Goal: Information Seeking & Learning: Learn about a topic

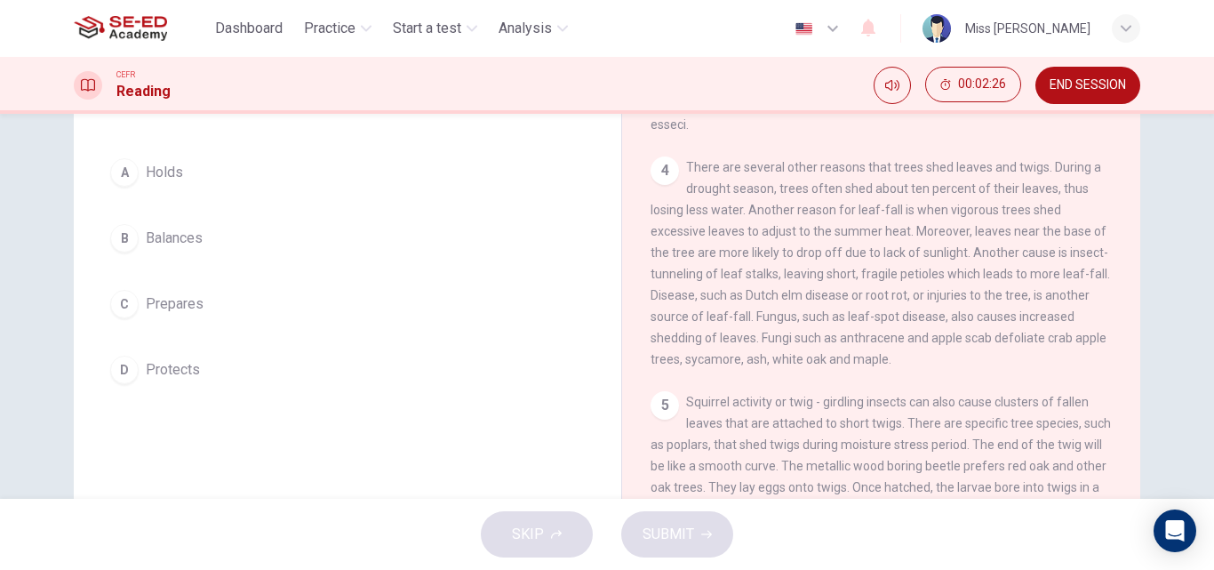
scroll to position [126, 0]
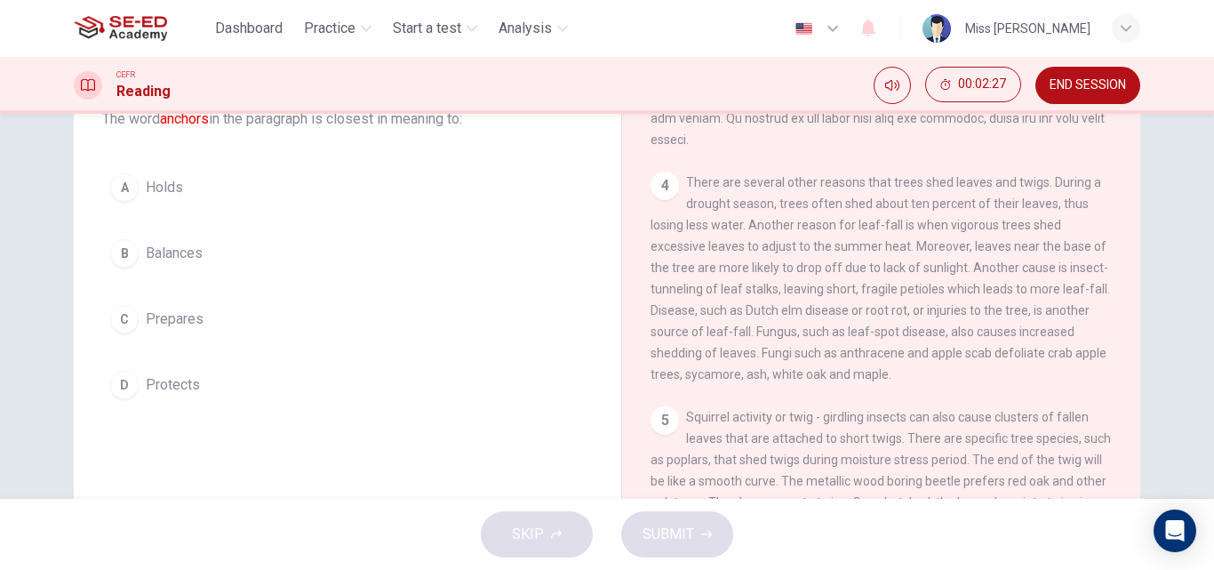
click at [180, 386] on span "Protects" at bounding box center [173, 384] width 54 height 21
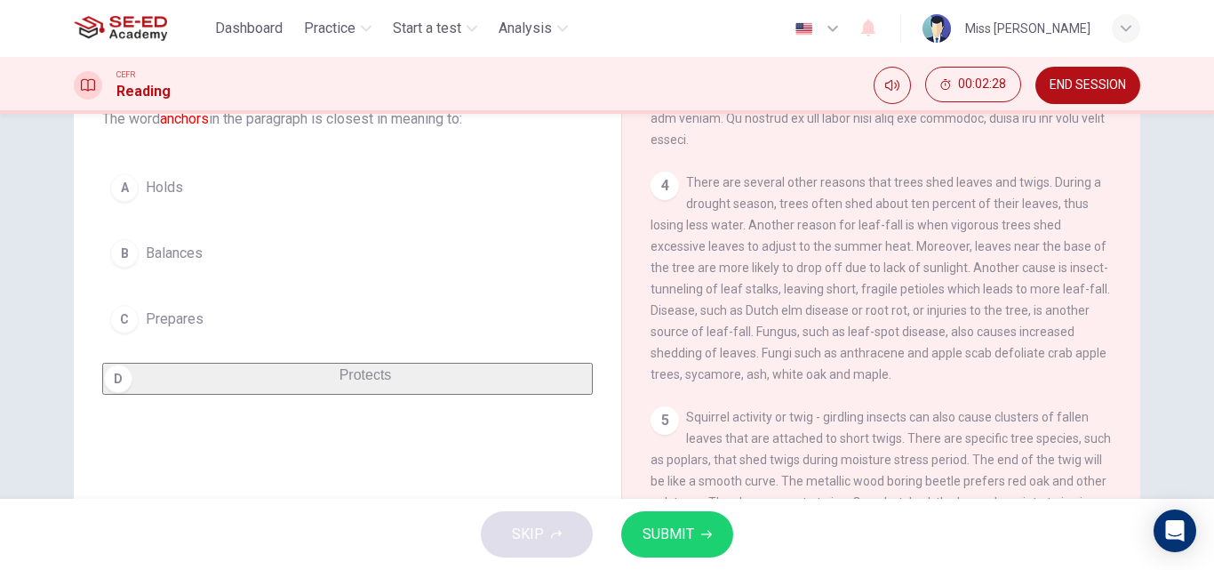
click at [669, 538] on span "SUBMIT" at bounding box center [669, 534] width 52 height 25
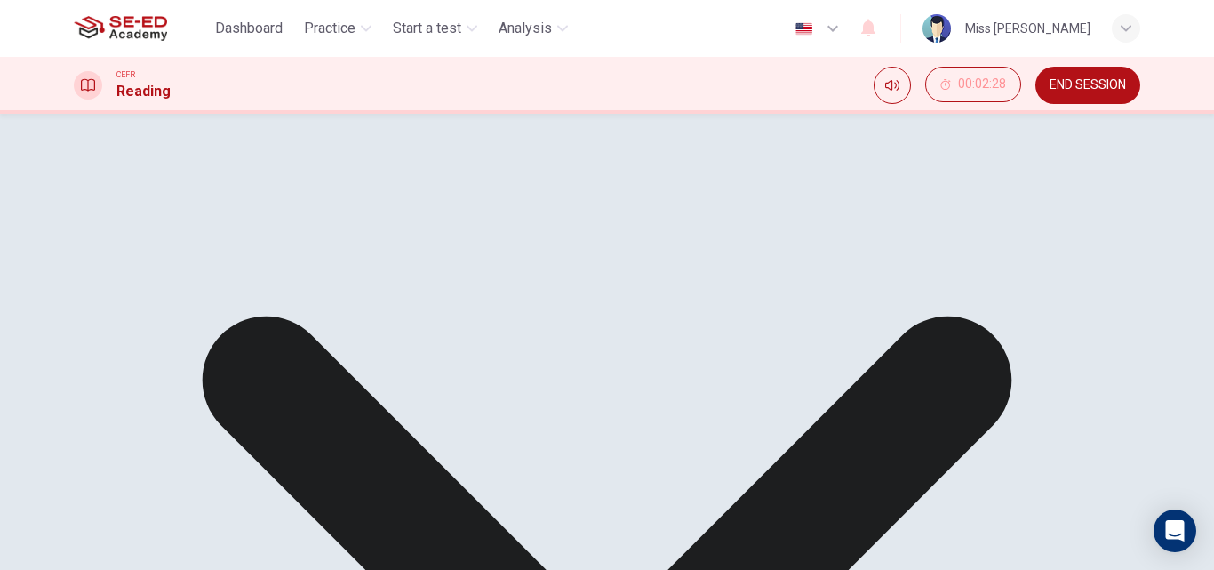
drag, startPoint x: 869, startPoint y: 539, endPoint x: 698, endPoint y: 564, distance: 173.3
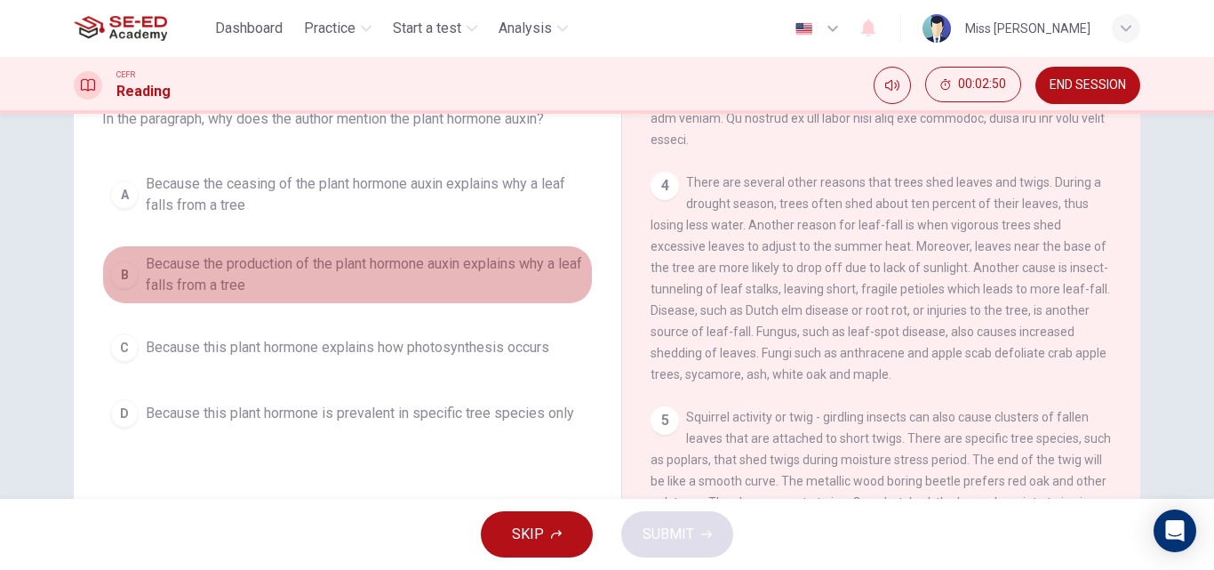
click at [238, 270] on span "Because the production of the plant hormone auxin explains why a leaf falls fro…" at bounding box center [365, 274] width 439 height 43
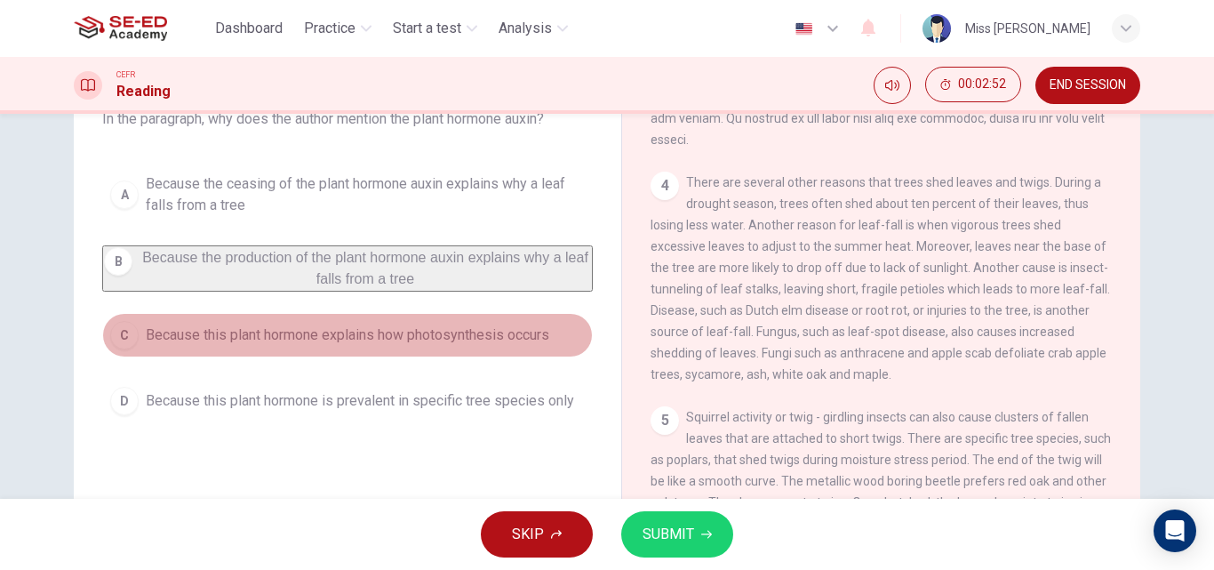
click at [301, 346] on span "Because this plant hormone explains how photosynthesis occurs" at bounding box center [348, 334] width 404 height 21
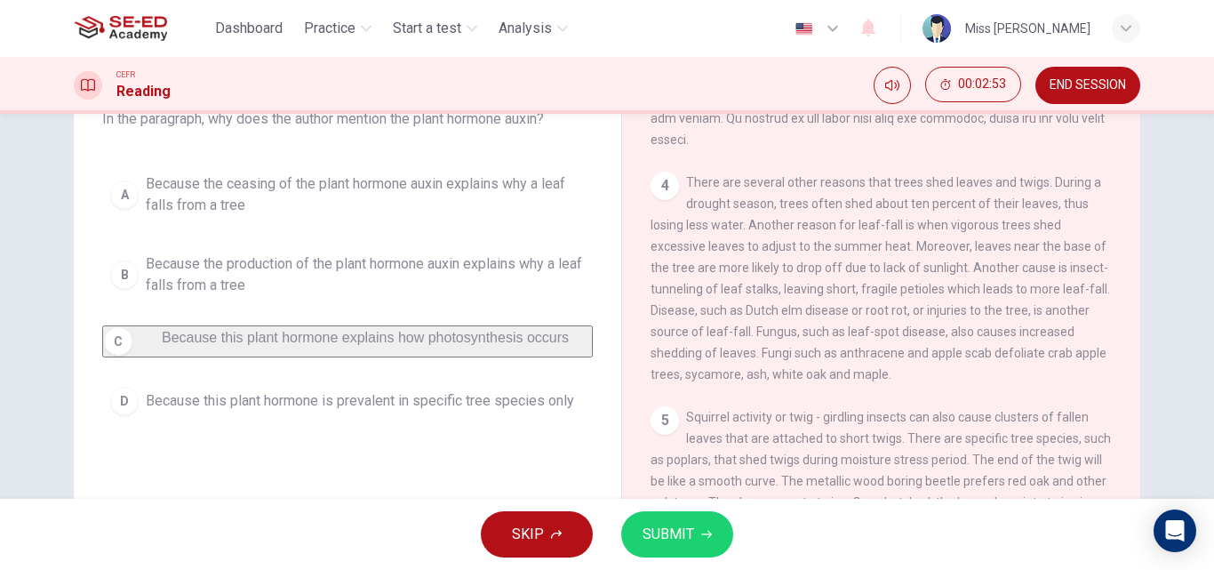
click at [701, 529] on icon "button" at bounding box center [706, 534] width 11 height 11
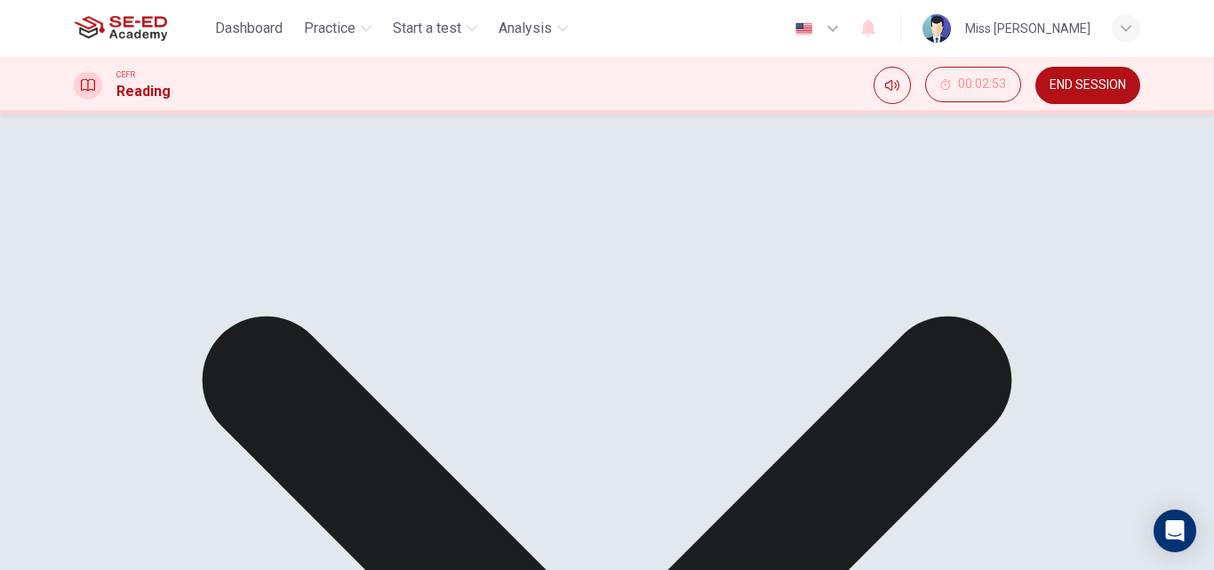
scroll to position [37, 0]
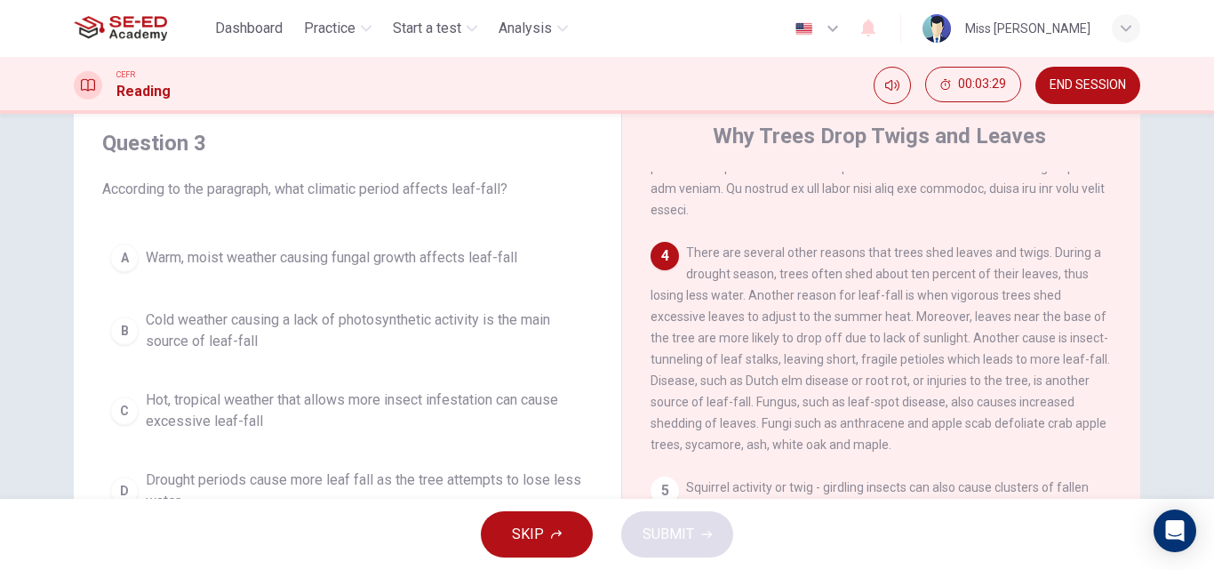
scroll to position [66, 0]
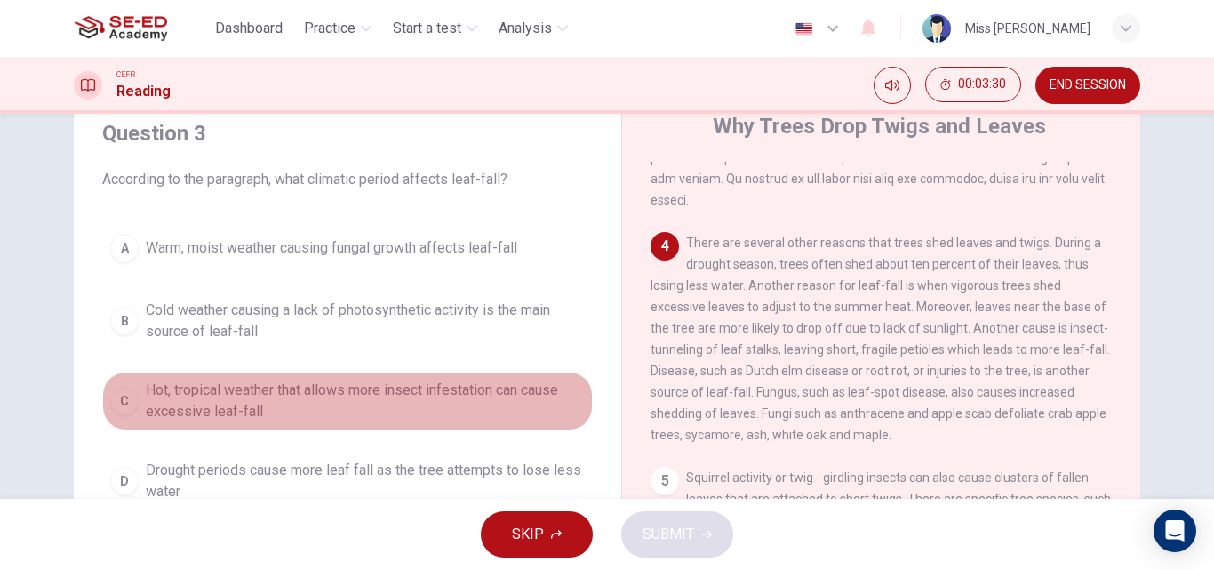
click at [320, 396] on span "Hot, tropical weather that allows more insect infestation can cause excessive l…" at bounding box center [365, 401] width 439 height 43
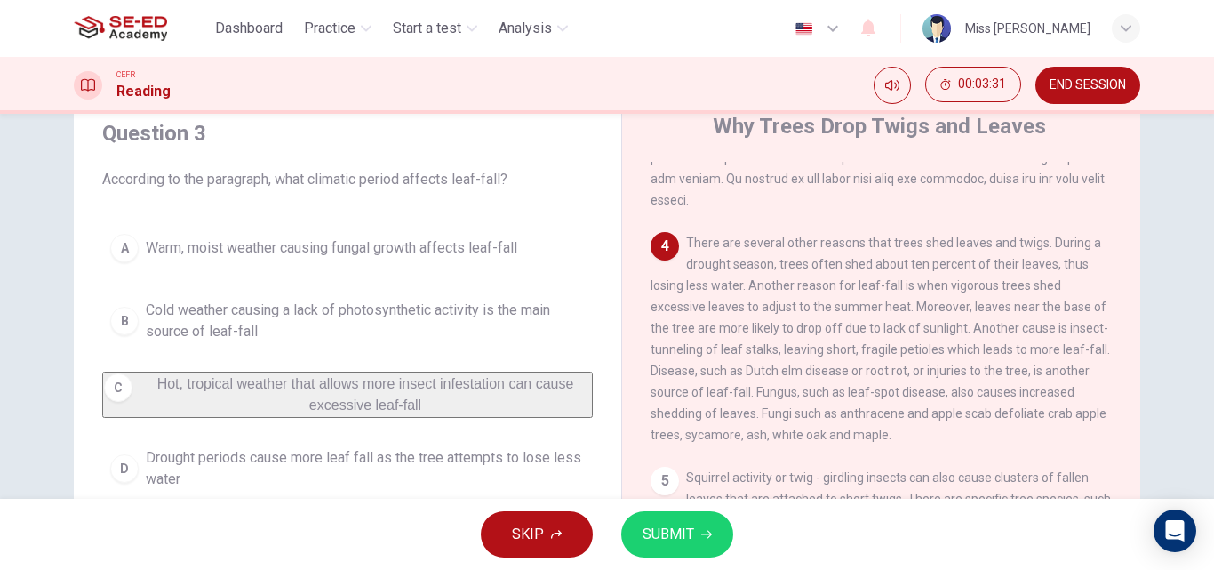
click at [667, 532] on span "SUBMIT" at bounding box center [669, 534] width 52 height 25
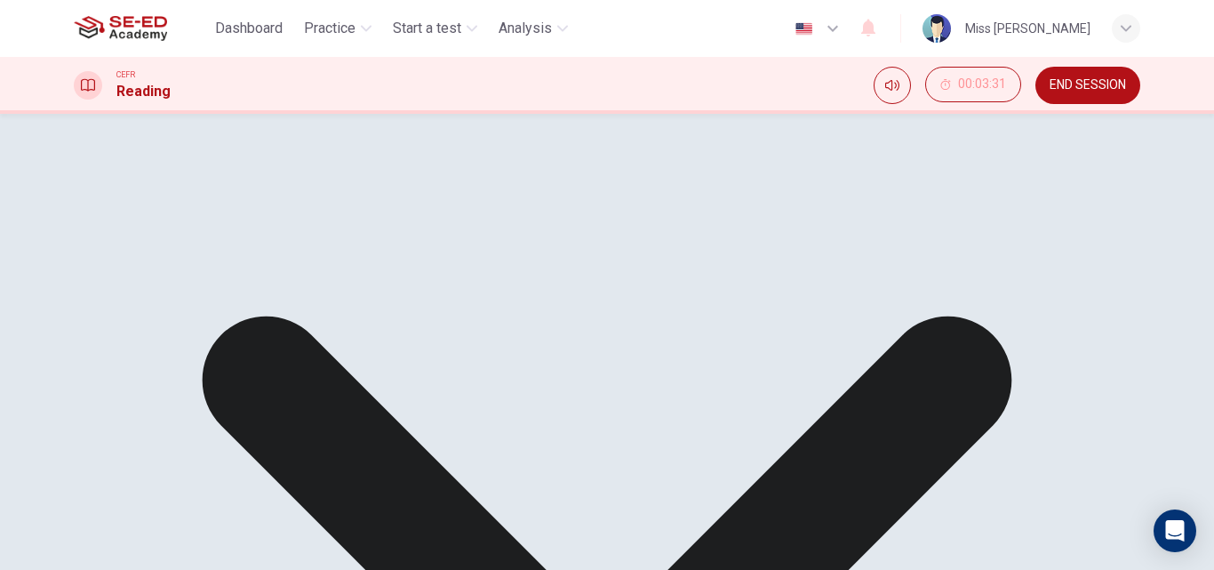
scroll to position [155, 0]
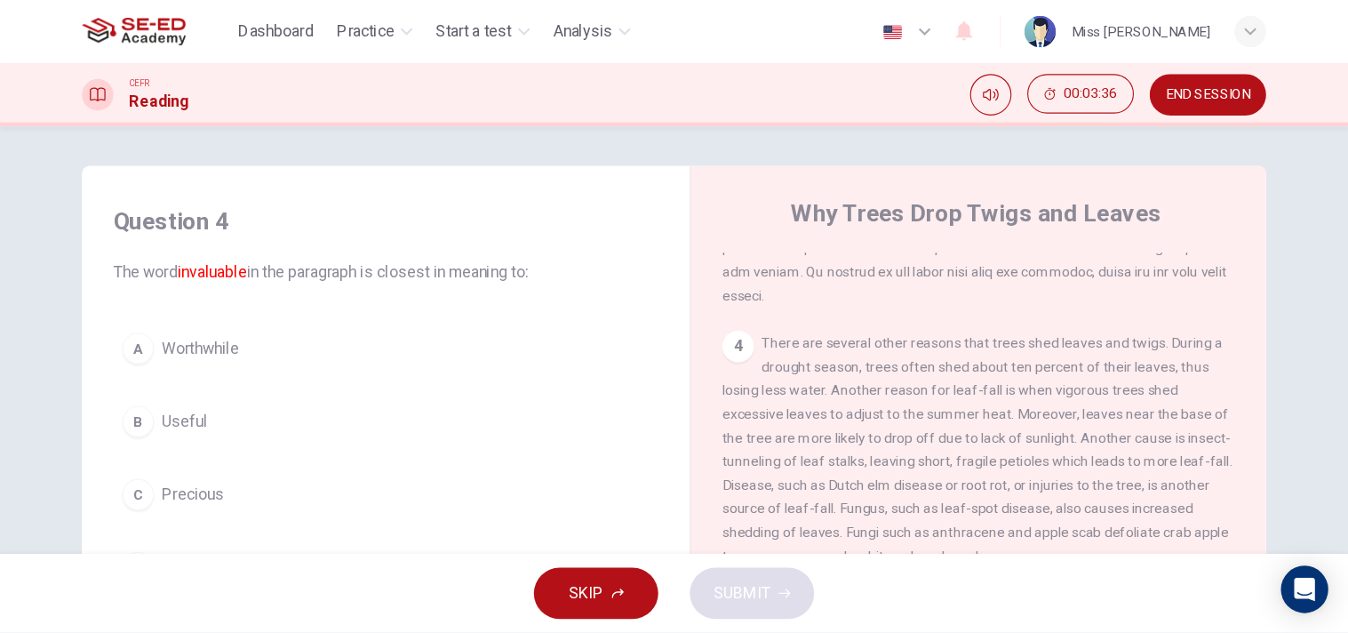
scroll to position [89, 0]
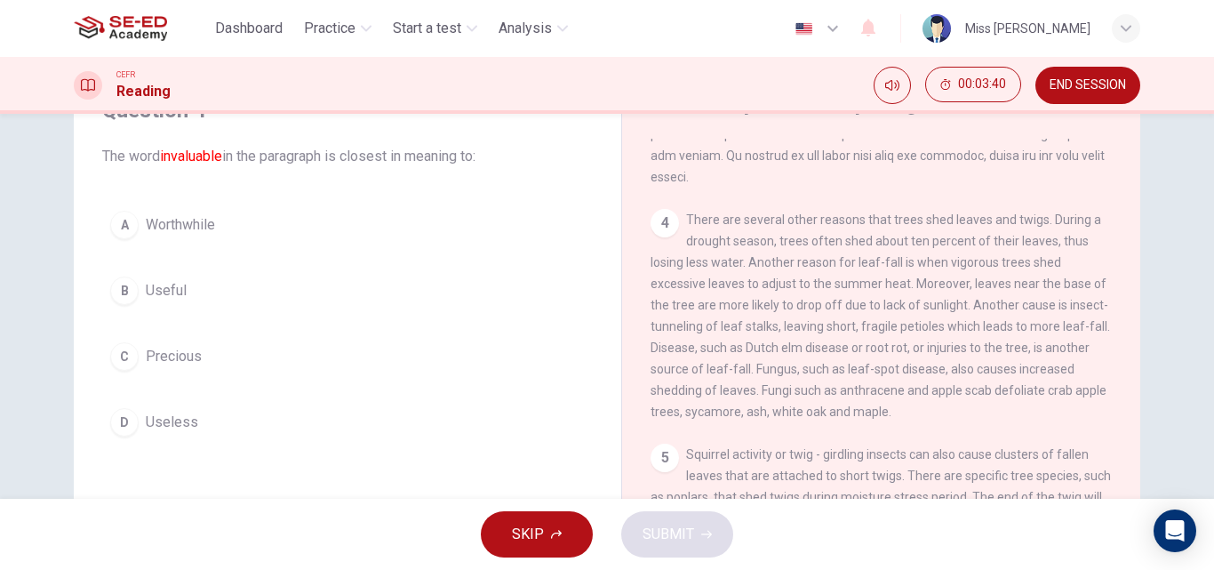
click at [822, 21] on icon "button" at bounding box center [832, 28] width 21 height 21
click at [1154, 569] on div at bounding box center [607, 570] width 1214 height 0
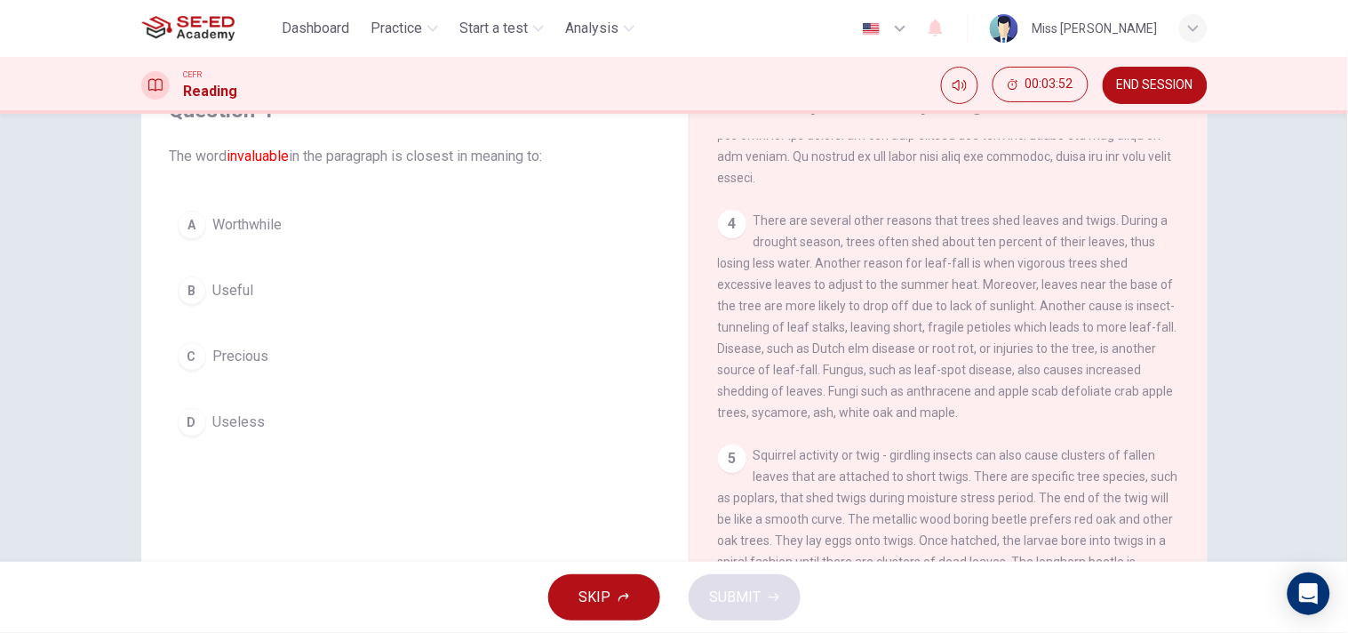
drag, startPoint x: 1187, startPoint y: 1, endPoint x: 1327, endPoint y: 2, distance: 140.4
click at [1213, 2] on header "Dashboard Practice Start a test Analysis English en ​ Miss [PERSON_NAME]" at bounding box center [674, 28] width 1348 height 57
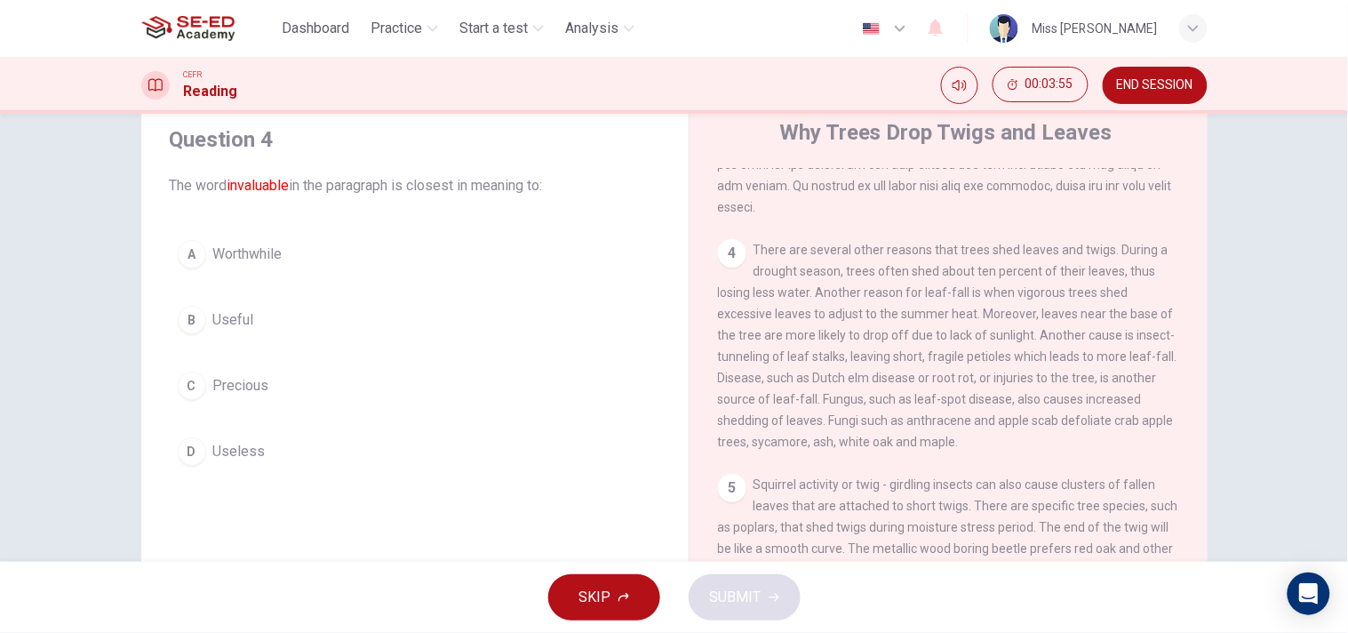
scroll to position [56, 0]
click at [241, 440] on button "D Useless" at bounding box center [415, 455] width 491 height 44
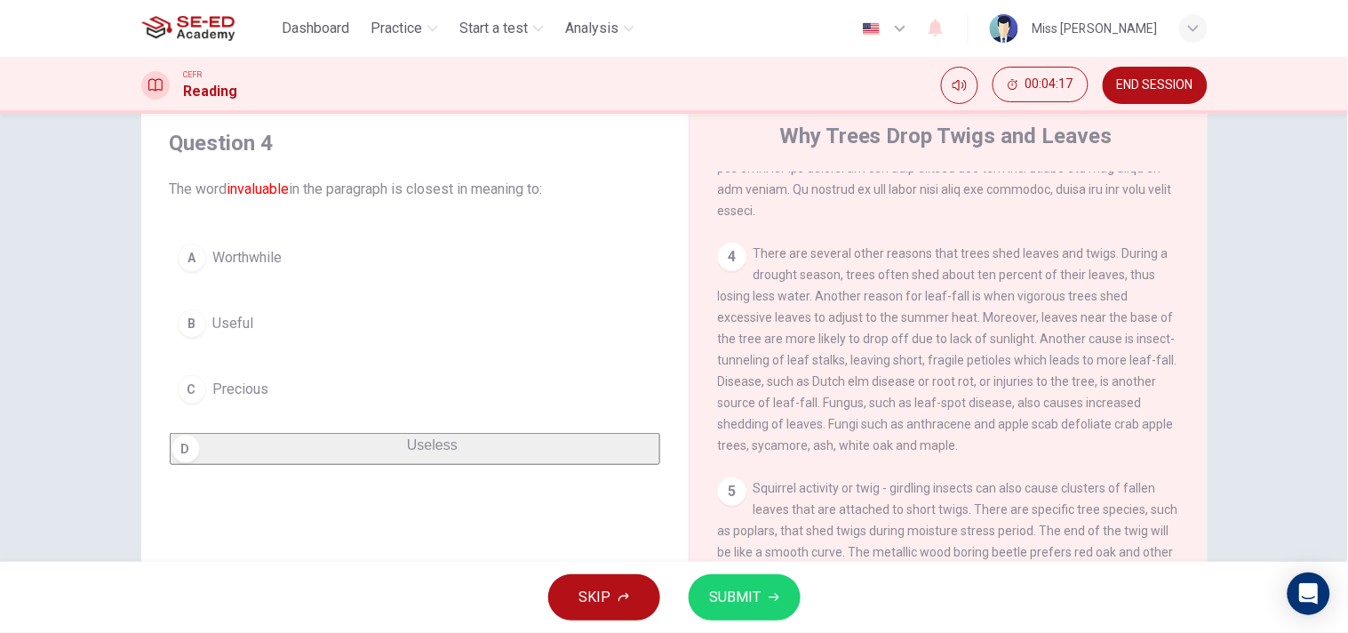
click at [743, 569] on button "SUBMIT" at bounding box center [745, 597] width 112 height 46
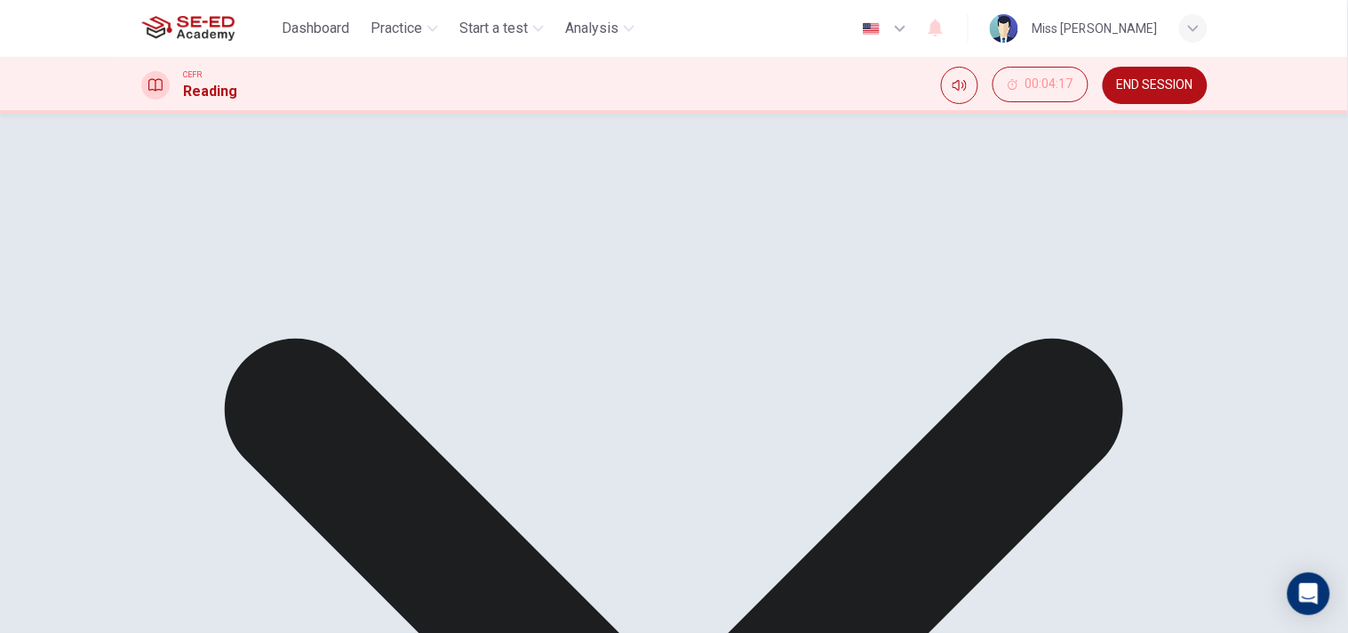
drag, startPoint x: 926, startPoint y: 585, endPoint x: 774, endPoint y: 566, distance: 153.1
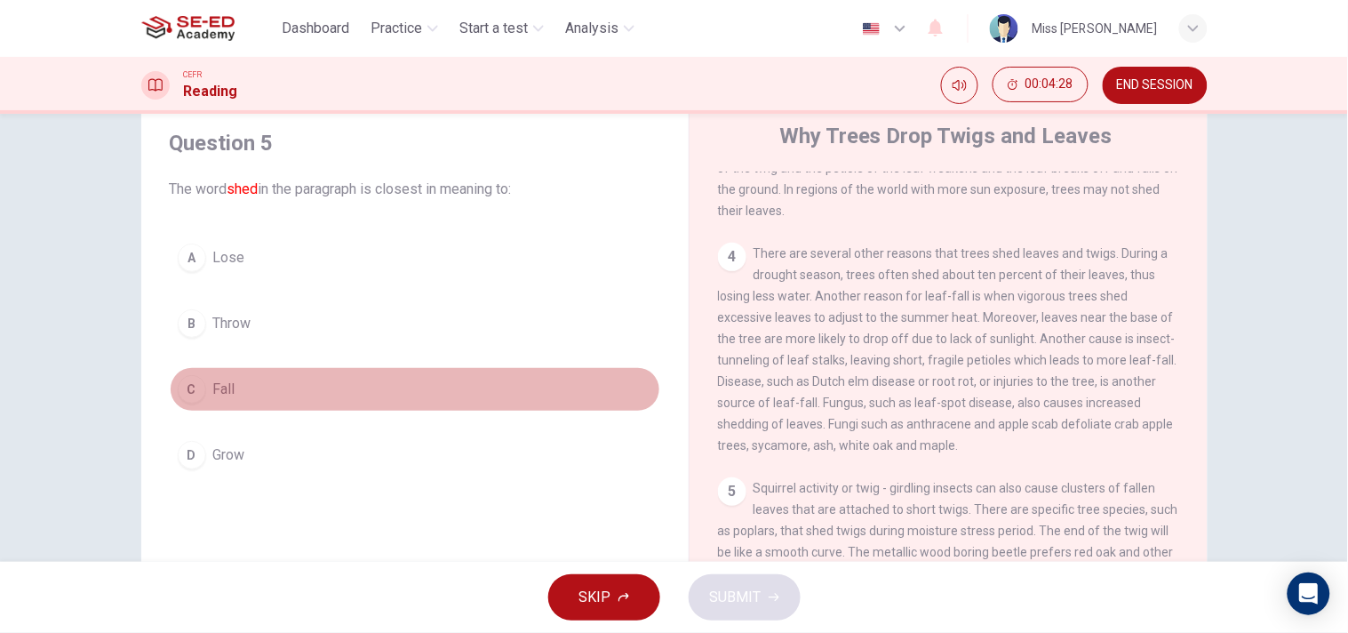
click at [214, 388] on span "Fall" at bounding box center [224, 389] width 22 height 21
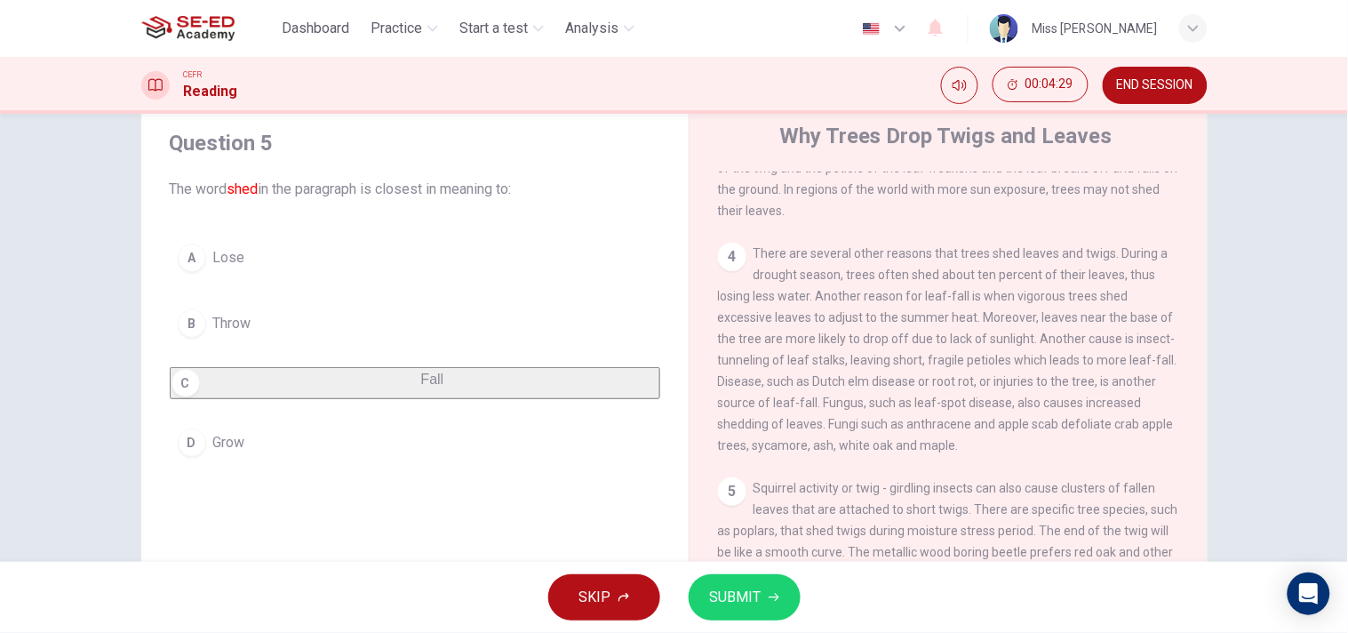
click at [716, 569] on span "SUBMIT" at bounding box center [736, 597] width 52 height 25
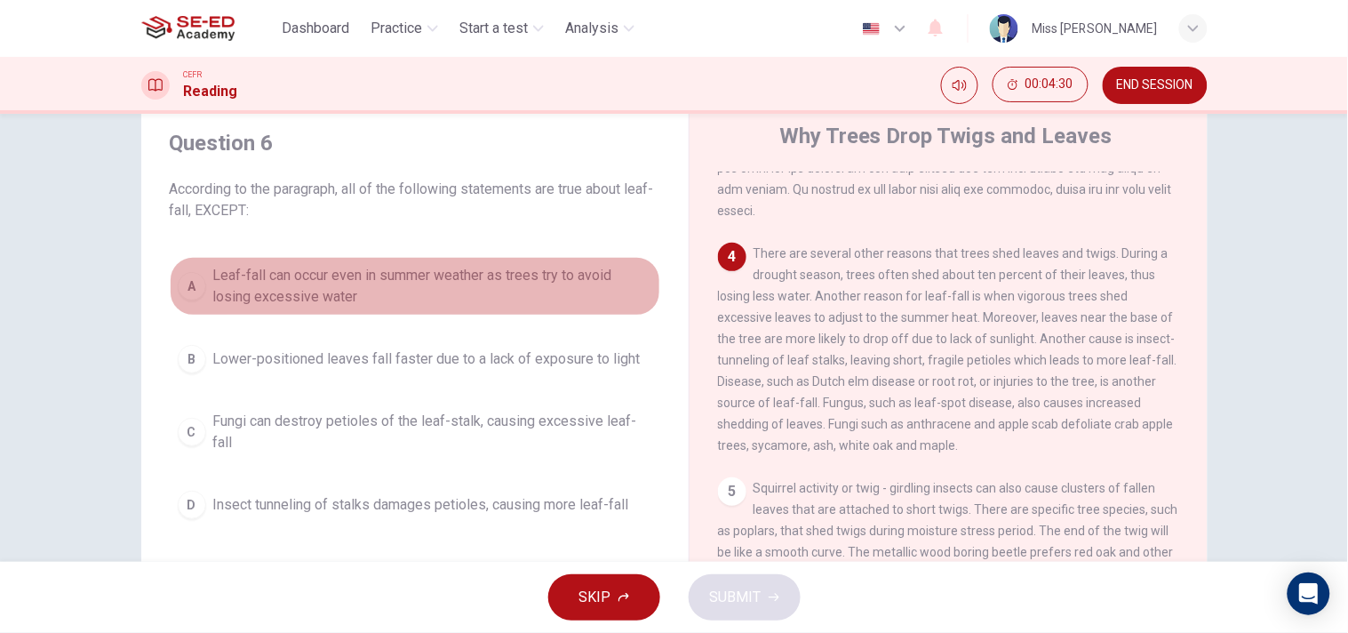
click at [359, 280] on span "Leaf-fall can occur even in summer weather as trees try to avoid losing excessi…" at bounding box center [432, 286] width 439 height 43
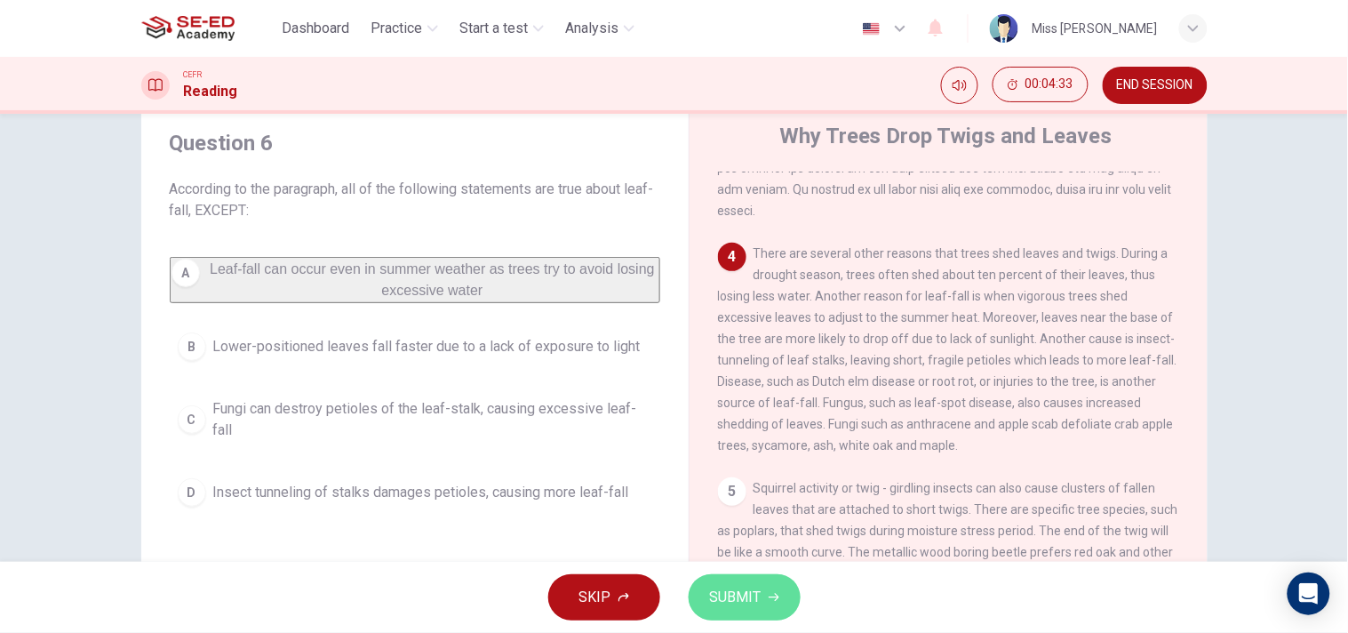
click at [758, 569] on span "SUBMIT" at bounding box center [736, 597] width 52 height 25
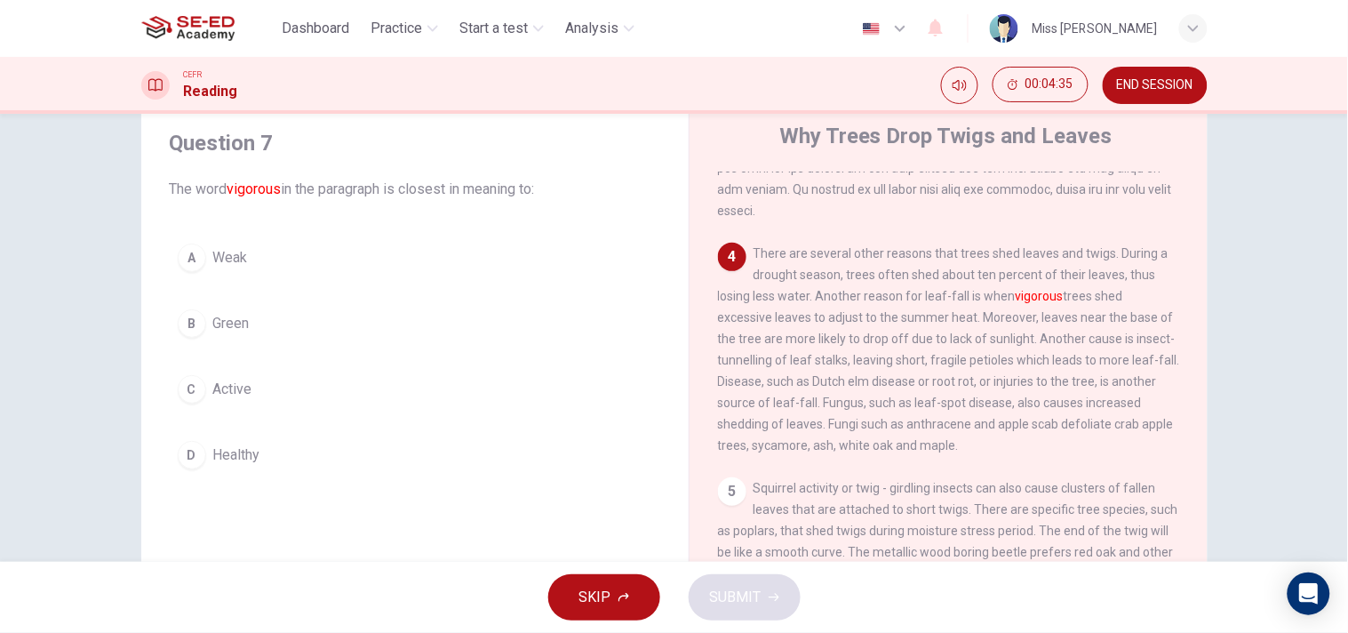
click at [234, 320] on span "Green" at bounding box center [231, 323] width 36 height 21
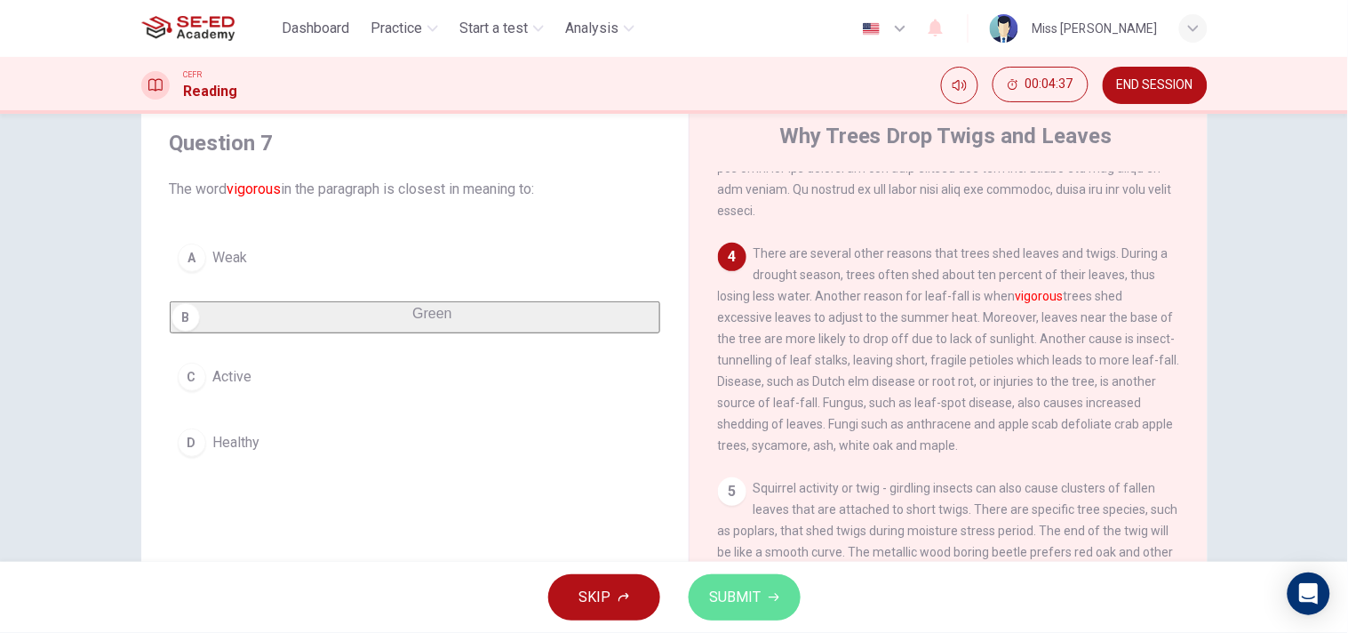
click at [759, 569] on span "SUBMIT" at bounding box center [736, 597] width 52 height 25
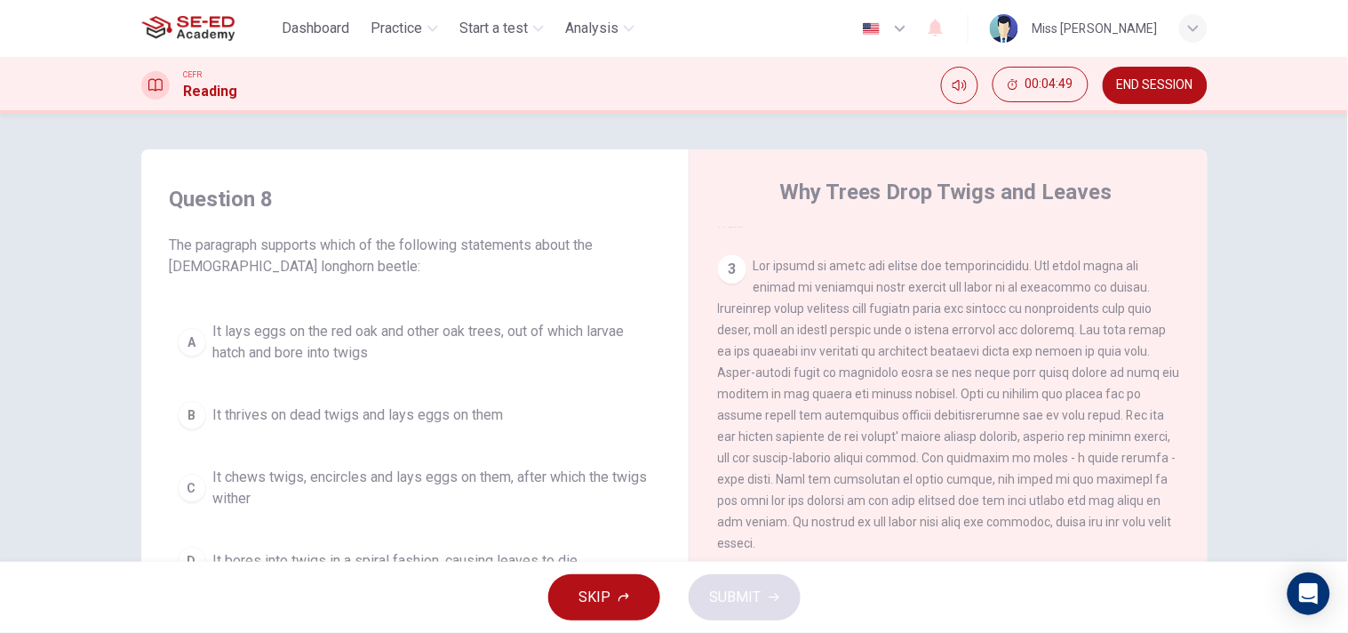
scroll to position [590, 0]
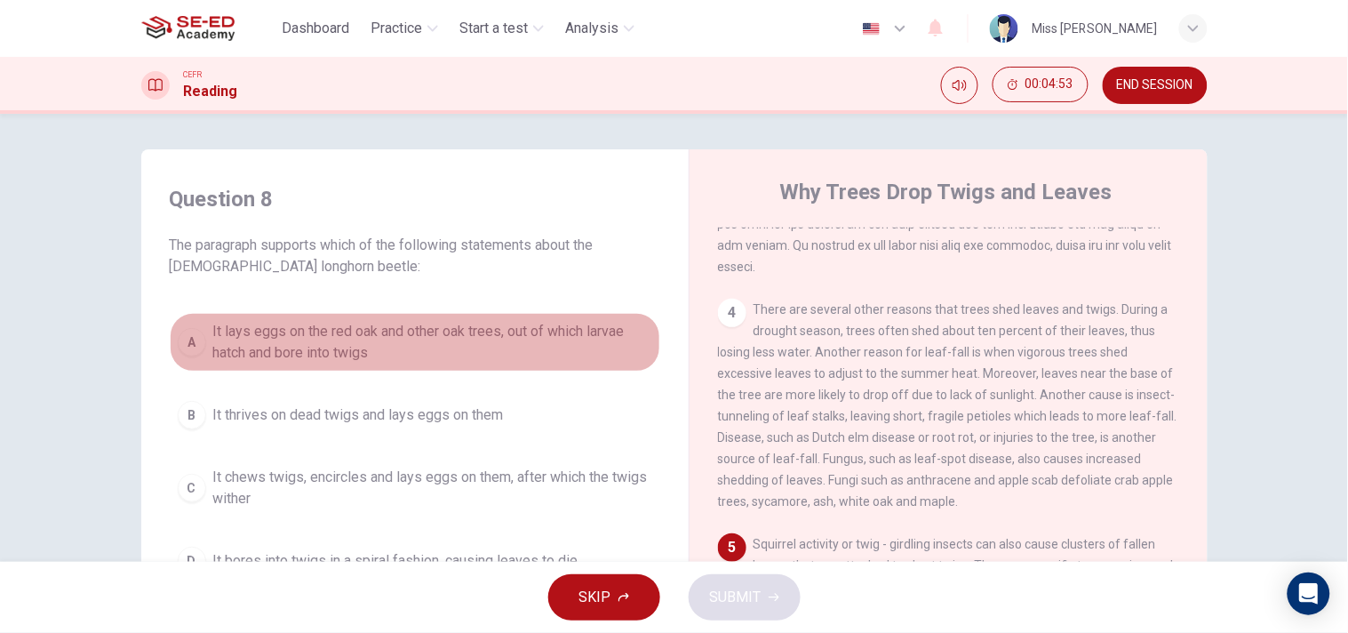
click at [370, 351] on span "It lays eggs on the red oak and other oak trees, out of which larvae hatch and …" at bounding box center [432, 342] width 439 height 43
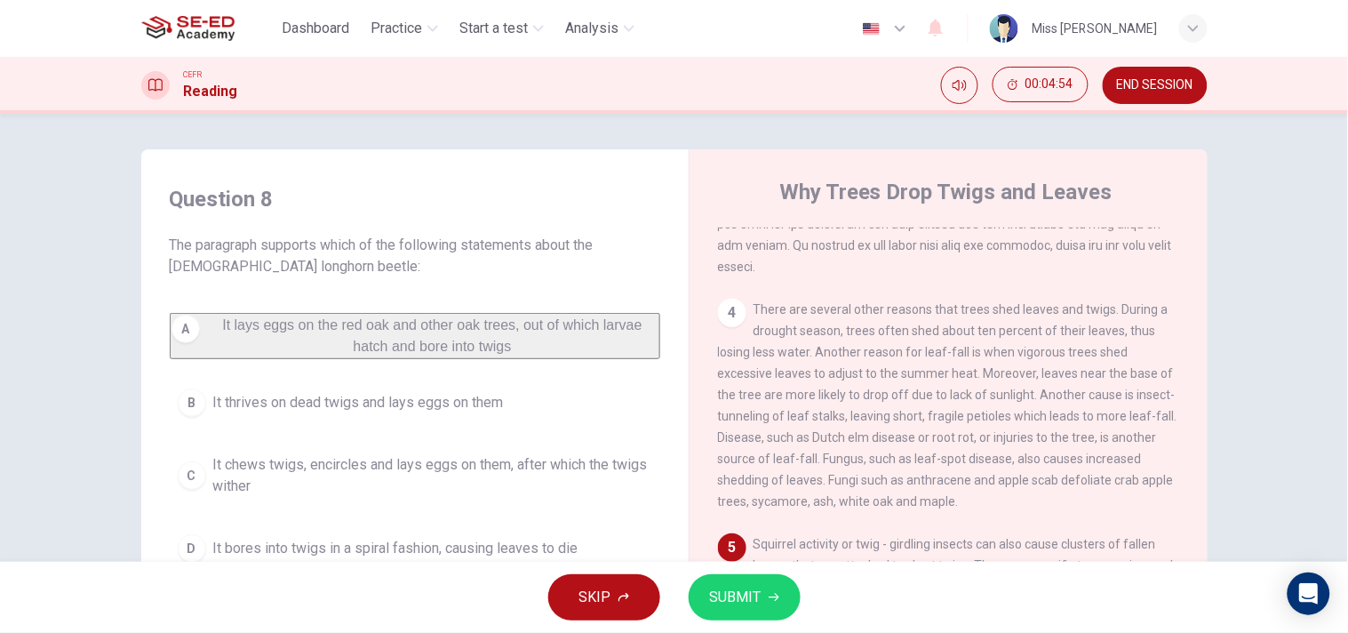
click at [734, 569] on span "SUBMIT" at bounding box center [736, 597] width 52 height 25
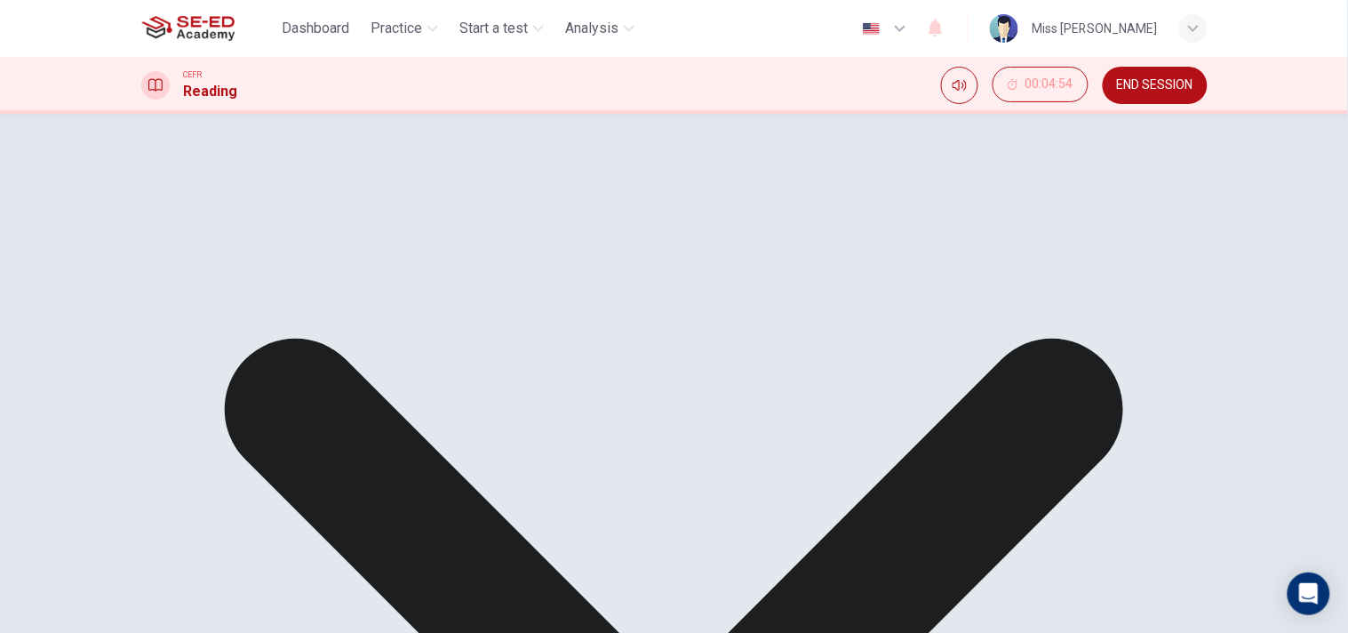
scroll to position [241, 0]
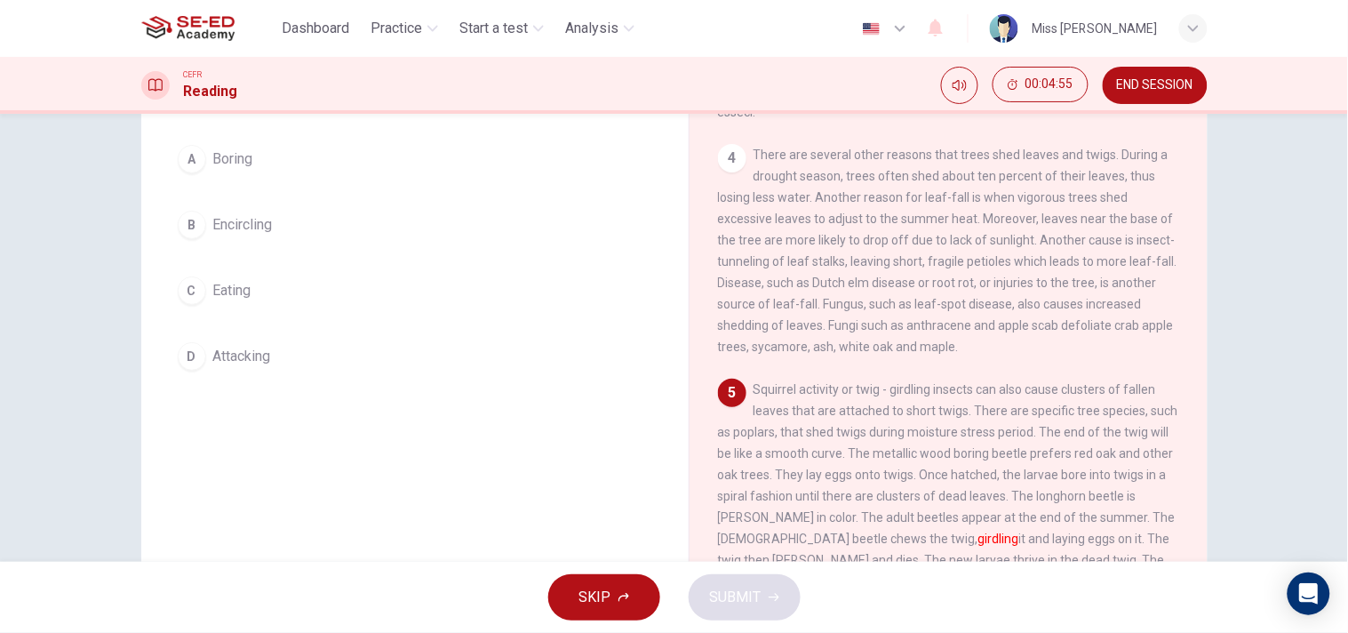
scroll to position [120, 0]
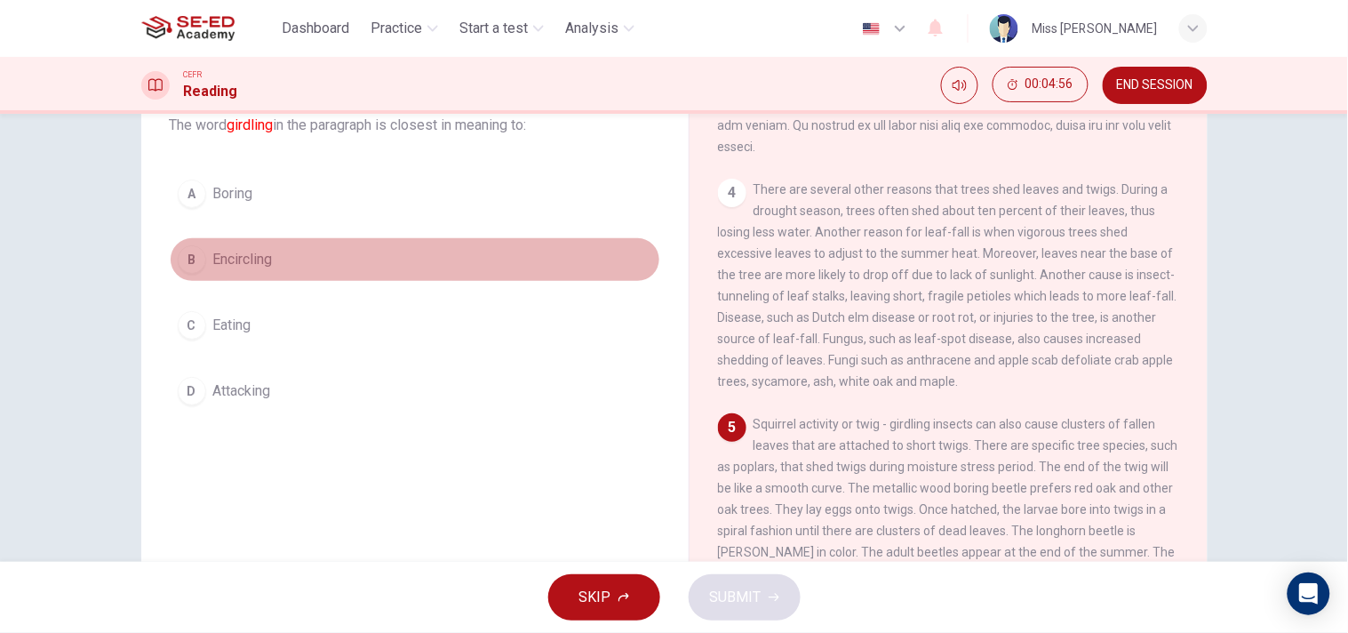
click at [255, 264] on span "Encircling" at bounding box center [243, 259] width 60 height 21
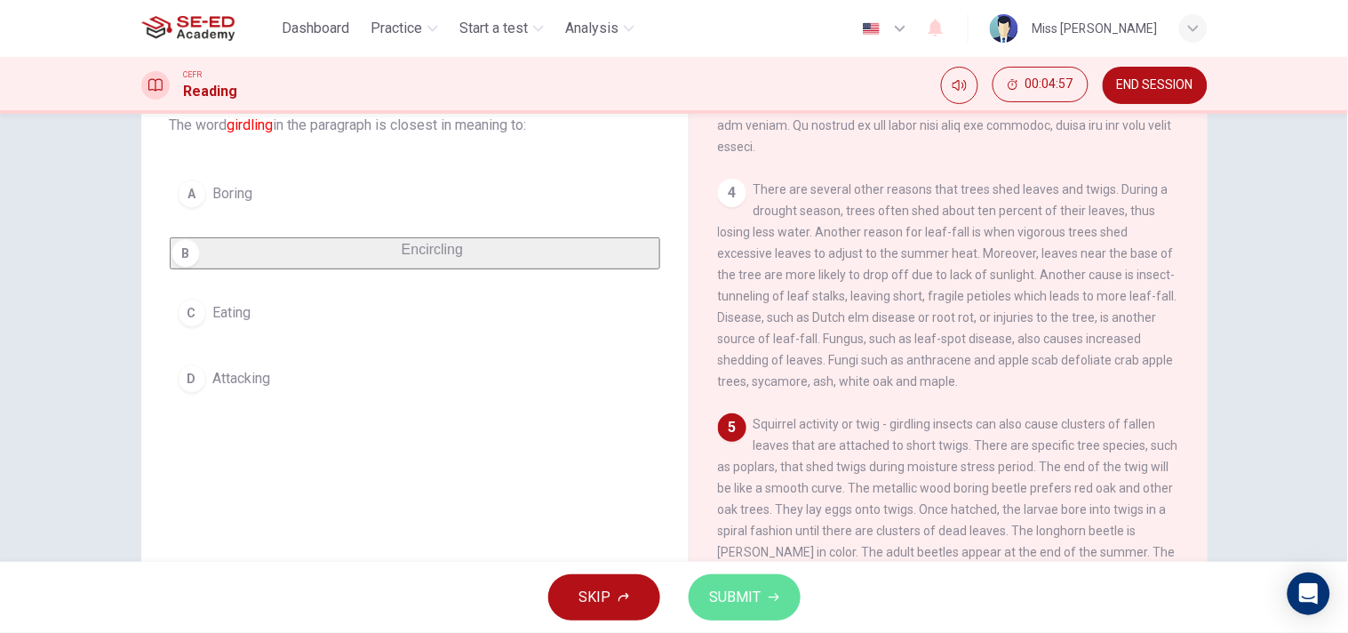
click at [698, 569] on button "SUBMIT" at bounding box center [745, 597] width 112 height 46
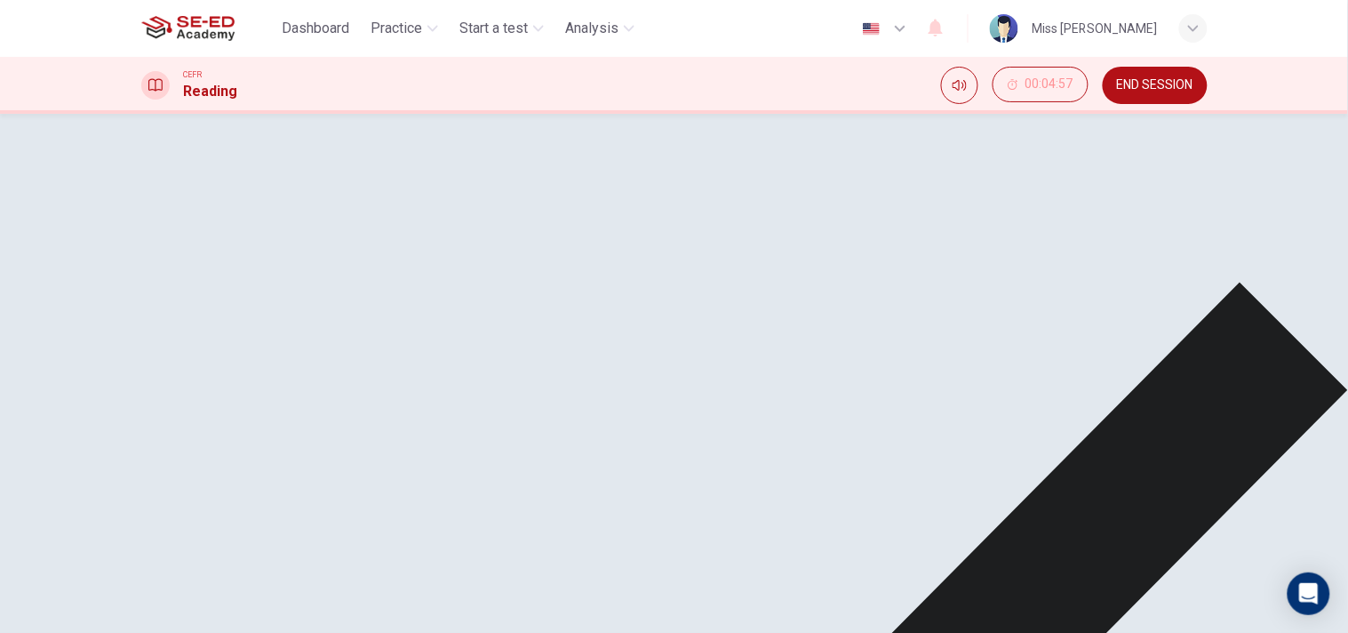
scroll to position [21, 0]
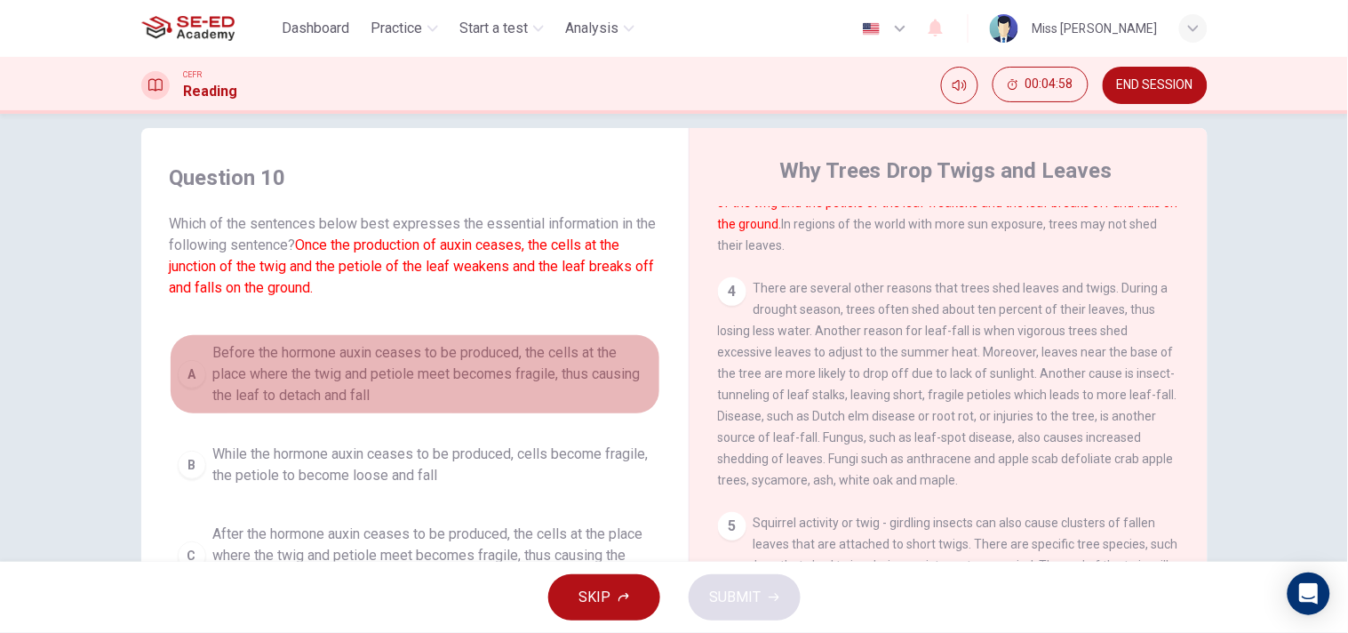
click at [240, 349] on span "Before the hormone auxin ceases to be produced, the cells at the place where th…" at bounding box center [432, 374] width 439 height 64
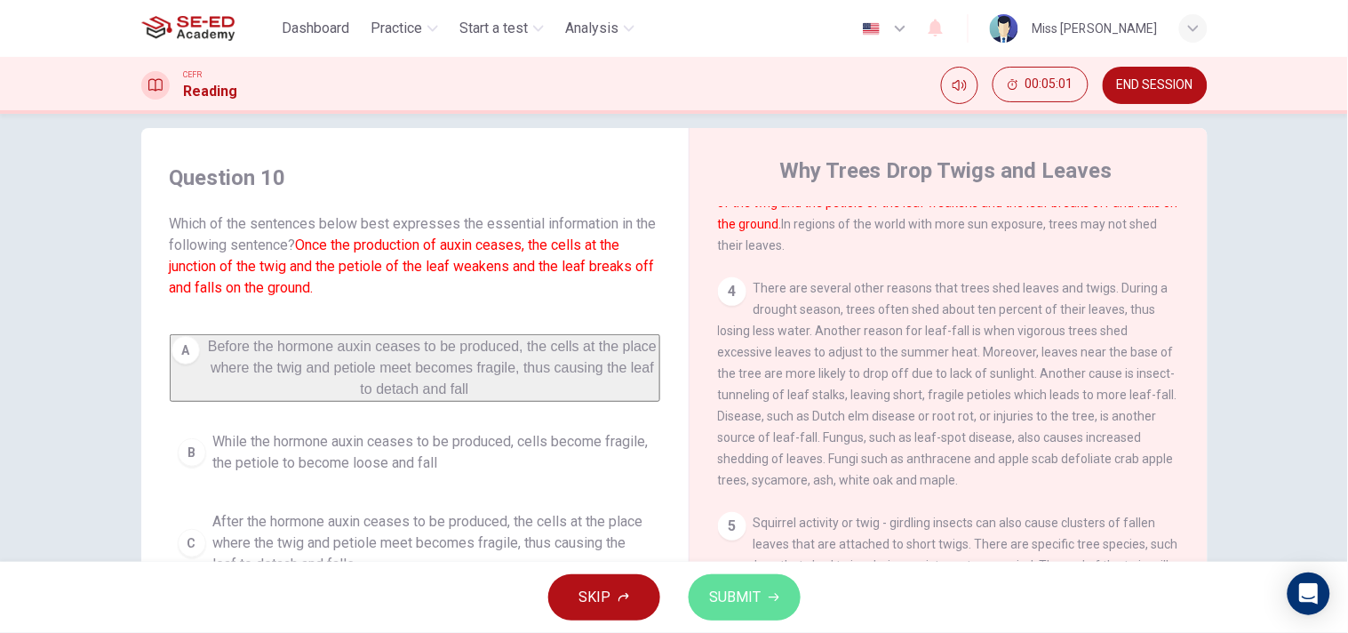
click at [731, 569] on span "SUBMIT" at bounding box center [736, 597] width 52 height 25
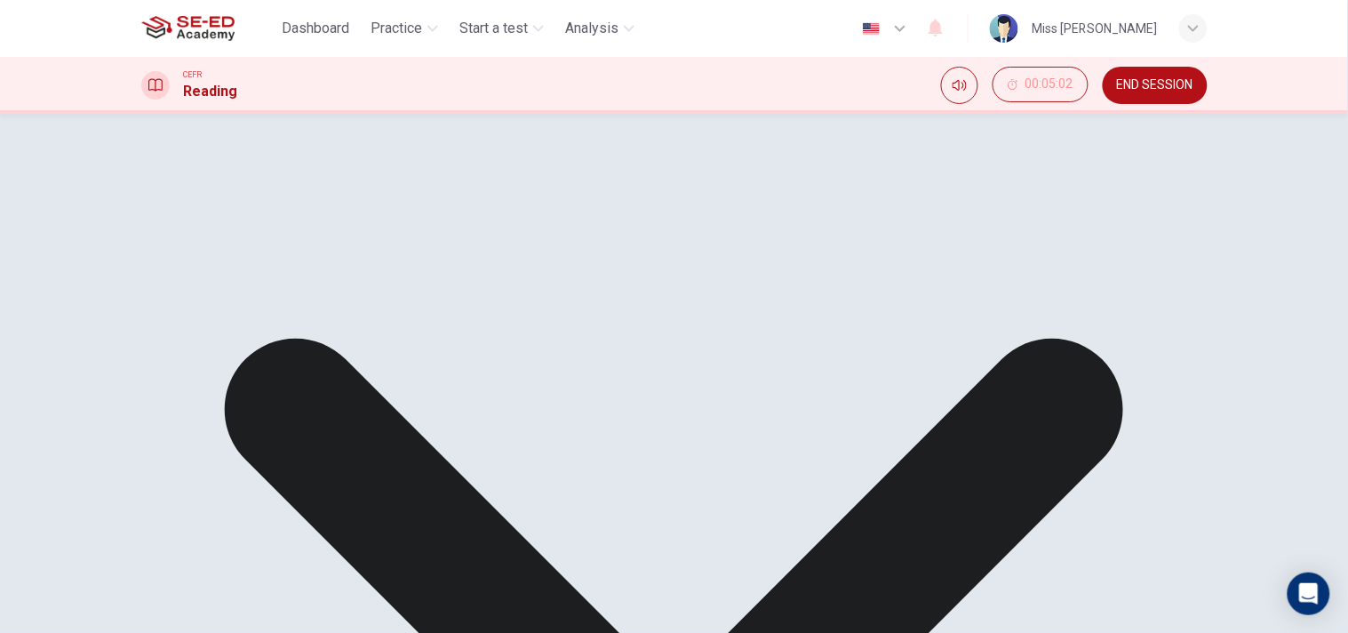
scroll to position [60, 0]
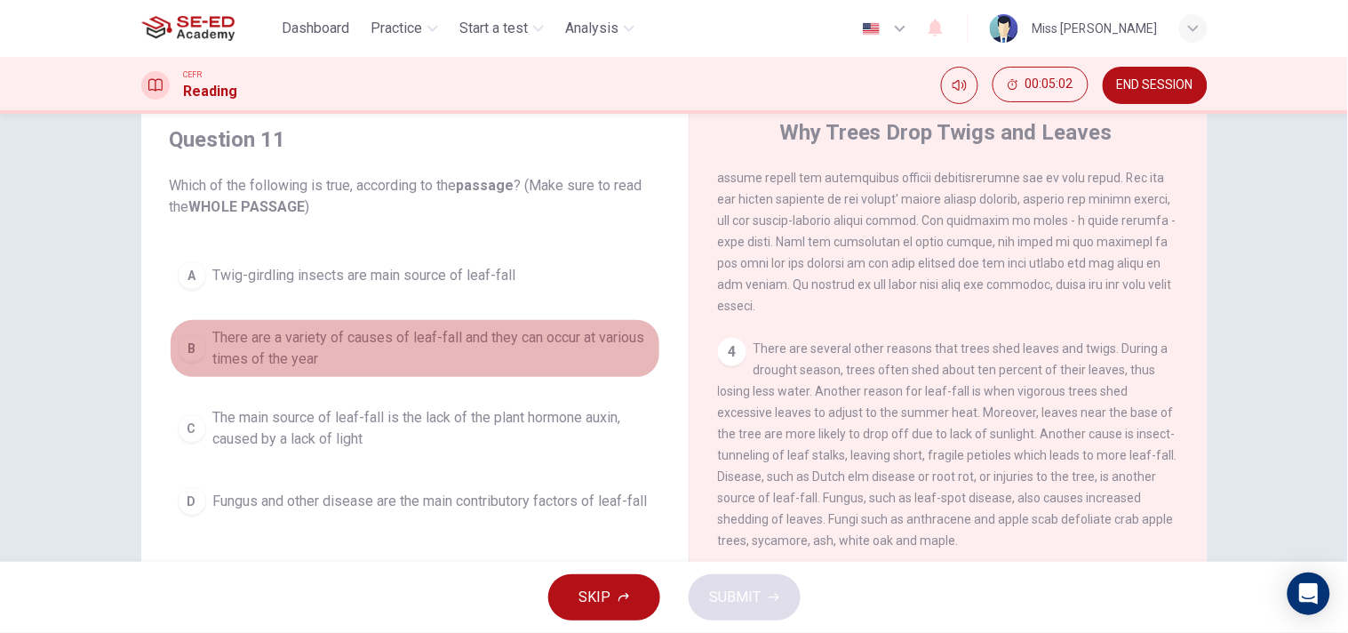
click at [414, 345] on span "There are a variety of causes of leaf-fall and they can occur at various times …" at bounding box center [432, 348] width 439 height 43
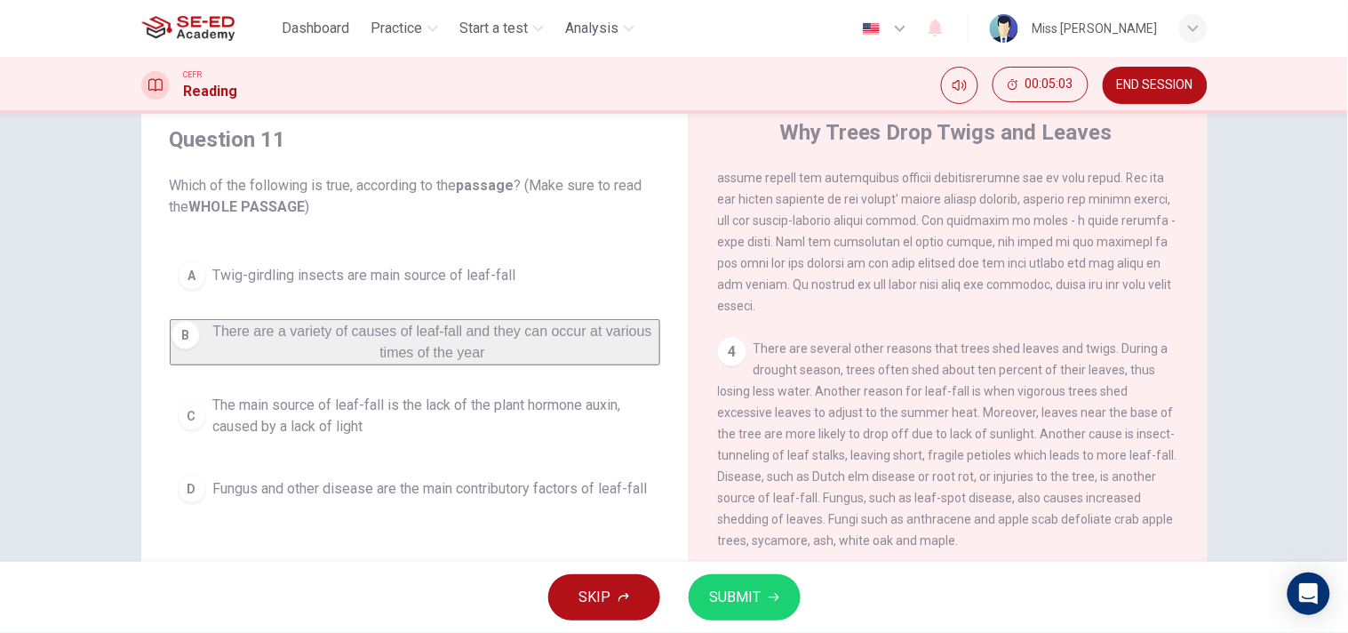
click at [752, 569] on span "SUBMIT" at bounding box center [736, 597] width 52 height 25
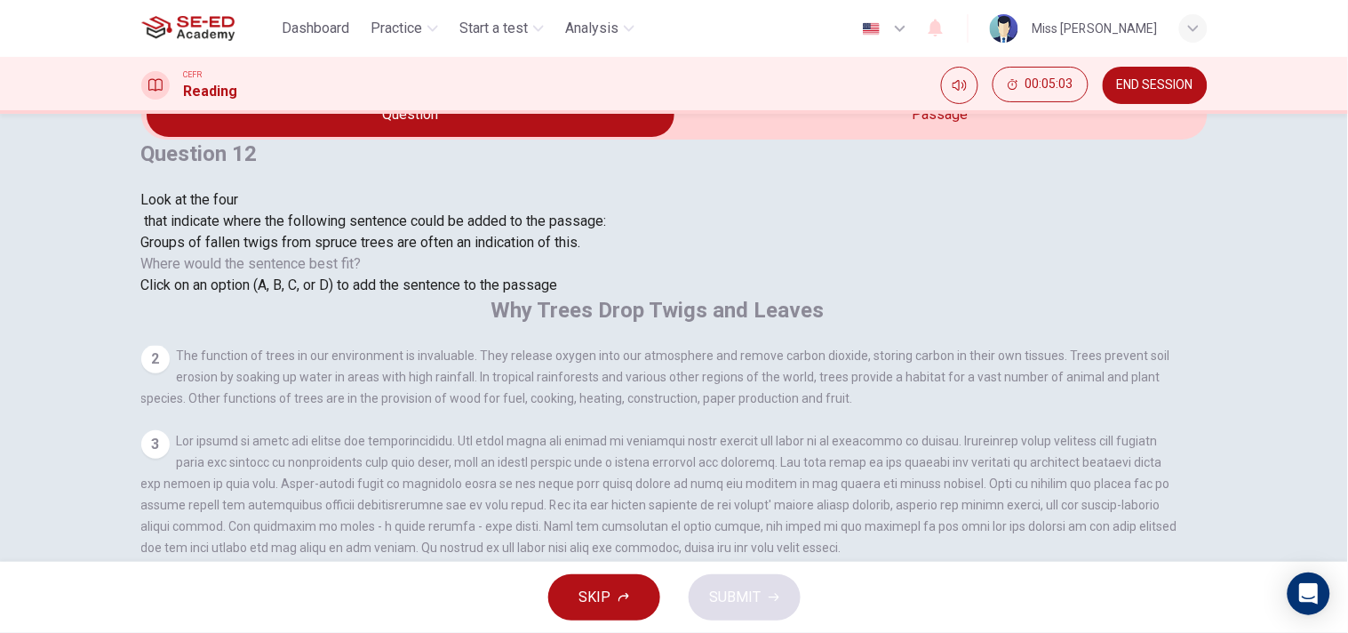
scroll to position [604, 0]
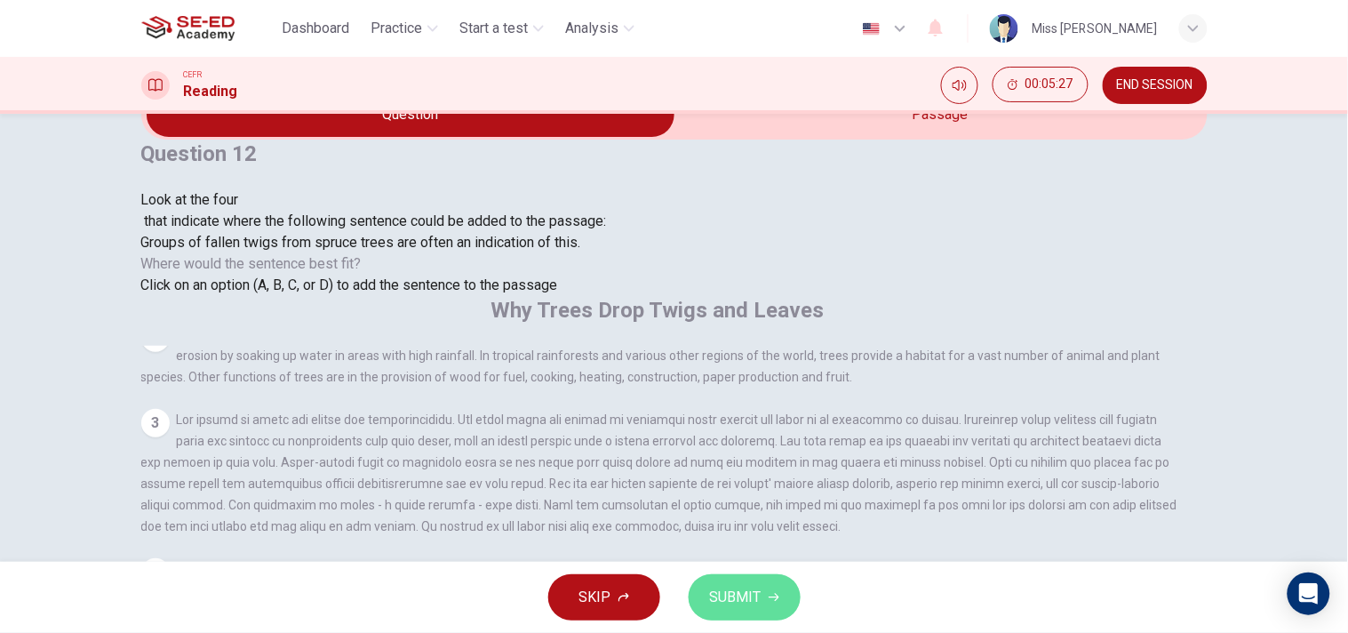
click at [740, 569] on span "SUBMIT" at bounding box center [736, 597] width 52 height 25
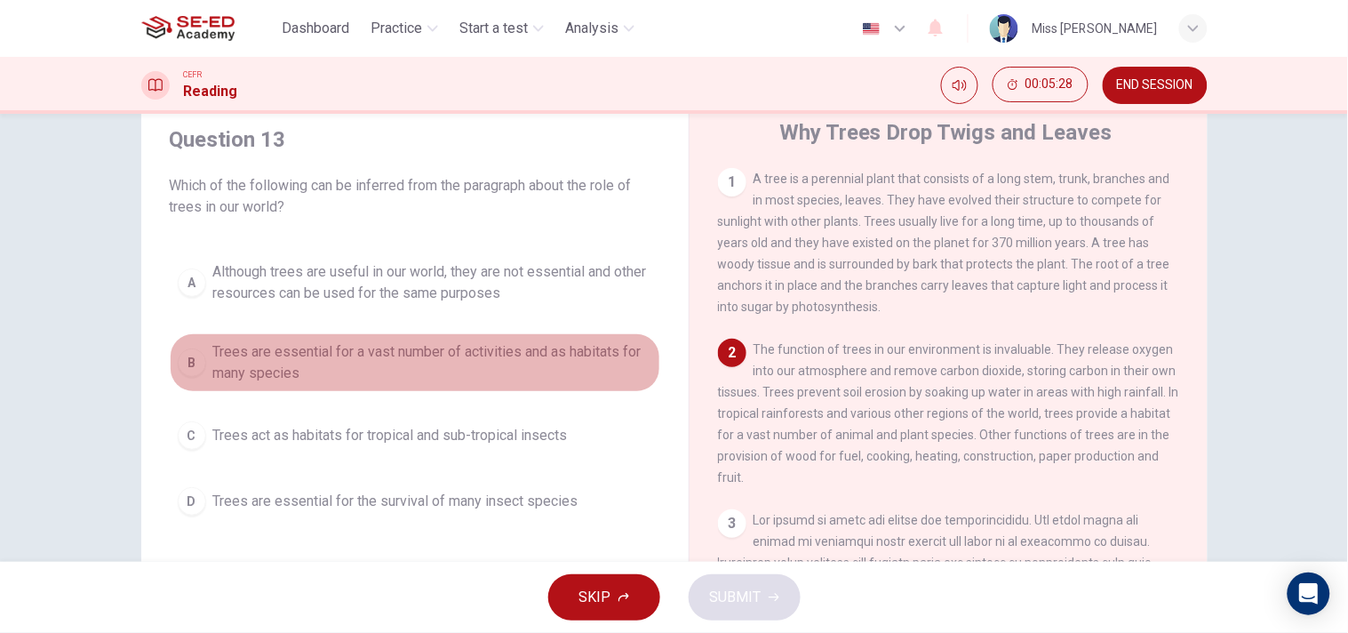
click at [324, 349] on span "Trees are essential for a vast number of activities and as habitats for many sp…" at bounding box center [432, 362] width 439 height 43
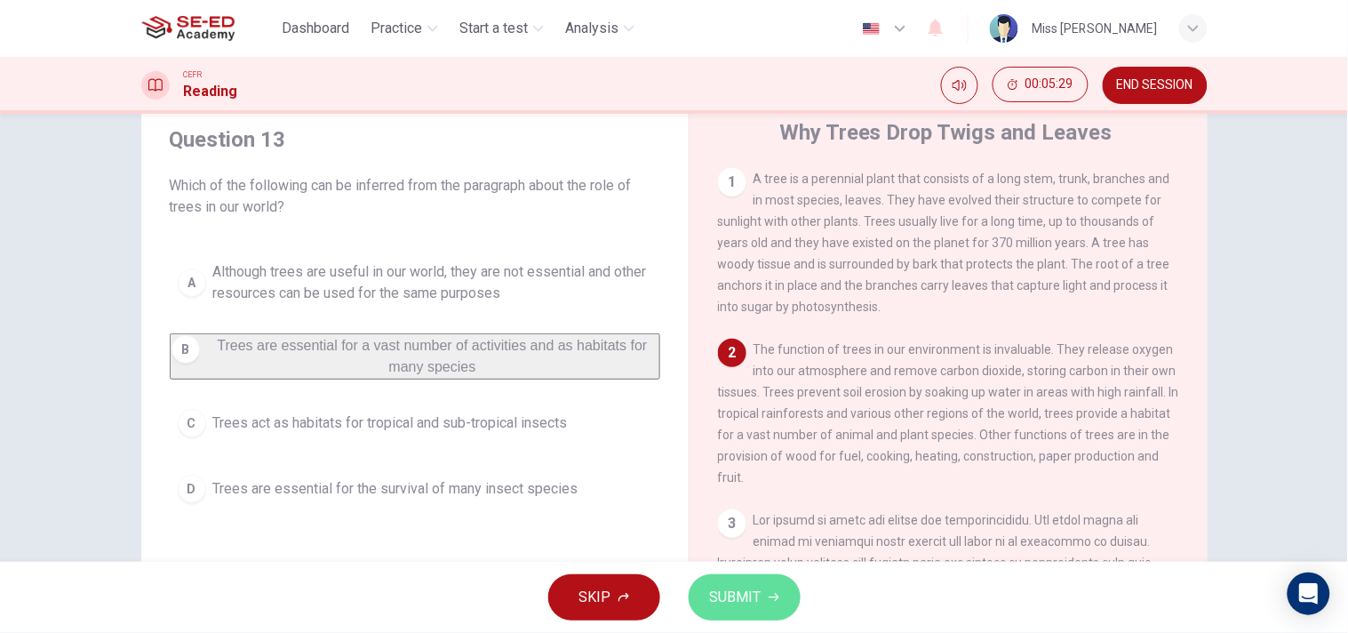
click at [743, 569] on span "SUBMIT" at bounding box center [736, 597] width 52 height 25
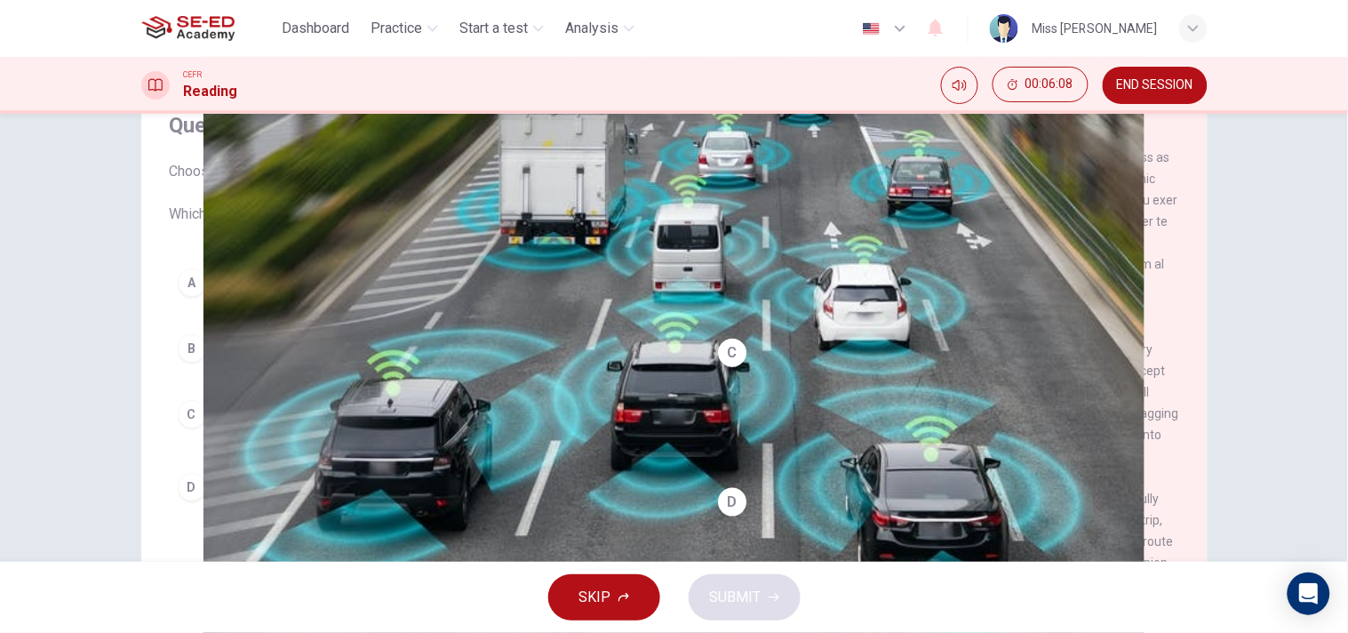
scroll to position [367, 0]
click at [232, 395] on button "C Human drivers are no competition for driverless cars." at bounding box center [415, 414] width 491 height 44
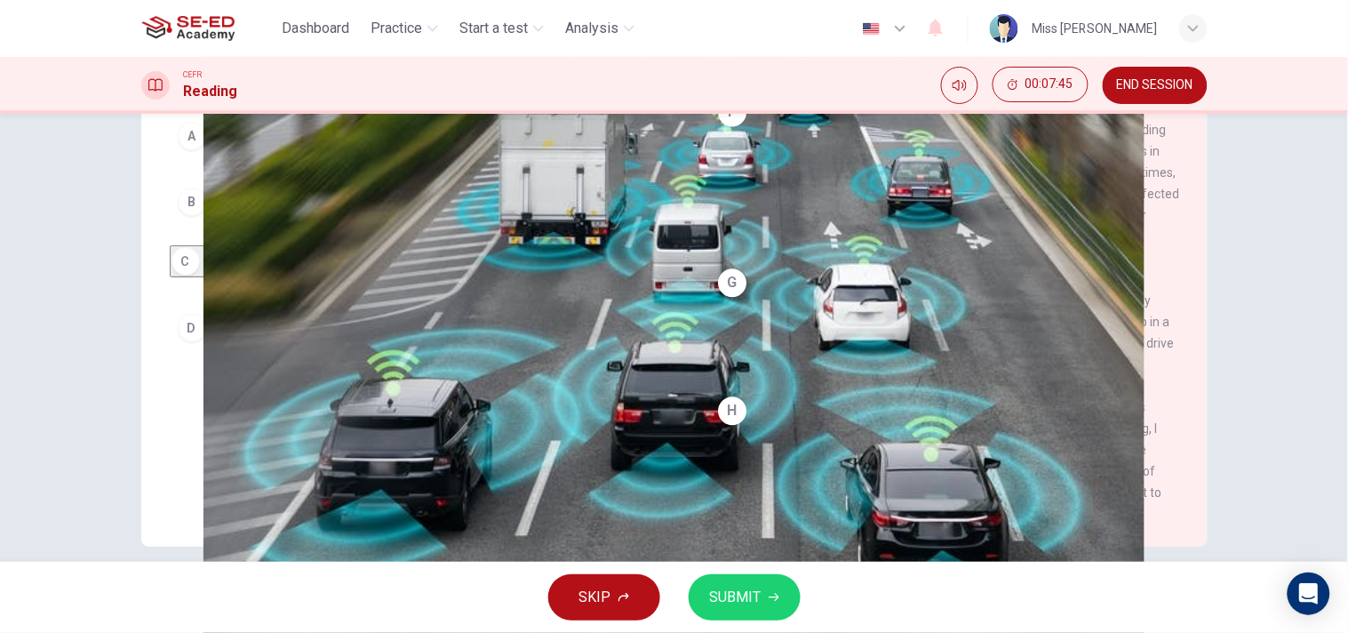
scroll to position [238, 0]
click at [754, 569] on span "SUBMIT" at bounding box center [736, 597] width 52 height 25
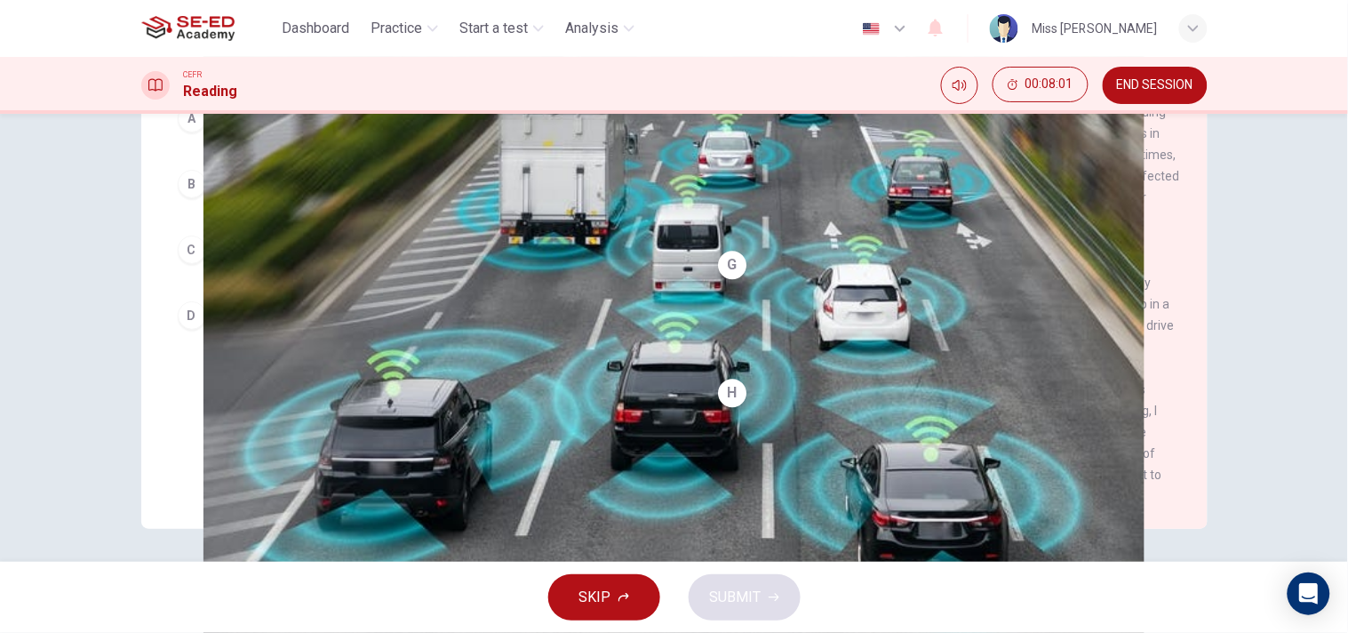
click at [383, 241] on span "is unlikely to prove cost-effective." at bounding box center [319, 249] width 213 height 21
click at [756, 569] on span "SUBMIT" at bounding box center [736, 597] width 52 height 25
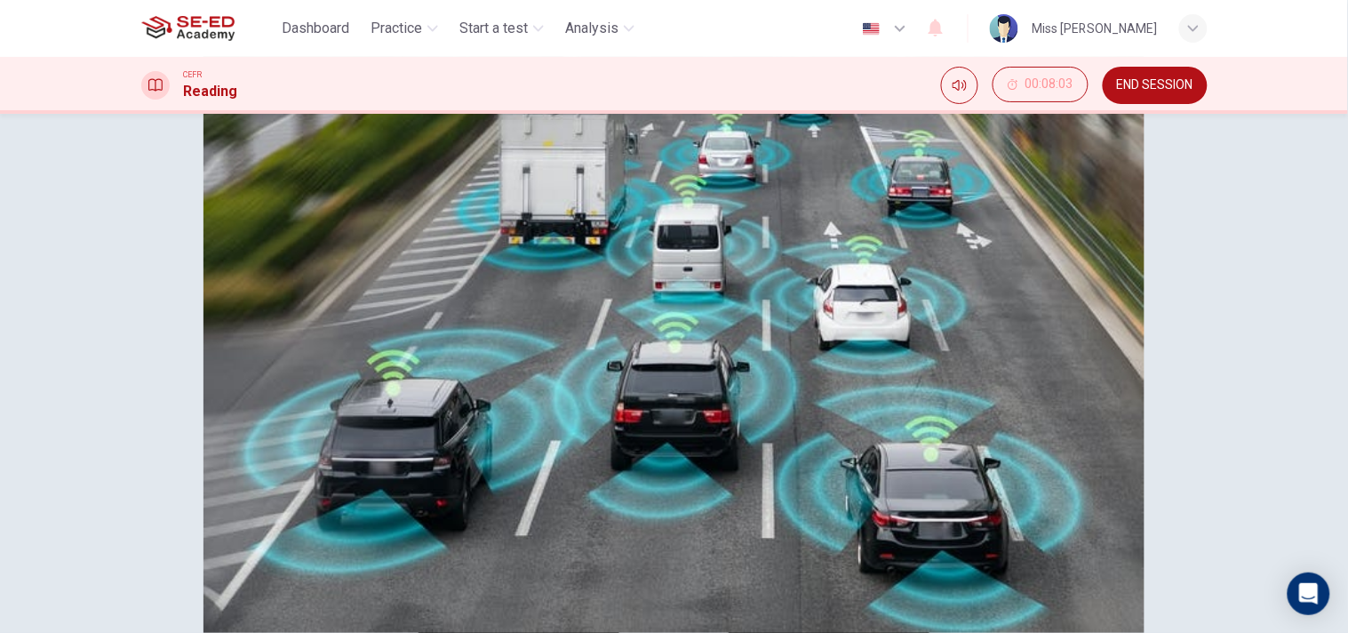
scroll to position [241, 0]
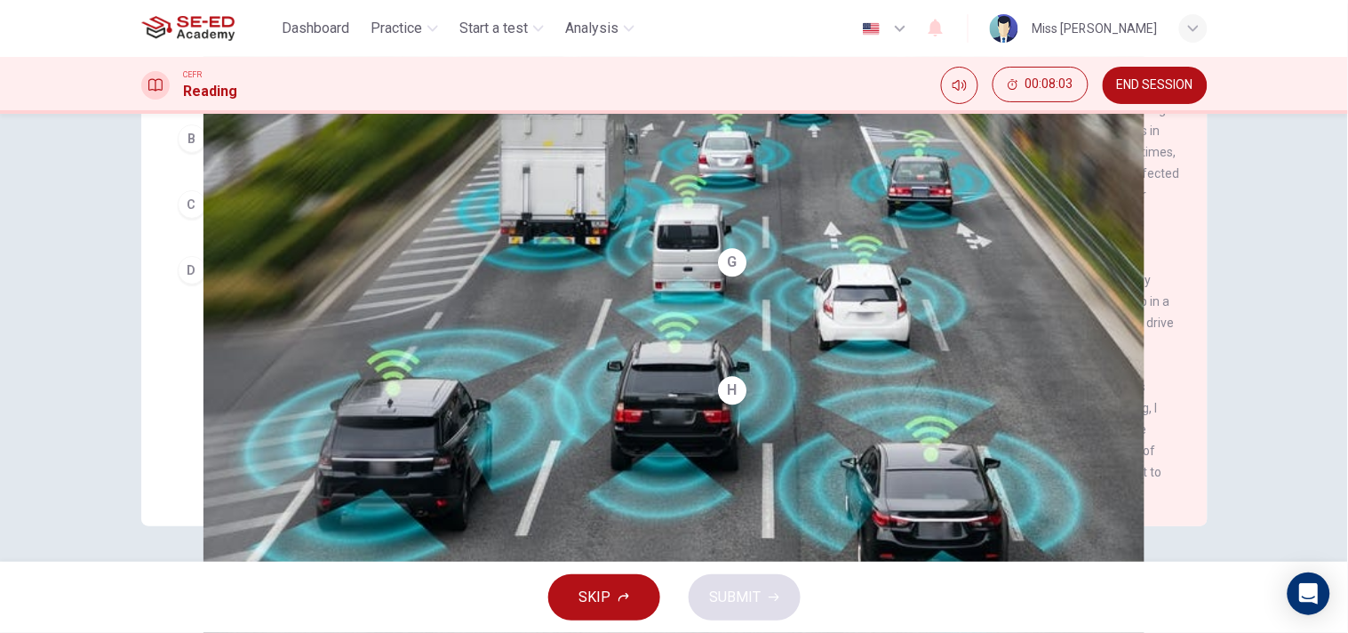
scroll to position [198, 0]
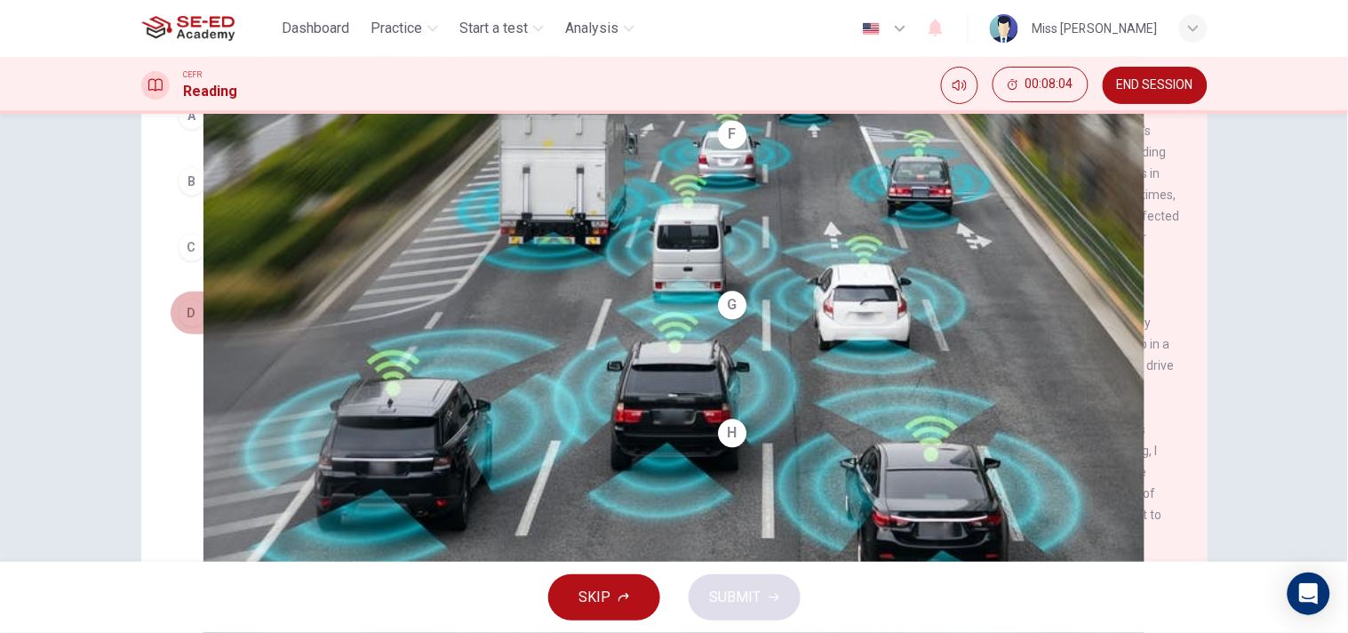
click at [327, 314] on span "They will endanger jobs." at bounding box center [287, 312] width 149 height 21
click at [740, 569] on span "SUBMIT" at bounding box center [736, 597] width 52 height 25
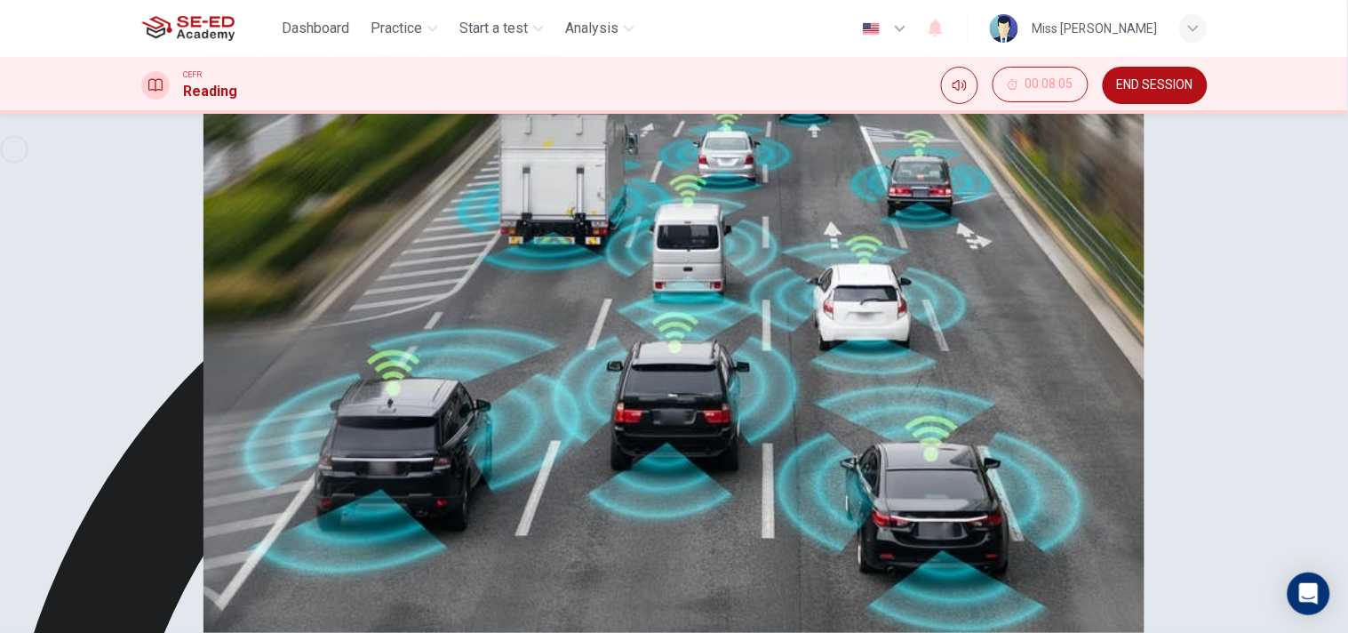
scroll to position [1, 0]
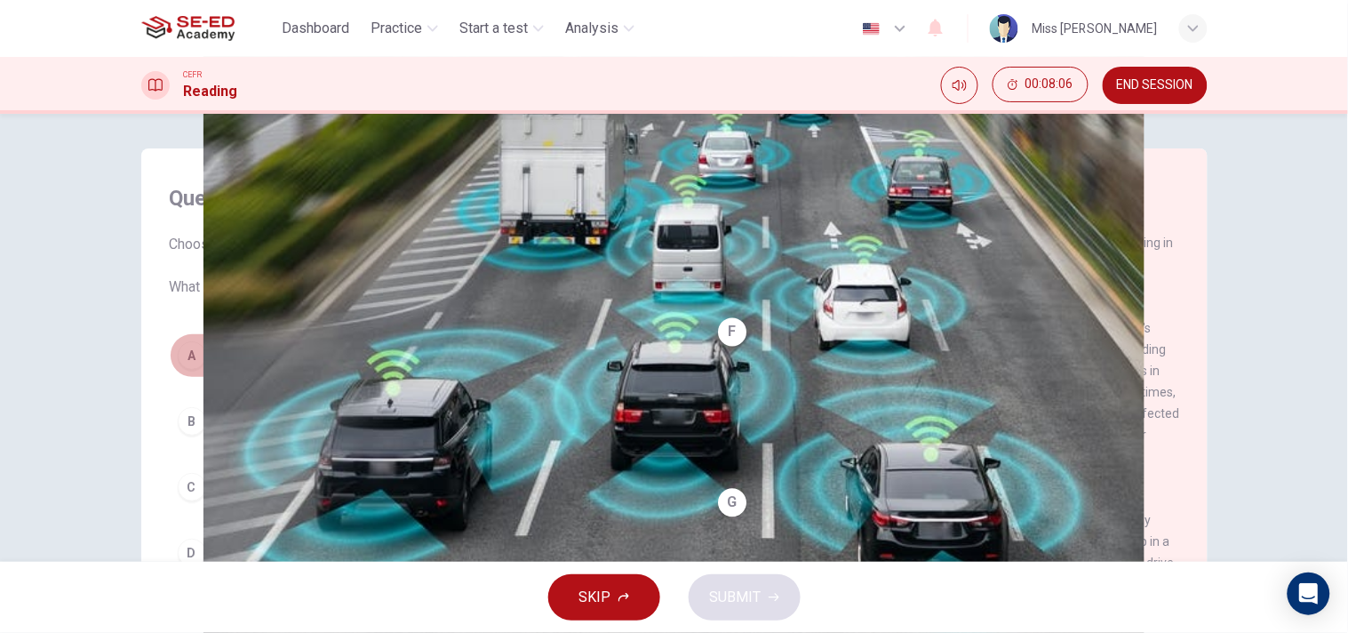
click at [329, 350] on span "It is in favour of driverless cars." at bounding box center [311, 355] width 197 height 21
click at [756, 569] on span "SUBMIT" at bounding box center [736, 597] width 52 height 25
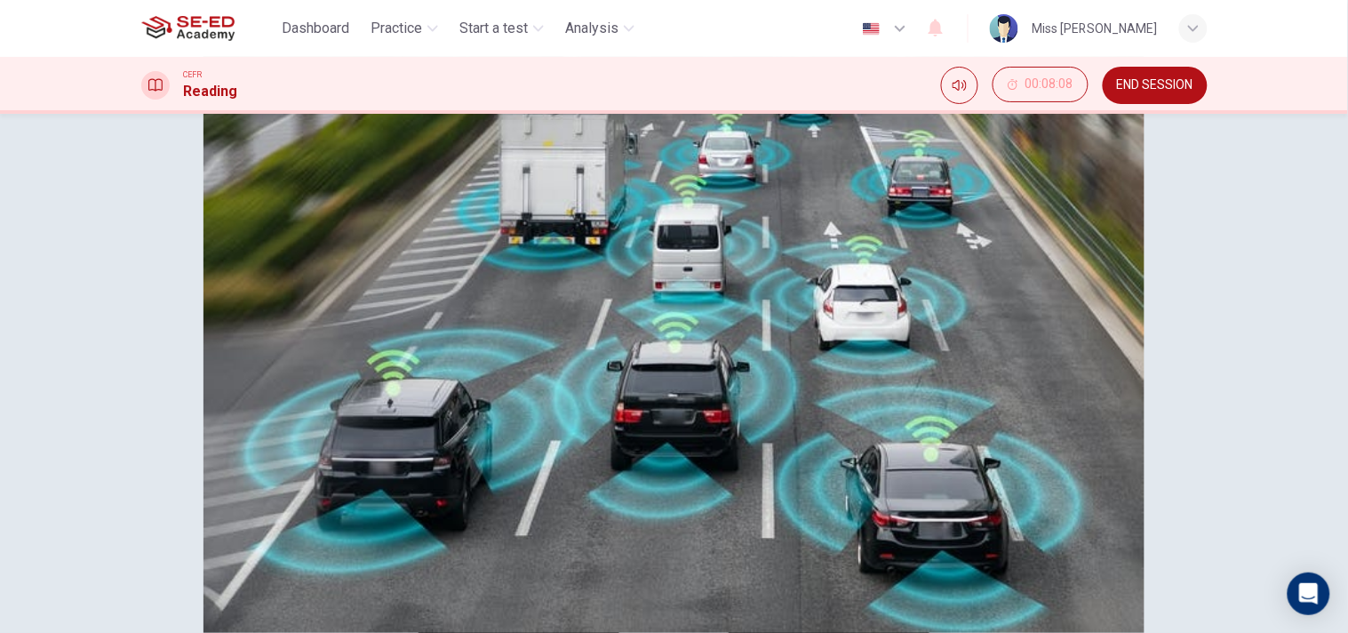
scroll to position [47, 0]
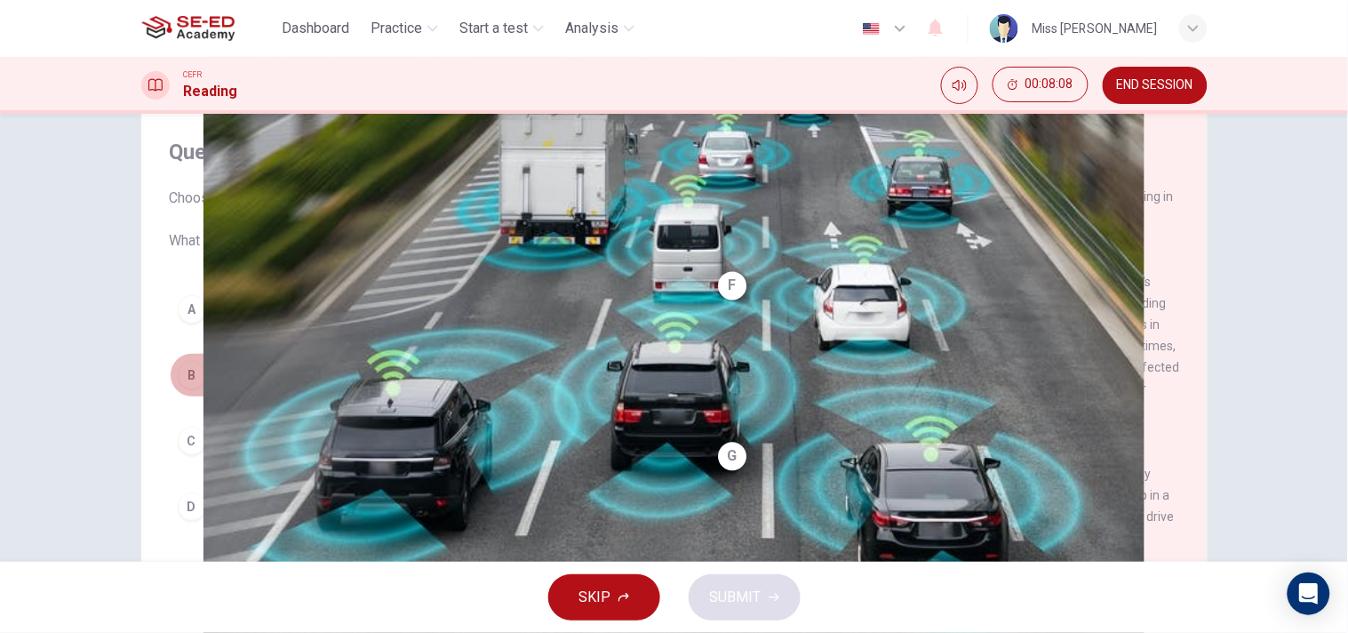
click at [348, 378] on span "Fully automated cars are too expensive to manufacture." at bounding box center [384, 374] width 343 height 21
click at [722, 569] on span "SUBMIT" at bounding box center [736, 597] width 52 height 25
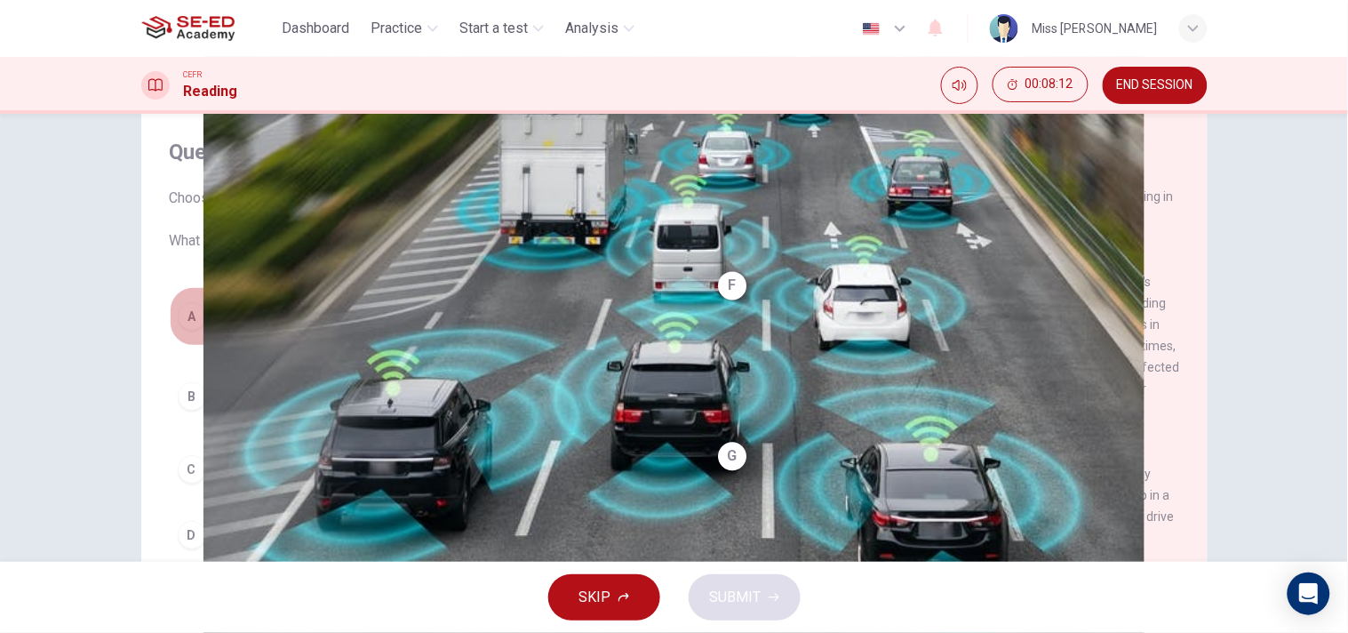
click at [407, 296] on span "He is not really interested, but sceptical, that such a technology will be deve…" at bounding box center [432, 316] width 439 height 43
click at [714, 569] on span "SUBMIT" at bounding box center [736, 597] width 52 height 25
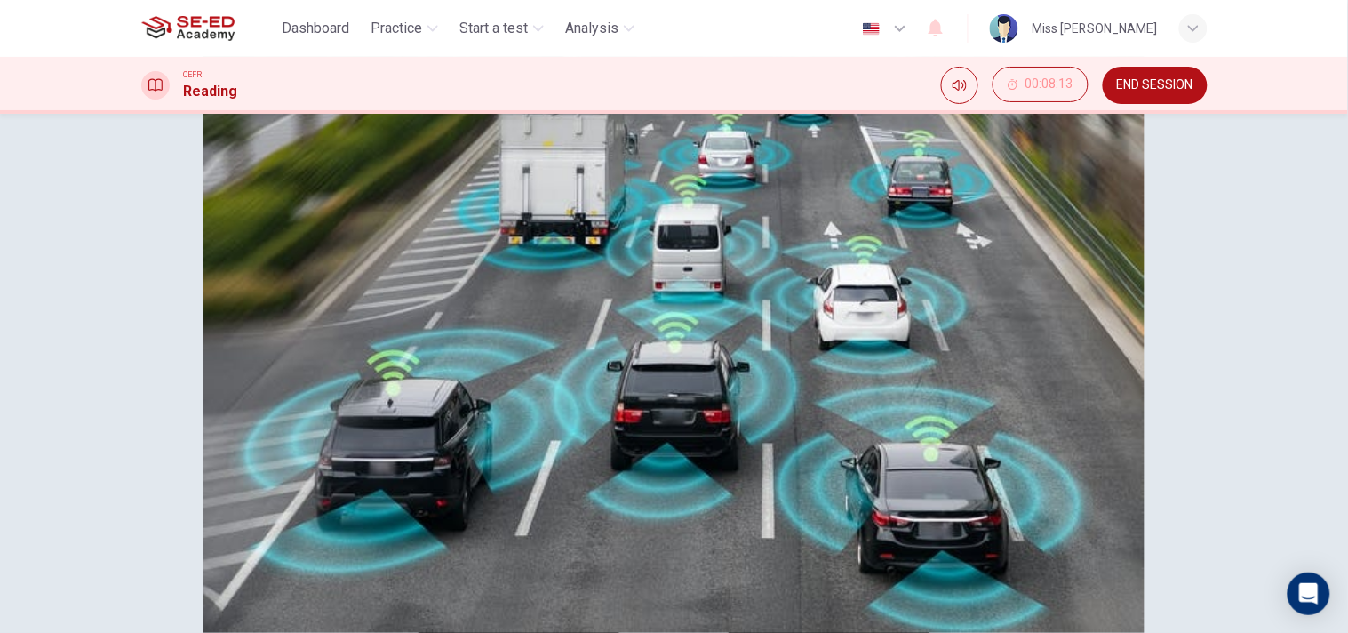
scroll to position [65, 0]
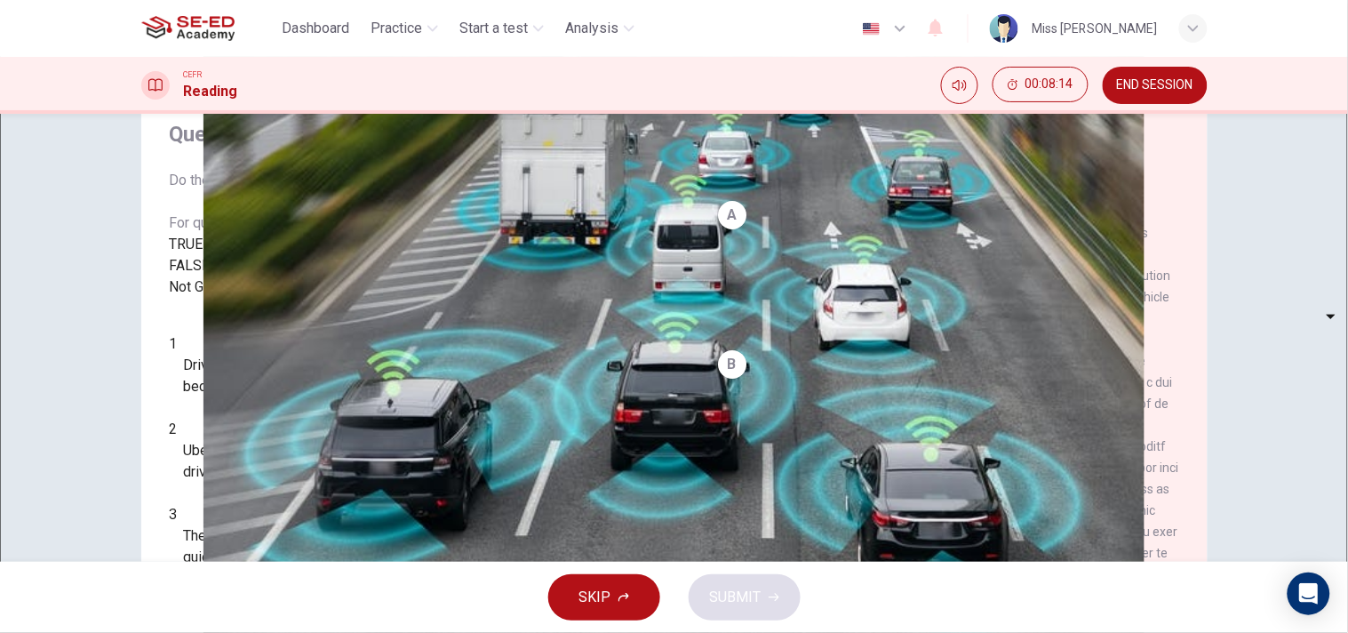
scroll to position [241, 0]
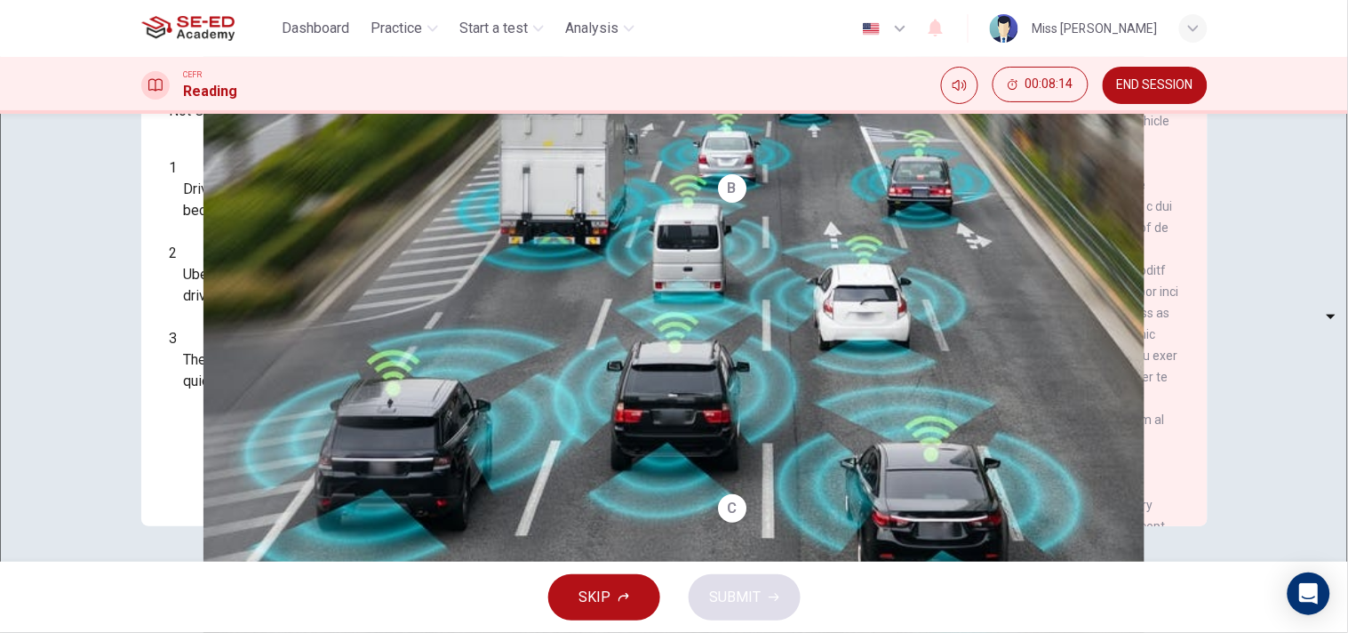
click at [292, 280] on body "This site uses cookies, as explained in our Privacy Policy . If you agree to th…" at bounding box center [674, 316] width 1348 height 633
click at [256, 569] on li "TRUE" at bounding box center [674, 643] width 1348 height 21
type input "TRUE"
click at [262, 325] on body "This site uses cookies, as explained in our Privacy Policy . If you agree to th…" at bounding box center [674, 316] width 1348 height 633
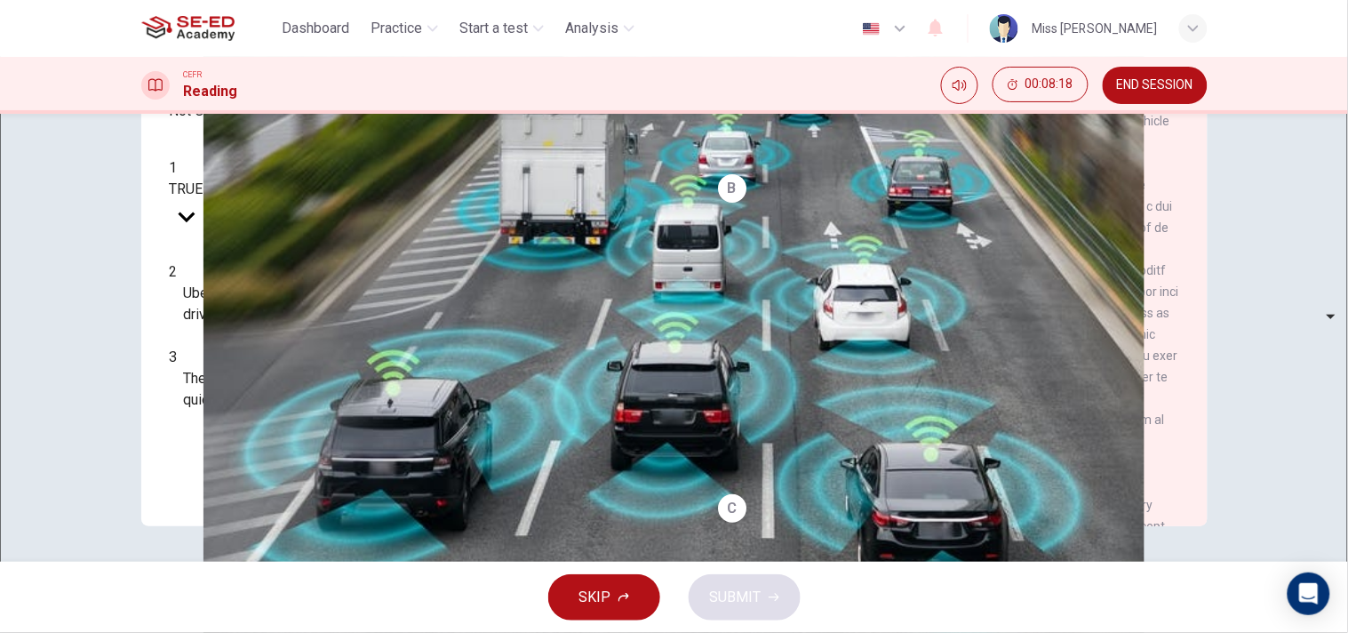
type input "FALSE"
click at [263, 388] on body "This site uses cookies, as explained in our Privacy Policy . If you agree to th…" at bounding box center [674, 316] width 1348 height 633
type input "Not Given"
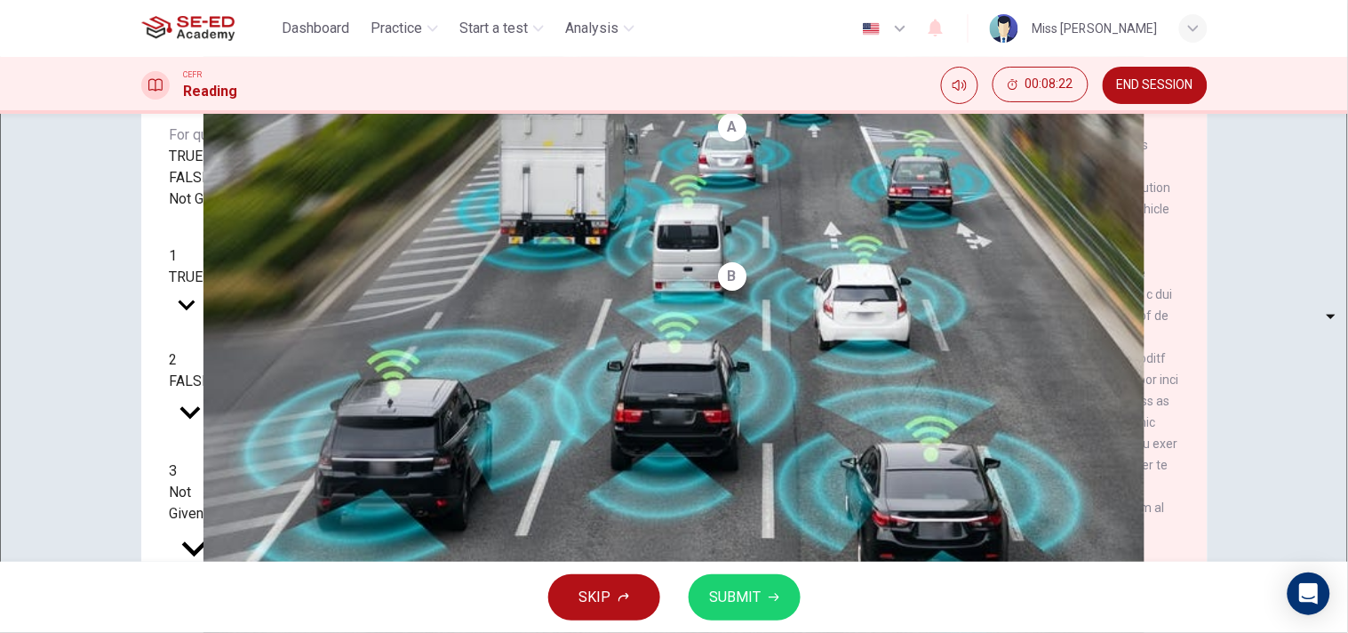
scroll to position [43, 0]
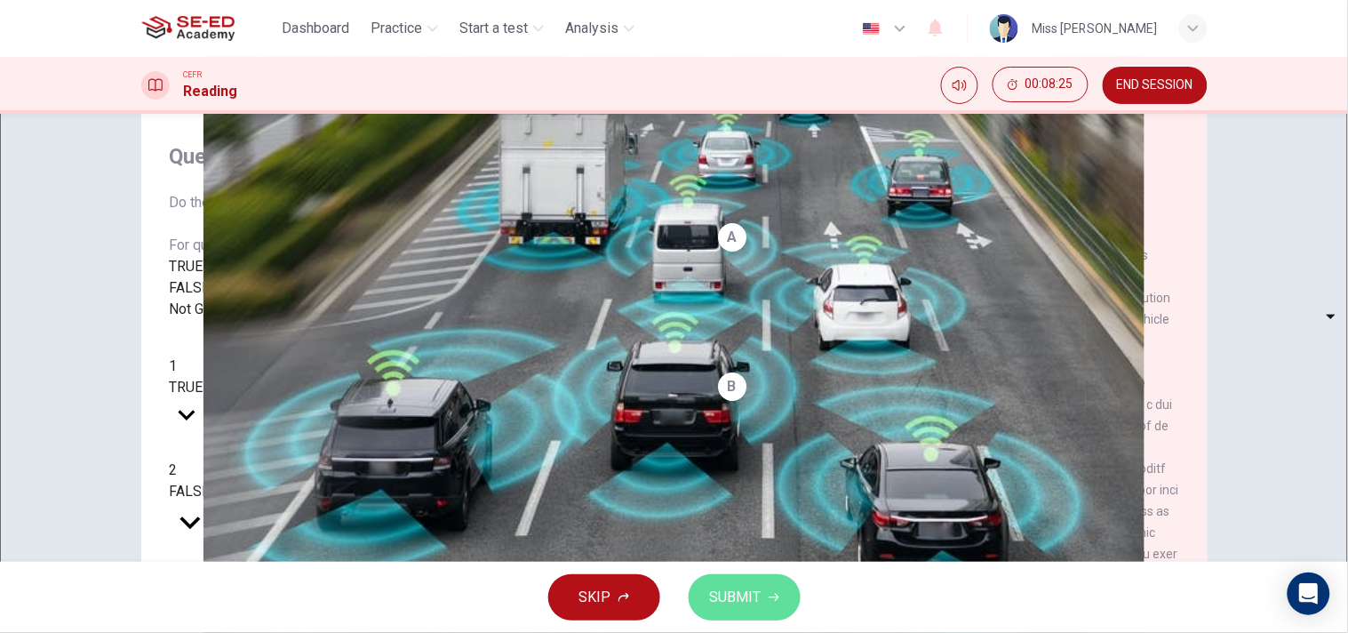
click at [772, 569] on icon "button" at bounding box center [774, 597] width 11 height 11
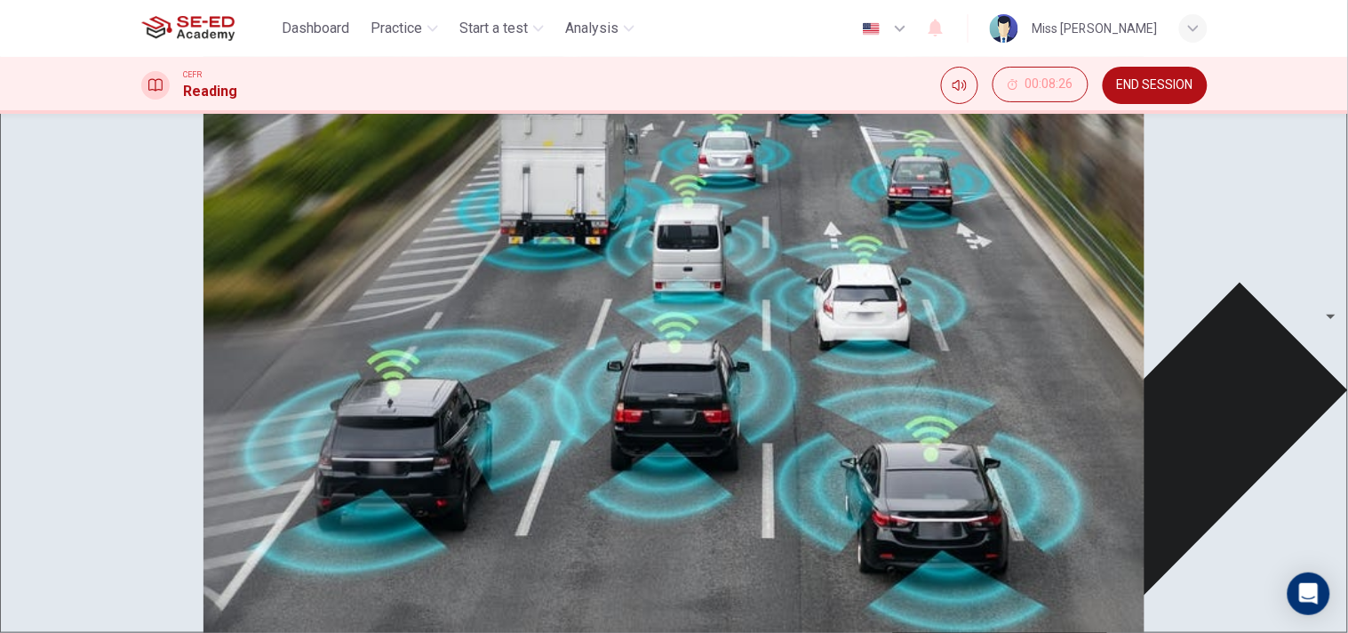
scroll to position [99, 0]
drag, startPoint x: 684, startPoint y: 416, endPoint x: 752, endPoint y: 412, distance: 67.7
drag, startPoint x: 865, startPoint y: 600, endPoint x: 1111, endPoint y: 572, distance: 247.8
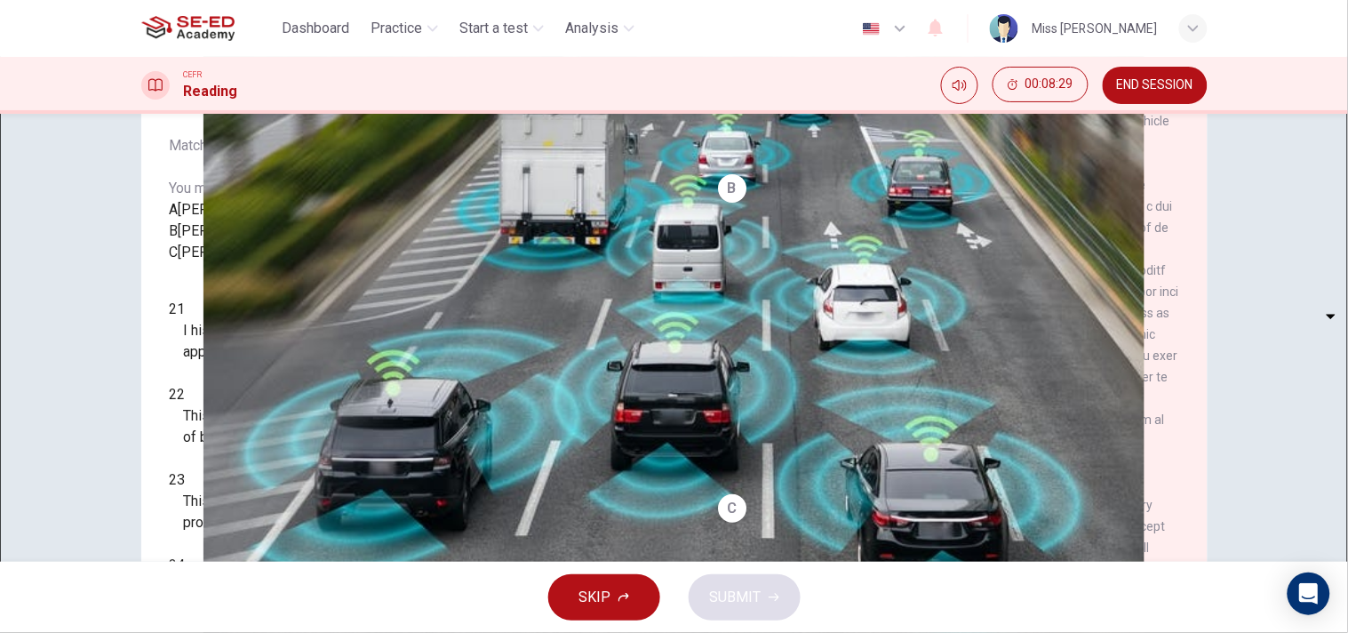
click at [284, 429] on body "This site uses cookies, as explained in our Privacy Policy . If you agree to th…" at bounding box center [674, 316] width 1348 height 633
type input "C"
click at [258, 490] on body "This site uses cookies, as explained in our Privacy Policy . If you agree to th…" at bounding box center [674, 316] width 1348 height 633
click at [233, 569] on li "A" at bounding box center [674, 643] width 1348 height 21
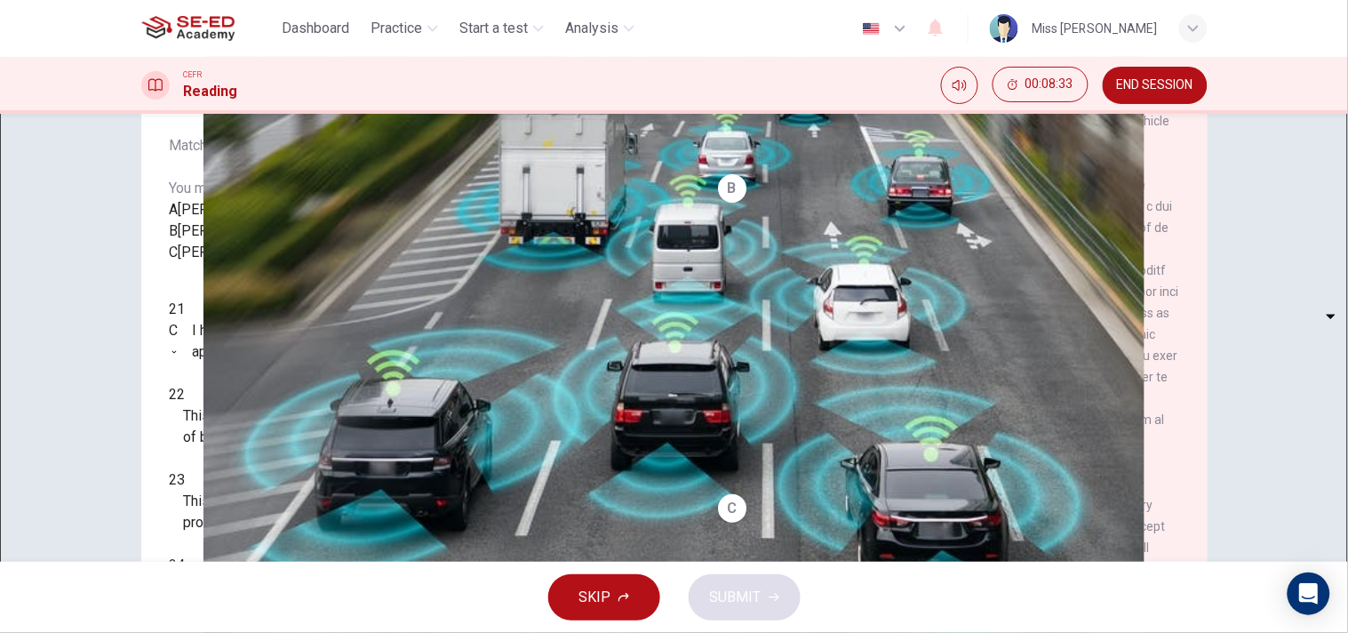
type input "A"
click at [252, 532] on body "This site uses cookies, as explained in our Privacy Policy . If you agree to th…" at bounding box center [674, 316] width 1348 height 633
type input "B"
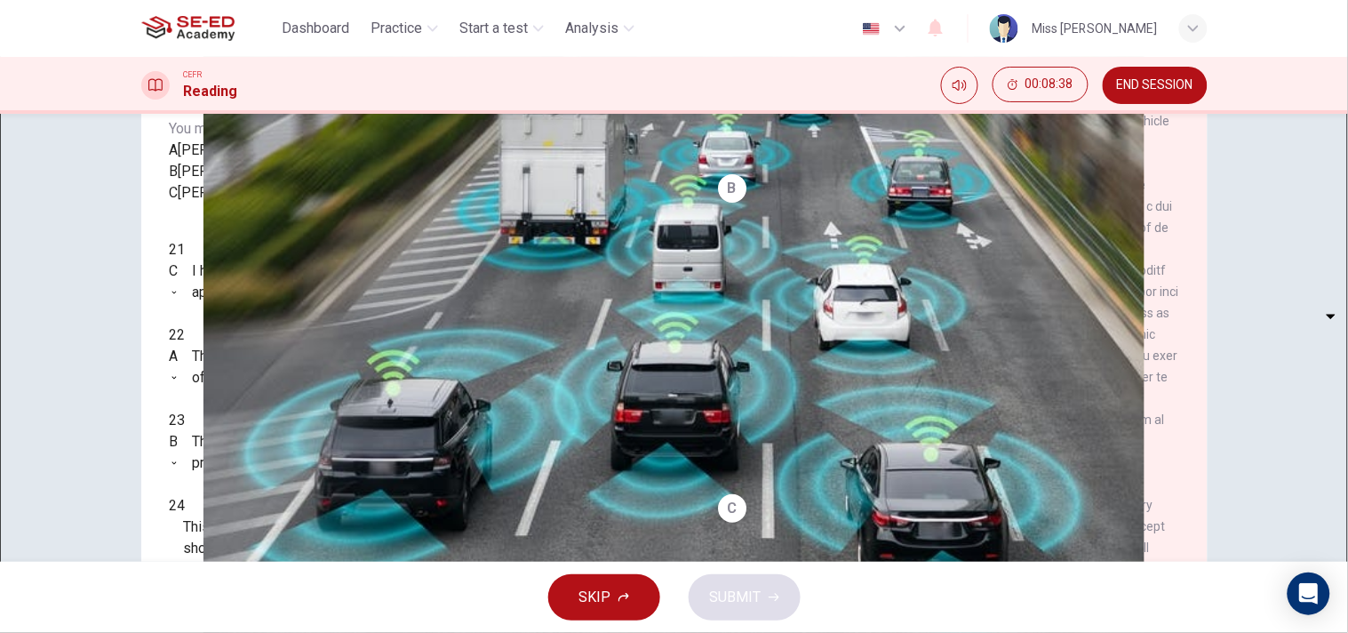
click at [276, 535] on body "This site uses cookies, as explained in our Privacy Policy . If you agree to th…" at bounding box center [674, 316] width 1348 height 633
type input "B"
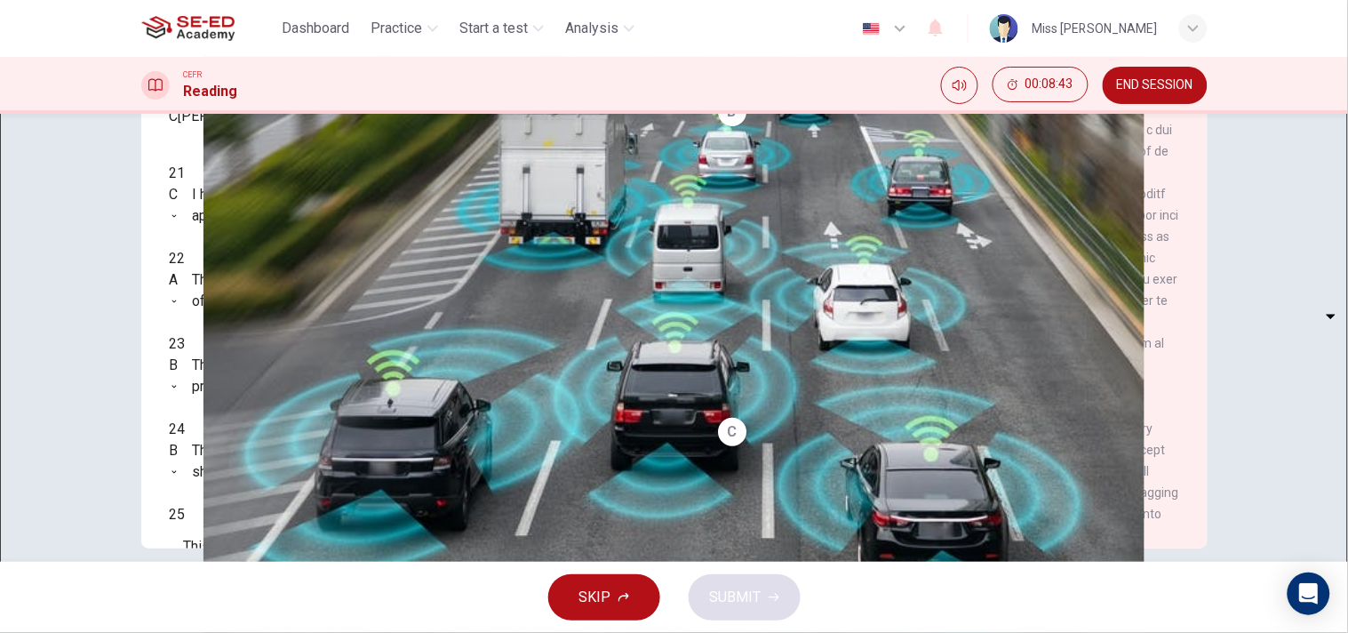
scroll to position [241, 0]
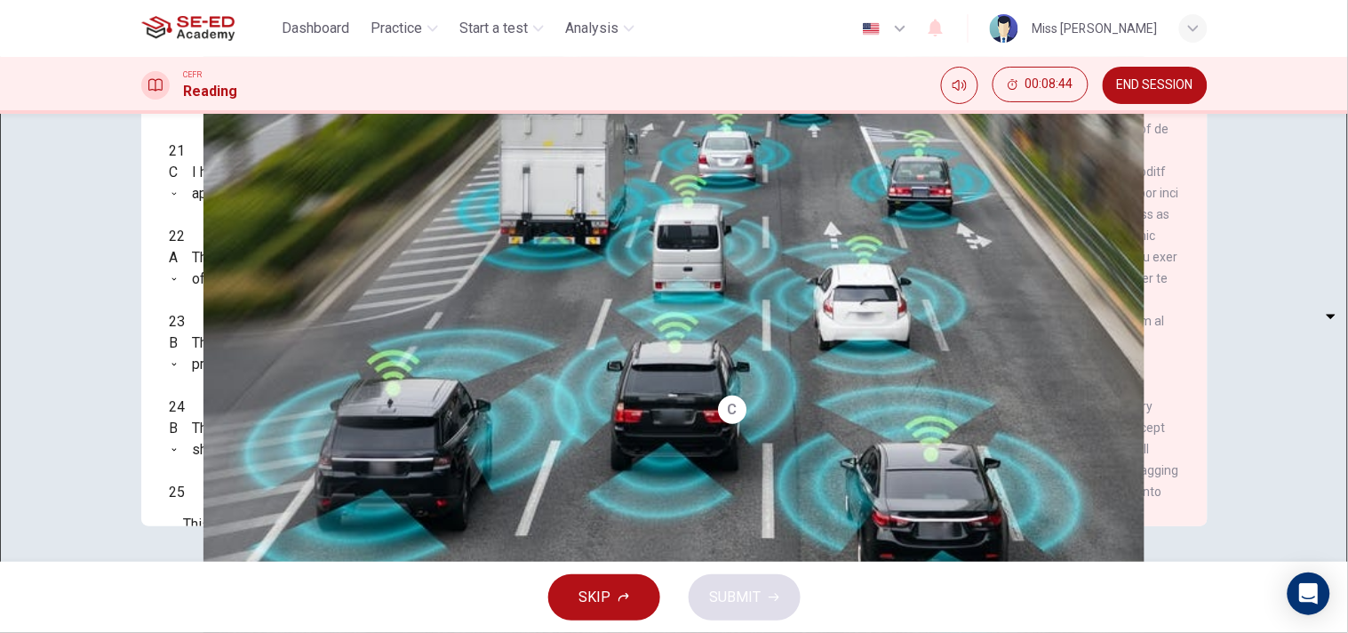
click at [233, 477] on body "This site uses cookies, as explained in our Privacy Policy . If you agree to th…" at bounding box center [674, 316] width 1348 height 633
click at [272, 476] on body "This site uses cookies, as explained in our Privacy Policy . If you agree to th…" at bounding box center [674, 316] width 1348 height 633
click at [236, 569] on li "A" at bounding box center [674, 643] width 1348 height 21
type input "A"
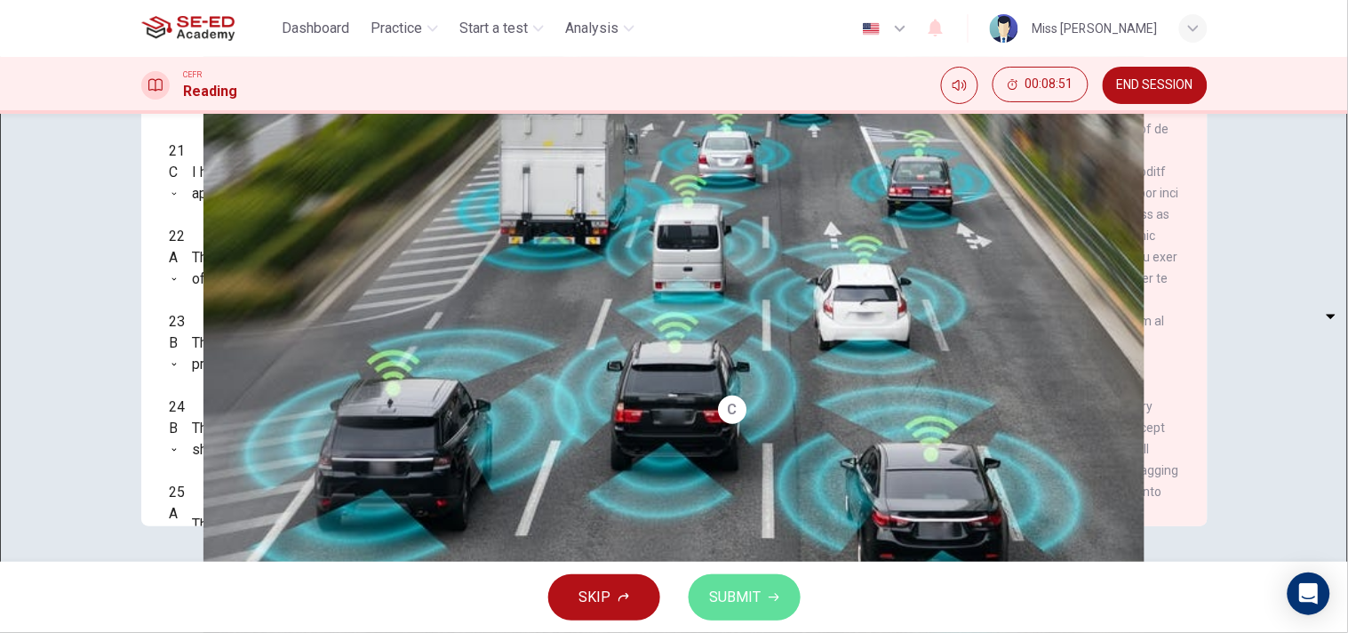
click at [752, 569] on span "SUBMIT" at bounding box center [736, 597] width 52 height 25
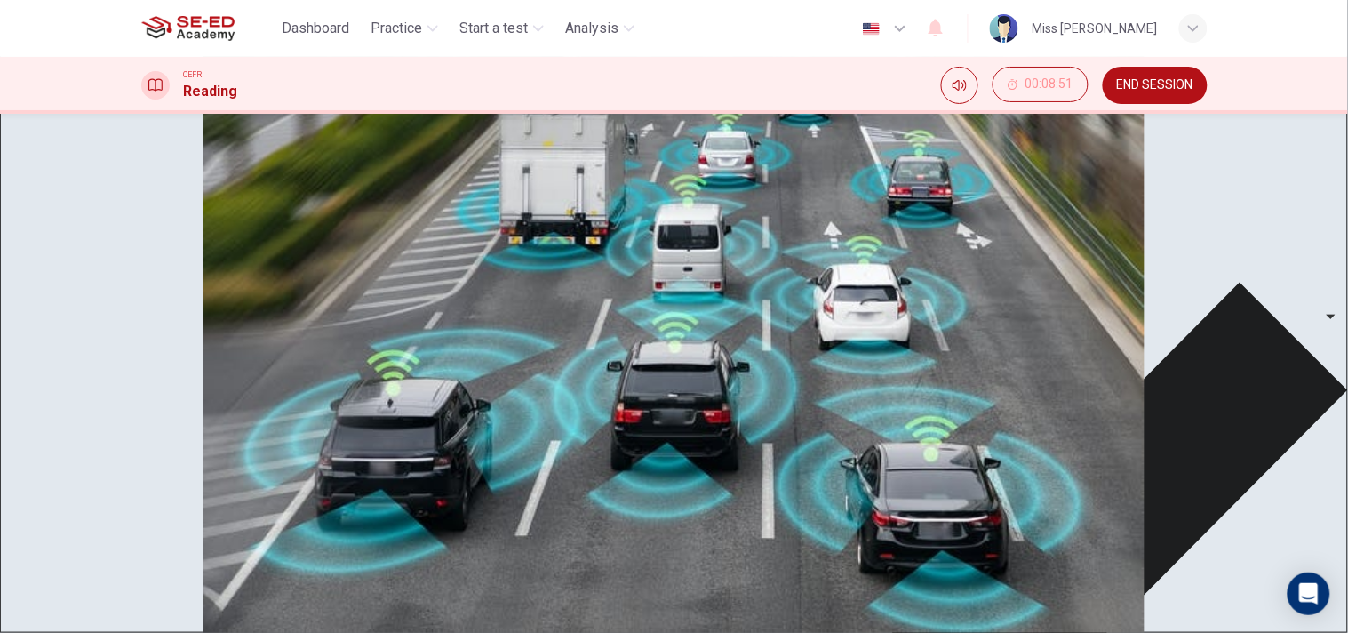
scroll to position [12, 0]
drag, startPoint x: 1338, startPoint y: 334, endPoint x: 1345, endPoint y: 363, distance: 29.3
click at [1213, 114] on div "Questions 21 - 25 Look at the following statements, and the list of people. Mat…" at bounding box center [674, 114] width 1348 height 0
click at [179, 268] on div "A" at bounding box center [174, 257] width 9 height 21
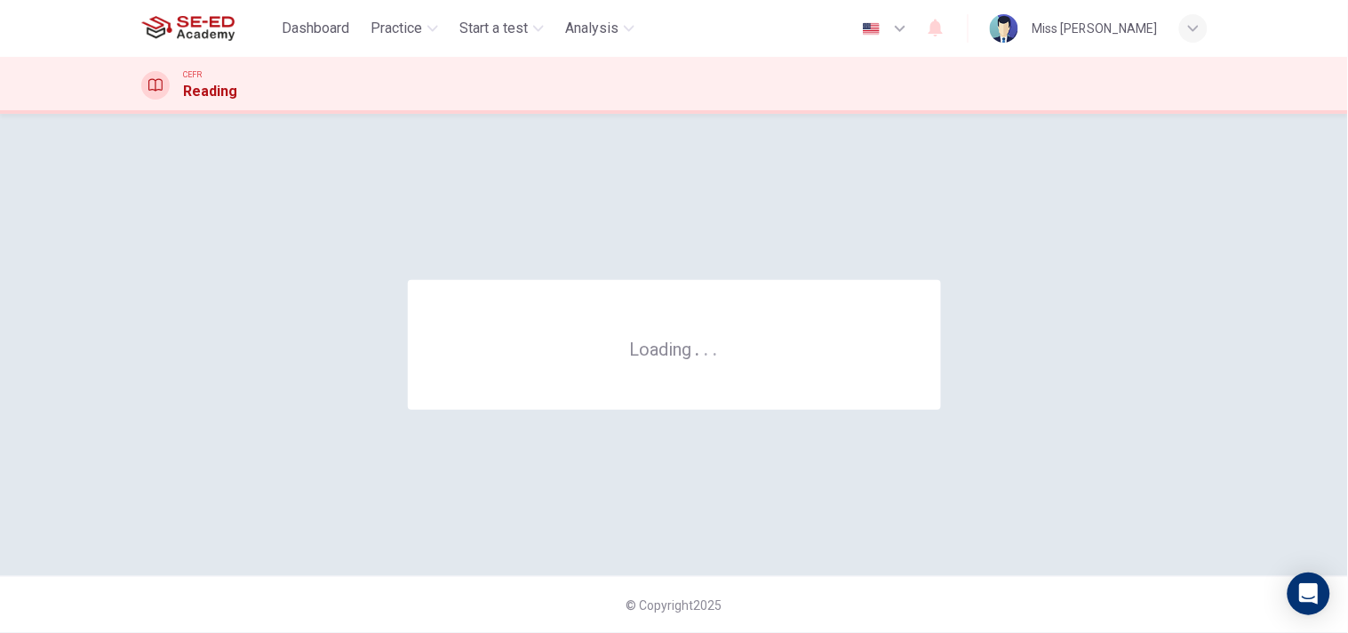
scroll to position [0, 0]
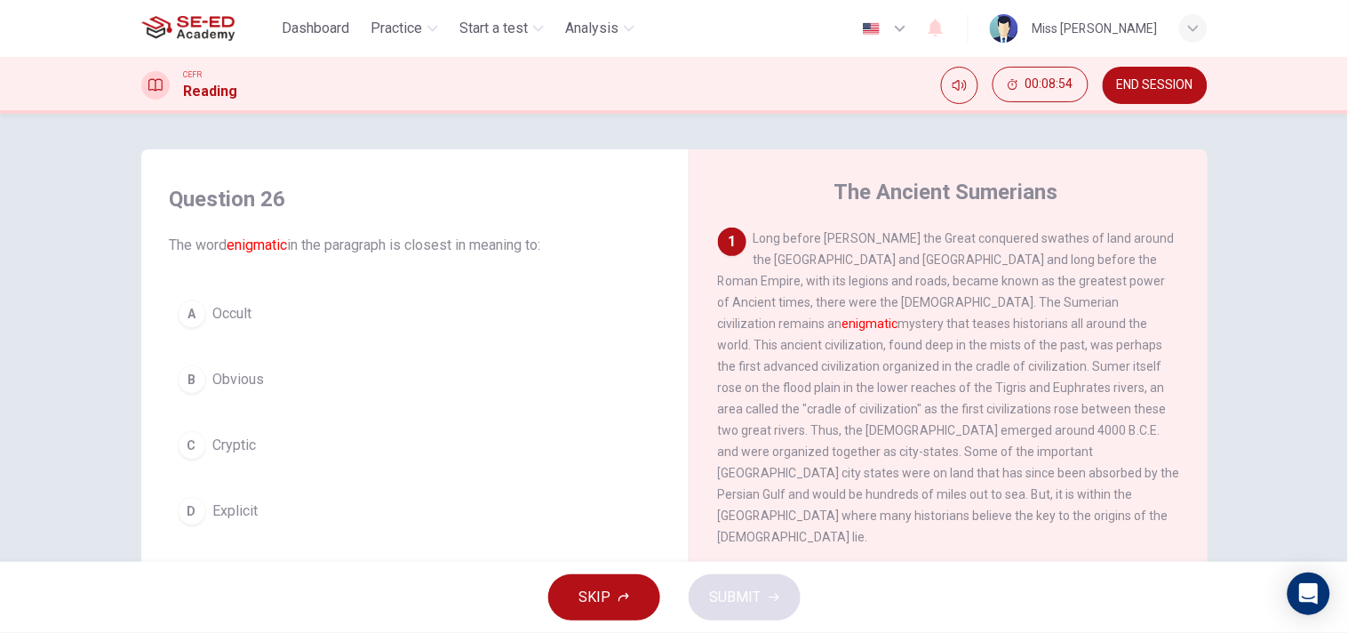
click at [227, 376] on span "Obvious" at bounding box center [239, 379] width 52 height 21
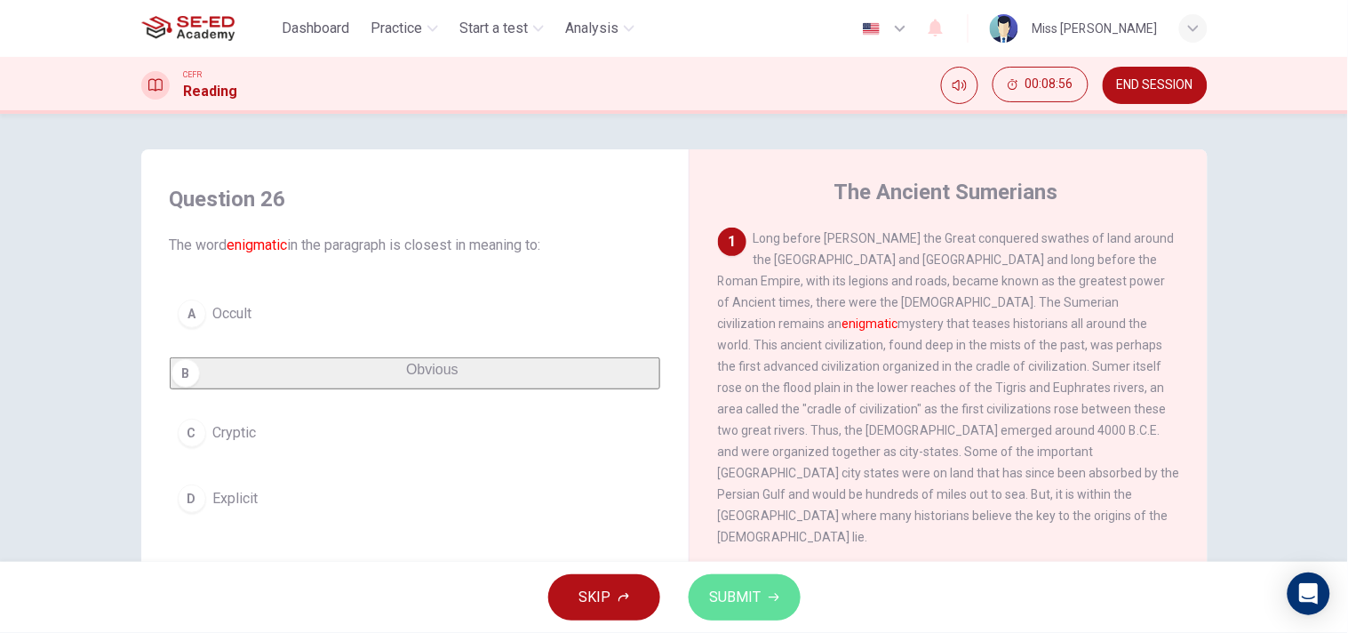
click at [748, 569] on span "SUBMIT" at bounding box center [736, 597] width 52 height 25
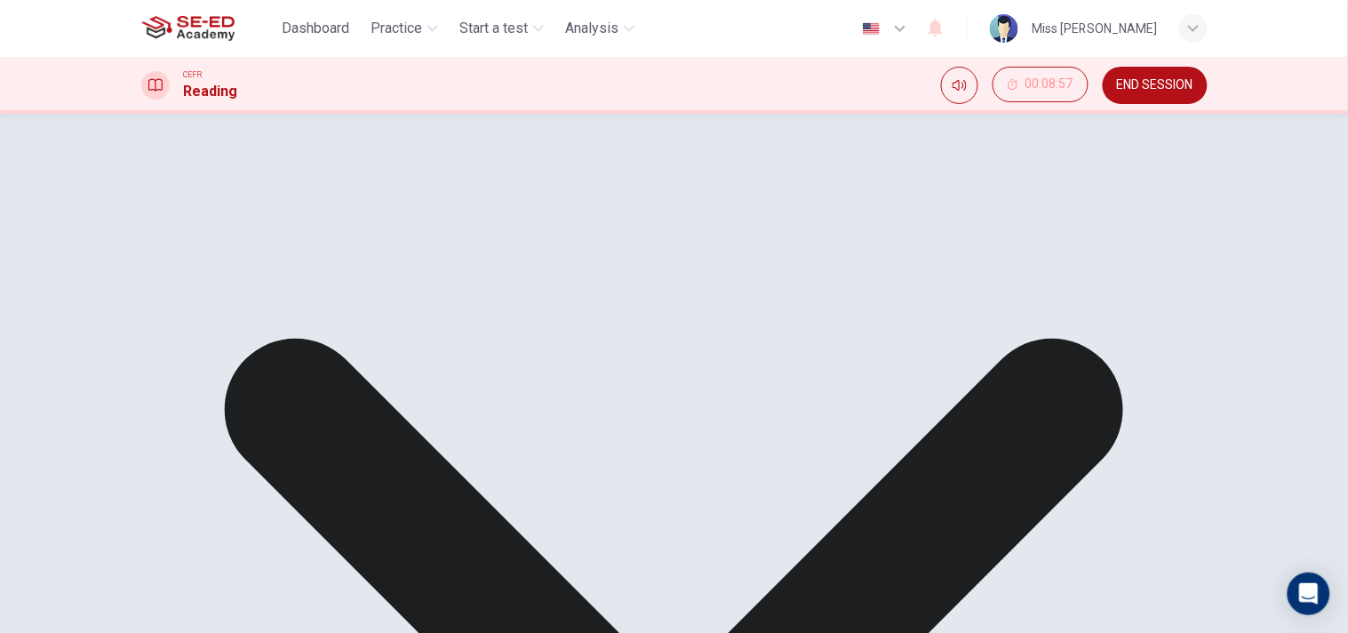
scroll to position [241, 0]
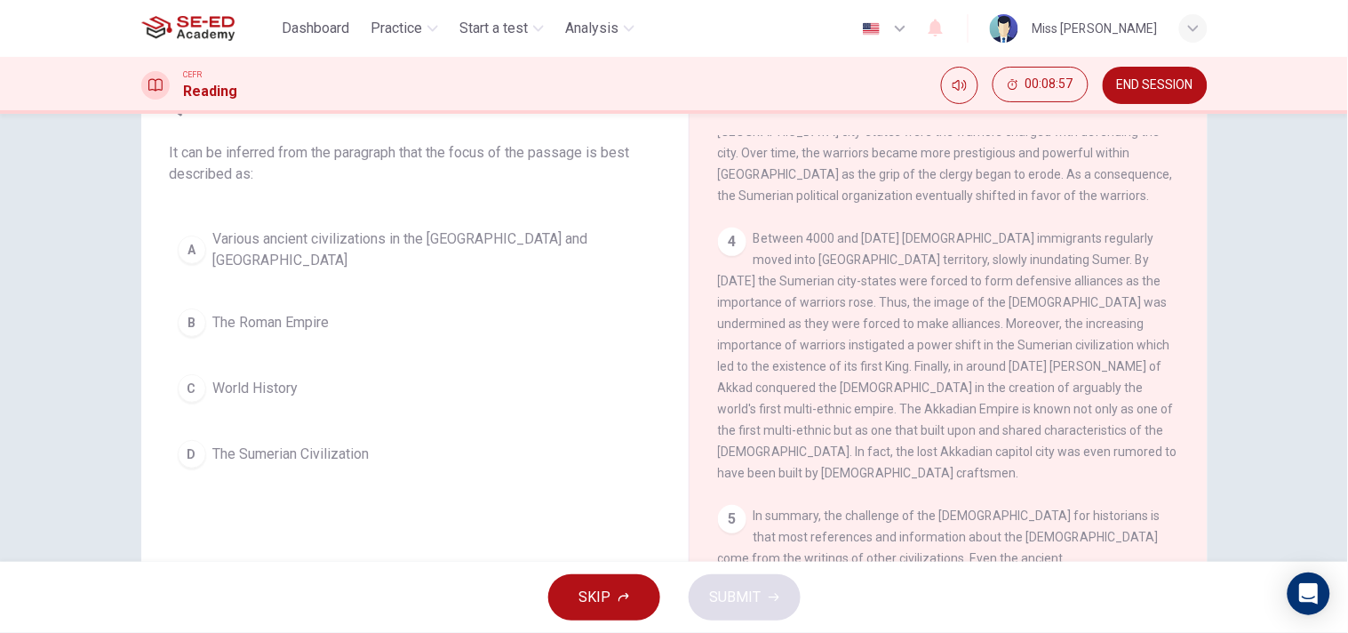
scroll to position [0, 0]
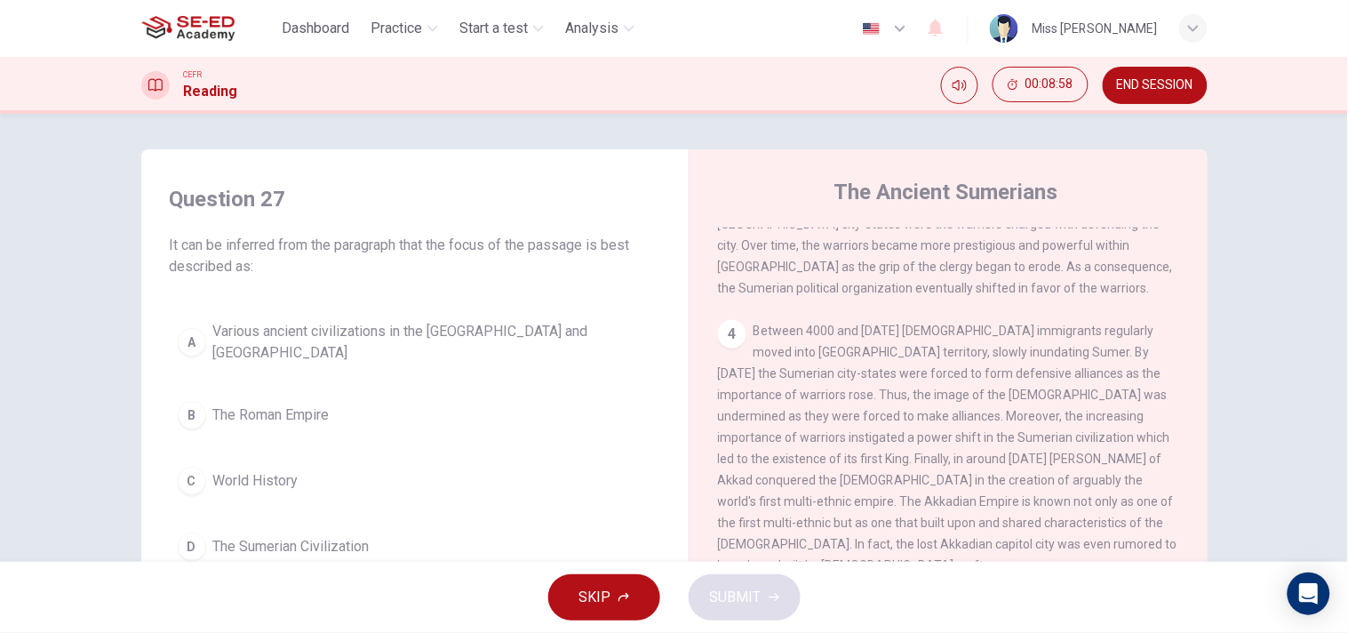
click at [287, 470] on span "World History" at bounding box center [255, 480] width 85 height 21
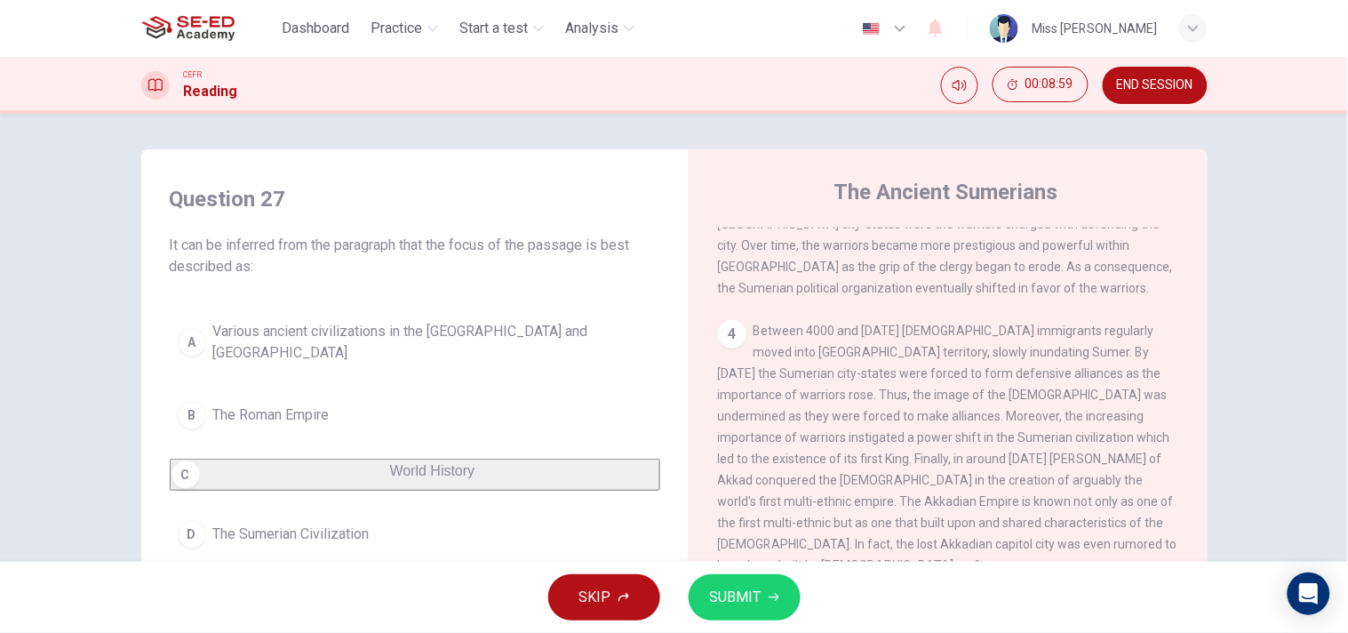
click at [770, 569] on button "SUBMIT" at bounding box center [745, 597] width 112 height 46
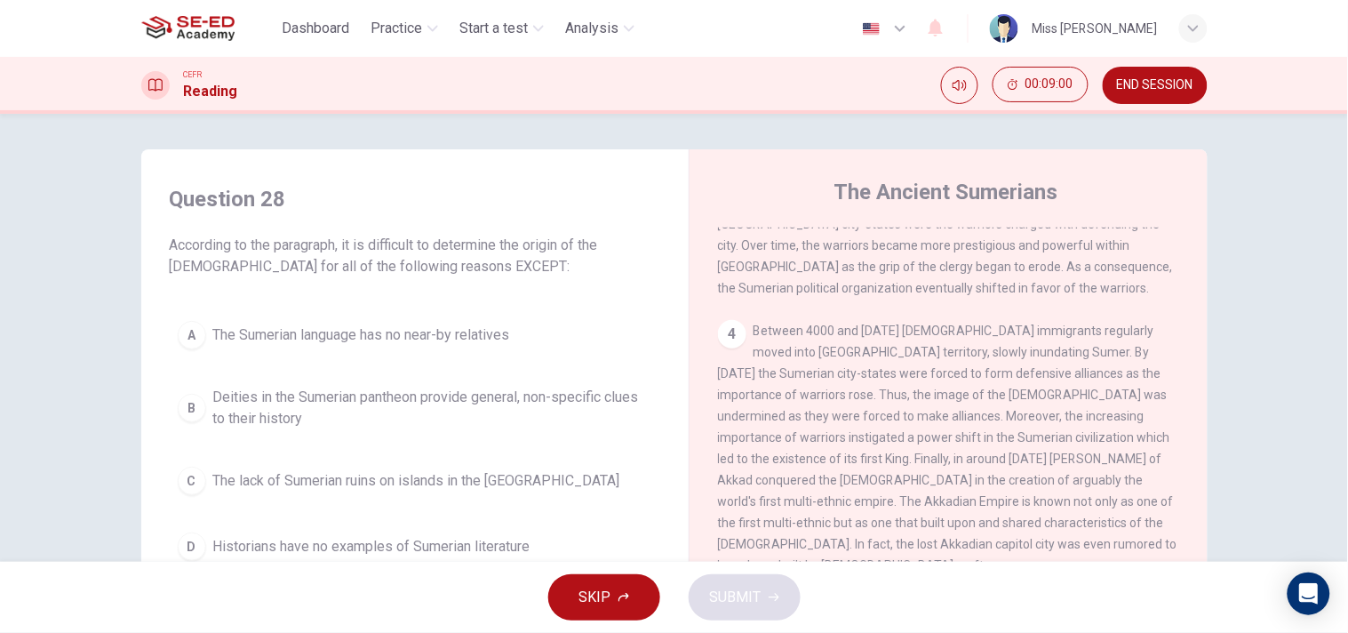
click at [316, 331] on span "The Sumerian language has no near-by relatives" at bounding box center [361, 334] width 297 height 21
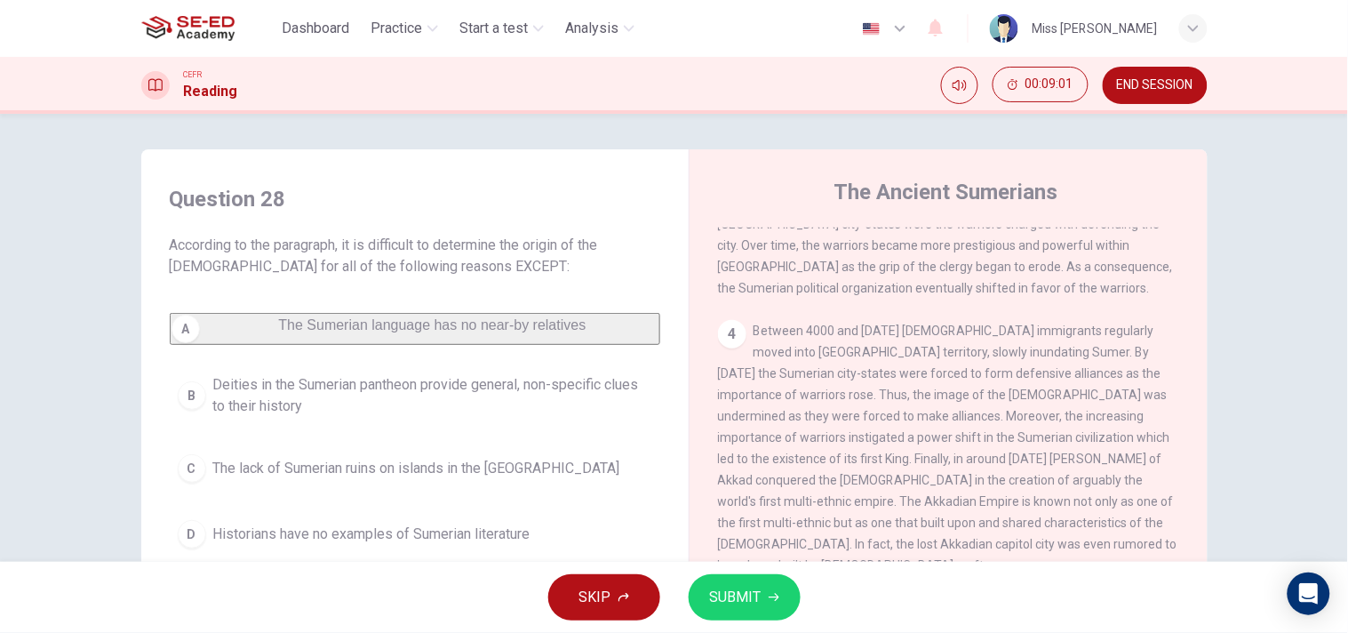
click at [743, 569] on span "SUBMIT" at bounding box center [736, 597] width 52 height 25
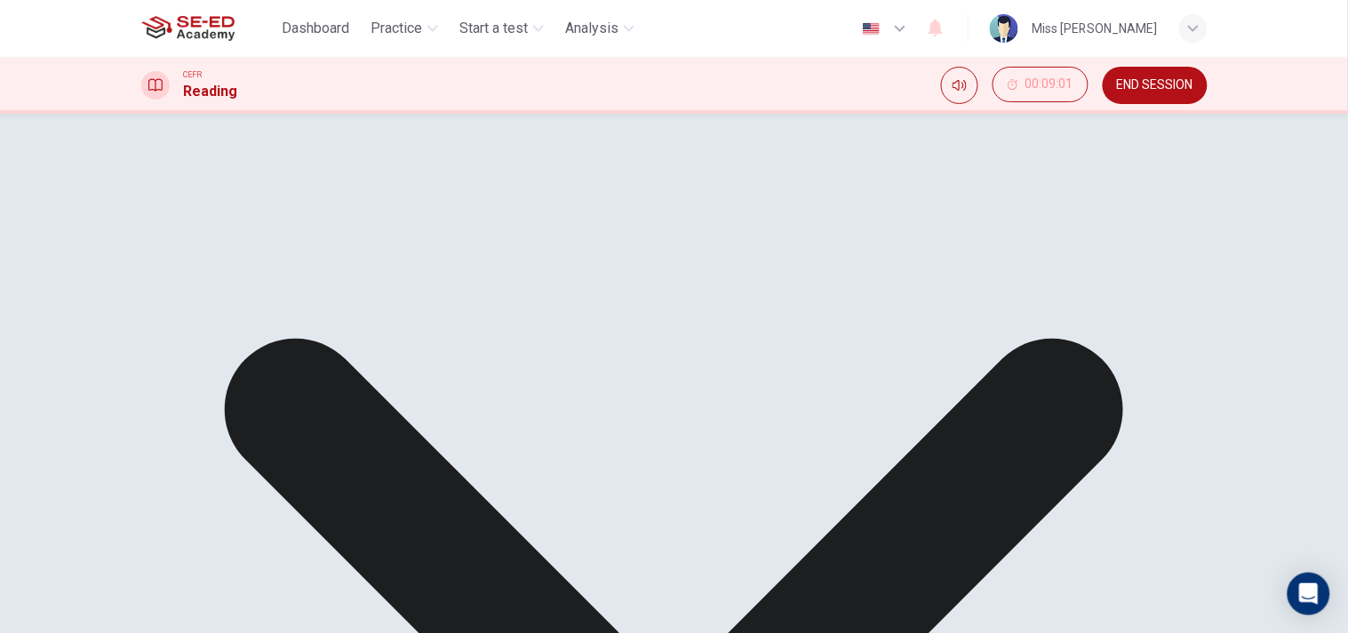
scroll to position [58, 0]
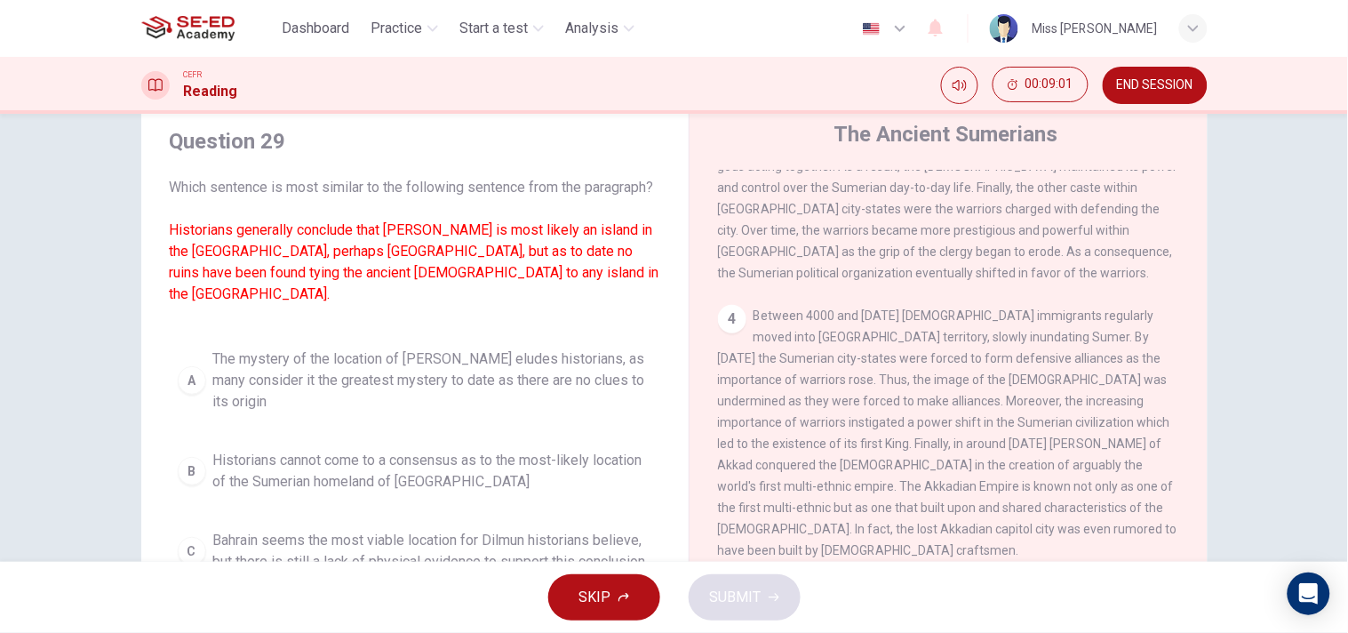
click at [404, 416] on button "A The mystery of the location of Dilmun eludes historians, as many consider it …" at bounding box center [415, 380] width 491 height 80
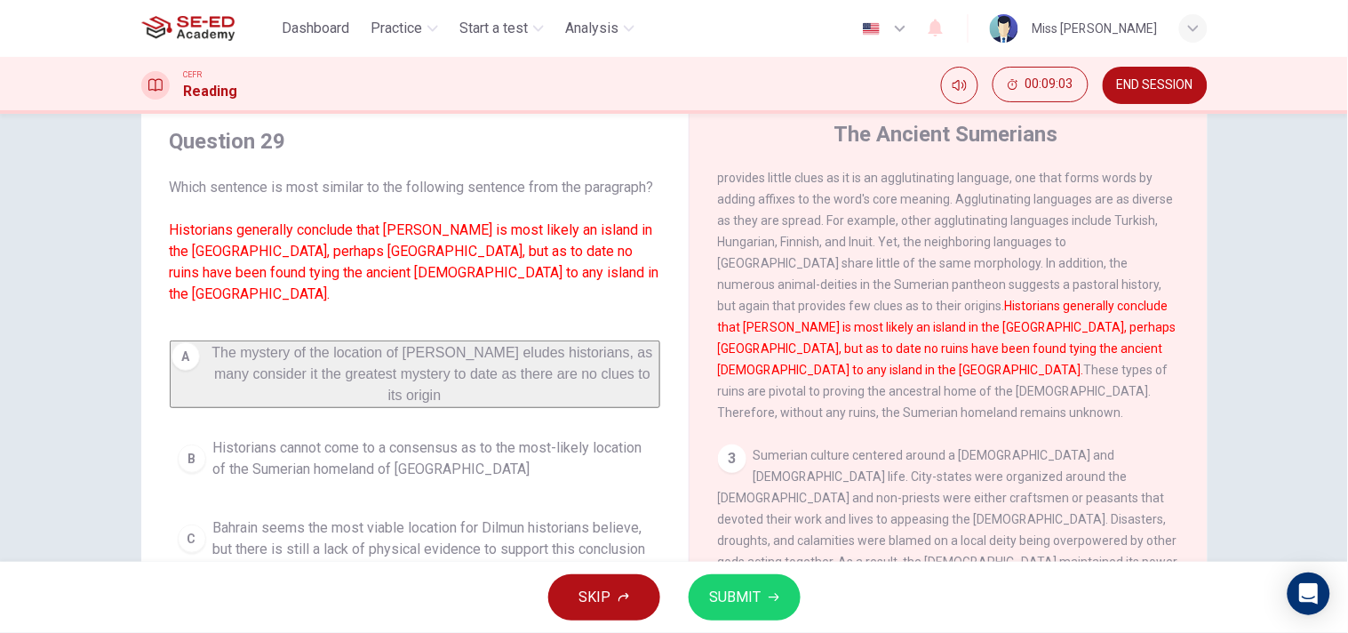
scroll to position [352, 0]
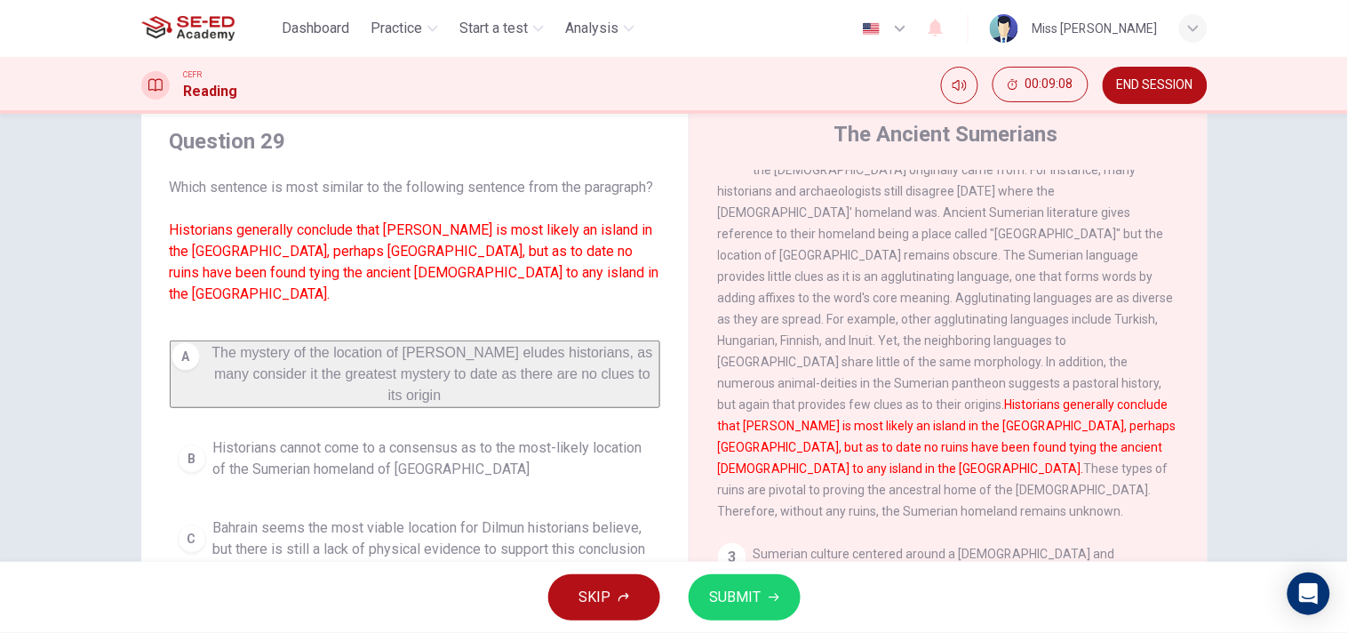
click at [742, 569] on span "SUBMIT" at bounding box center [736, 597] width 52 height 25
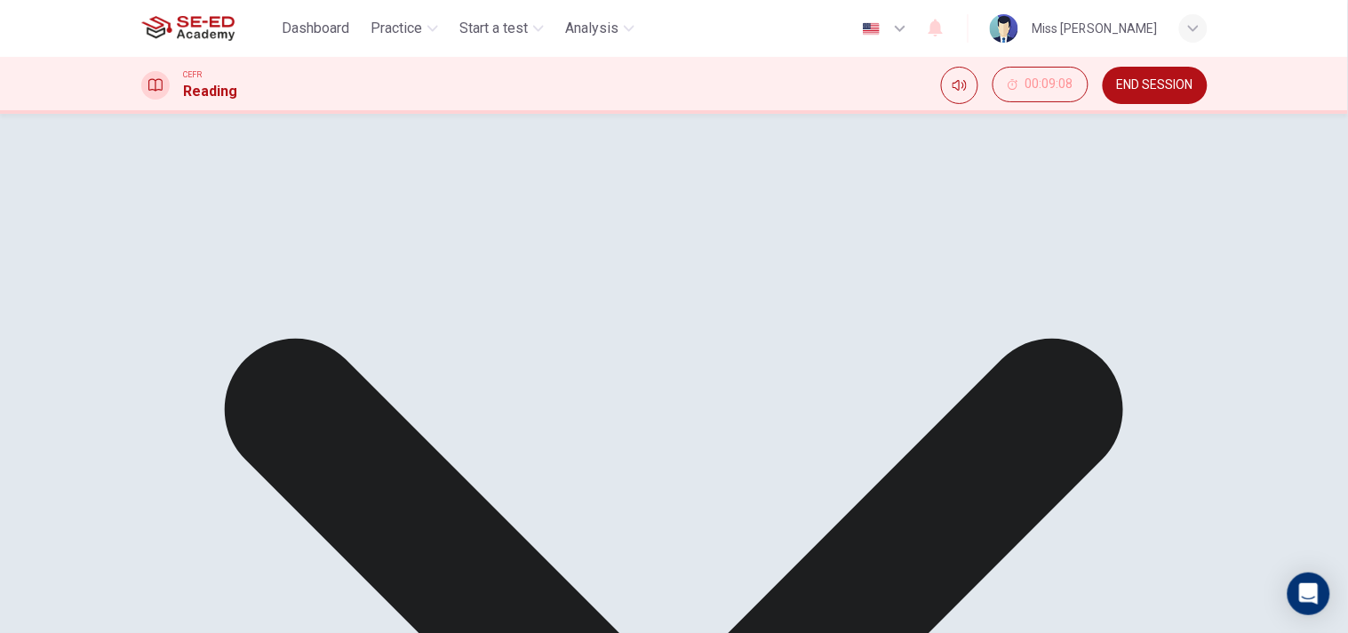
scroll to position [241, 0]
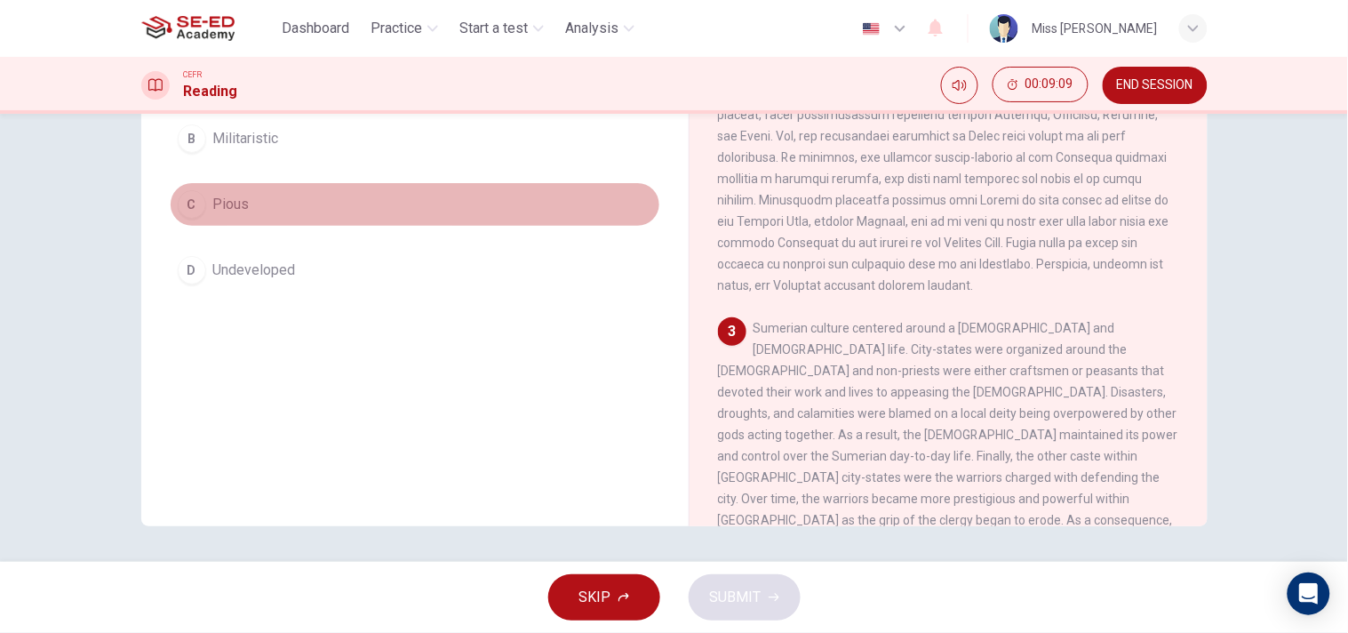
click at [220, 215] on span "Pious" at bounding box center [231, 204] width 36 height 21
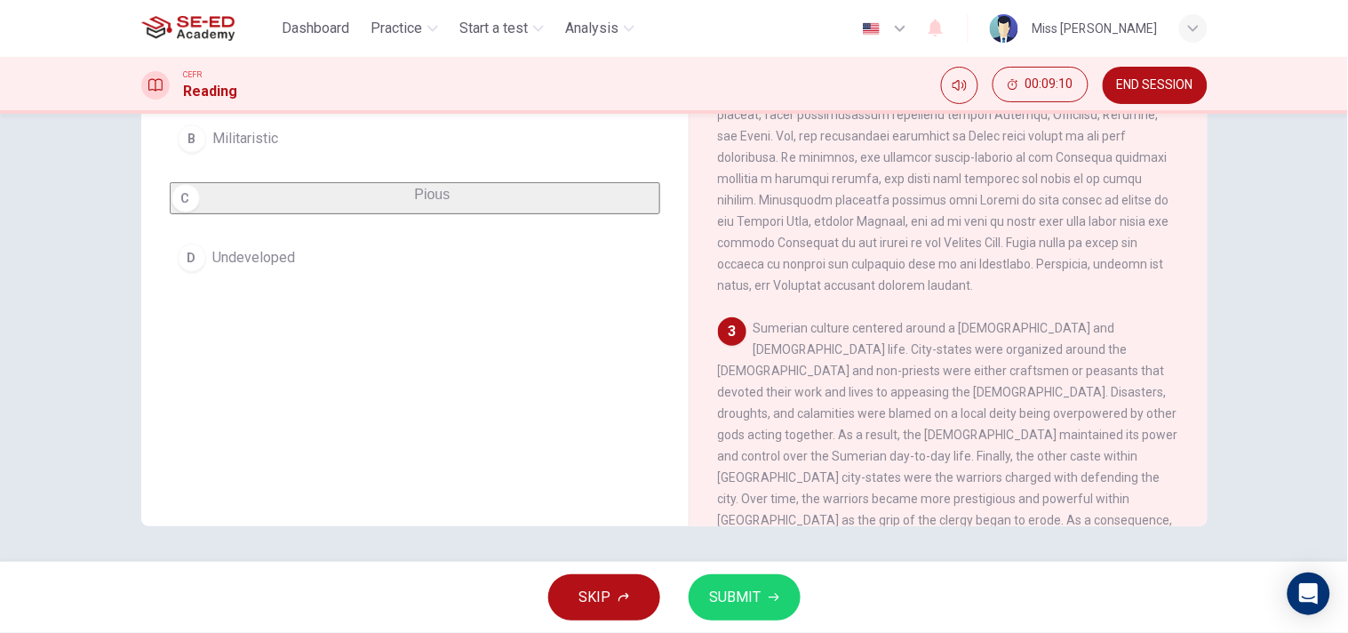
click at [756, 569] on span "SUBMIT" at bounding box center [736, 597] width 52 height 25
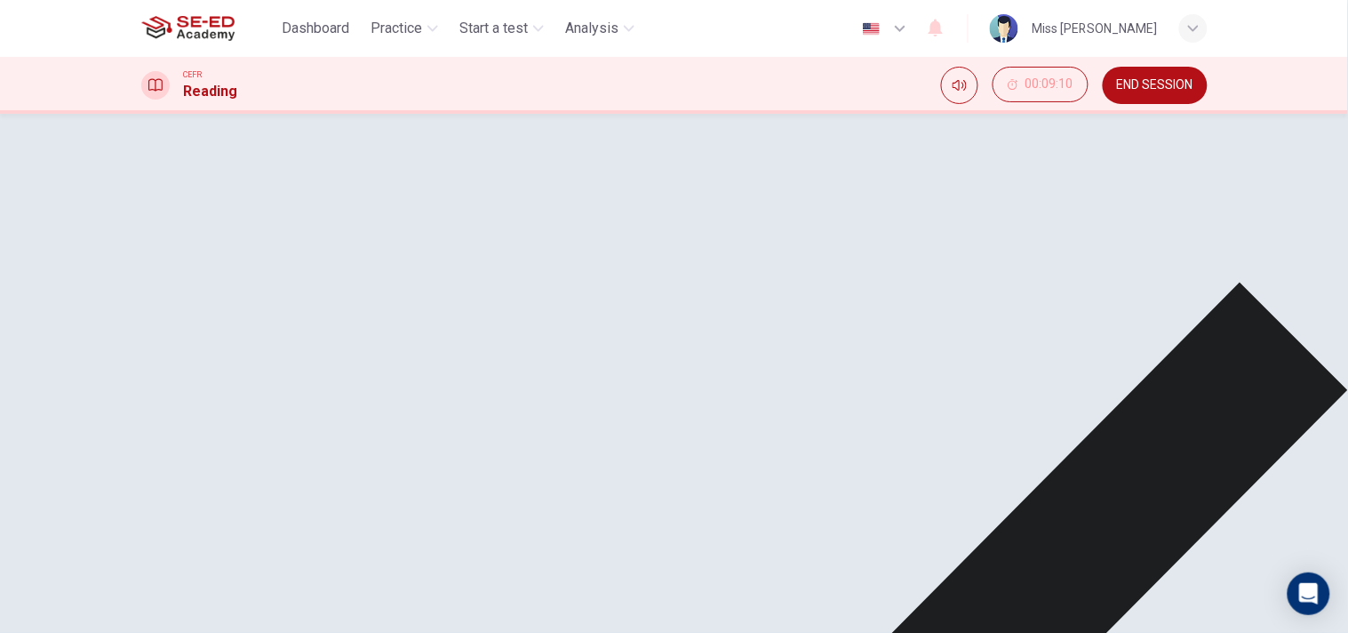
scroll to position [664, 0]
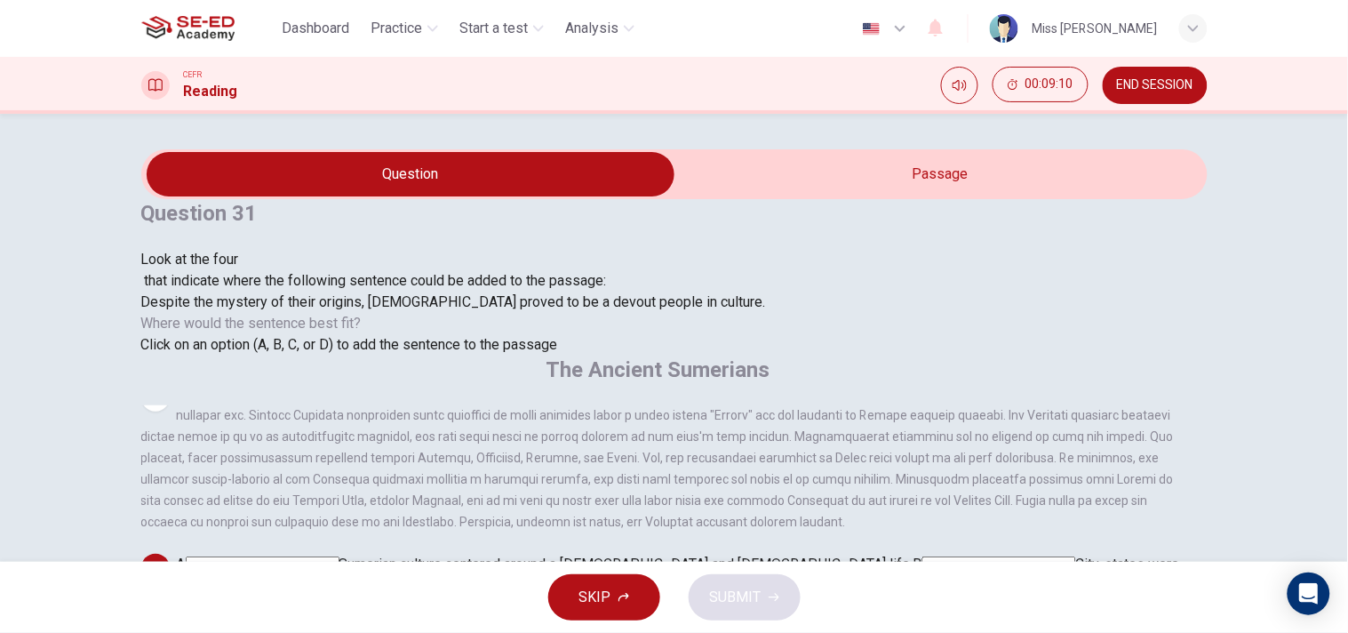
scroll to position [455, 0]
click at [455, 569] on input at bounding box center [378, 607] width 154 height 17
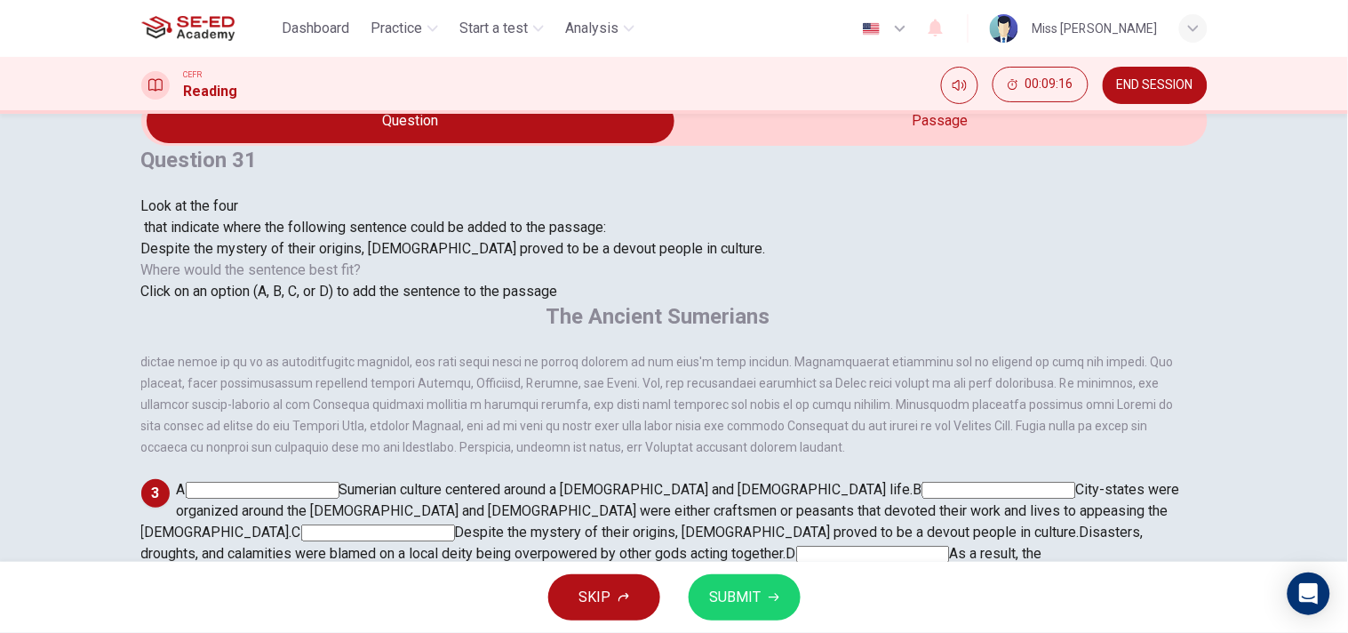
scroll to position [59, 0]
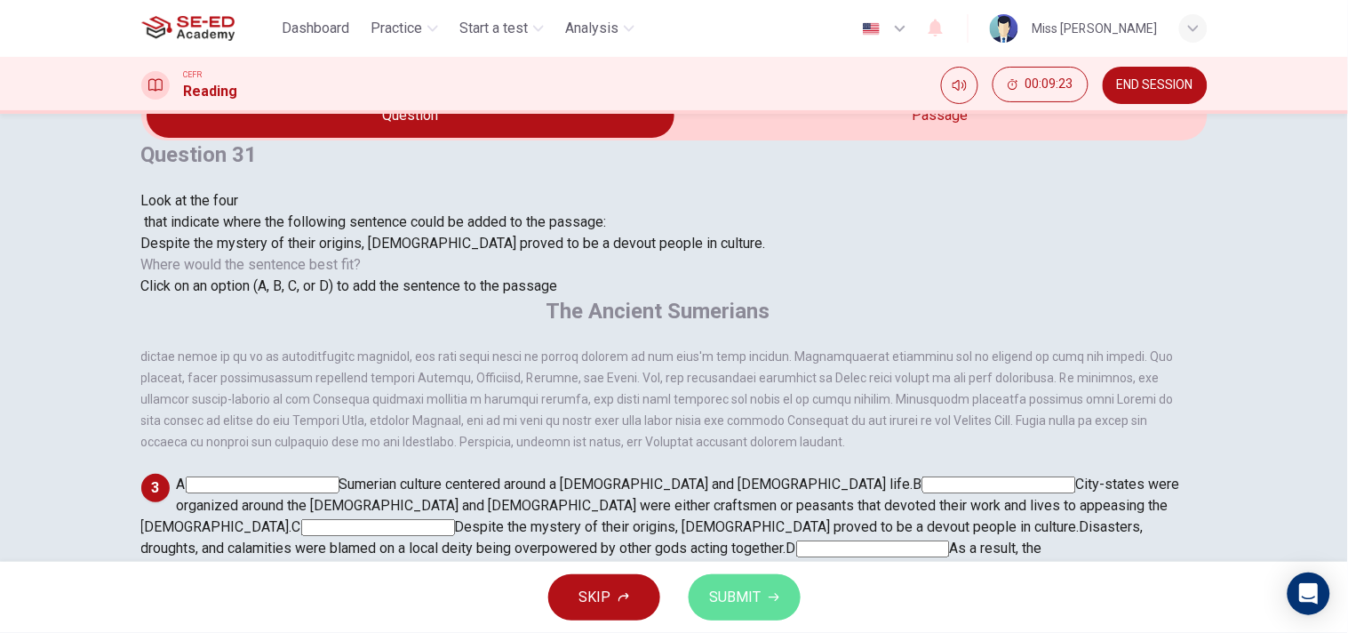
click at [717, 569] on span "SUBMIT" at bounding box center [736, 597] width 52 height 25
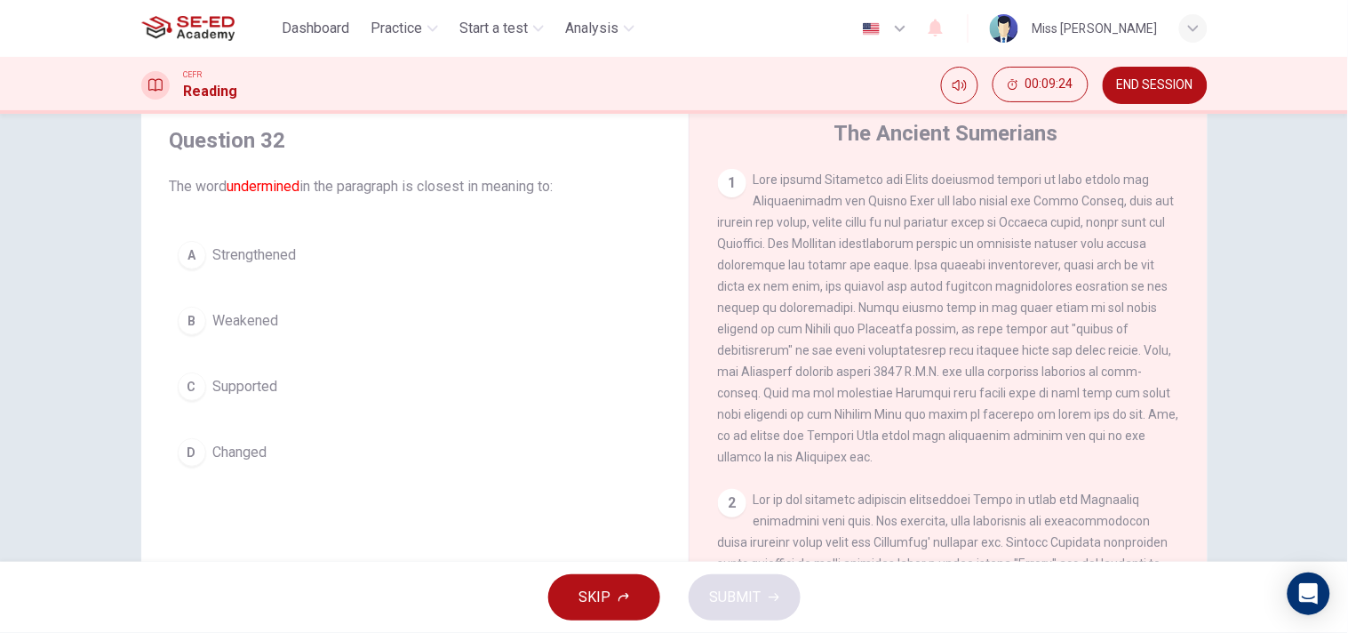
click at [252, 305] on button "B Weakened" at bounding box center [415, 321] width 491 height 44
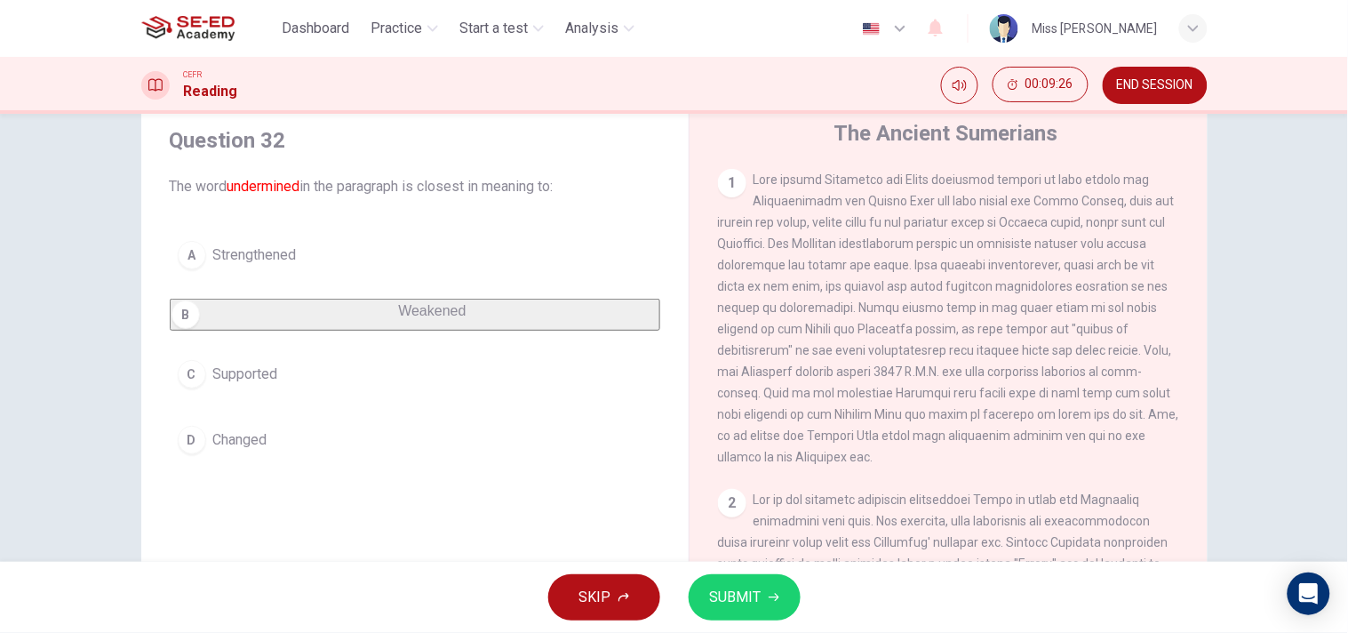
click at [237, 256] on span "Strengthened" at bounding box center [255, 254] width 84 height 21
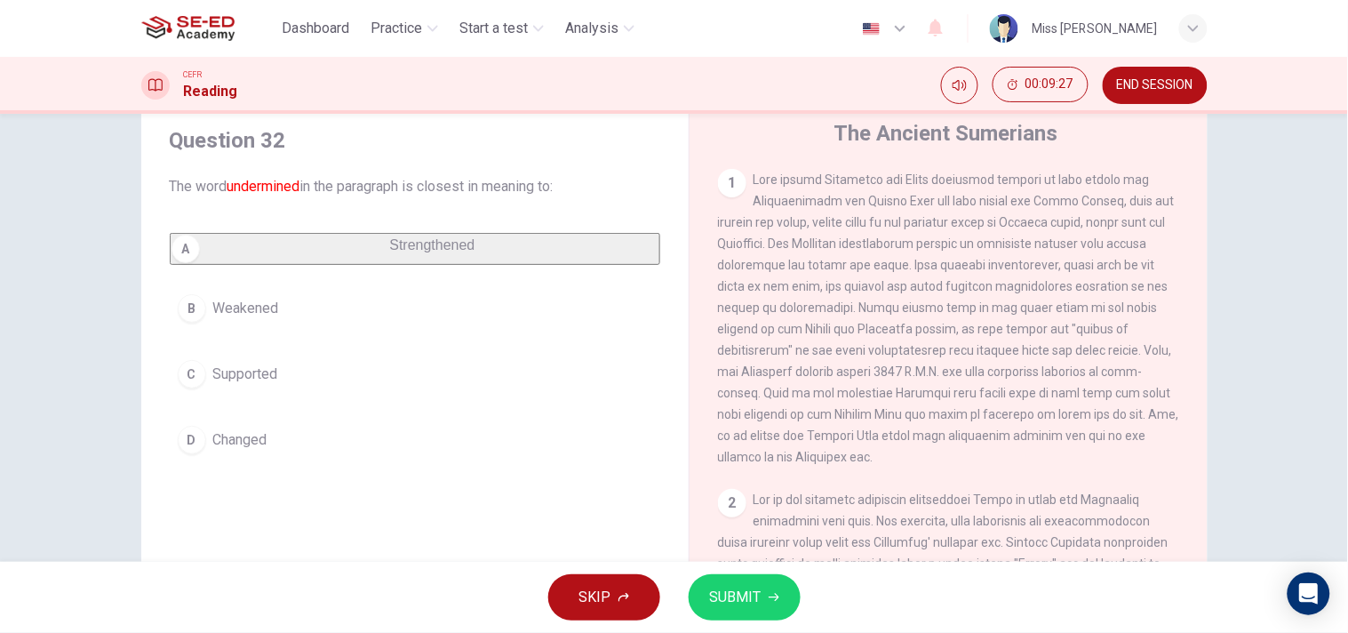
click at [745, 569] on span "SUBMIT" at bounding box center [736, 597] width 52 height 25
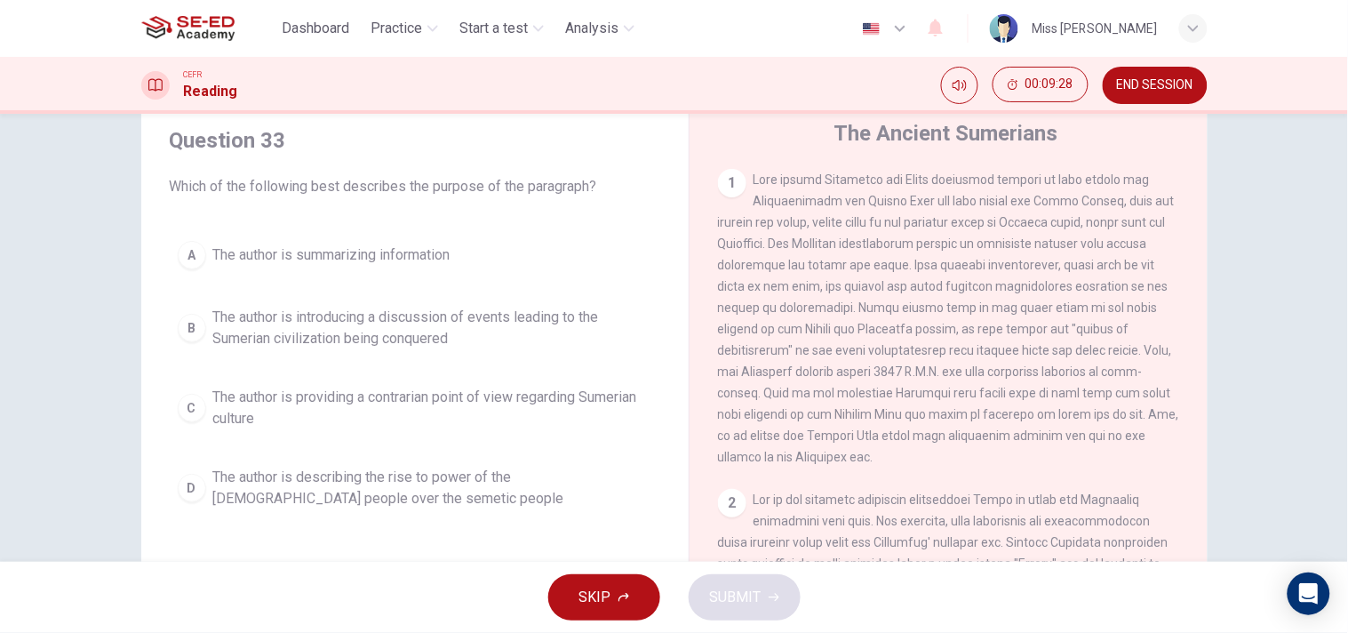
click at [254, 299] on button "B The author is introducing a discussion of events leading to the Sumerian civi…" at bounding box center [415, 328] width 491 height 59
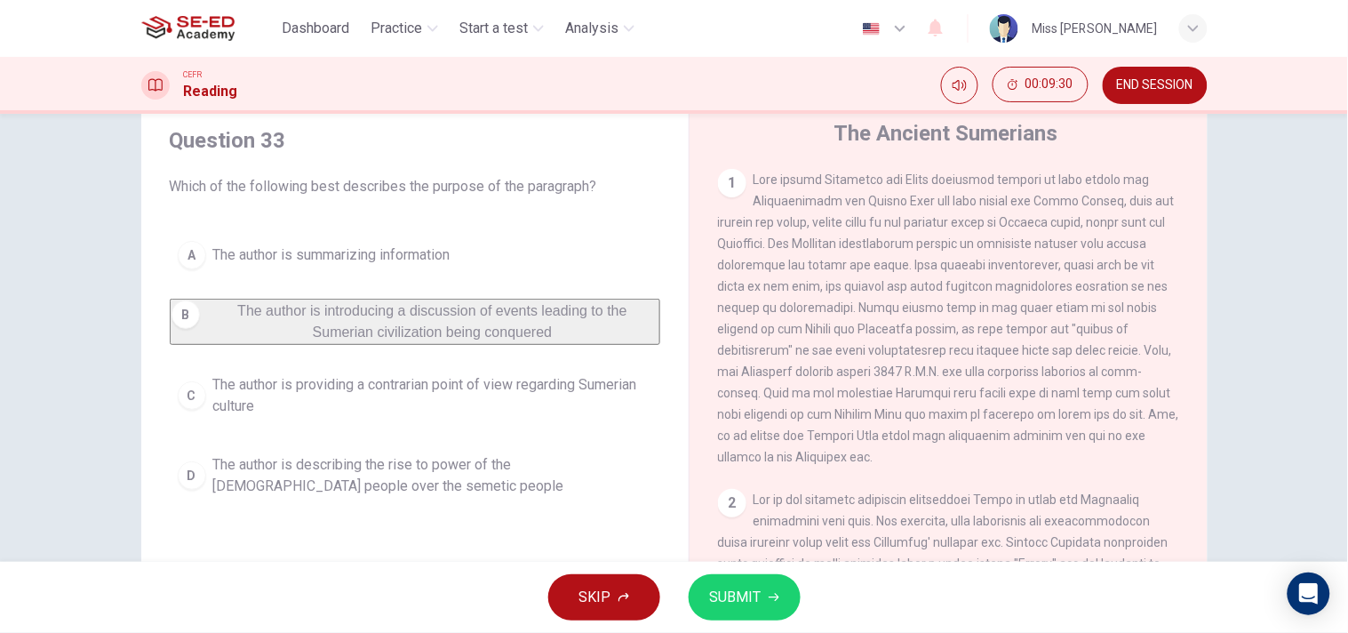
click at [236, 449] on div "A The author is summarizing information B The author is introducing a discussio…" at bounding box center [415, 369] width 491 height 272
click at [244, 484] on span "The author is describing the rise to power of the [DEMOGRAPHIC_DATA] people ove…" at bounding box center [432, 475] width 439 height 43
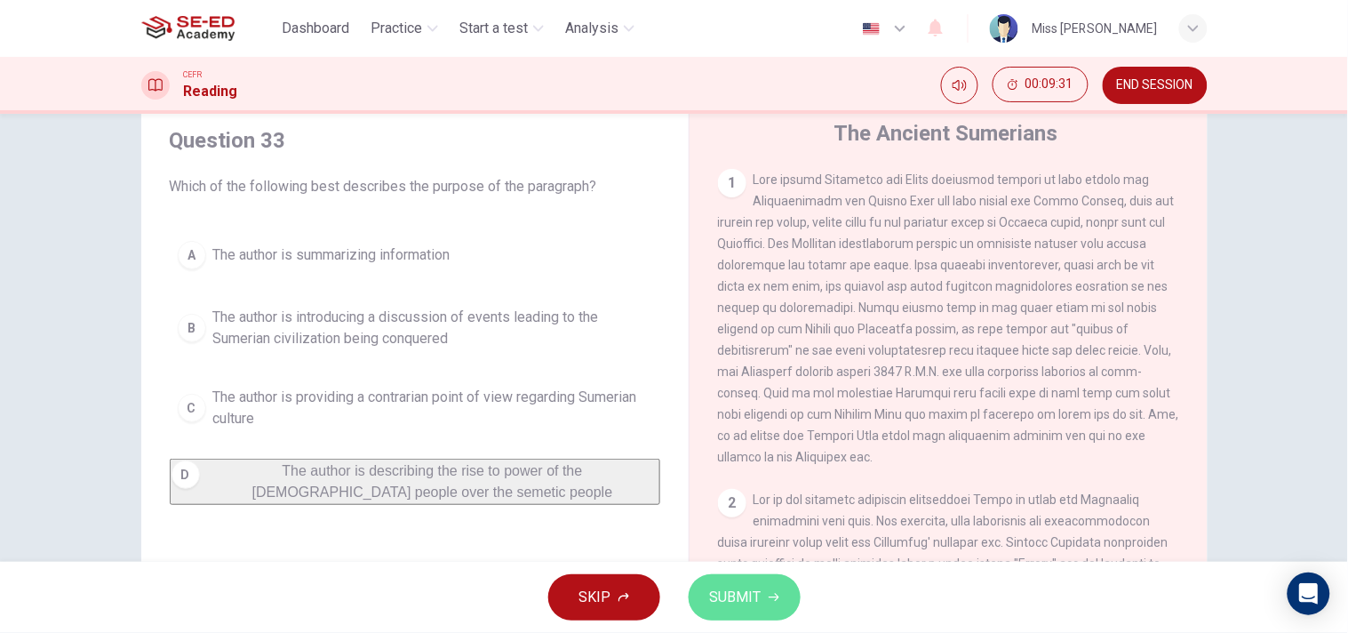
click at [754, 569] on span "SUBMIT" at bounding box center [736, 597] width 52 height 25
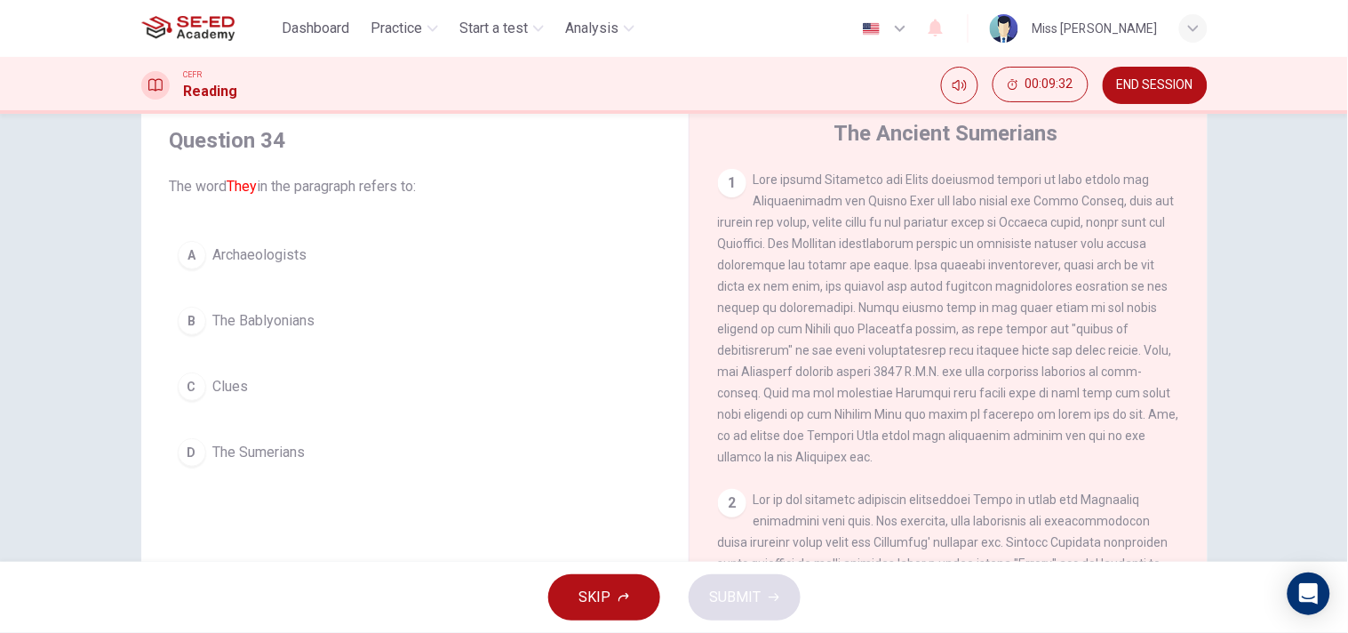
click at [222, 384] on span "Clues" at bounding box center [231, 386] width 36 height 21
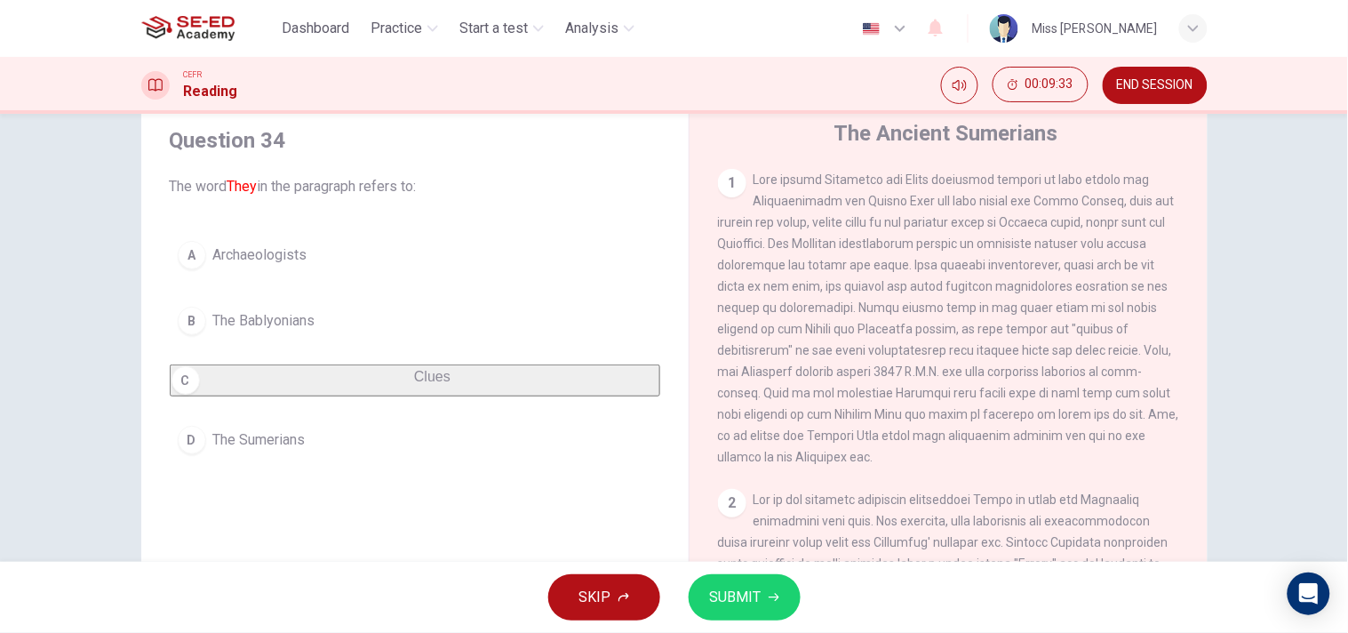
click at [743, 569] on span "SUBMIT" at bounding box center [736, 597] width 52 height 25
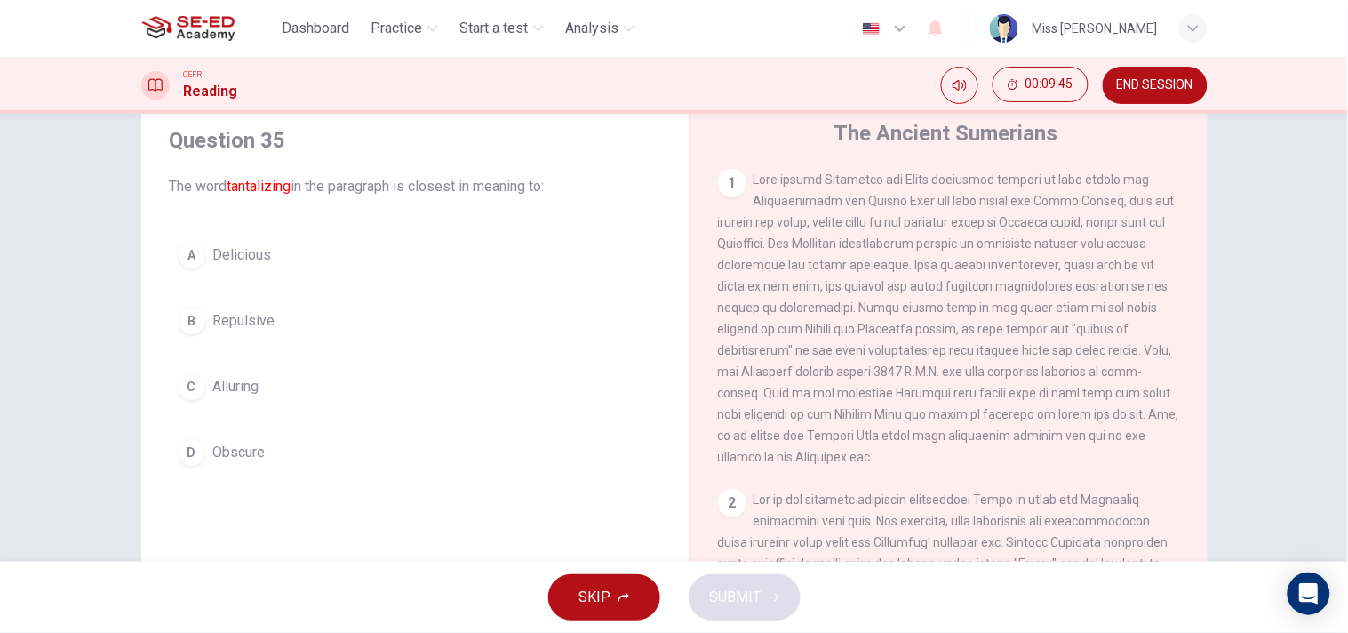
click at [240, 317] on span "Repulsive" at bounding box center [244, 320] width 62 height 21
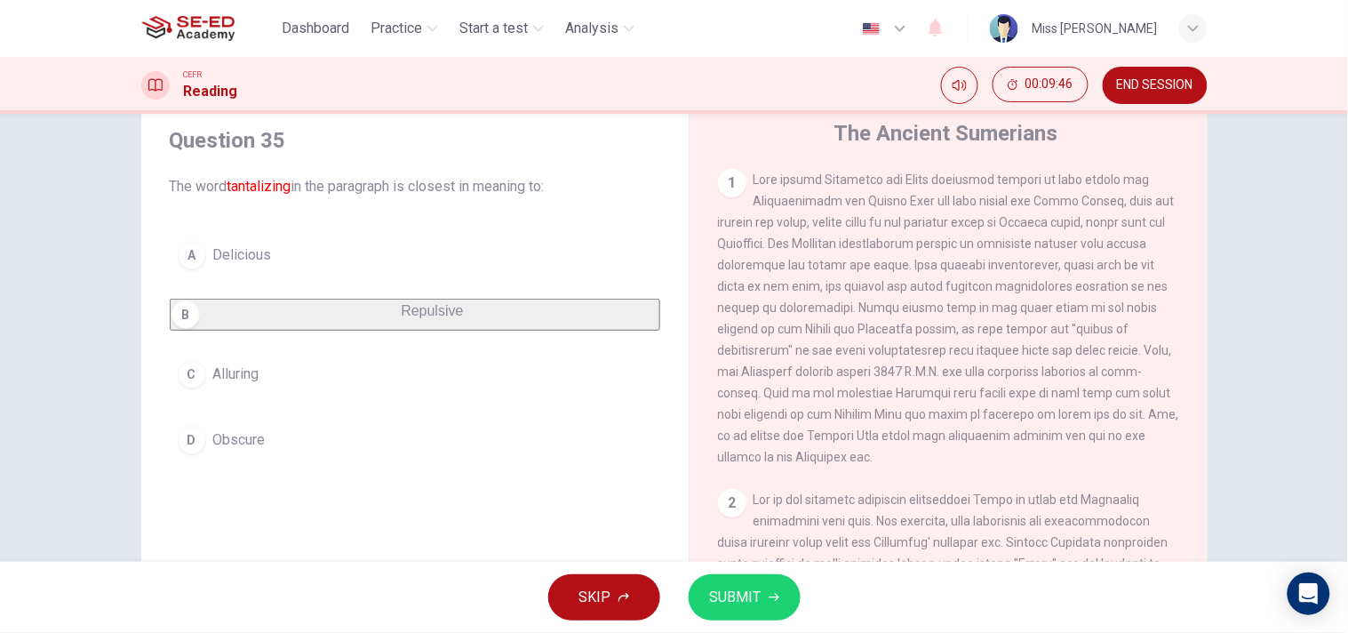
click at [739, 569] on span "SUBMIT" at bounding box center [736, 597] width 52 height 25
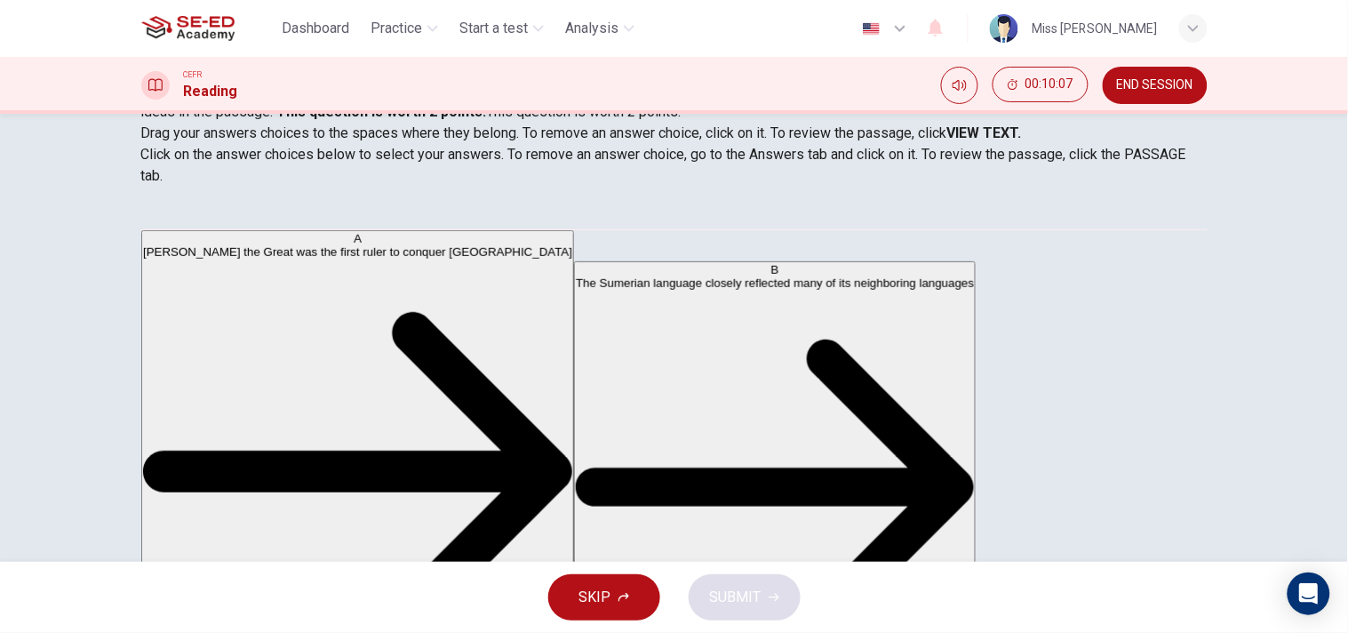
scroll to position [0, 0]
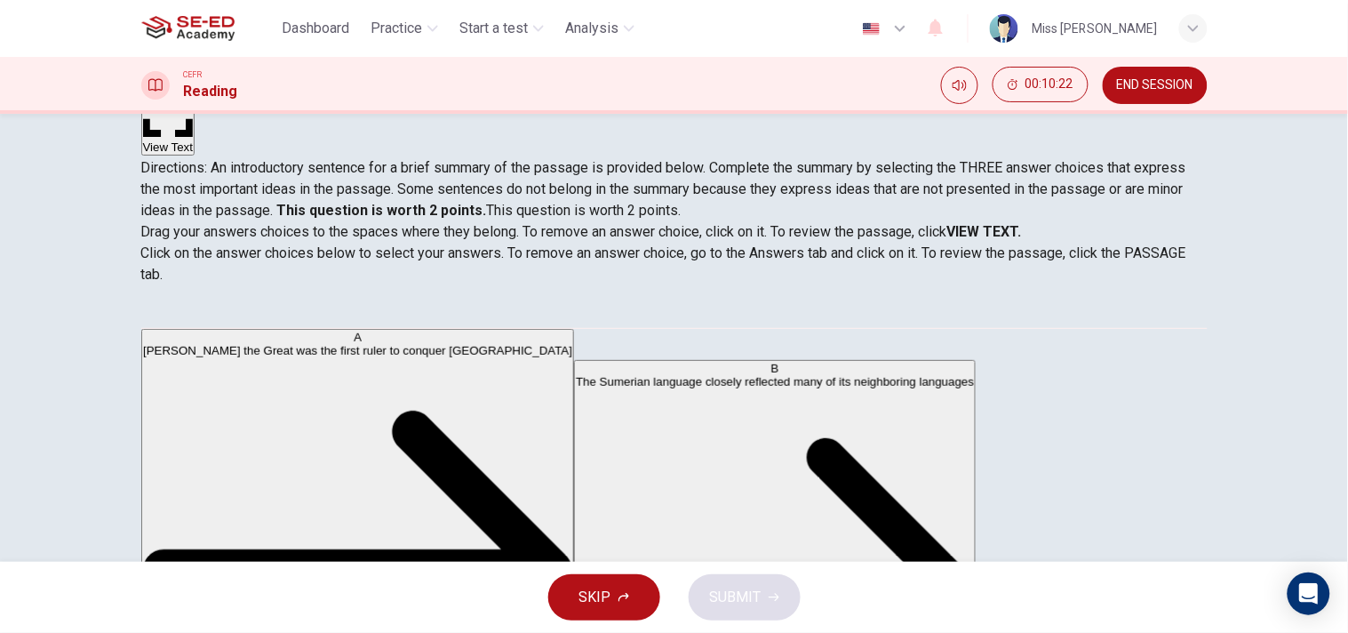
scroll to position [197, 0]
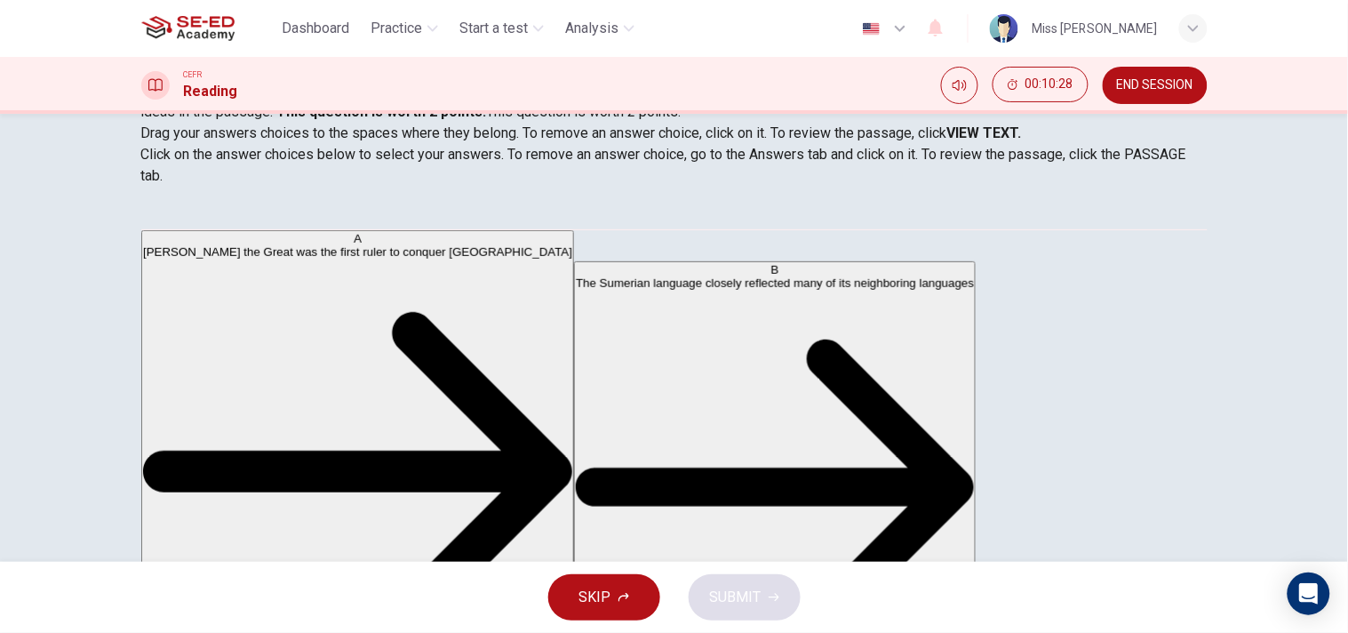
scroll to position [281, 0]
drag, startPoint x: 592, startPoint y: 256, endPoint x: 589, endPoint y: 411, distance: 154.7
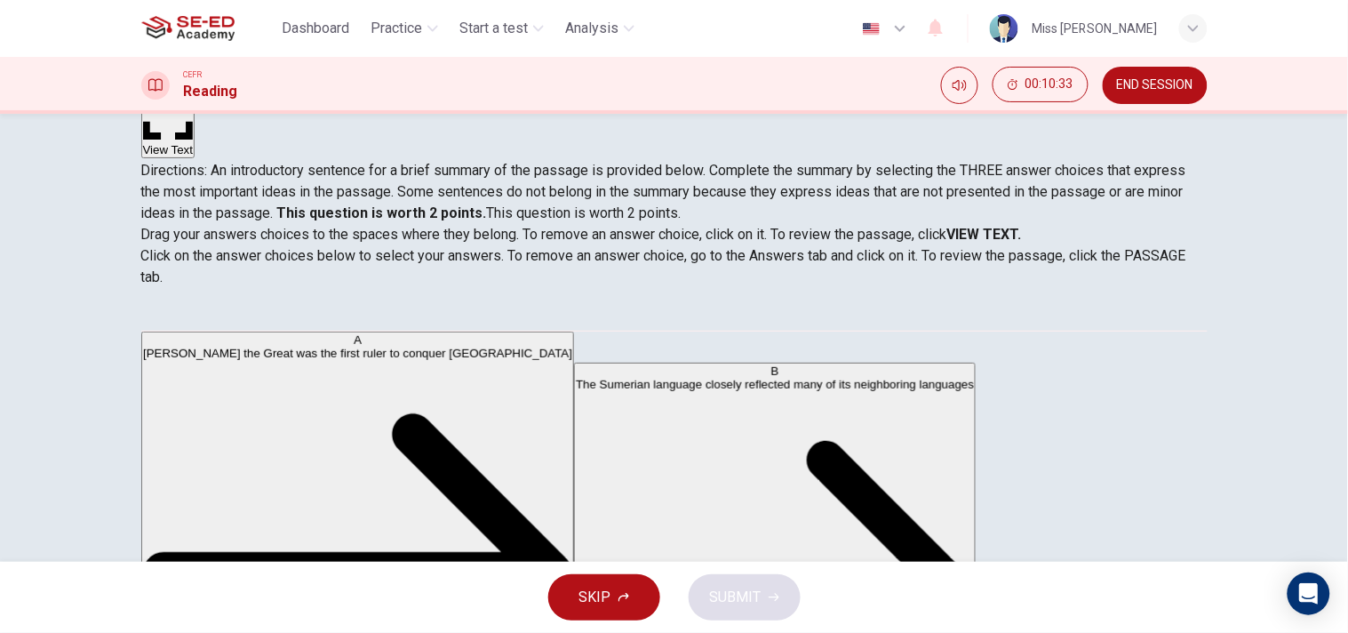
scroll to position [0, 0]
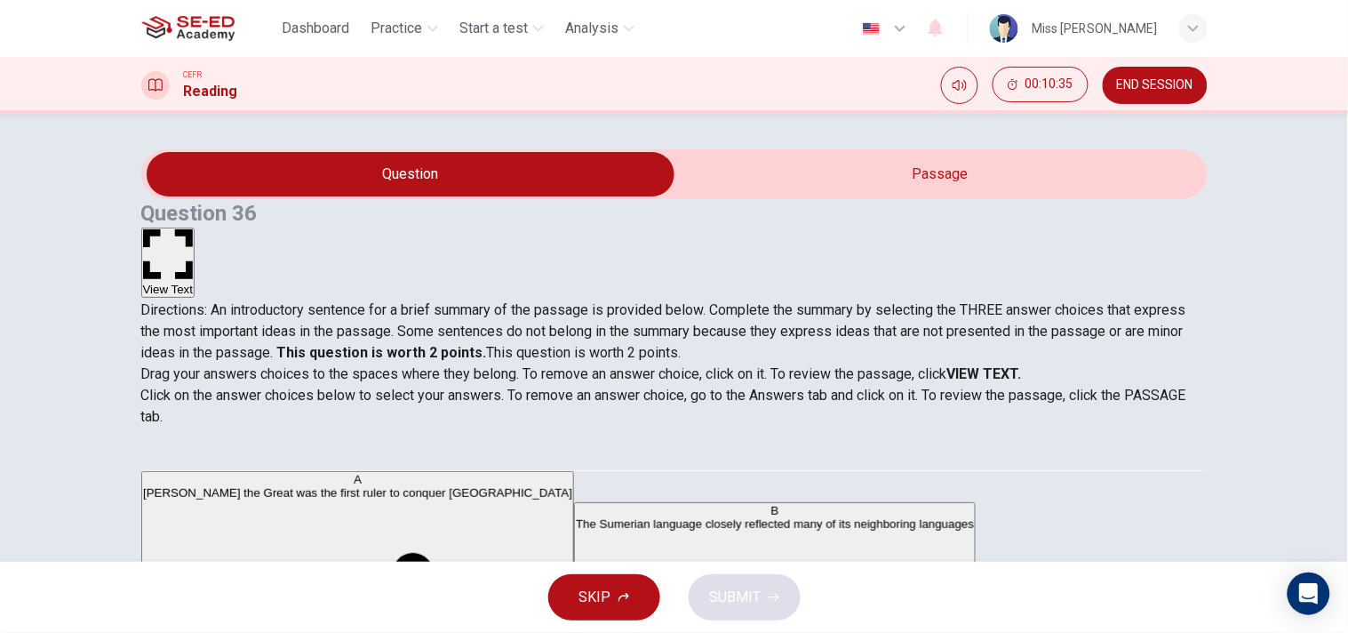
click at [196, 228] on button "View Text" at bounding box center [168, 263] width 54 height 70
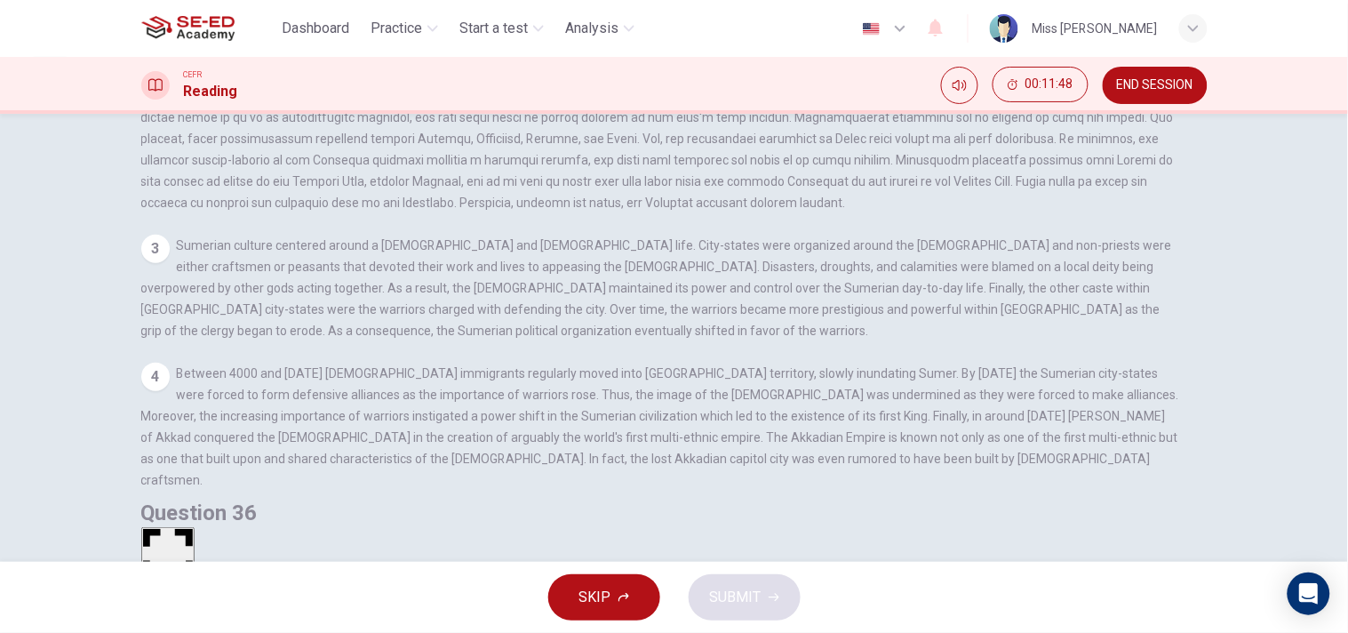
scroll to position [241, 0]
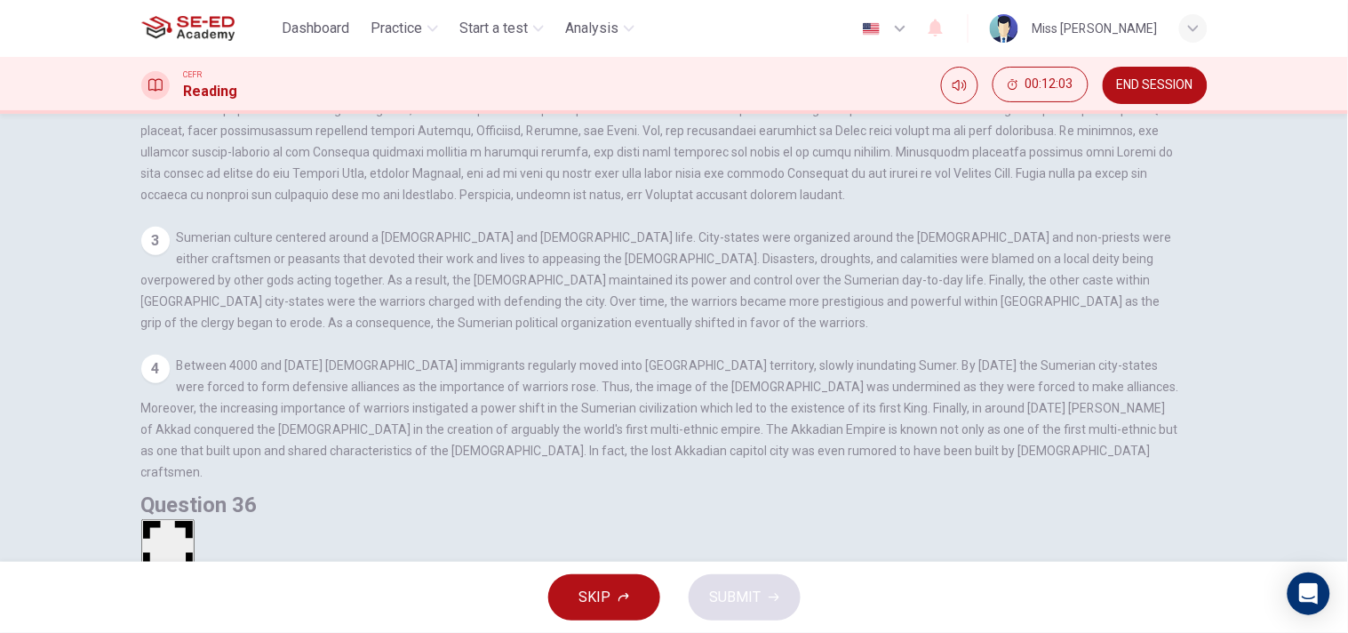
drag, startPoint x: 1171, startPoint y: 419, endPoint x: 1184, endPoint y: 483, distance: 65.2
click at [1184, 483] on div "View Question 1 2 3 Sumerian culture centered around a [DEMOGRAPHIC_DATA] and […" at bounding box center [672, 235] width 1062 height 511
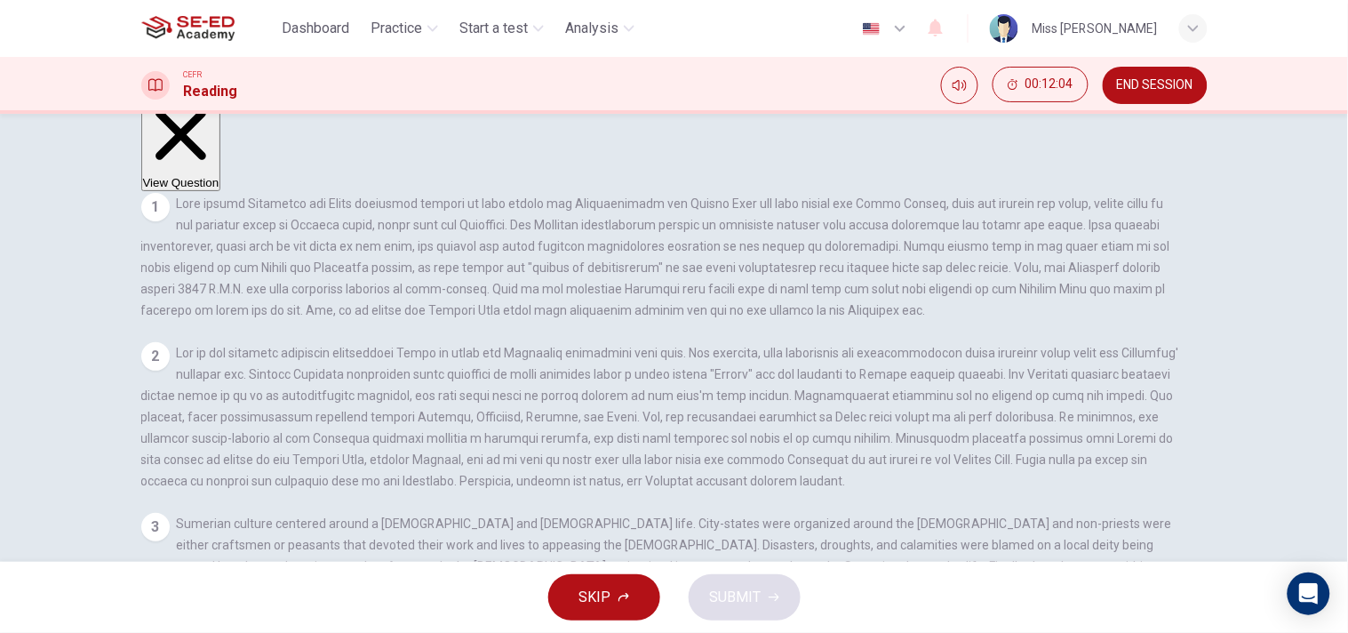
scroll to position [0, 0]
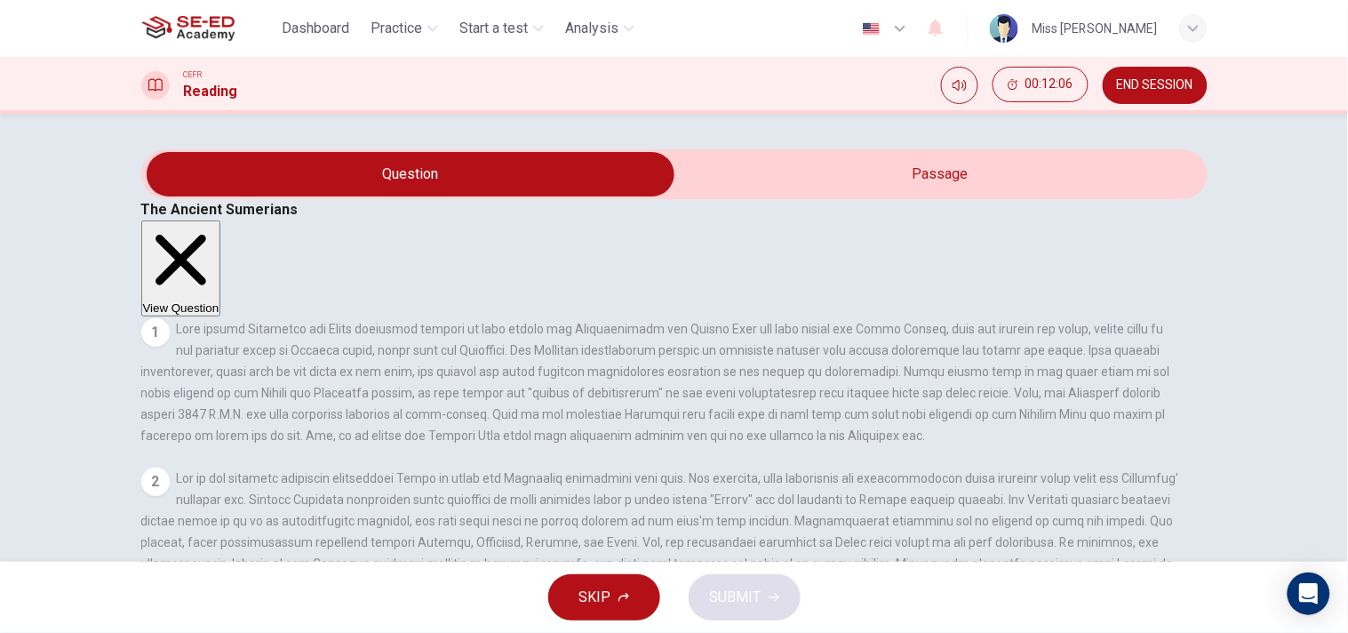
click at [170, 318] on div "1" at bounding box center [155, 332] width 28 height 28
click at [170, 468] on div "2" at bounding box center [155, 482] width 28 height 28
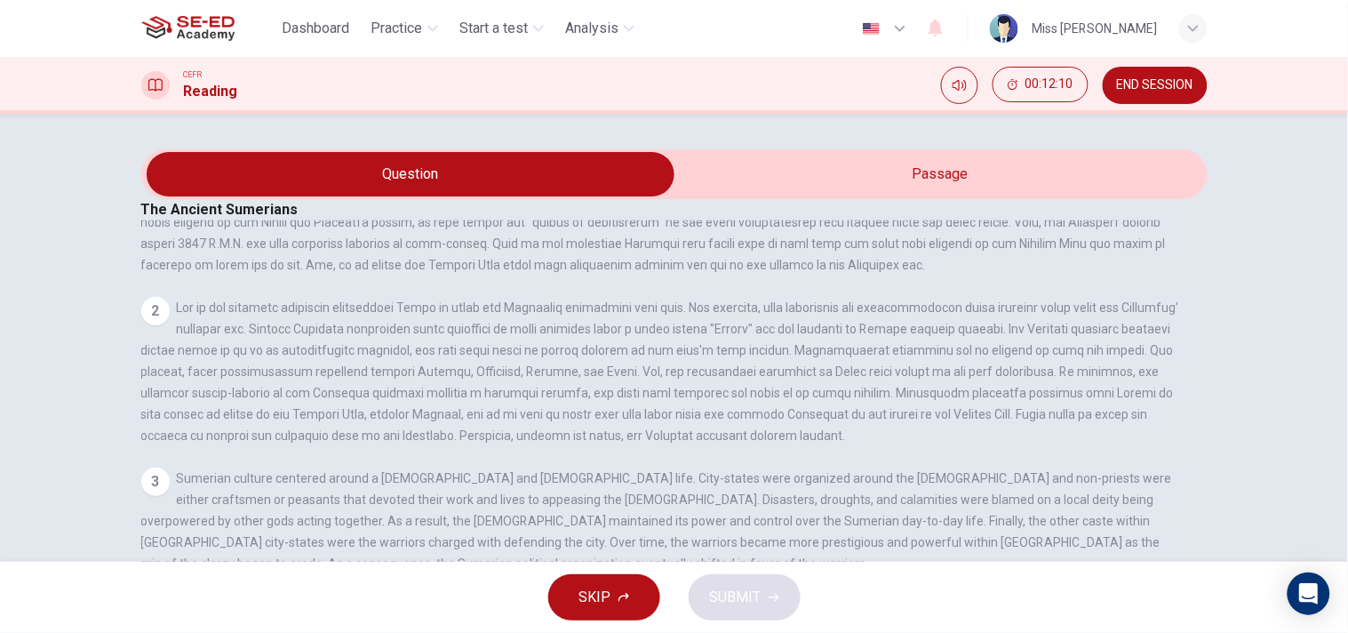
scroll to position [241, 0]
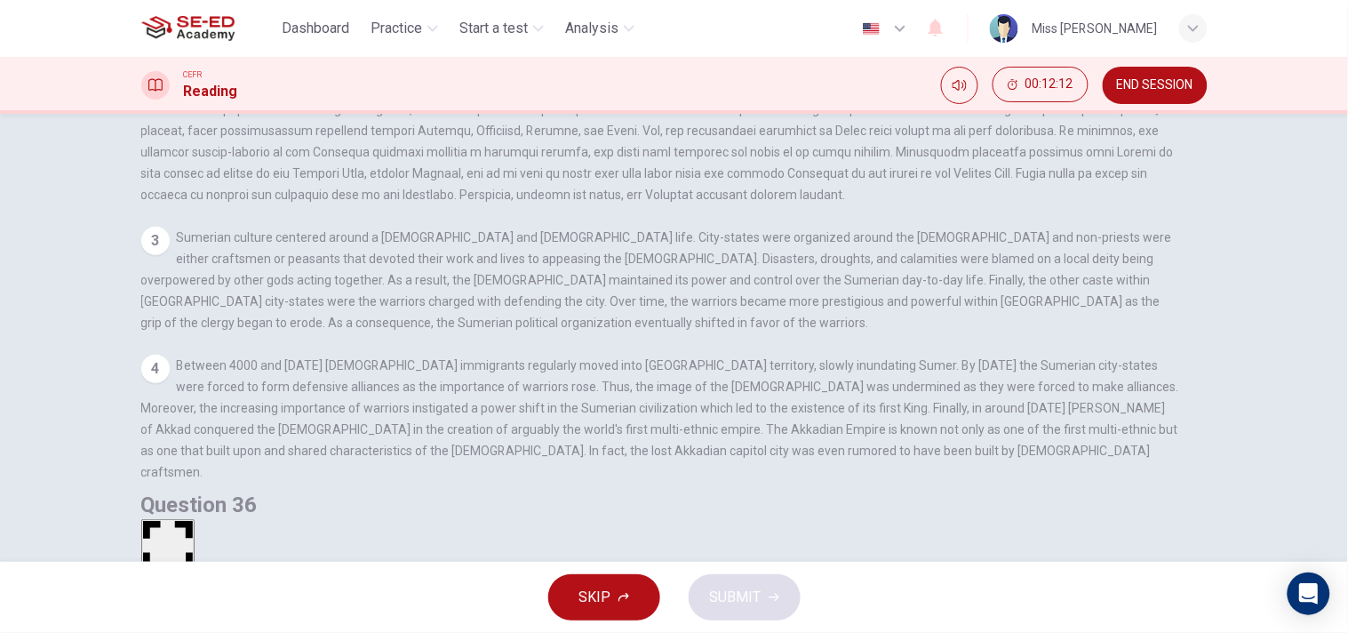
click at [1096, 491] on div "The Ancient Sumerians View Question 1 2 3 Sumerian culture centered around a [D…" at bounding box center [674, 224] width 1067 height 532
click at [736, 569] on div "SKIP SUBMIT" at bounding box center [674, 597] width 1348 height 71
drag, startPoint x: 523, startPoint y: 468, endPoint x: 285, endPoint y: 476, distance: 237.5
click at [520, 504] on div "5 In summary, the challenge of the [DEMOGRAPHIC_DATA] for historians is that mo…" at bounding box center [660, 546] width 1039 height 85
click at [170, 504] on div "5" at bounding box center [155, 518] width 28 height 28
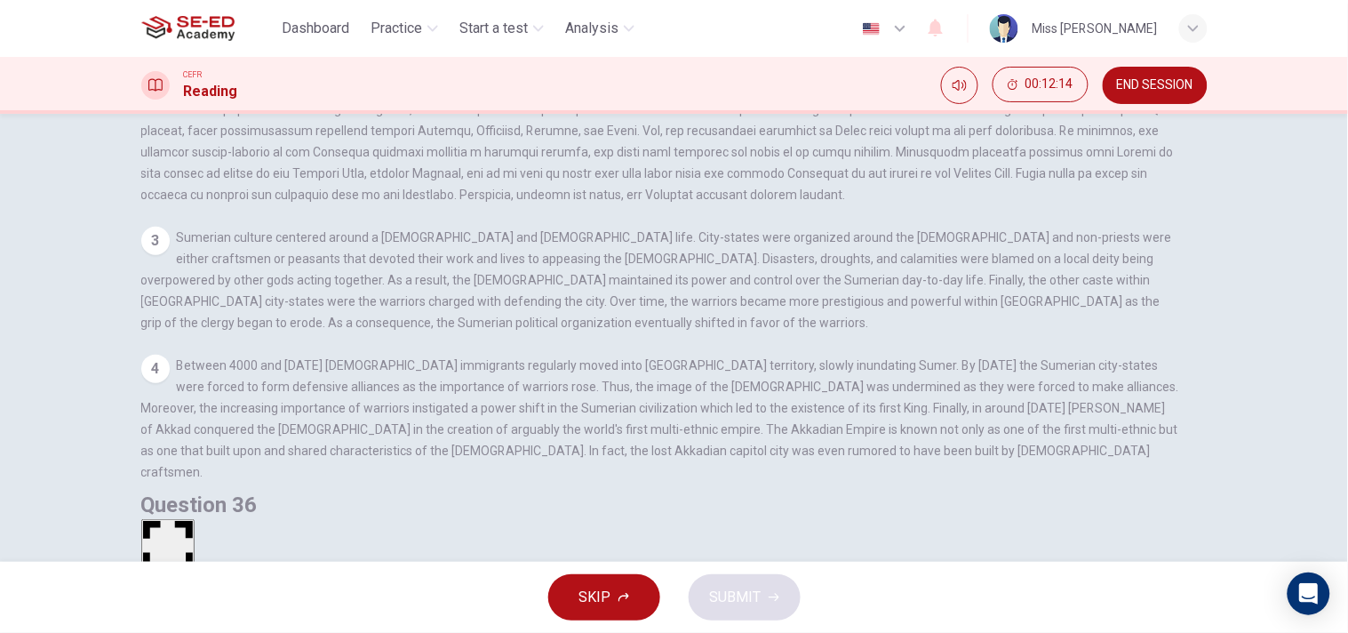
click at [170, 504] on div "5" at bounding box center [155, 518] width 28 height 28
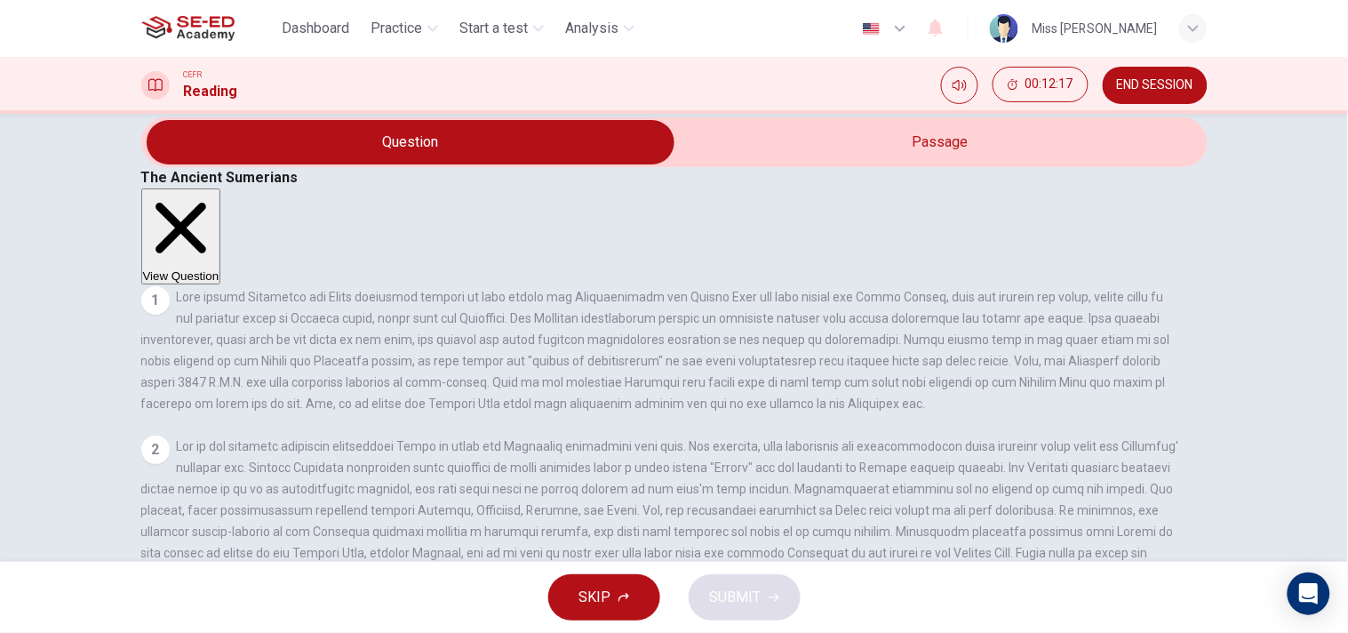
scroll to position [14, 0]
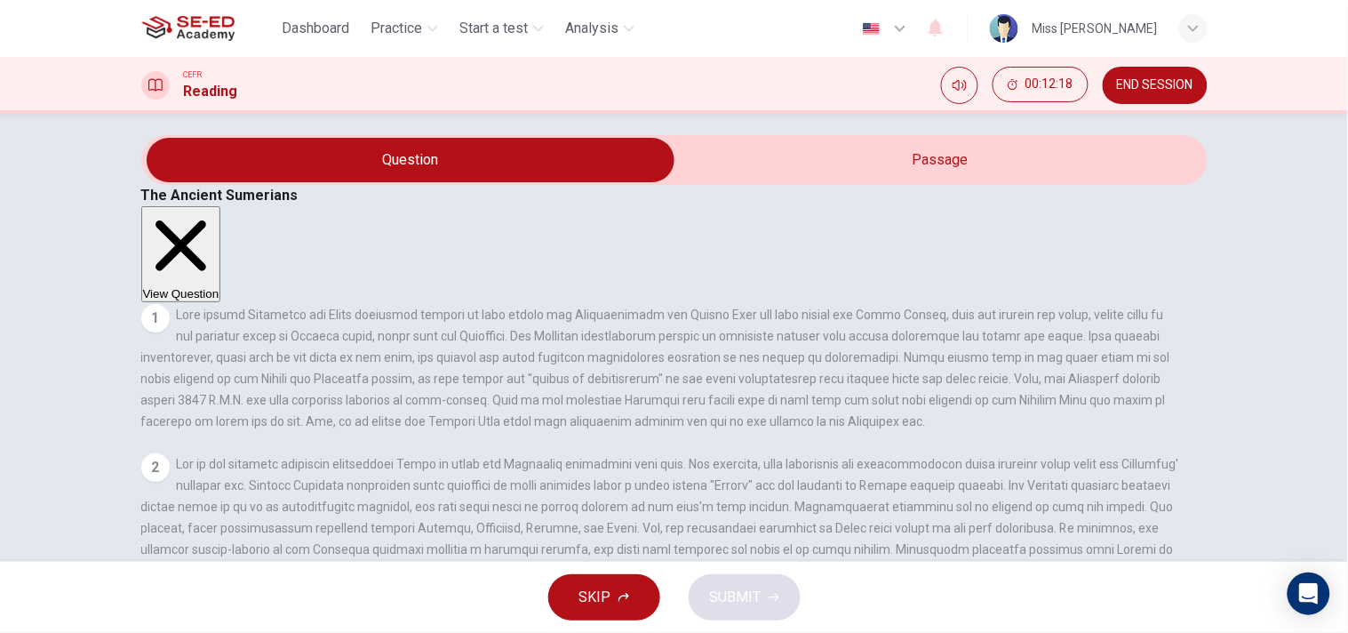
click at [221, 206] on button "View Question" at bounding box center [181, 254] width 80 height 96
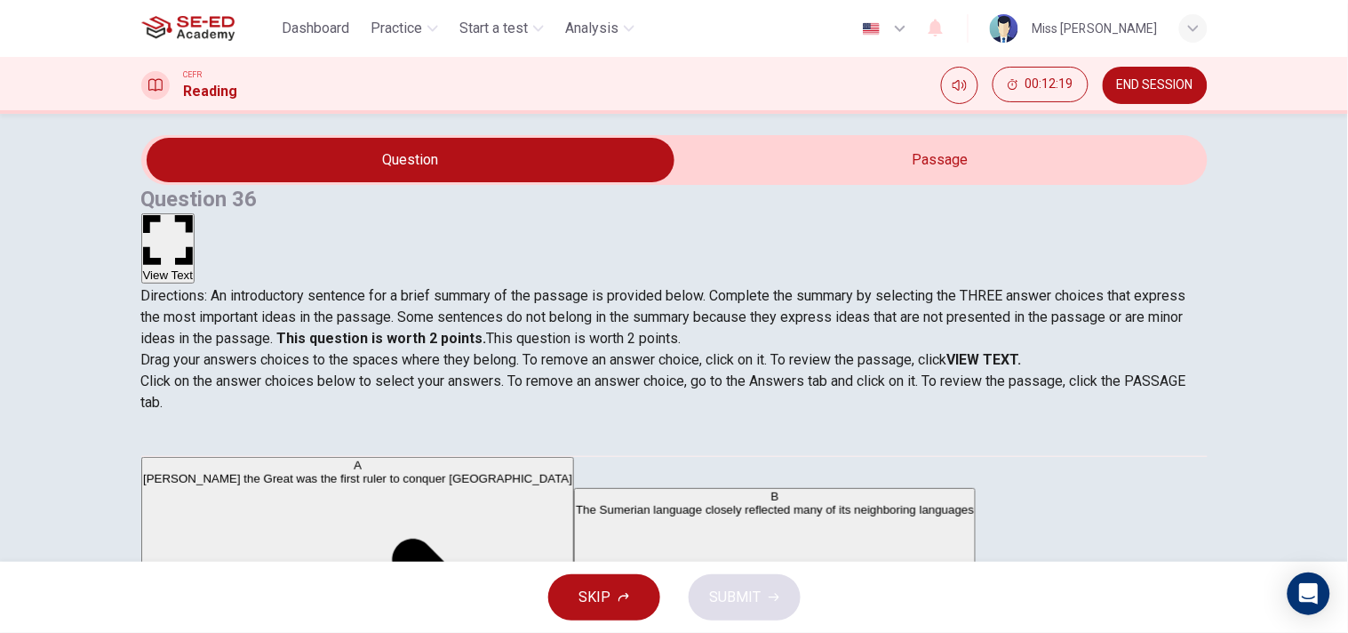
drag, startPoint x: 279, startPoint y: 352, endPoint x: 1064, endPoint y: 366, distance: 785.0
click at [987, 356] on p "Drag your answers choices to the spaces where they belong. To remove an answer …" at bounding box center [674, 359] width 1067 height 21
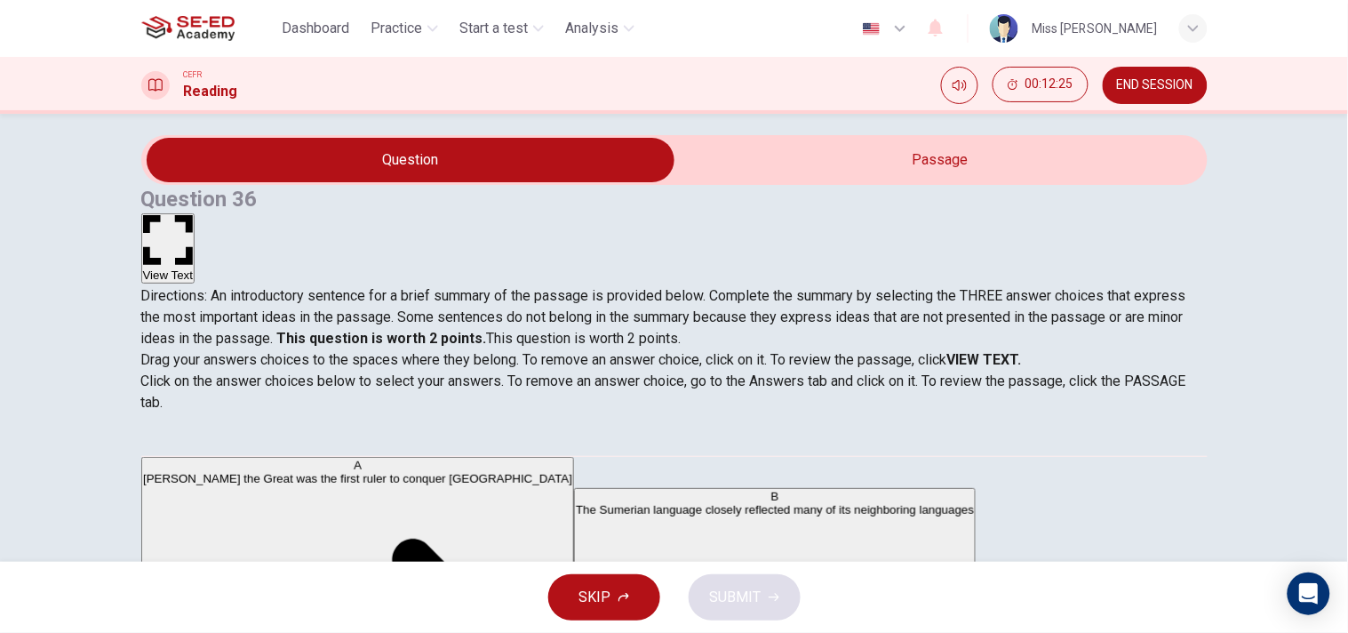
click at [1022, 351] on strong "VIEW TEXT." at bounding box center [984, 359] width 75 height 17
click at [1044, 361] on span "Drag your answers choices to the spaces where they belong. To remove an answer …" at bounding box center [674, 381] width 1067 height 64
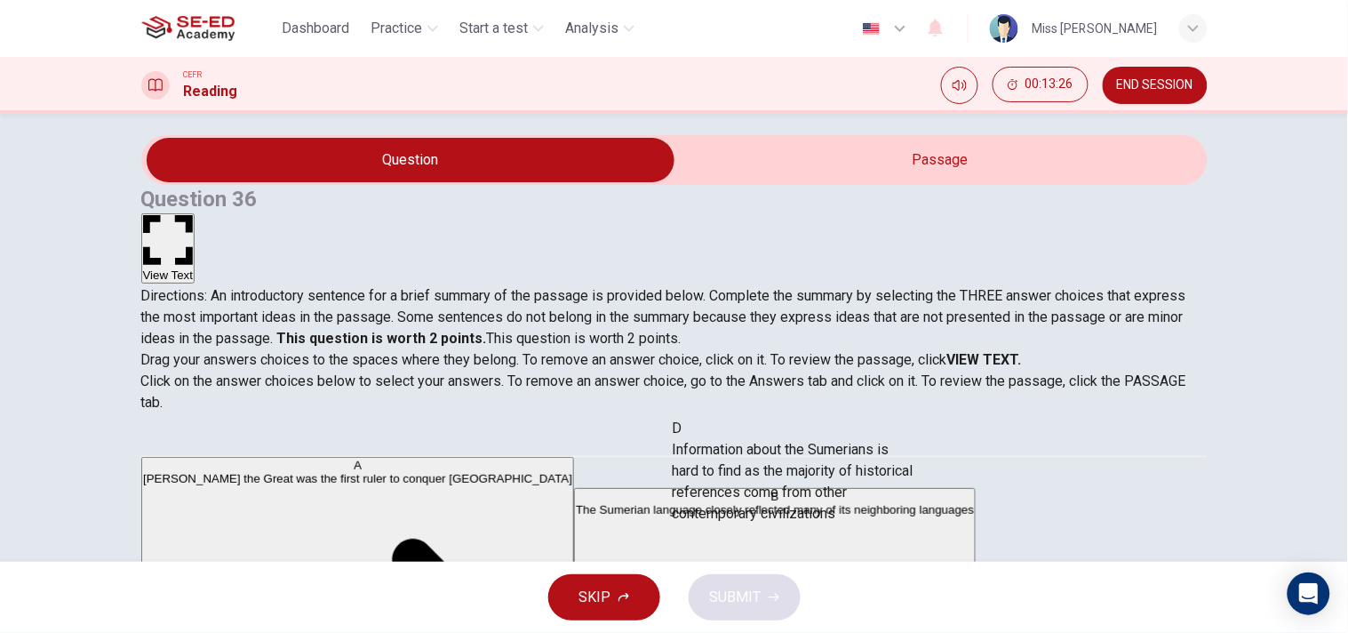
drag, startPoint x: 196, startPoint y: 531, endPoint x: 709, endPoint y: 492, distance: 514.3
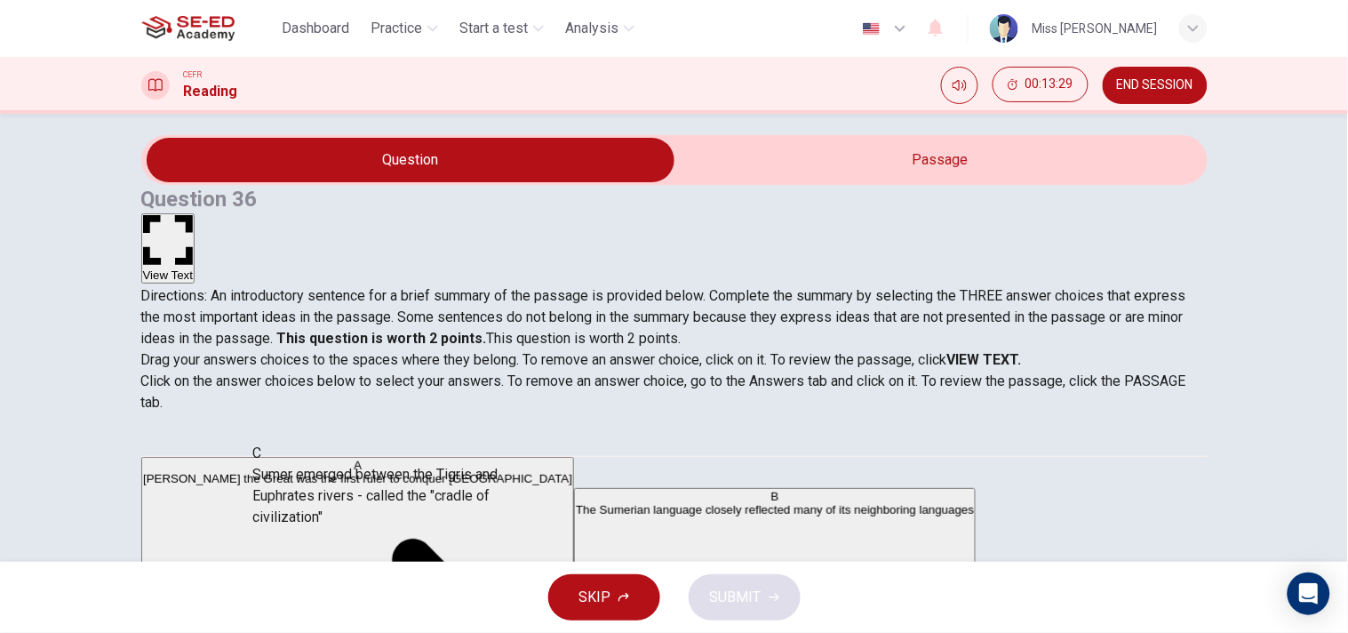
scroll to position [219, 0]
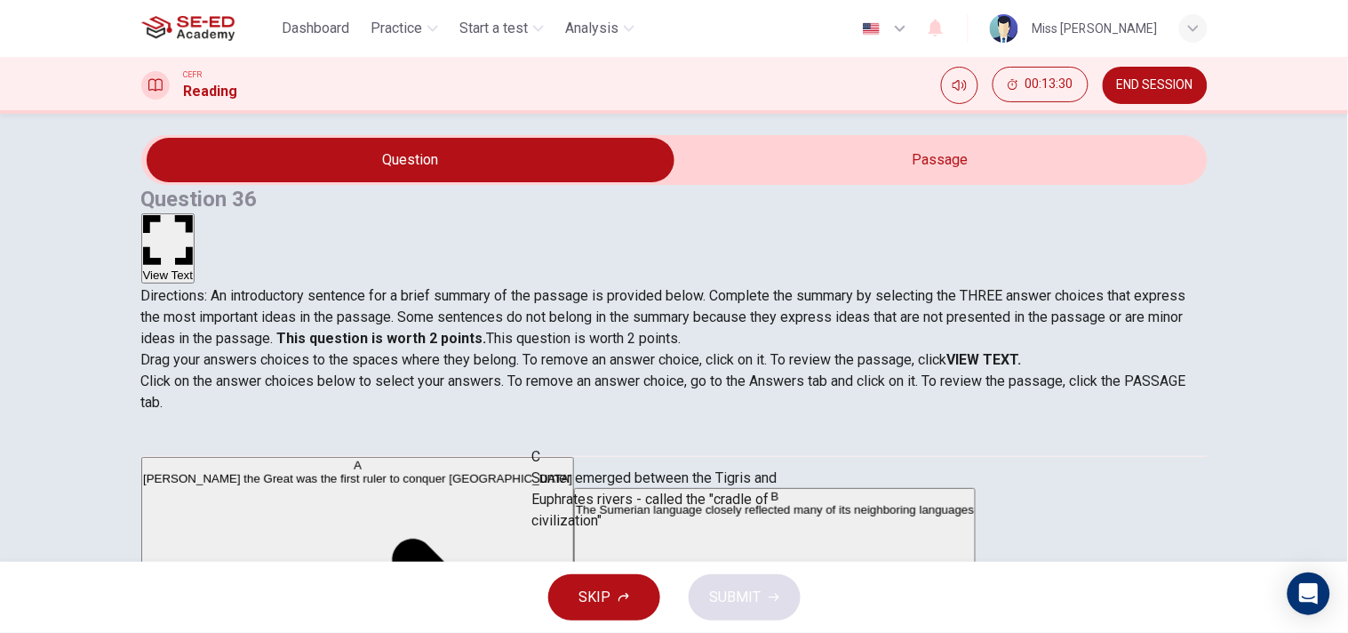
drag, startPoint x: 308, startPoint y: 469, endPoint x: 677, endPoint y: 514, distance: 372.4
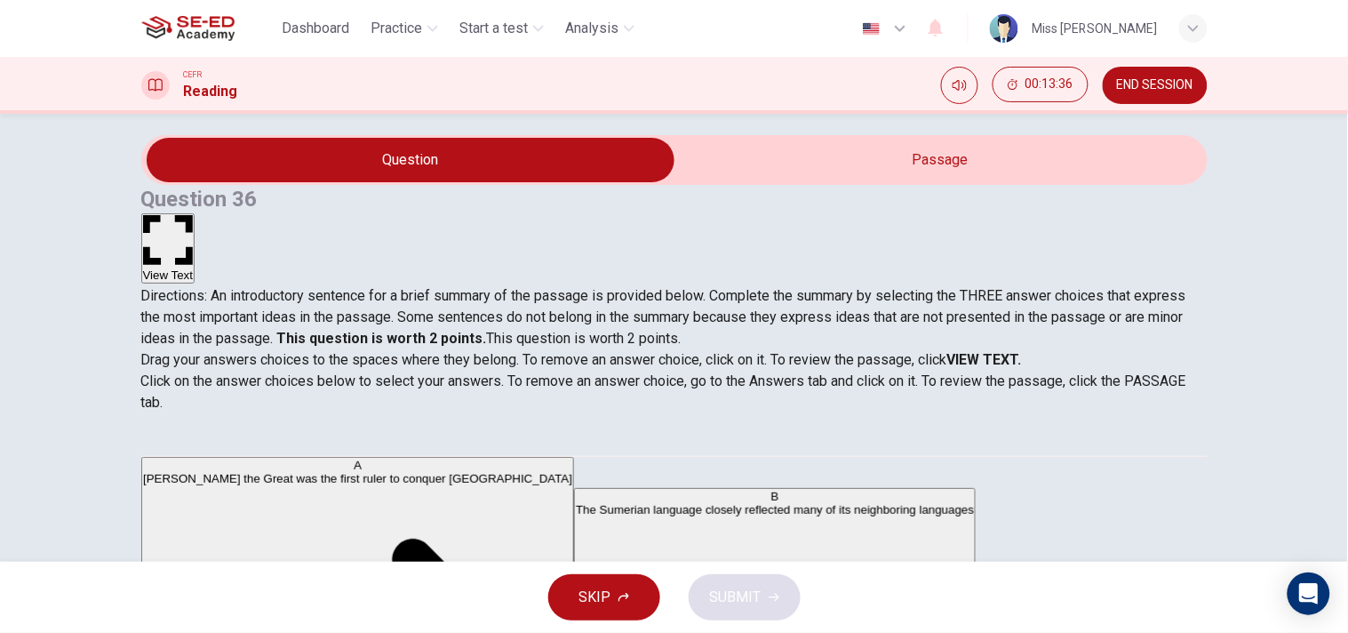
scroll to position [0, 0]
drag, startPoint x: 312, startPoint y: 475, endPoint x: 643, endPoint y: 494, distance: 331.2
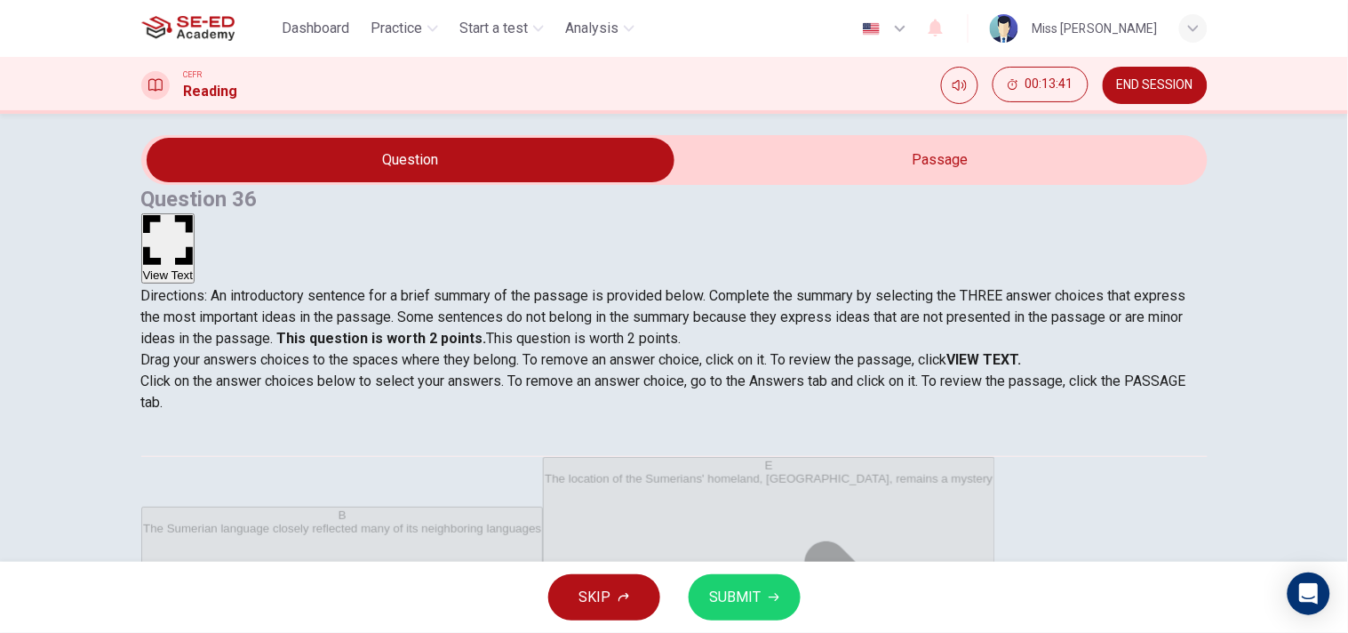
click at [727, 569] on button "SUBMIT" at bounding box center [745, 597] width 112 height 46
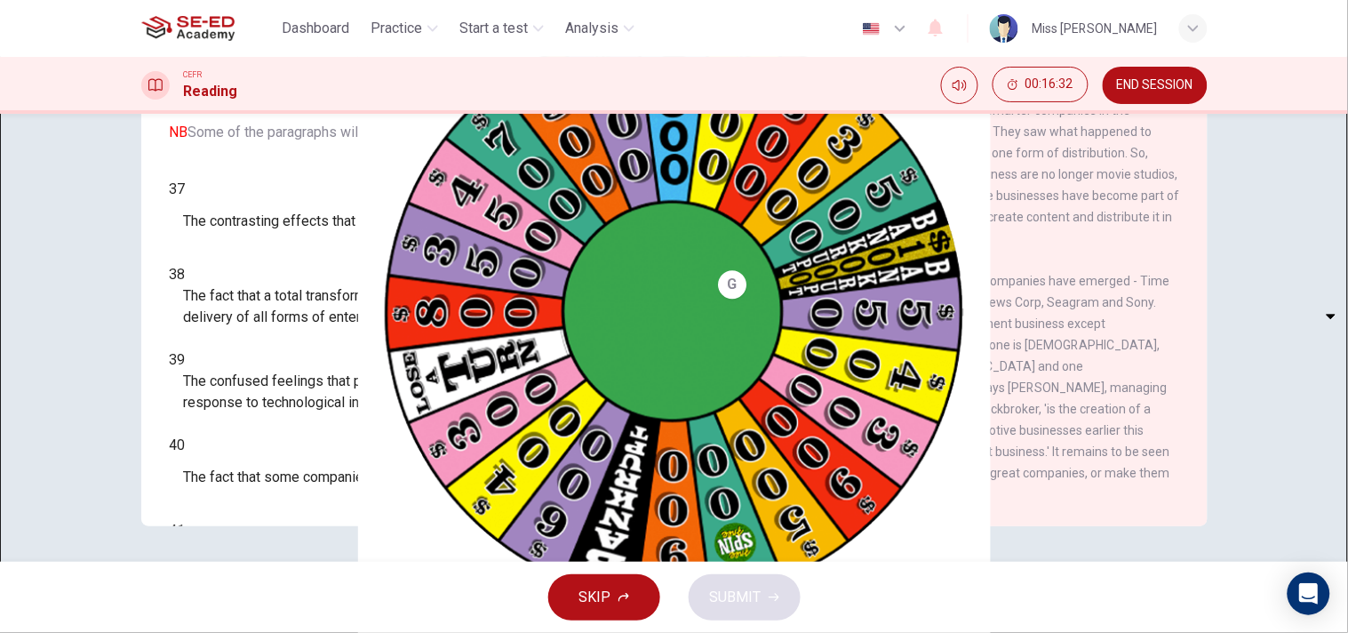
scroll to position [1305, 0]
click at [253, 196] on body "This site uses cookies, as explained in our Privacy Policy . If you agree to th…" at bounding box center [674, 316] width 1348 height 633
click at [268, 569] on li "A" at bounding box center [674, 643] width 1348 height 21
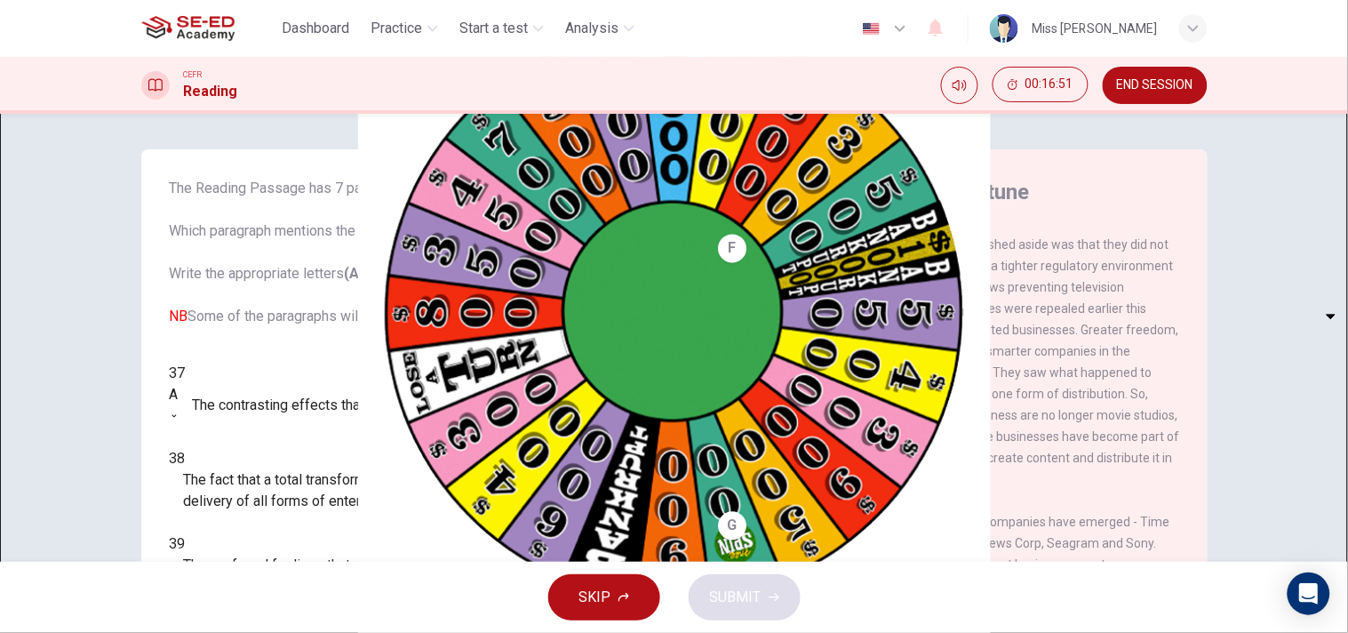
scroll to position [64, 0]
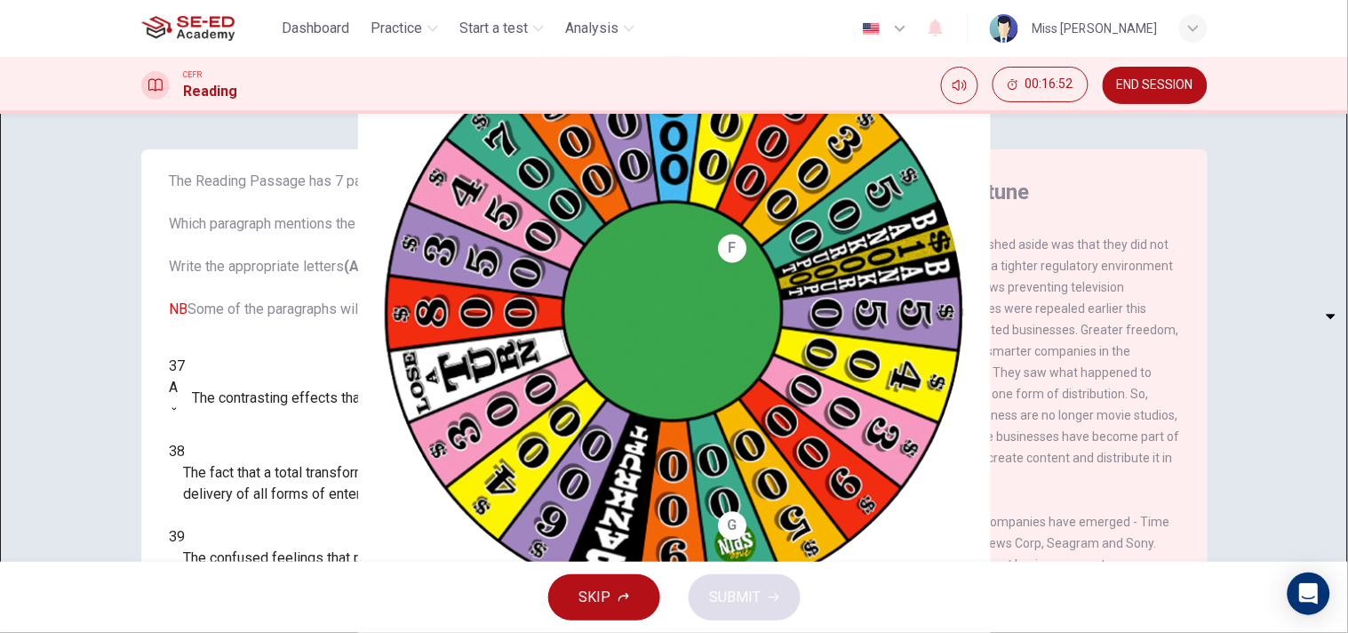
click at [262, 420] on body "This site uses cookies, as explained in our Privacy Policy . If you agree to th…" at bounding box center [674, 316] width 1348 height 633
click at [276, 569] on div at bounding box center [674, 633] width 1348 height 0
click at [274, 369] on body "This site uses cookies, as explained in our Privacy Policy . If you agree to th…" at bounding box center [674, 316] width 1348 height 633
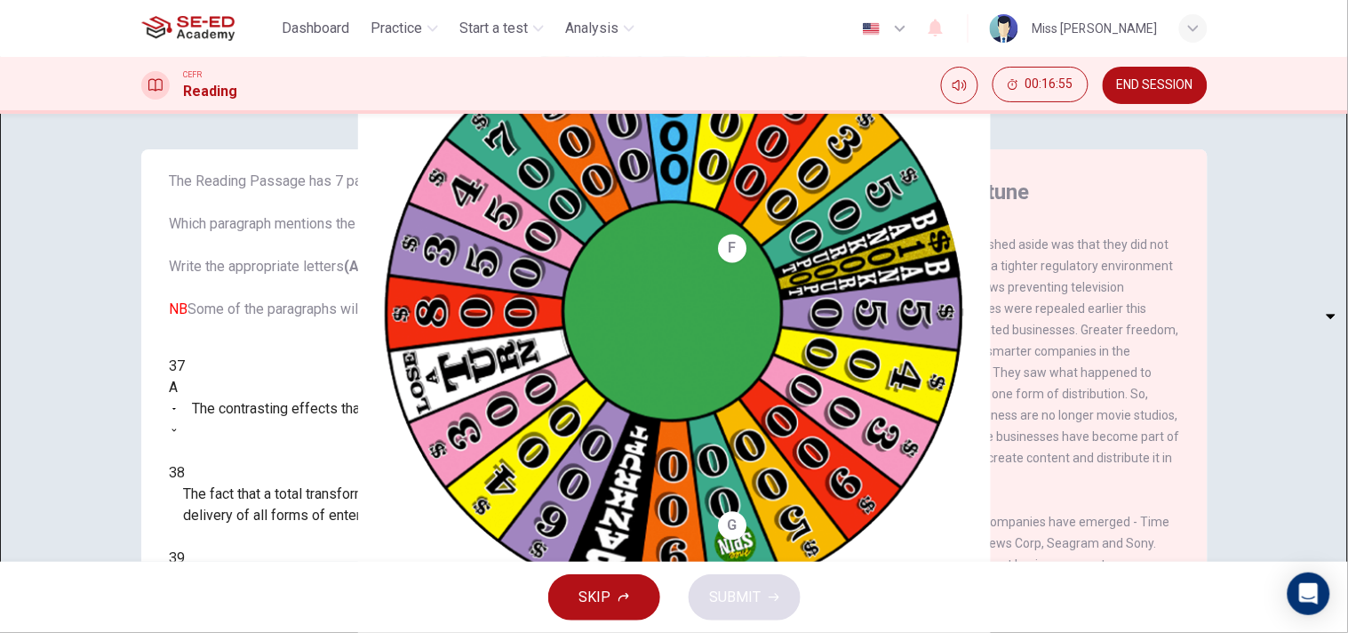
type input "F"
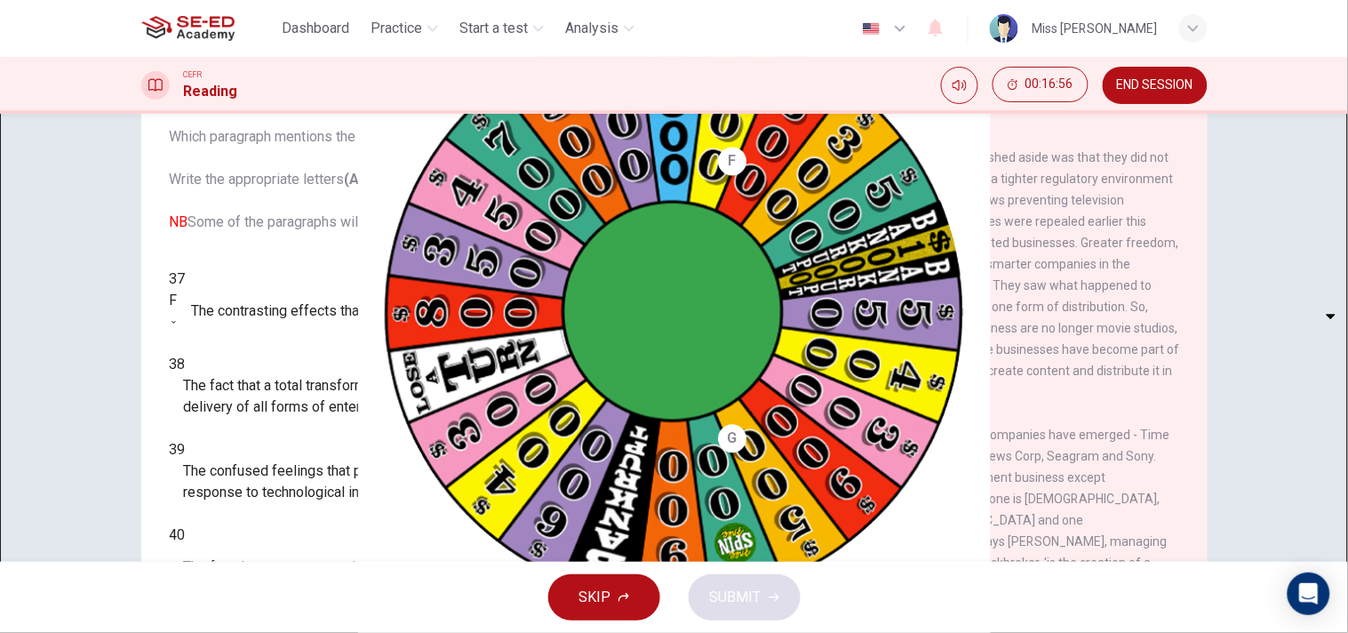
scroll to position [99, 0]
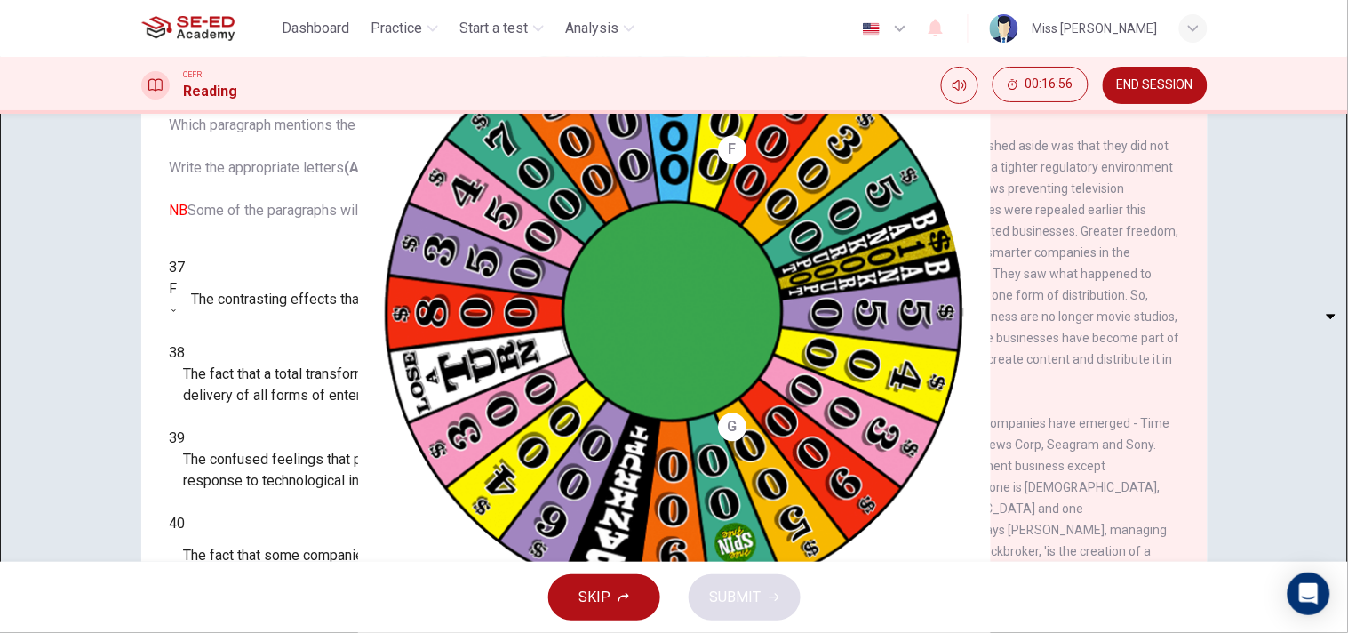
click at [267, 326] on body "This site uses cookies, as explained in our Privacy Policy . If you agree to th…" at bounding box center [674, 316] width 1348 height 633
type input "E"
click at [256, 474] on body "This site uses cookies, as explained in our Privacy Policy . If you agree to th…" at bounding box center [674, 316] width 1348 height 633
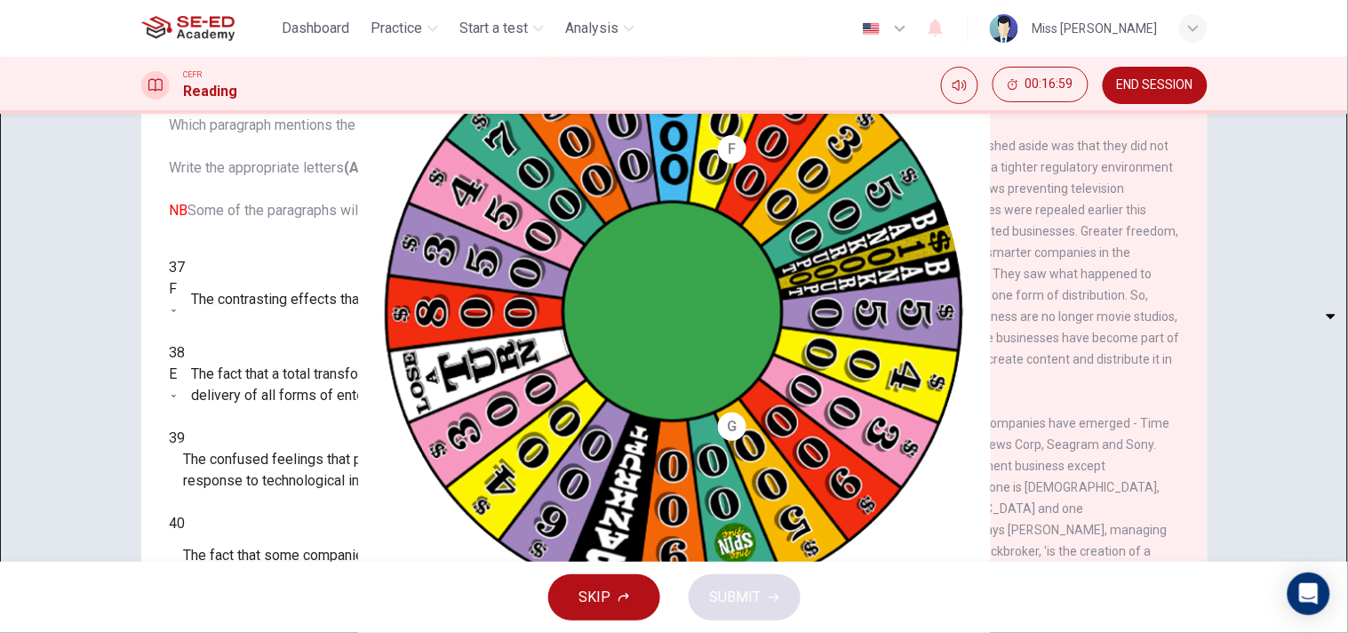
type input "D"
click at [258, 369] on body "This site uses cookies, as explained in our Privacy Policy . If you agree to th…" at bounding box center [674, 316] width 1348 height 633
type input "B"
click at [267, 421] on body "This site uses cookies, as explained in our Privacy Policy . If you agree to th…" at bounding box center [674, 316] width 1348 height 633
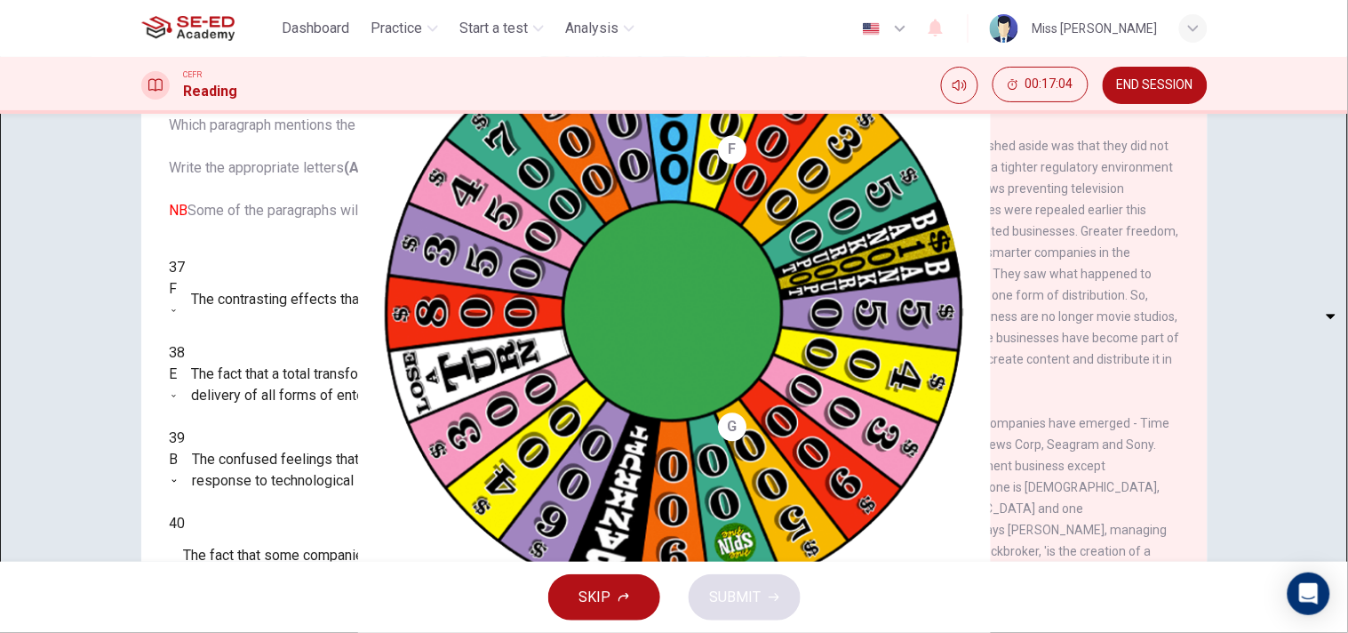
type input "G"
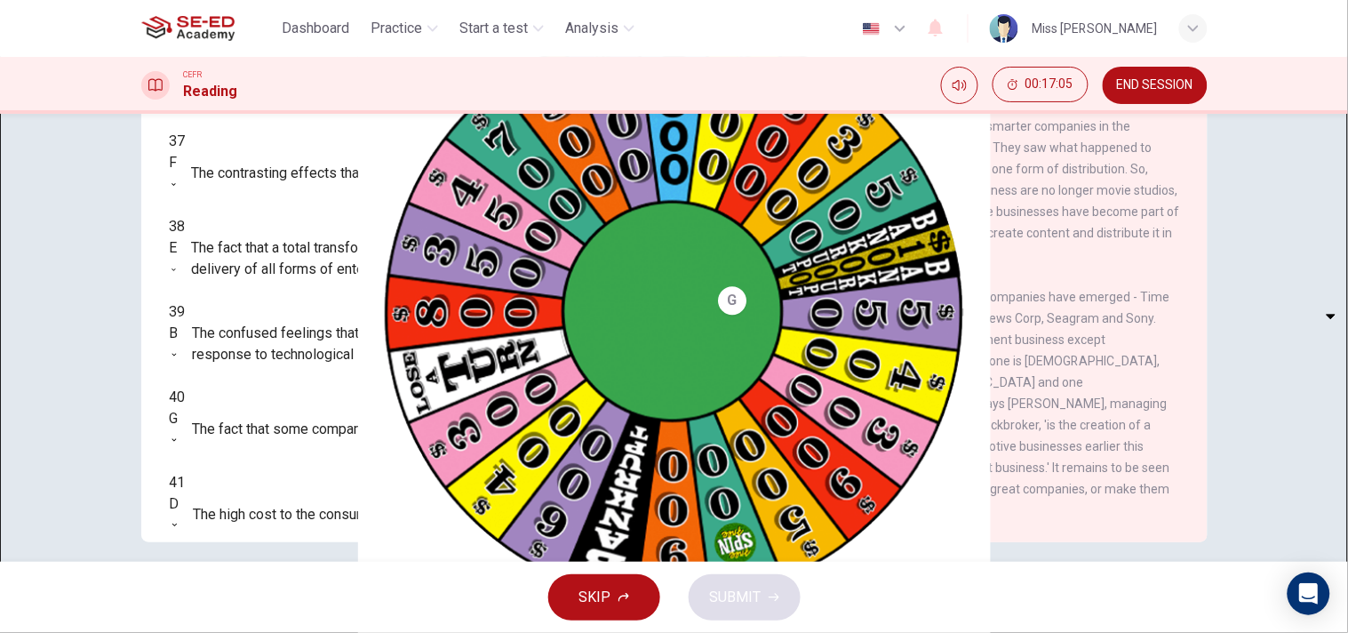
scroll to position [241, 0]
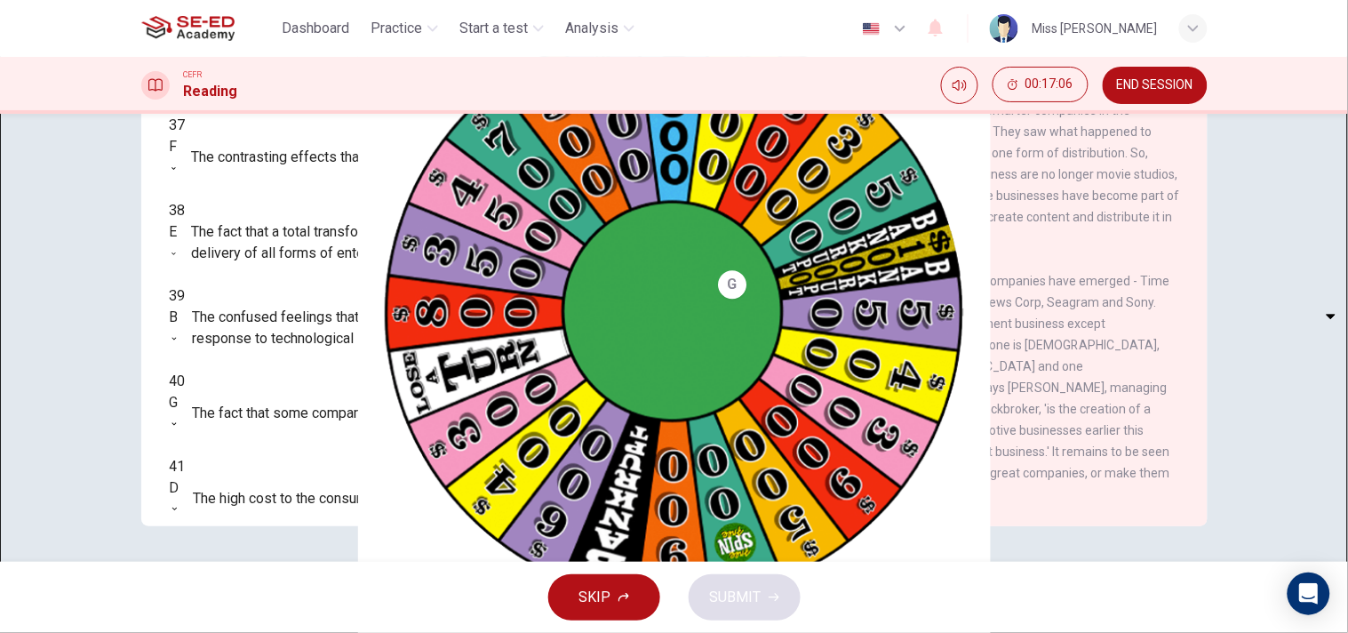
click at [281, 380] on body "This site uses cookies, as explained in our Privacy Policy . If you agree to th…" at bounding box center [674, 316] width 1348 height 633
click at [252, 569] on li "A" at bounding box center [674, 643] width 1348 height 21
type input "A"
click at [250, 432] on body "This site uses cookies, as explained in our Privacy Policy . If you agree to th…" at bounding box center [674, 316] width 1348 height 633
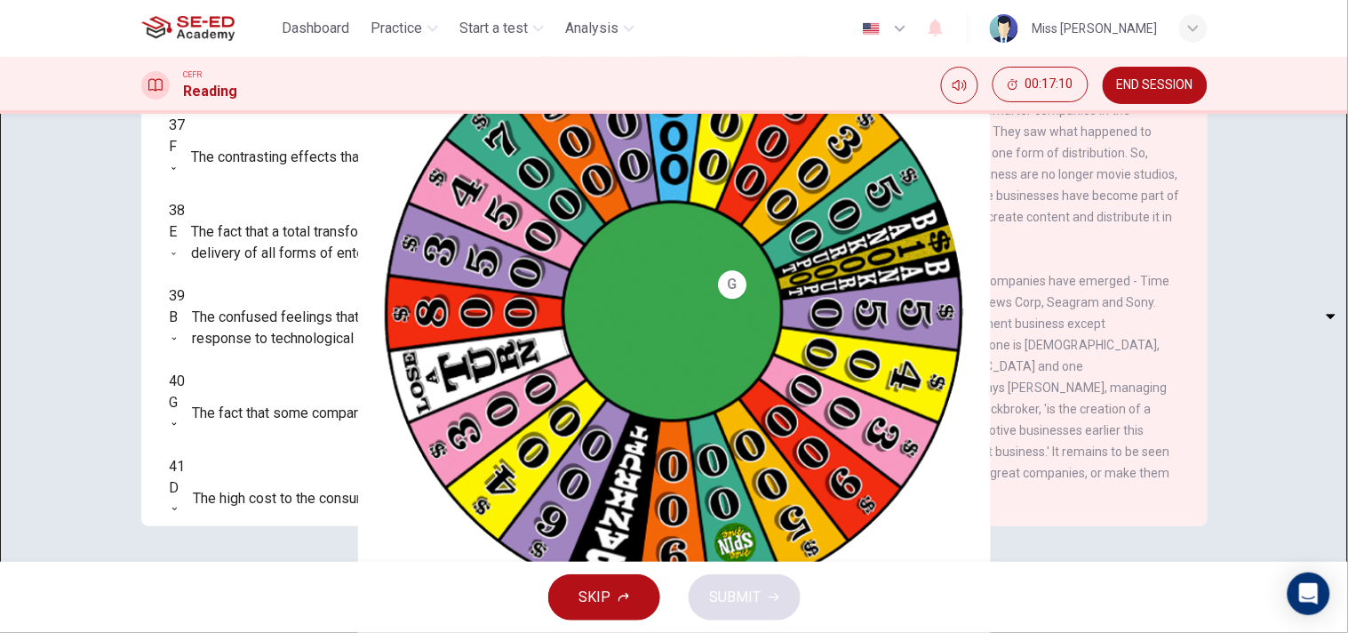
type input "C"
click at [273, 486] on body "This site uses cookies, as explained in our Privacy Policy . If you agree to th…" at bounding box center [674, 316] width 1348 height 633
drag, startPoint x: 229, startPoint y: 512, endPoint x: 245, endPoint y: 513, distance: 16.0
type input "D"
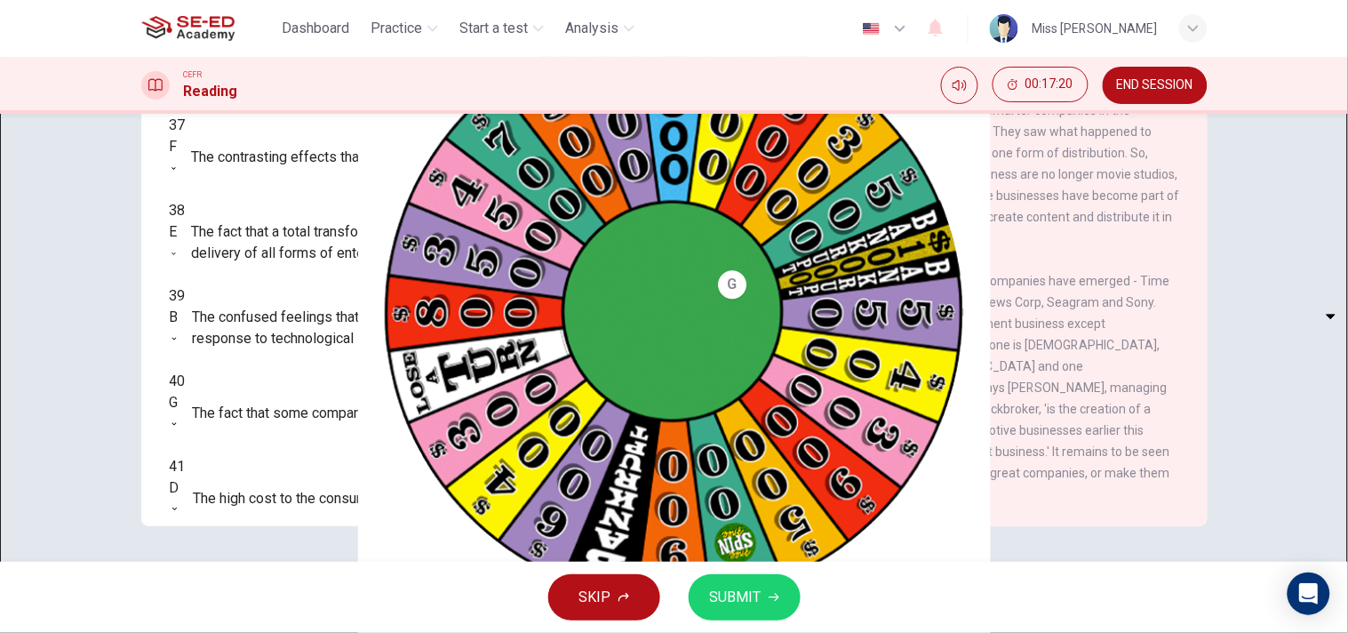
scroll to position [0, 0]
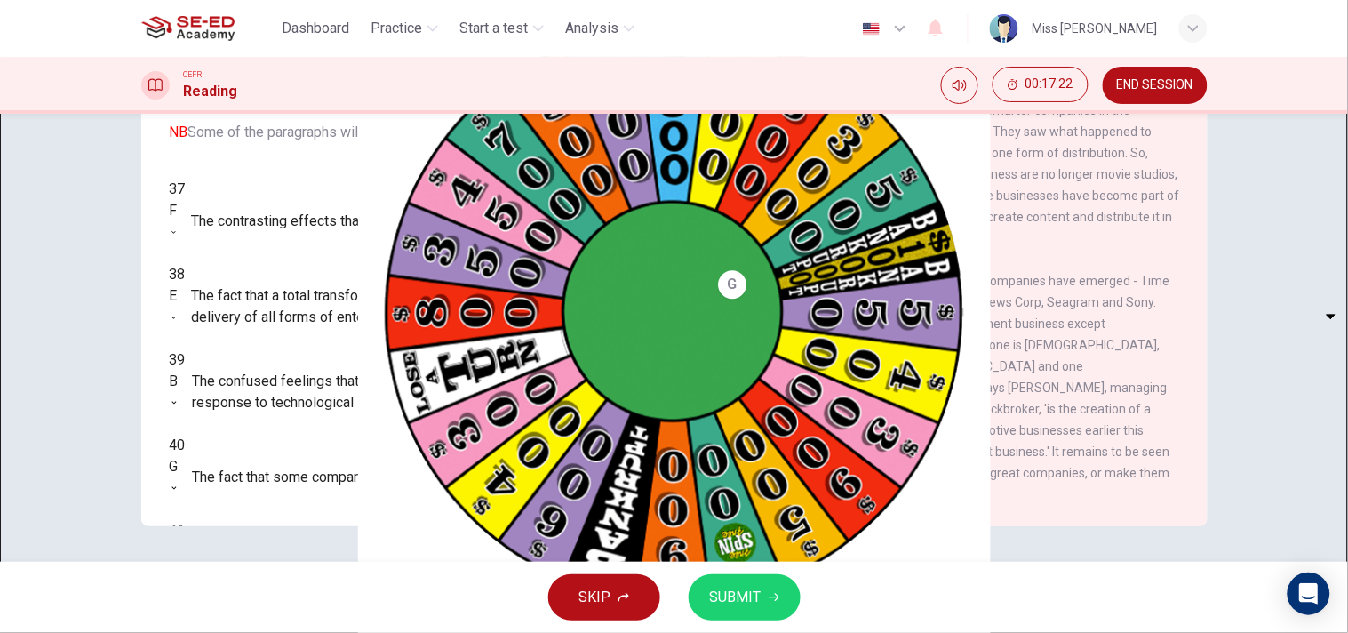
click at [764, 569] on button "SUBMIT" at bounding box center [745, 597] width 112 height 46
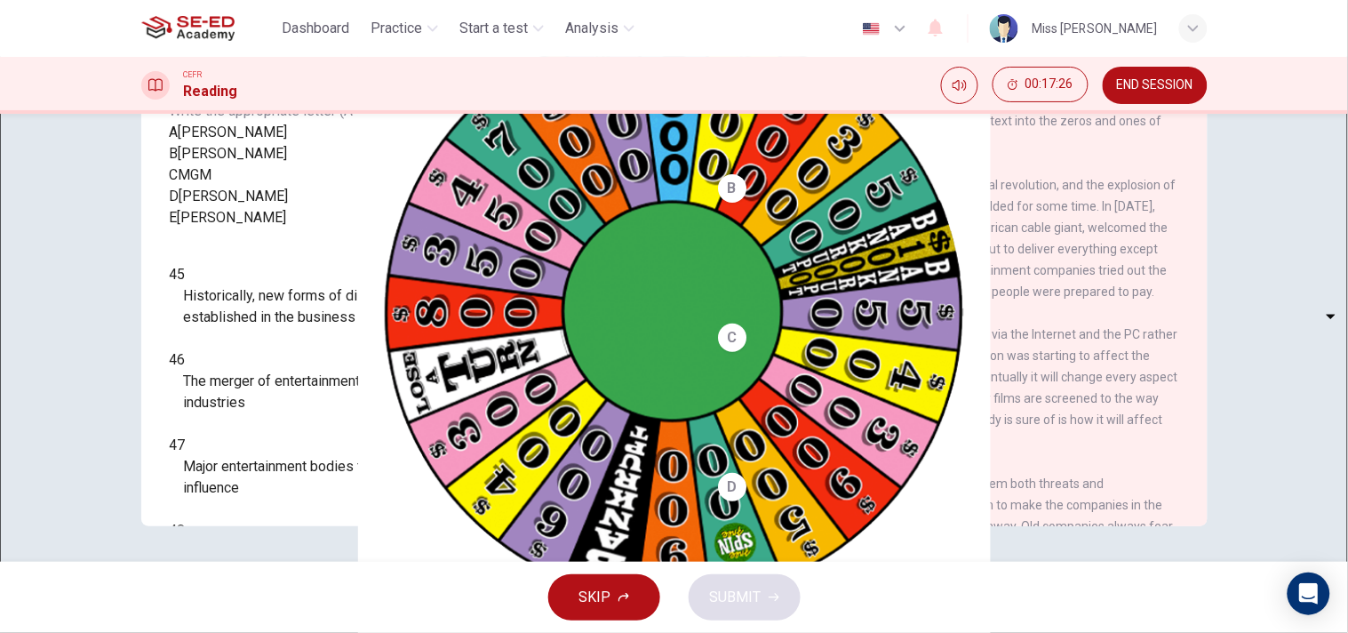
scroll to position [99, 0]
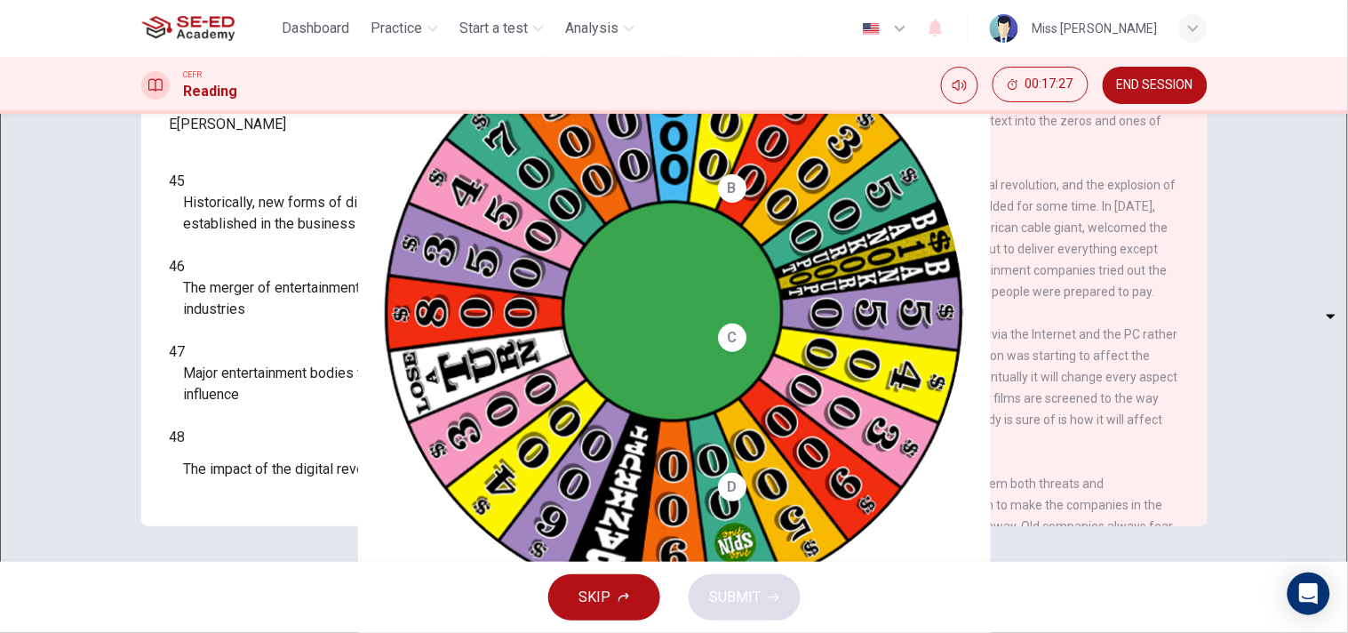
click at [283, 324] on body "This site uses cookies, as explained in our Privacy Policy . If you agree to th…" at bounding box center [674, 316] width 1348 height 633
type input "B"
click at [264, 397] on body "This site uses cookies, as explained in our Privacy Policy . If you agree to th…" at bounding box center [674, 316] width 1348 height 633
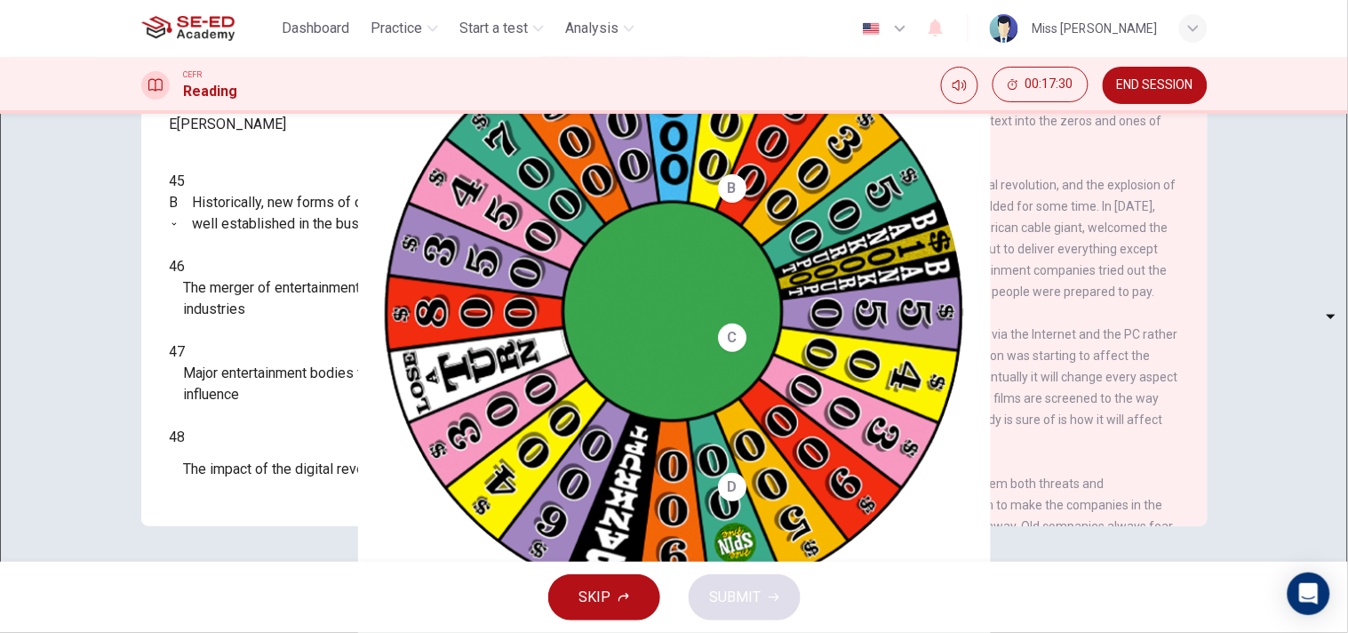
type input "D"
click at [272, 434] on body "This site uses cookies, as explained in our Privacy Policy . If you agree to th…" at bounding box center [674, 316] width 1348 height 633
click at [260, 429] on body "This site uses cookies, as explained in our Privacy Policy . If you agree to th…" at bounding box center [674, 316] width 1348 height 633
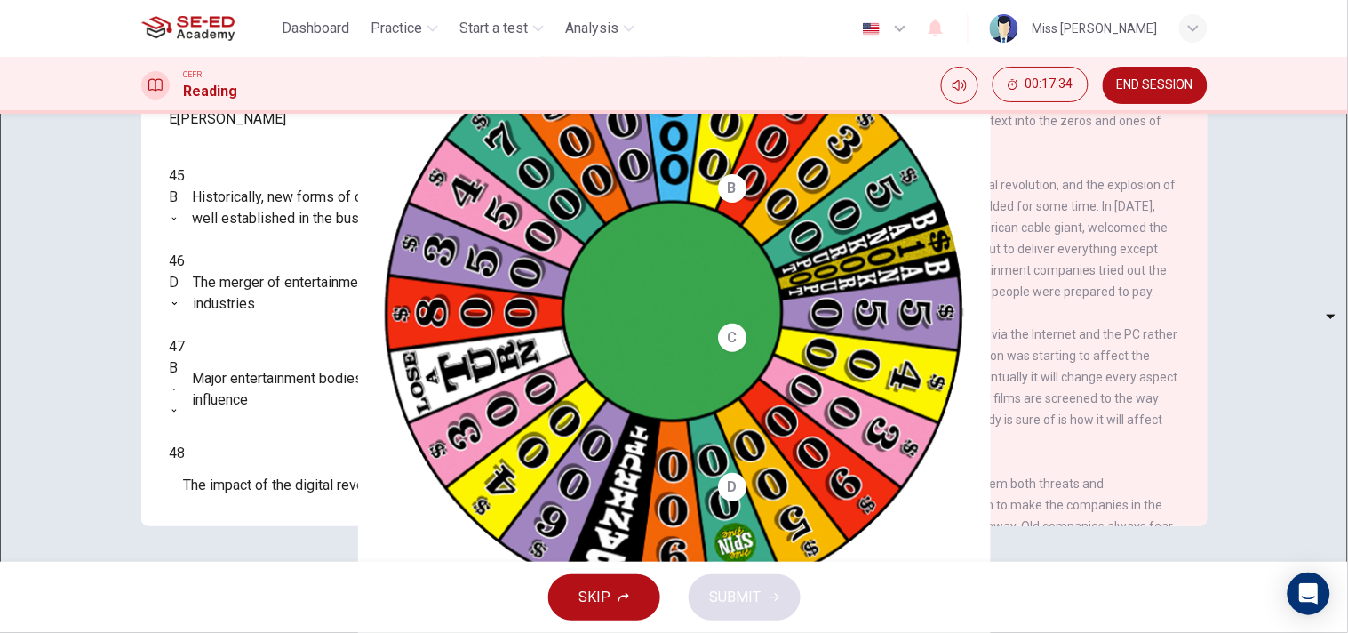
click at [244, 569] on li "A" at bounding box center [674, 643] width 1348 height 21
type input "A"
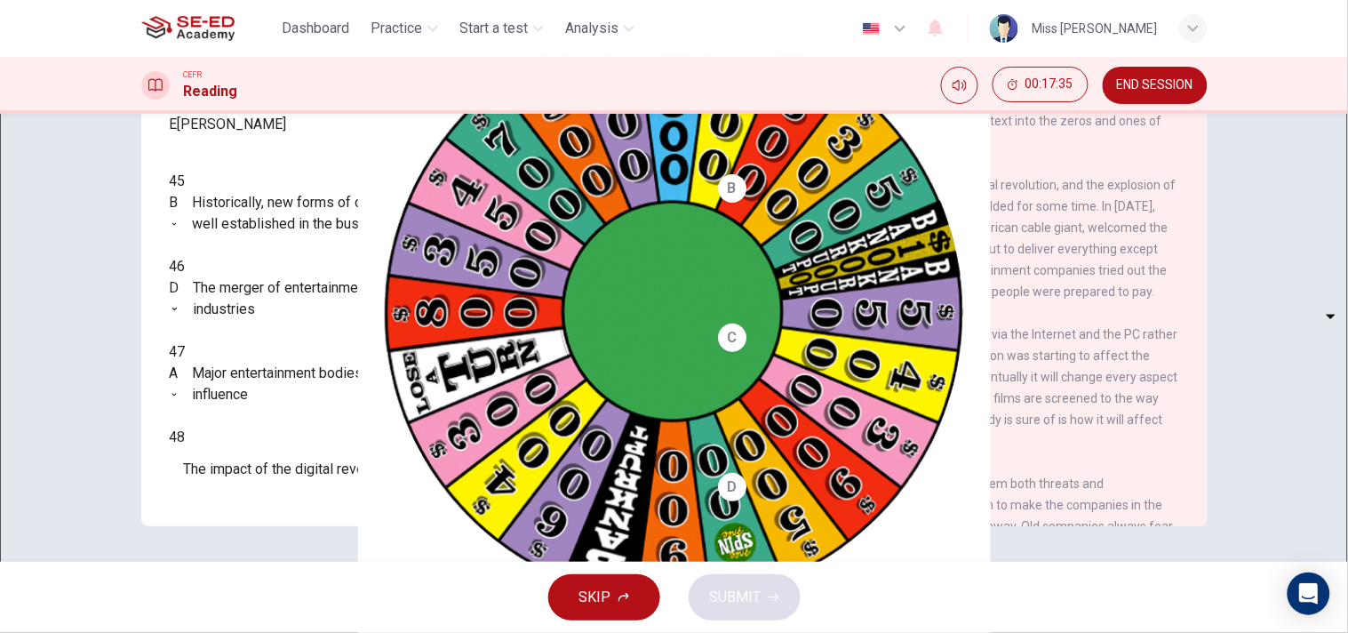
scroll to position [107, 0]
click at [228, 469] on body "This site uses cookies, as explained in our Privacy Policy . If you agree to th…" at bounding box center [674, 316] width 1348 height 633
click at [247, 476] on body "This site uses cookies, as explained in our Privacy Policy . If you agree to th…" at bounding box center [674, 316] width 1348 height 633
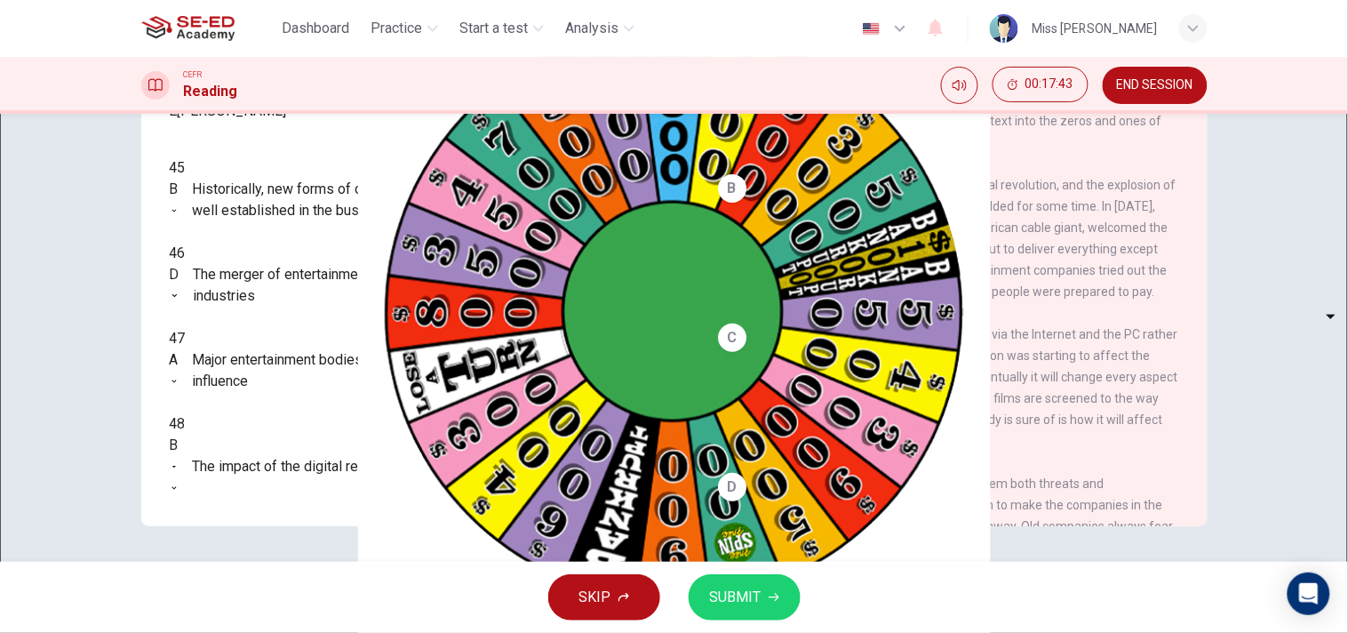
type input "E"
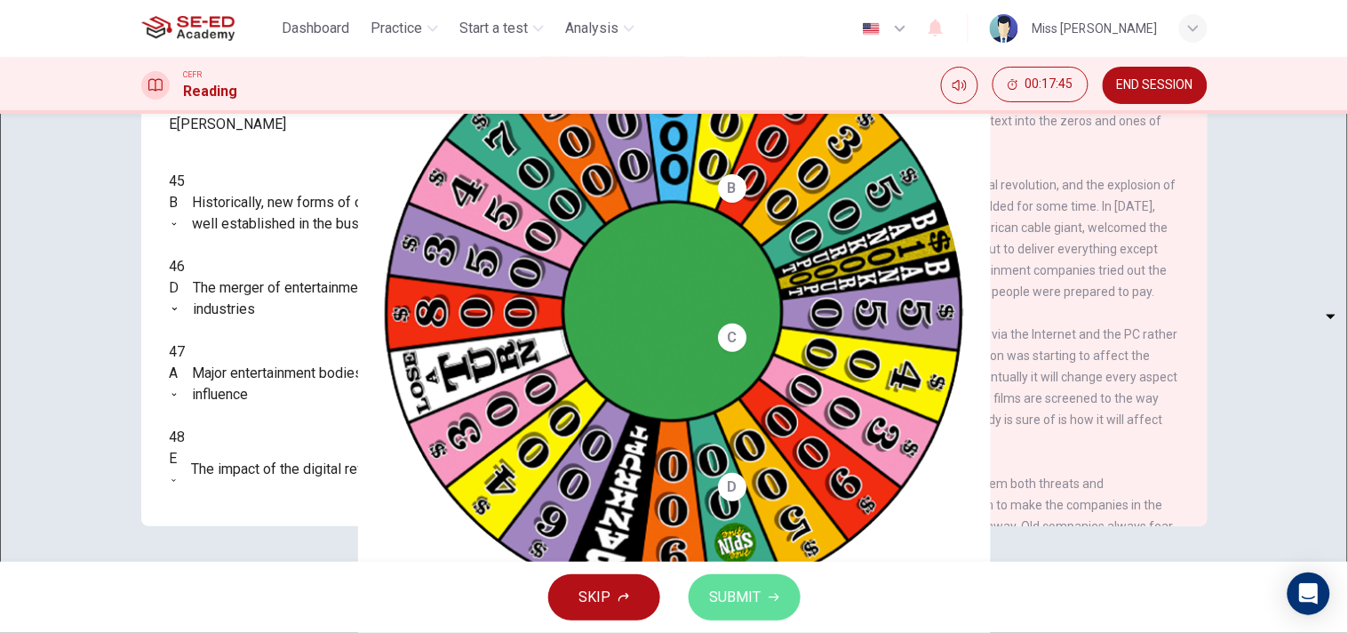
click at [762, 569] on button "SUBMIT" at bounding box center [745, 597] width 112 height 46
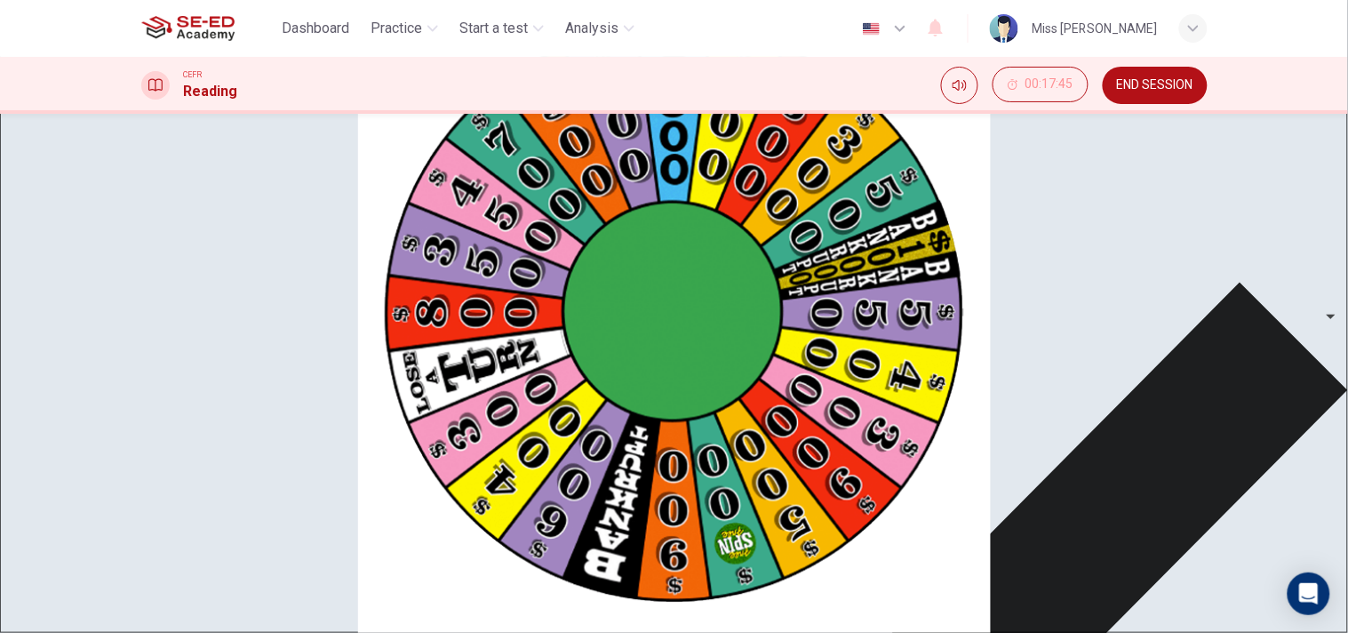
scroll to position [241, 0]
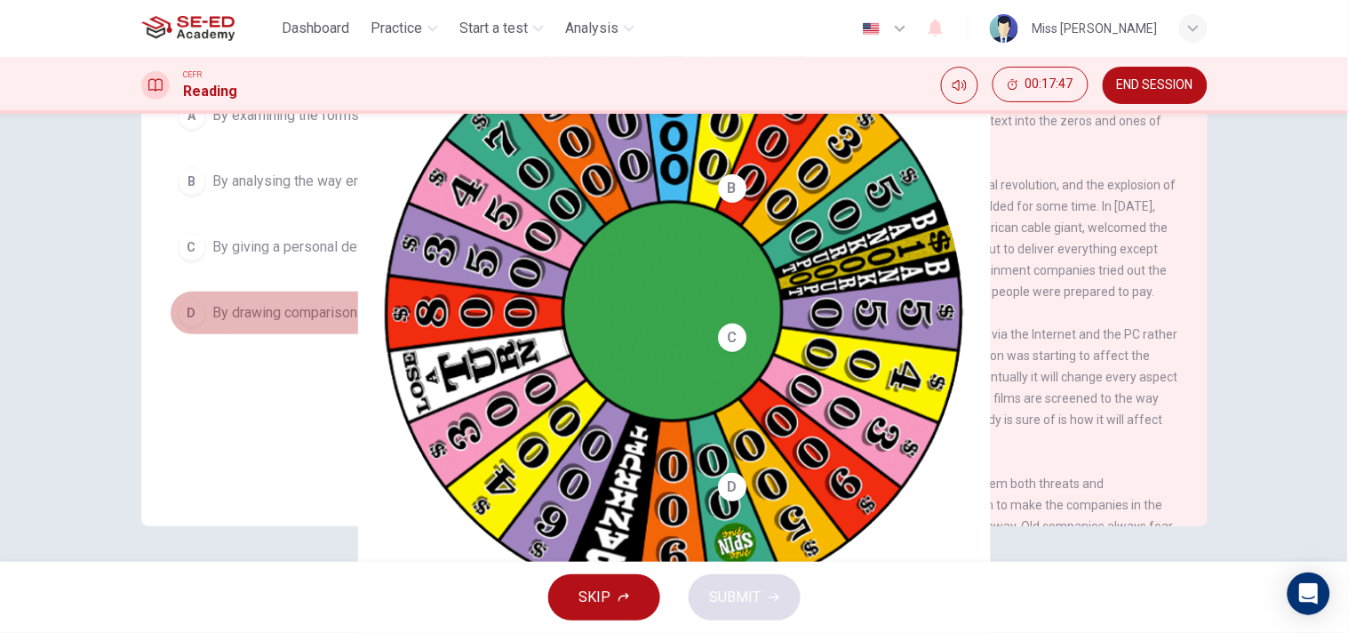
click at [389, 309] on span "By drawing comparisons with other periods of technological innovation" at bounding box center [432, 312] width 439 height 21
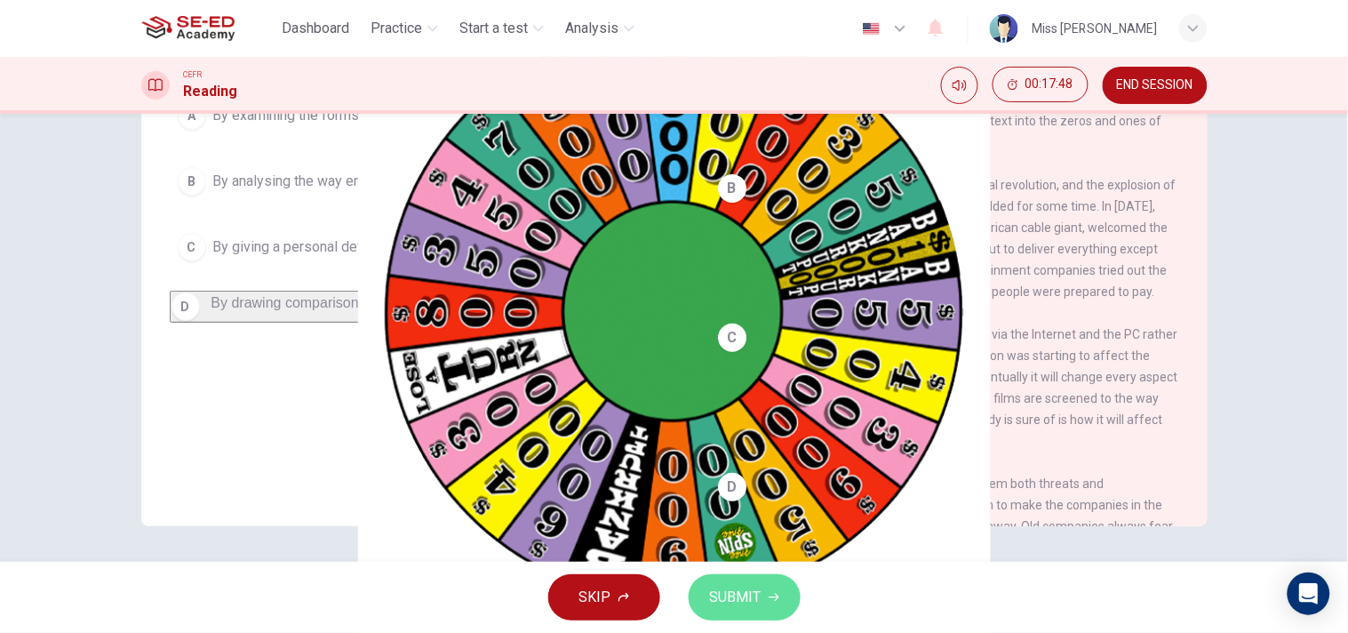
drag, startPoint x: 736, startPoint y: 596, endPoint x: 972, endPoint y: 505, distance: 253.2
click at [736, 569] on span "SUBMIT" at bounding box center [736, 597] width 52 height 25
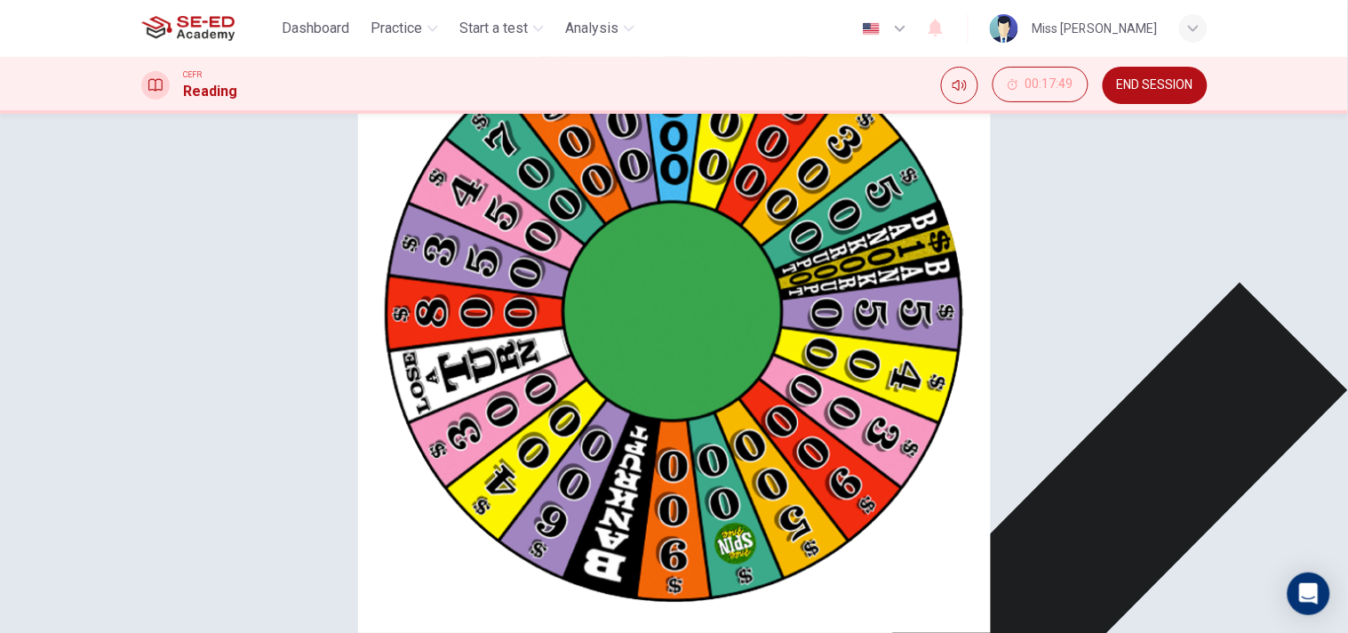
scroll to position [48, 0]
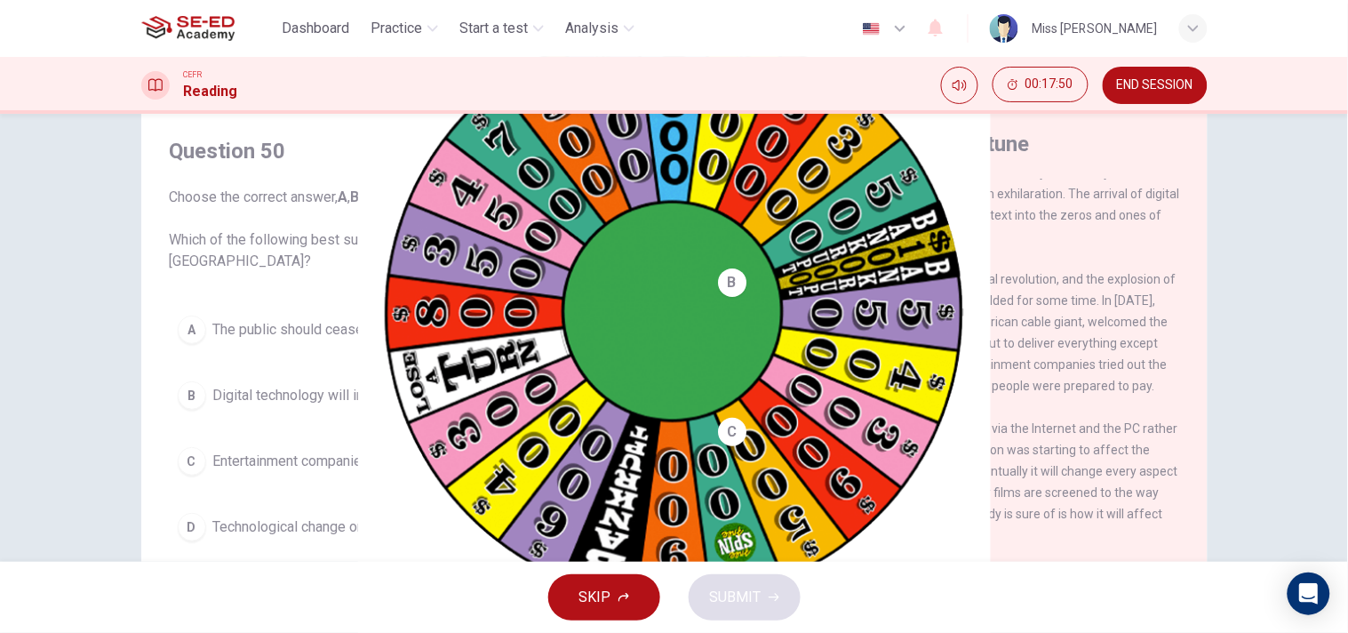
click at [418, 414] on button "B Digital technology will increase profits in the entertainment business" at bounding box center [415, 395] width 491 height 44
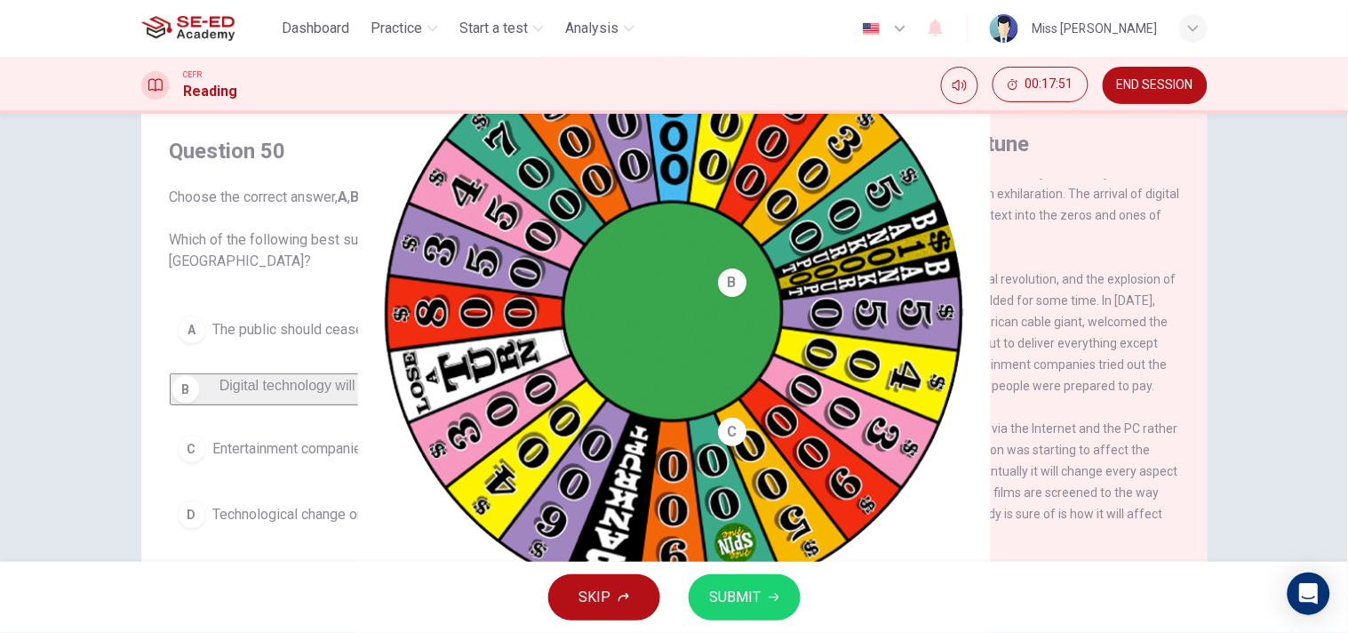
click at [751, 569] on span "SUBMIT" at bounding box center [736, 597] width 52 height 25
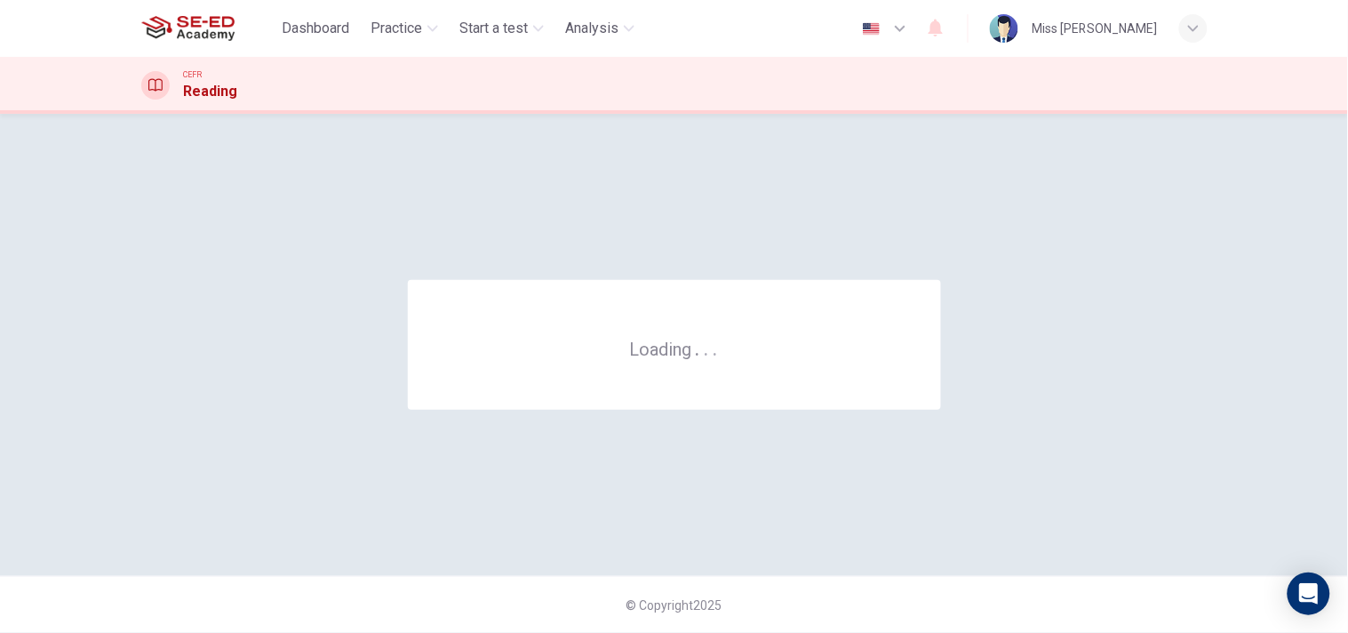
scroll to position [0, 0]
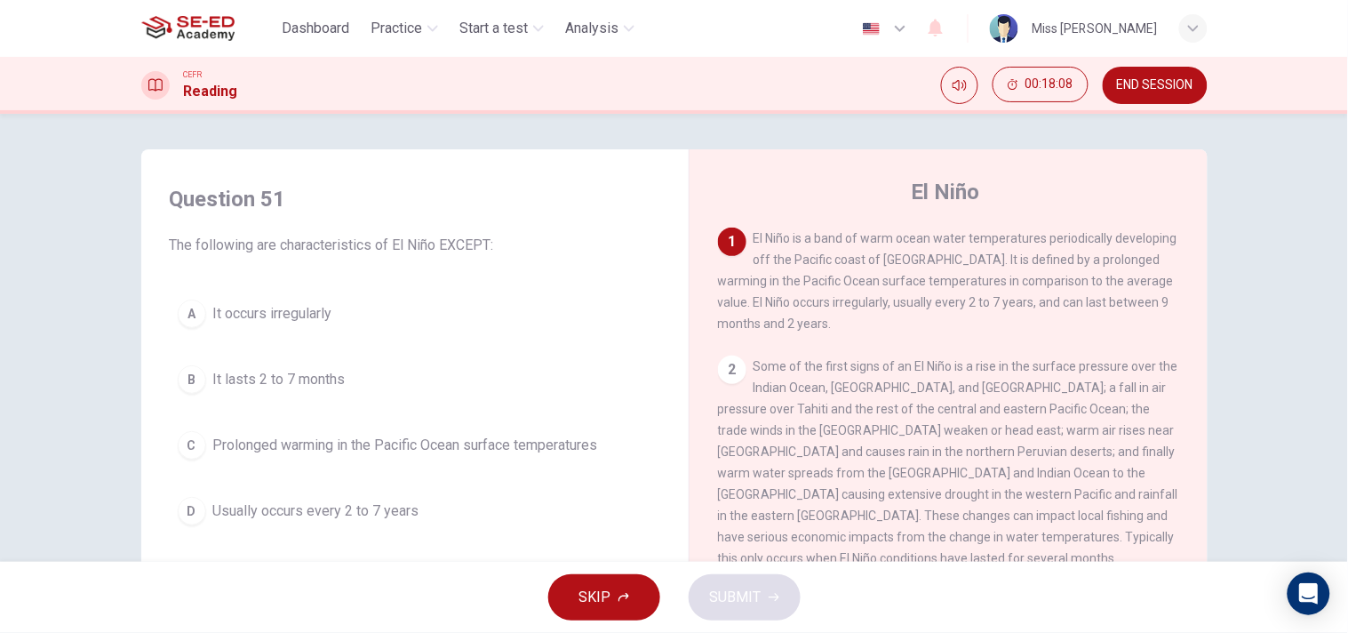
click at [300, 374] on span "It lasts 2 to 7 months" at bounding box center [279, 379] width 132 height 21
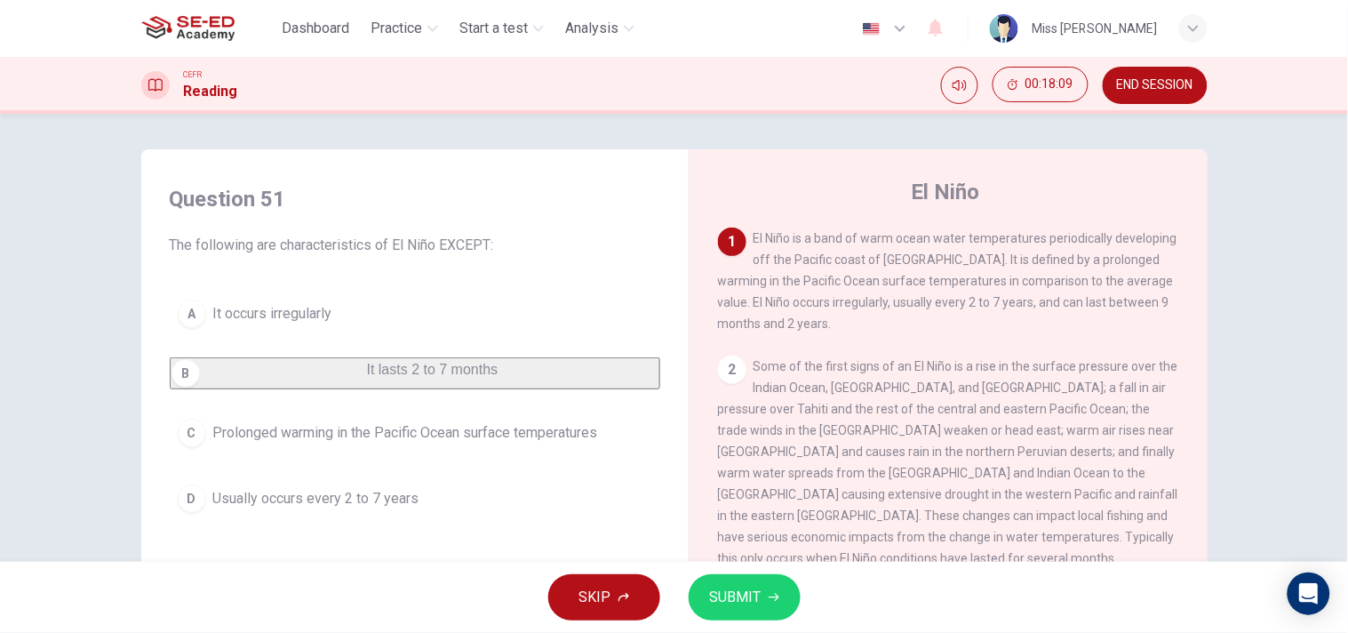
drag, startPoint x: 753, startPoint y: 601, endPoint x: 397, endPoint y: 531, distance: 362.4
click at [745, 569] on span "SUBMIT" at bounding box center [736, 597] width 52 height 25
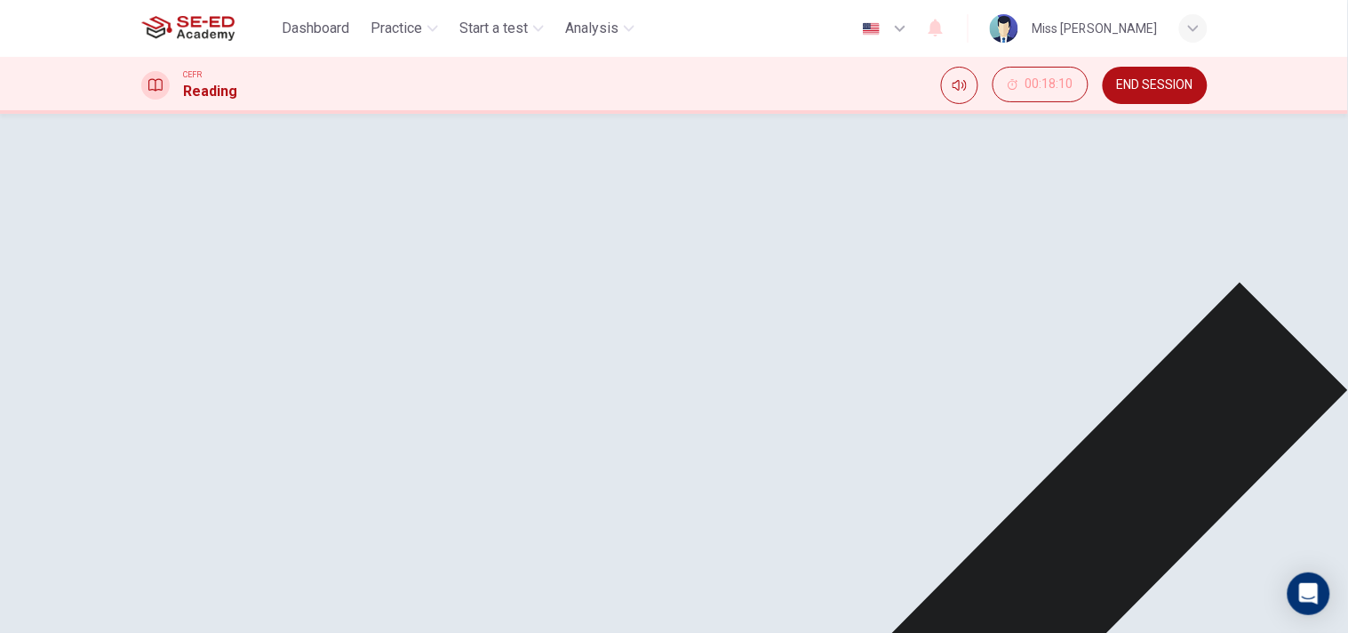
scroll to position [99, 0]
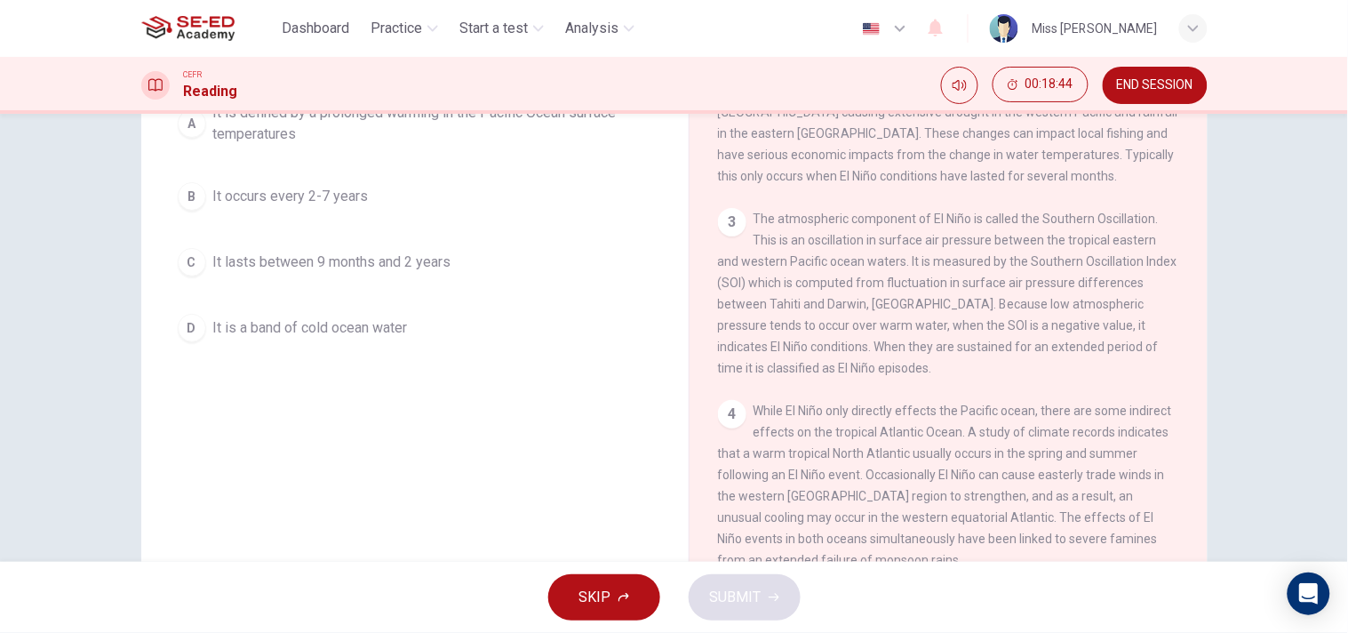
scroll to position [241, 0]
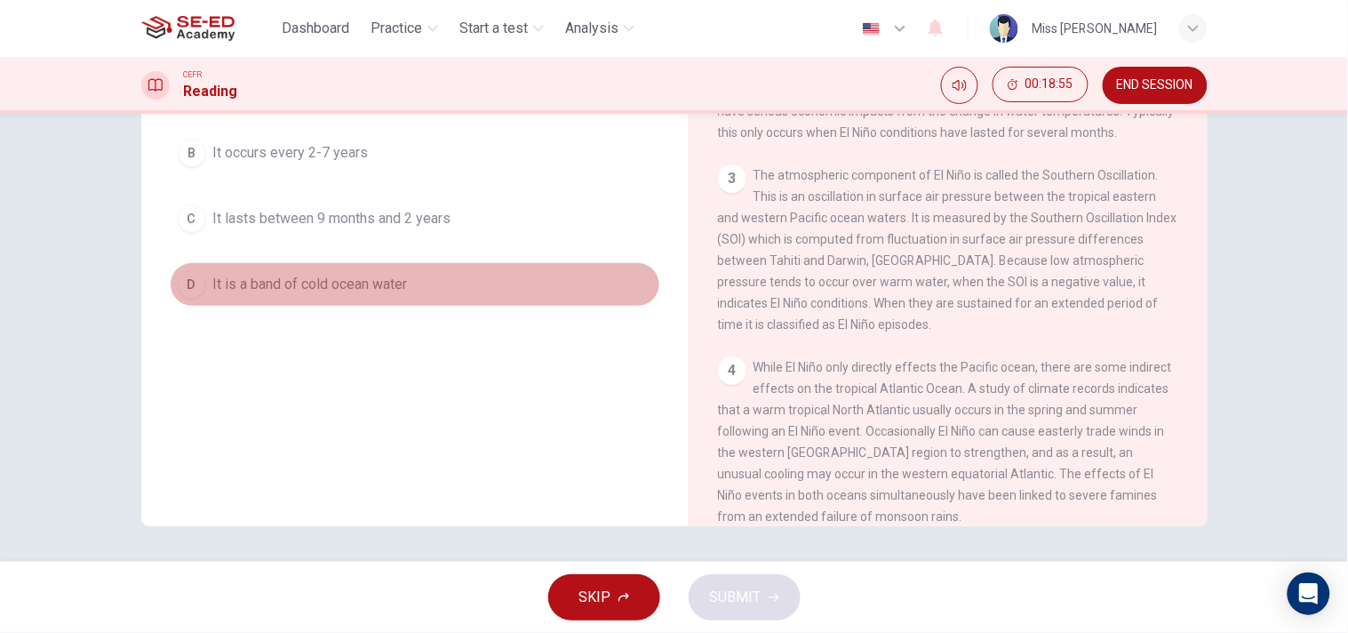
drag, startPoint x: 281, startPoint y: 279, endPoint x: 562, endPoint y: 446, distance: 326.8
click at [283, 279] on span "It is a band of cold ocean water" at bounding box center [310, 284] width 195 height 21
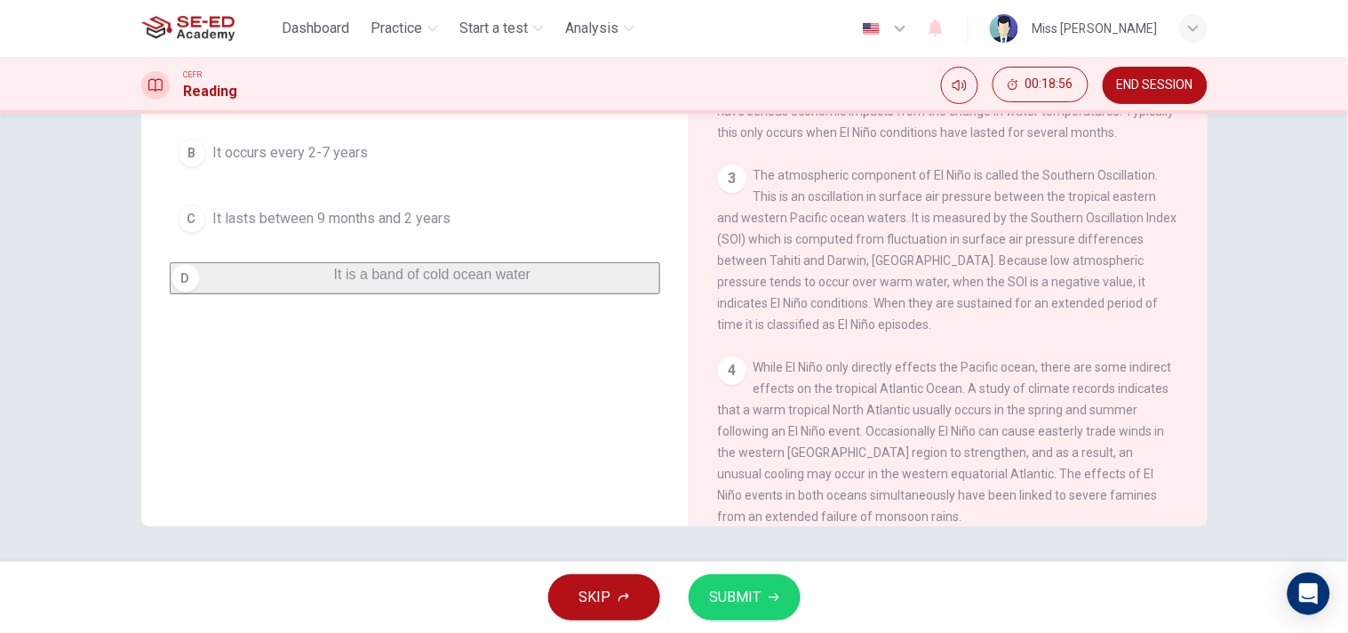
click at [740, 569] on span "SUBMIT" at bounding box center [736, 597] width 52 height 25
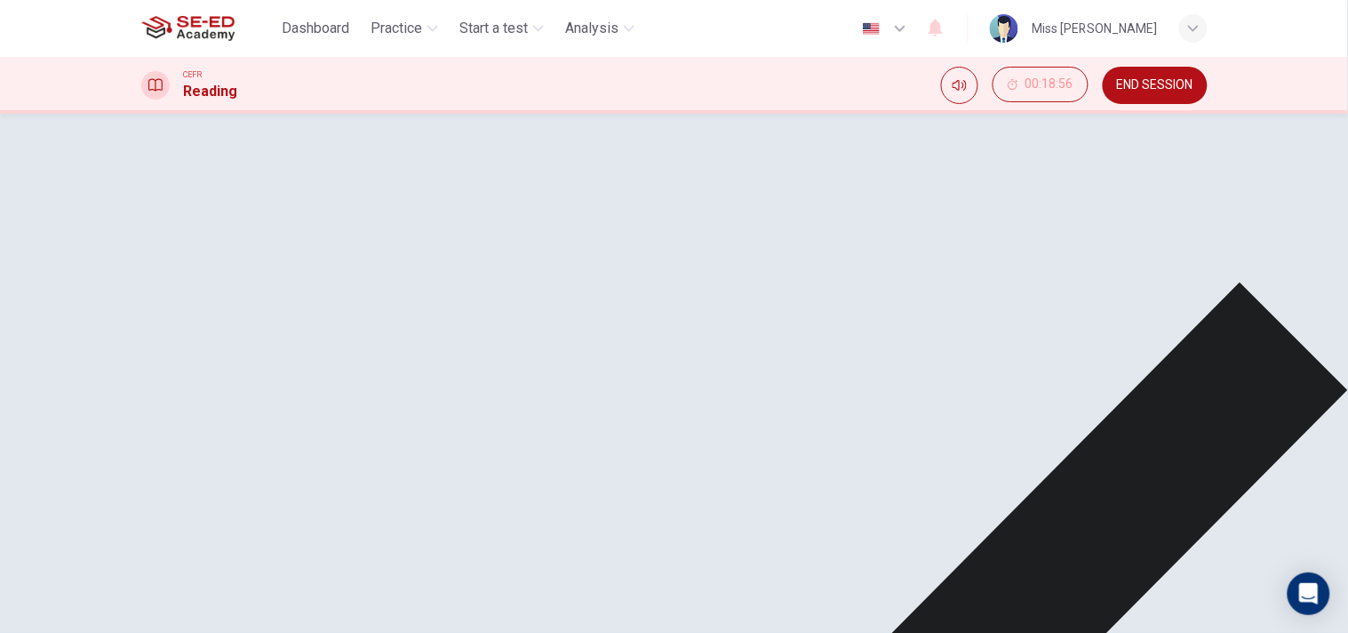
scroll to position [38, 0]
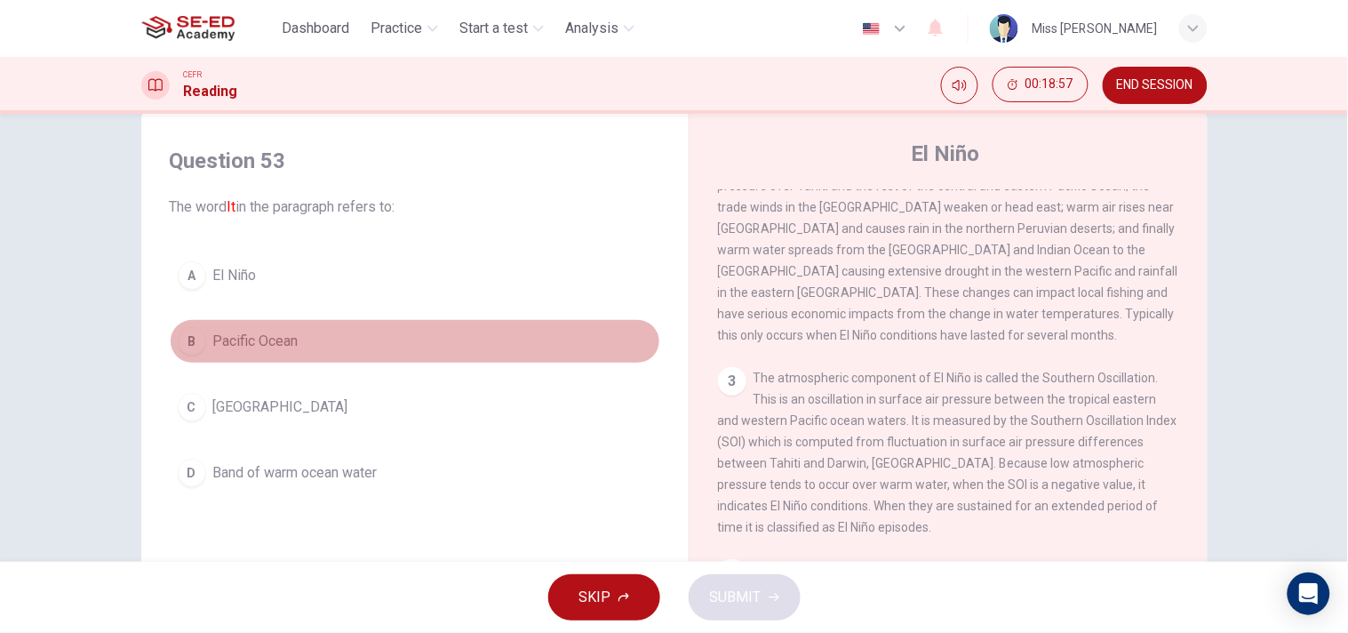
click at [220, 349] on span "Pacific Ocean" at bounding box center [255, 341] width 85 height 21
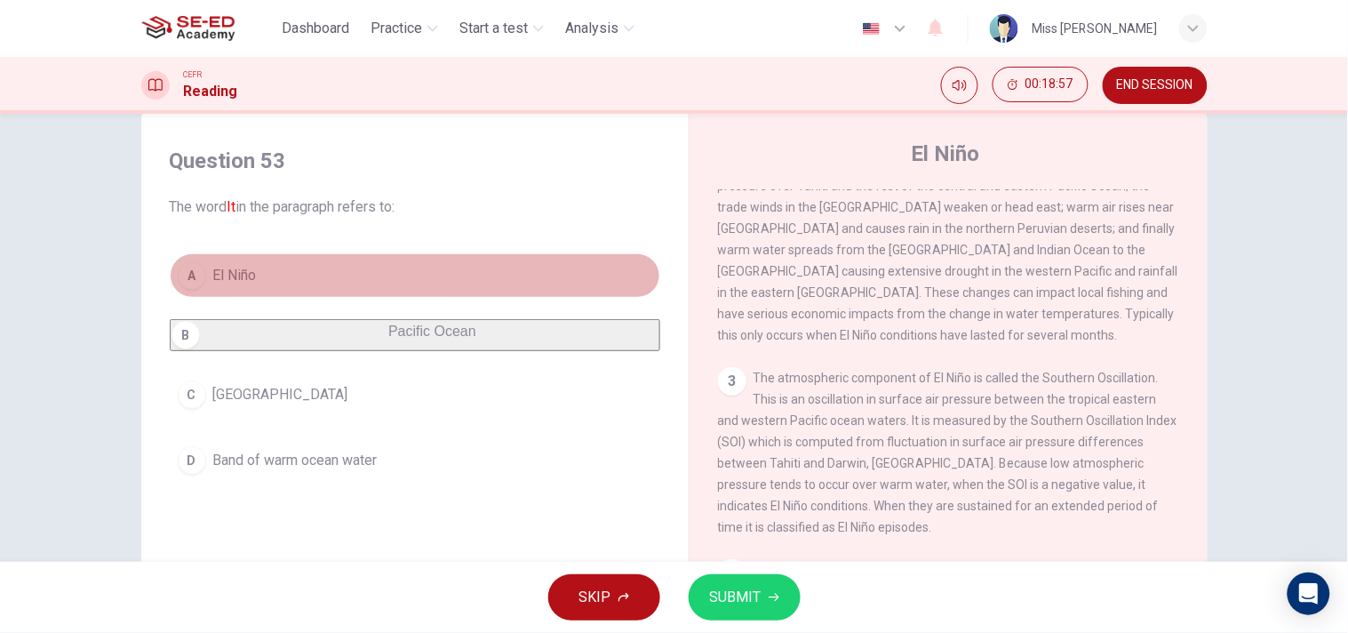
click at [229, 254] on button "A El Niño" at bounding box center [415, 275] width 491 height 44
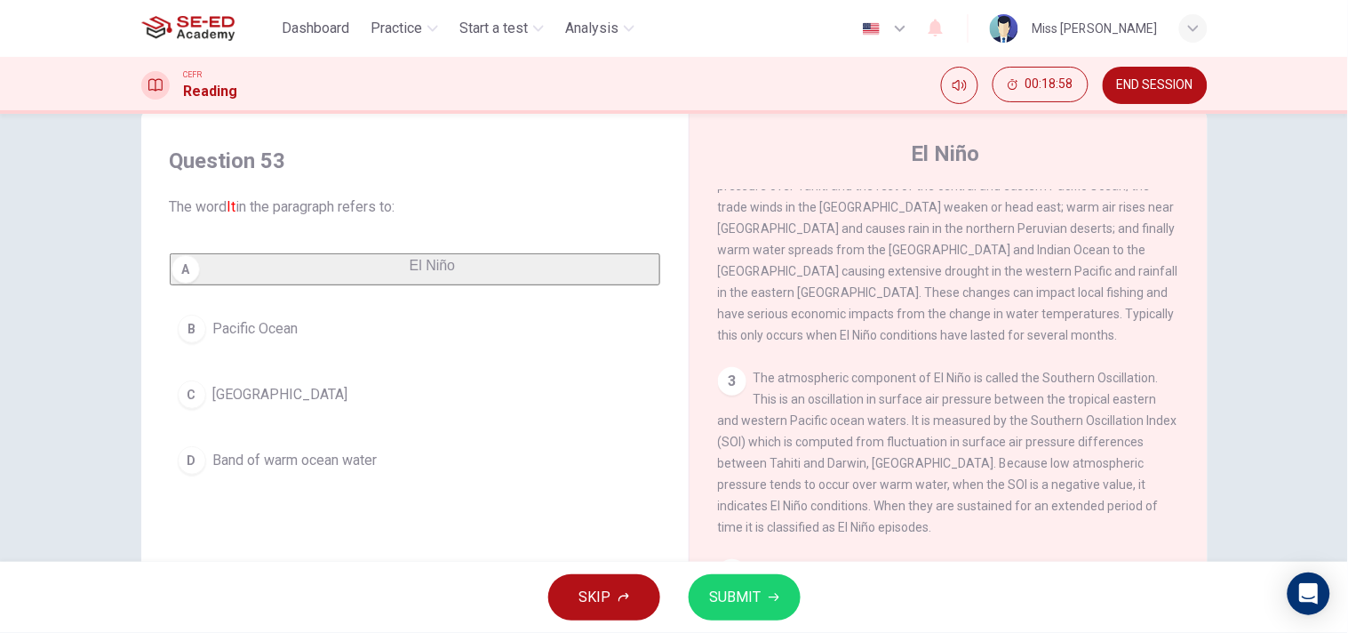
drag, startPoint x: 745, startPoint y: 593, endPoint x: 505, endPoint y: 580, distance: 240.3
click at [734, 569] on span "SUBMIT" at bounding box center [736, 597] width 52 height 25
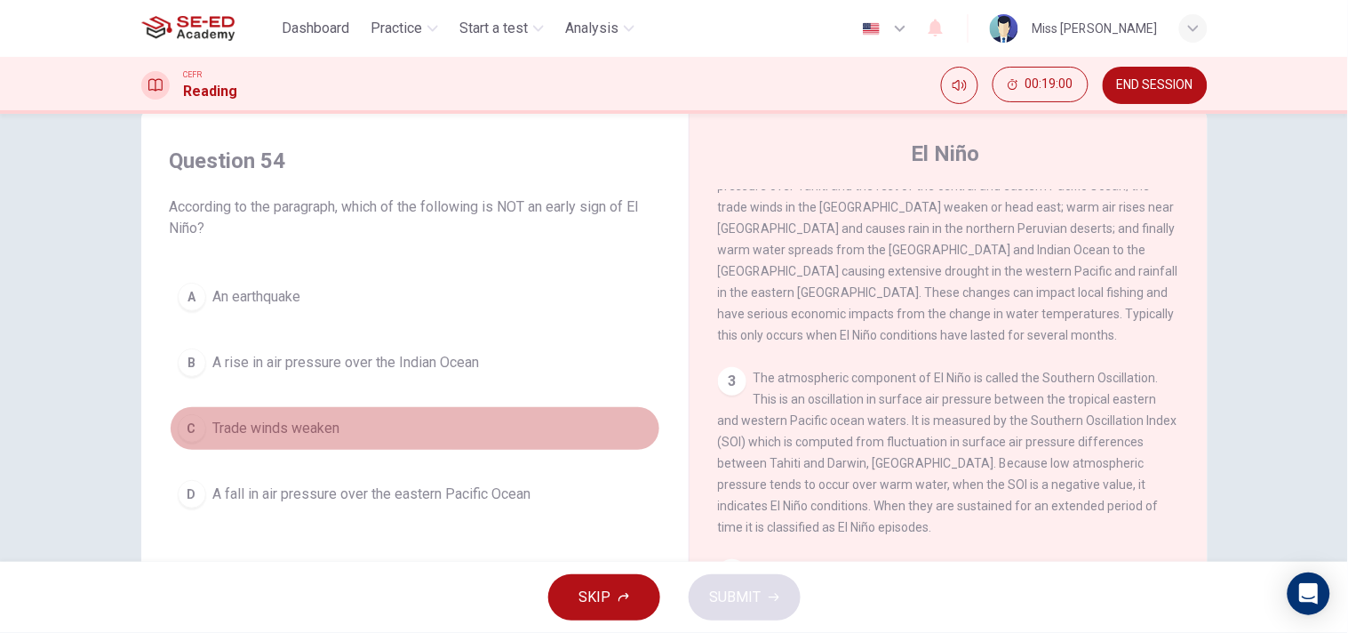
click at [290, 406] on button "C Trade winds weaken" at bounding box center [415, 428] width 491 height 44
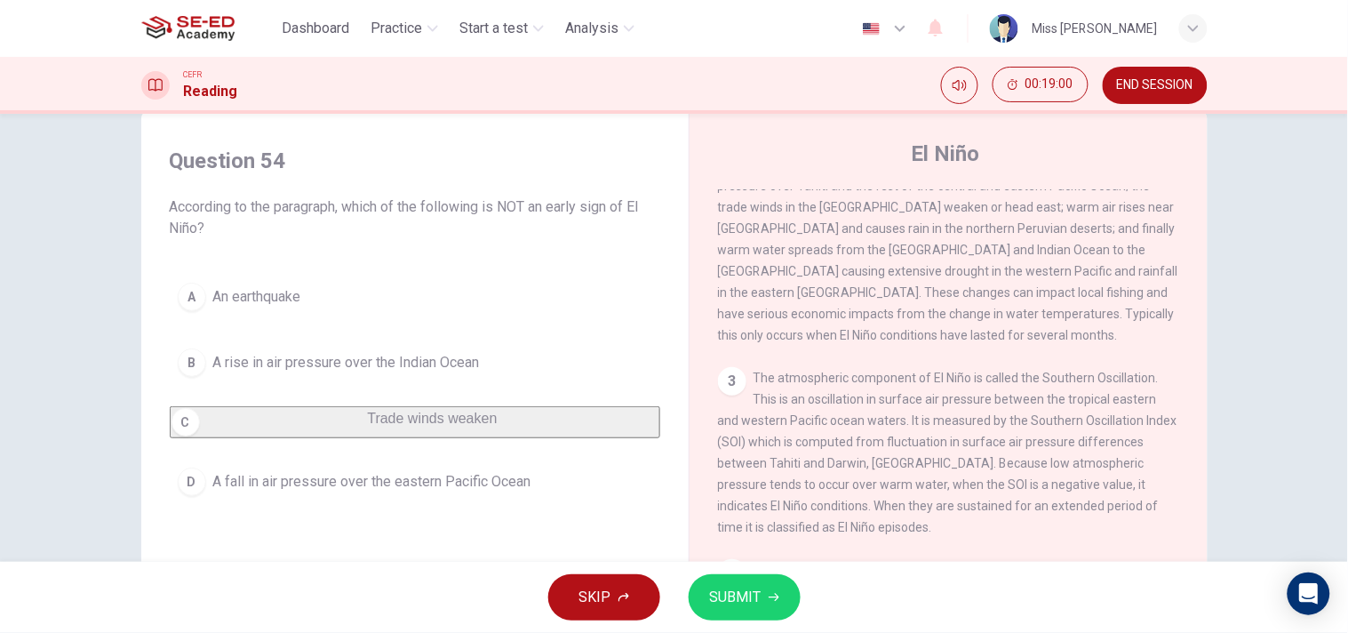
click at [750, 569] on span "SUBMIT" at bounding box center [736, 597] width 52 height 25
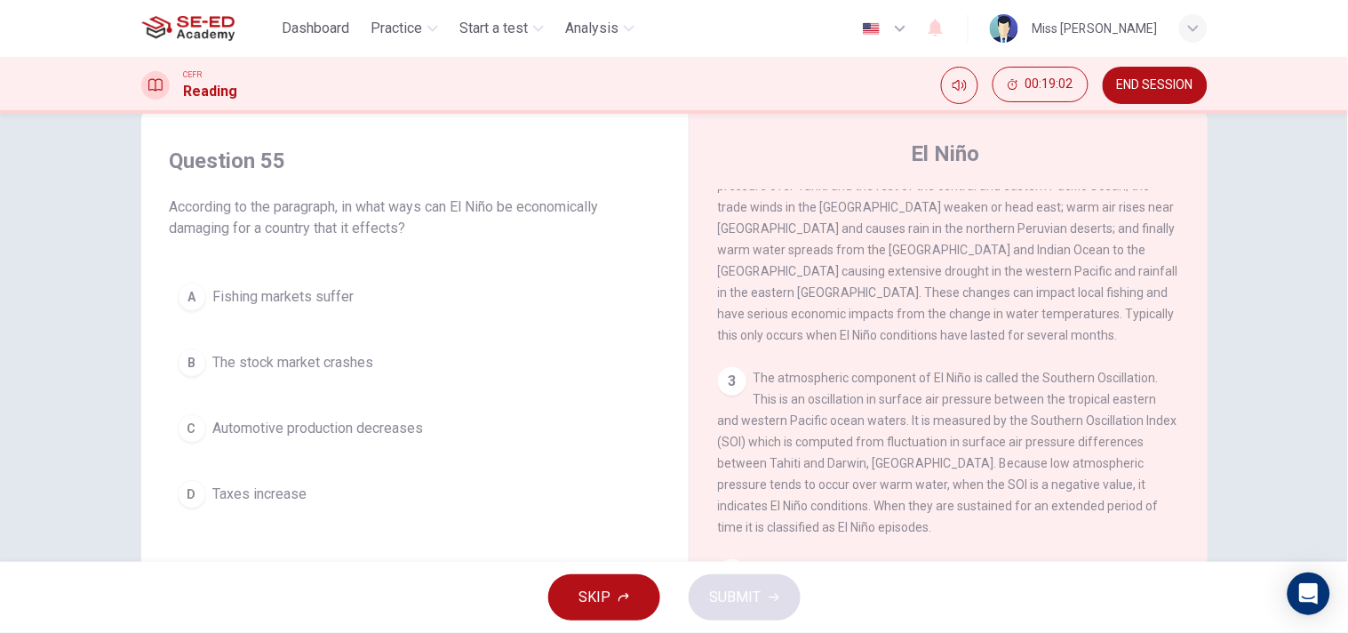
click at [331, 362] on span "The stock market crashes" at bounding box center [293, 362] width 161 height 21
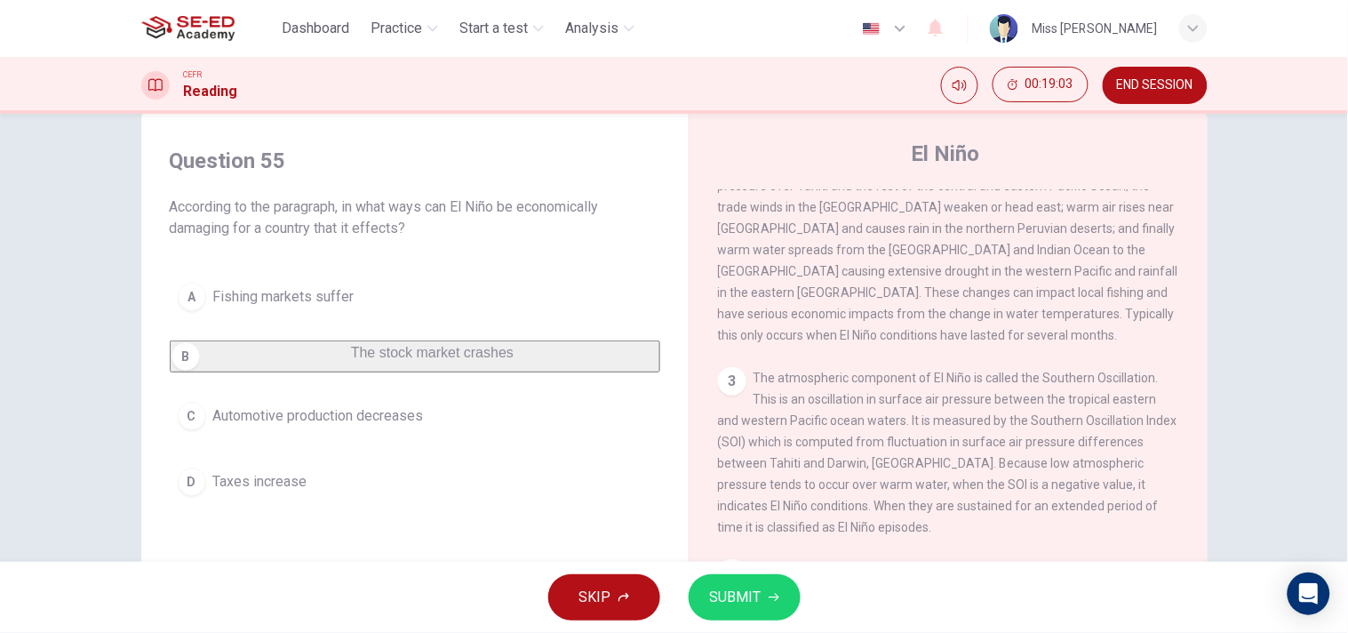
drag, startPoint x: 759, startPoint y: 590, endPoint x: 887, endPoint y: 631, distance: 134.4
click at [758, 569] on span "SUBMIT" at bounding box center [736, 597] width 52 height 25
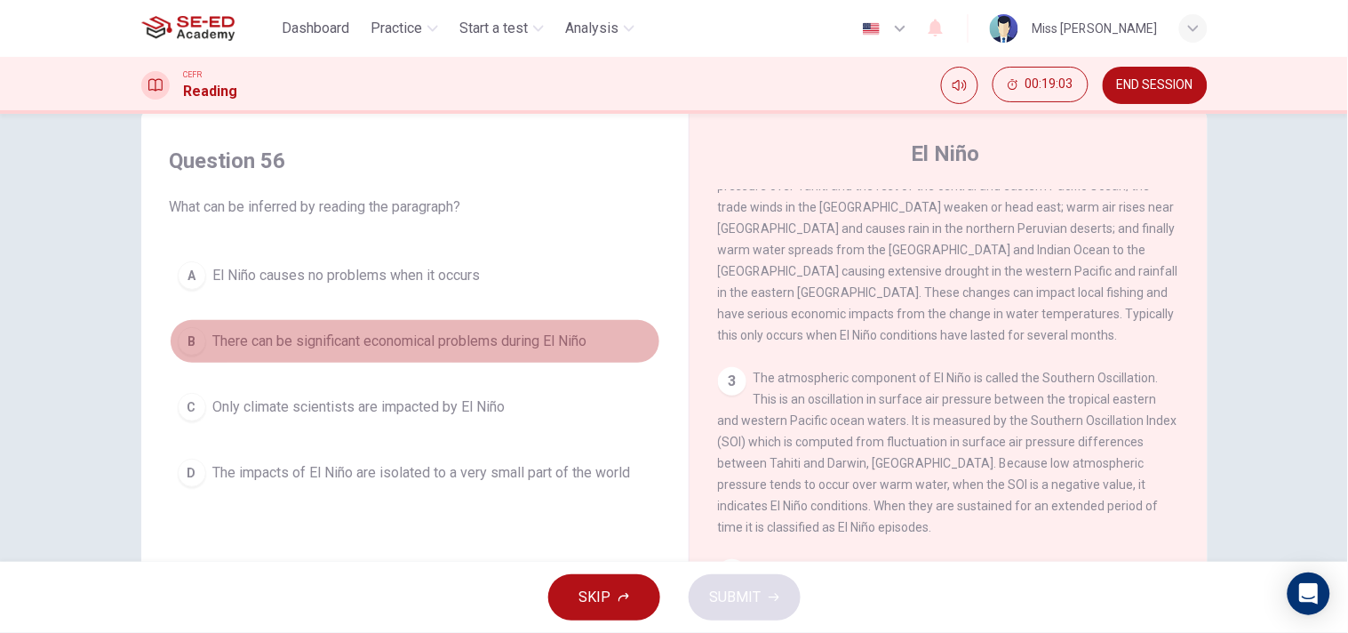
click at [443, 324] on button "B There can be significant economical problems during El Niño" at bounding box center [415, 341] width 491 height 44
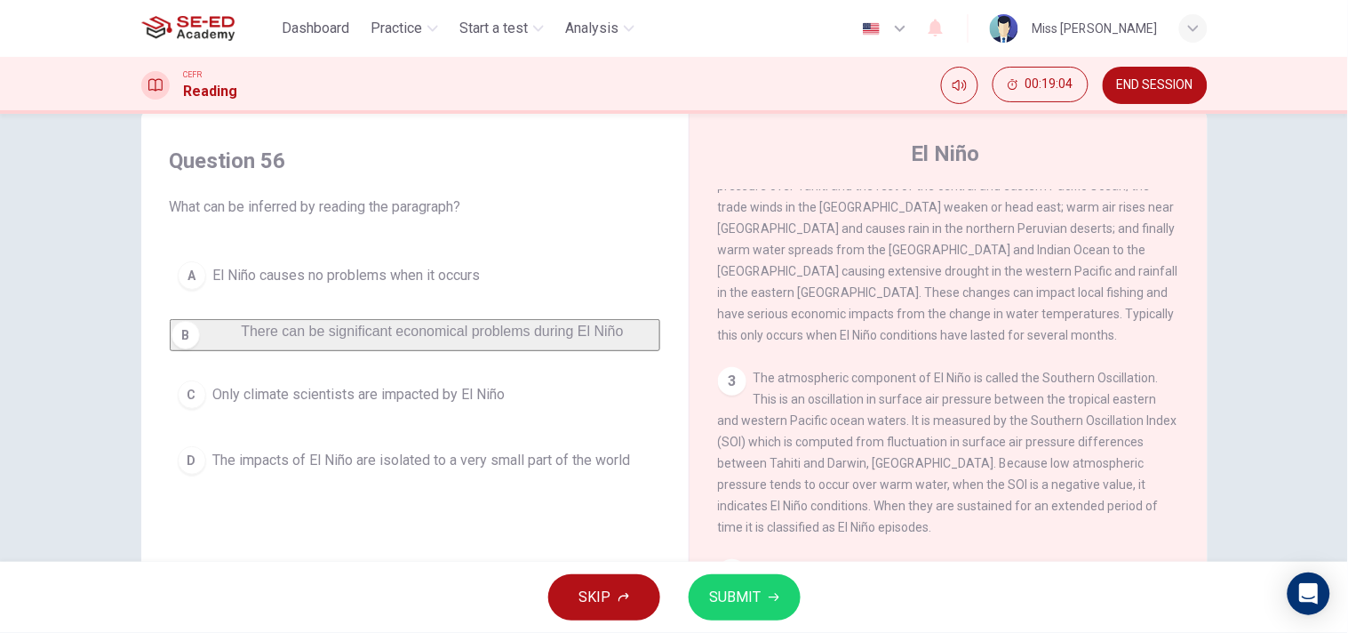
click at [752, 569] on span "SUBMIT" at bounding box center [736, 597] width 52 height 25
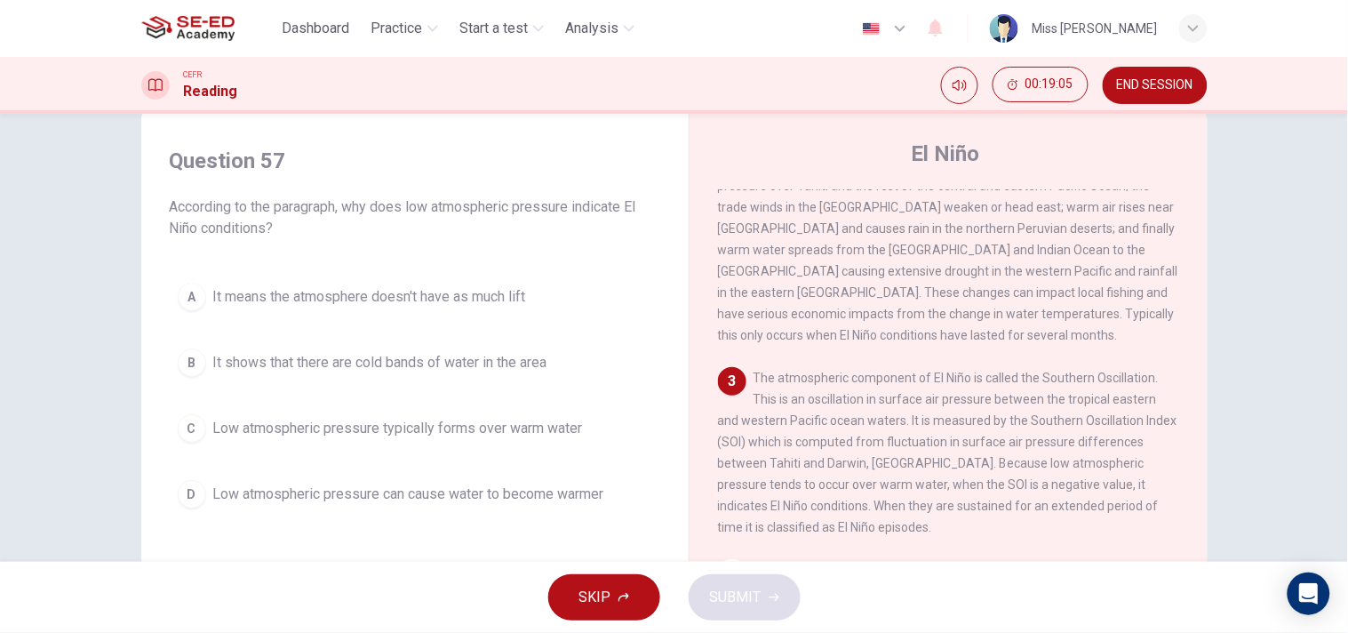
click at [382, 419] on span "Low atmospheric pressure typically forms over warm water" at bounding box center [398, 428] width 370 height 21
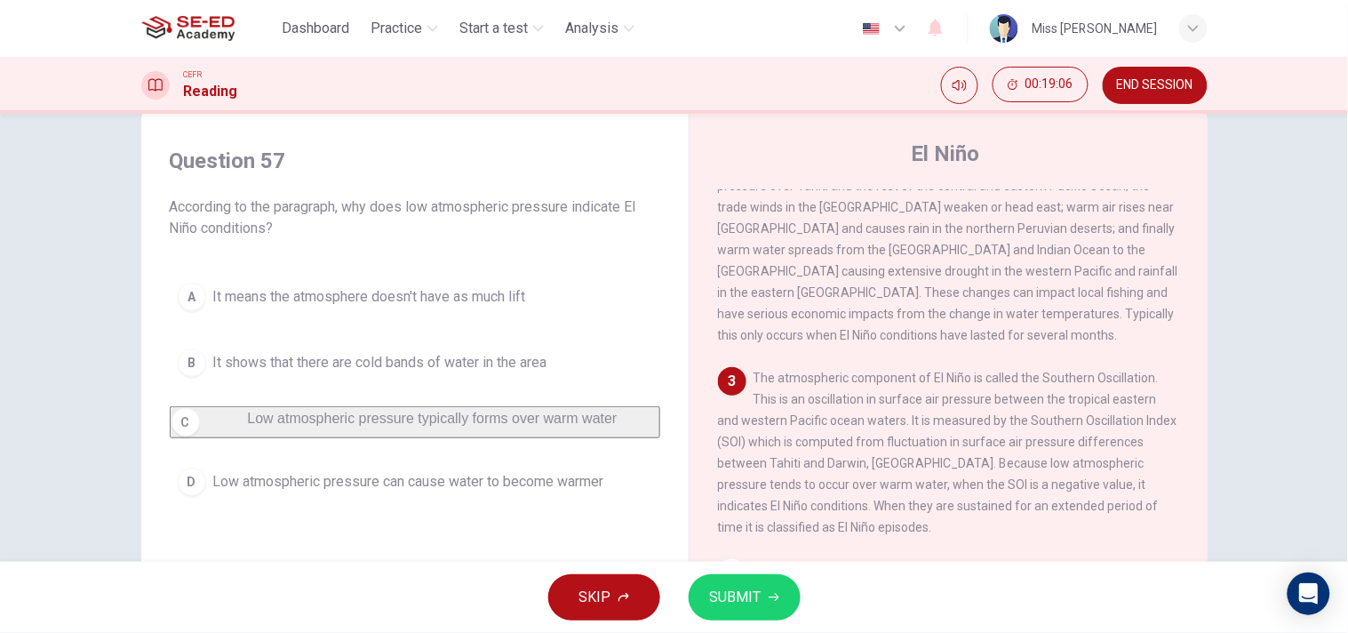
drag, startPoint x: 742, startPoint y: 594, endPoint x: 1104, endPoint y: 525, distance: 368.2
click at [742, 569] on span "SUBMIT" at bounding box center [736, 597] width 52 height 25
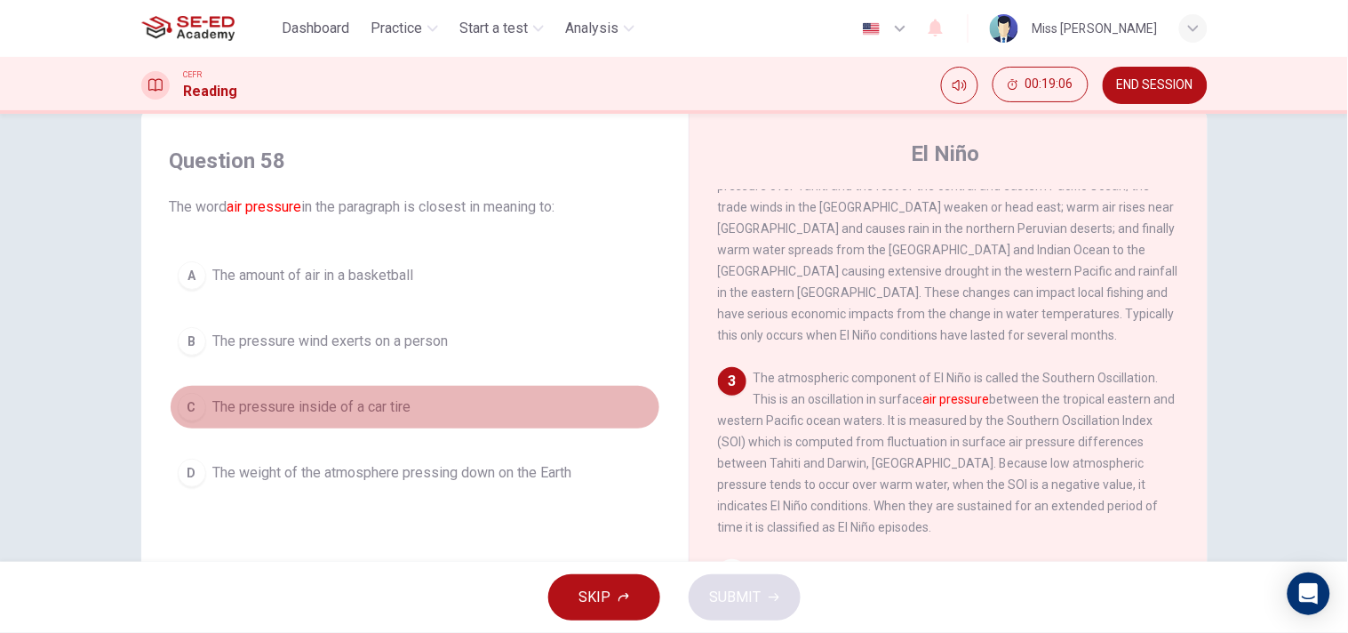
click at [393, 397] on span "The pressure inside of a car tire" at bounding box center [312, 406] width 198 height 21
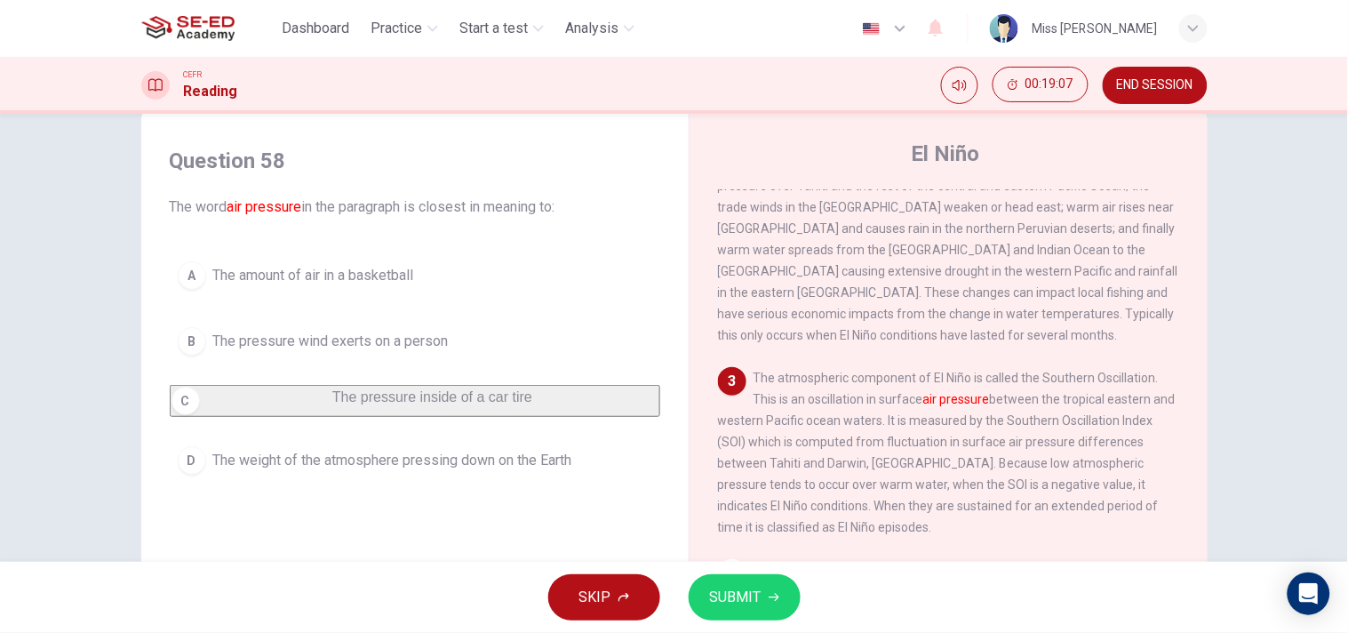
click at [786, 569] on div "SKIP SUBMIT" at bounding box center [674, 597] width 1348 height 71
click at [775, 569] on button "SUBMIT" at bounding box center [745, 597] width 112 height 46
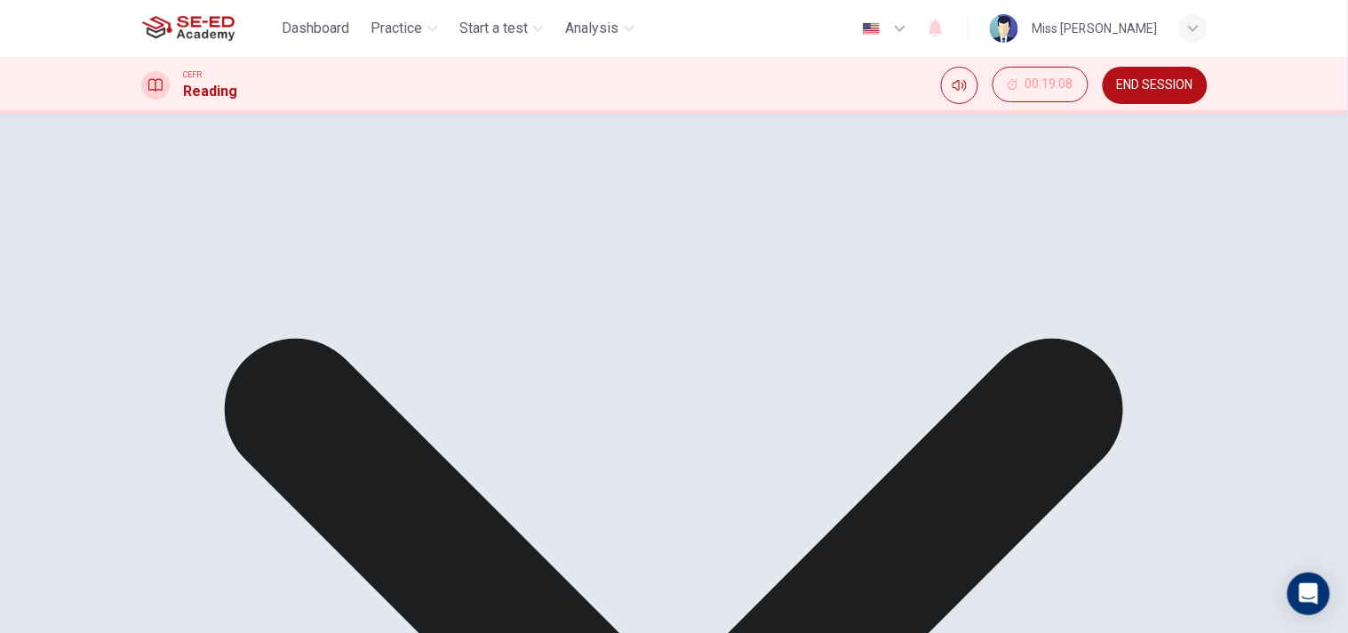
drag, startPoint x: 908, startPoint y: 588, endPoint x: 834, endPoint y: 592, distance: 73.9
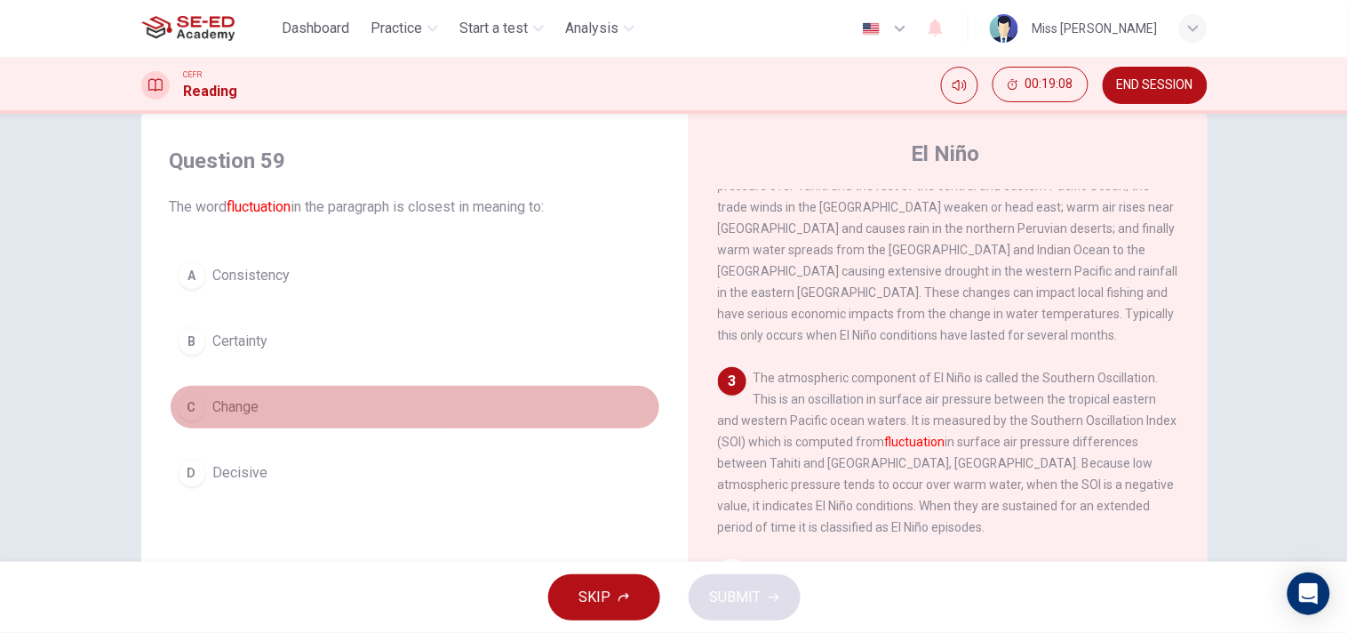
click at [187, 400] on div "C" at bounding box center [192, 407] width 28 height 28
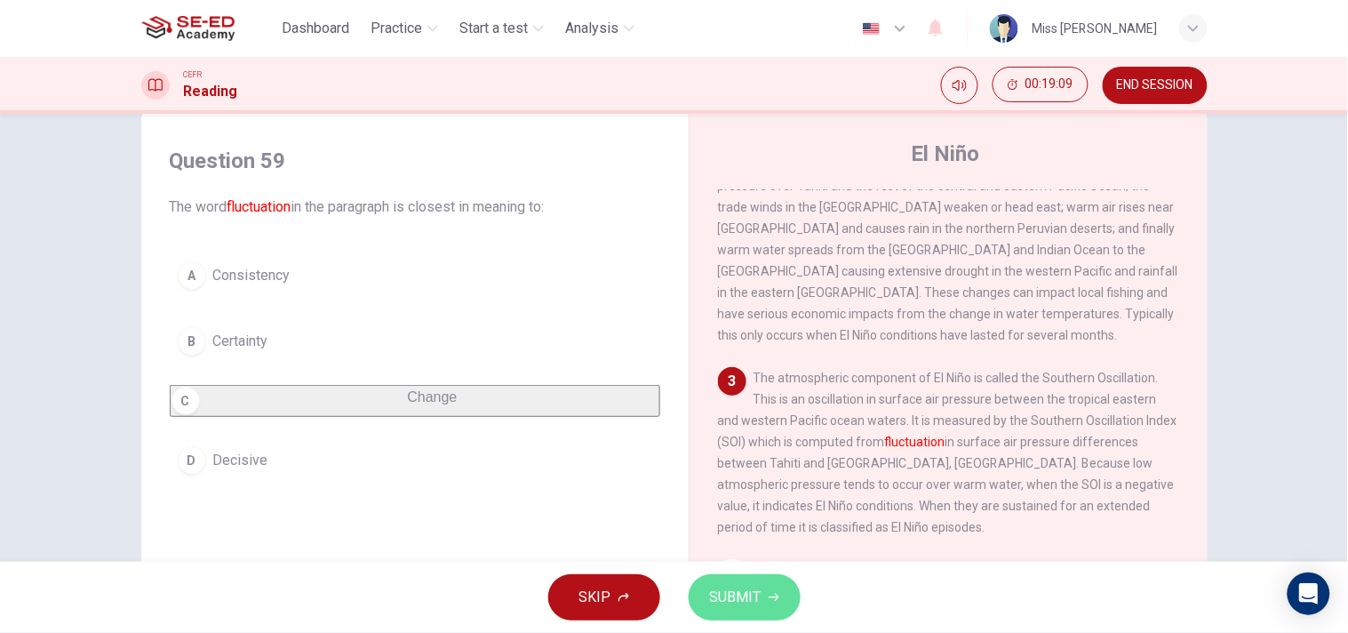
click at [764, 569] on button "SUBMIT" at bounding box center [745, 597] width 112 height 46
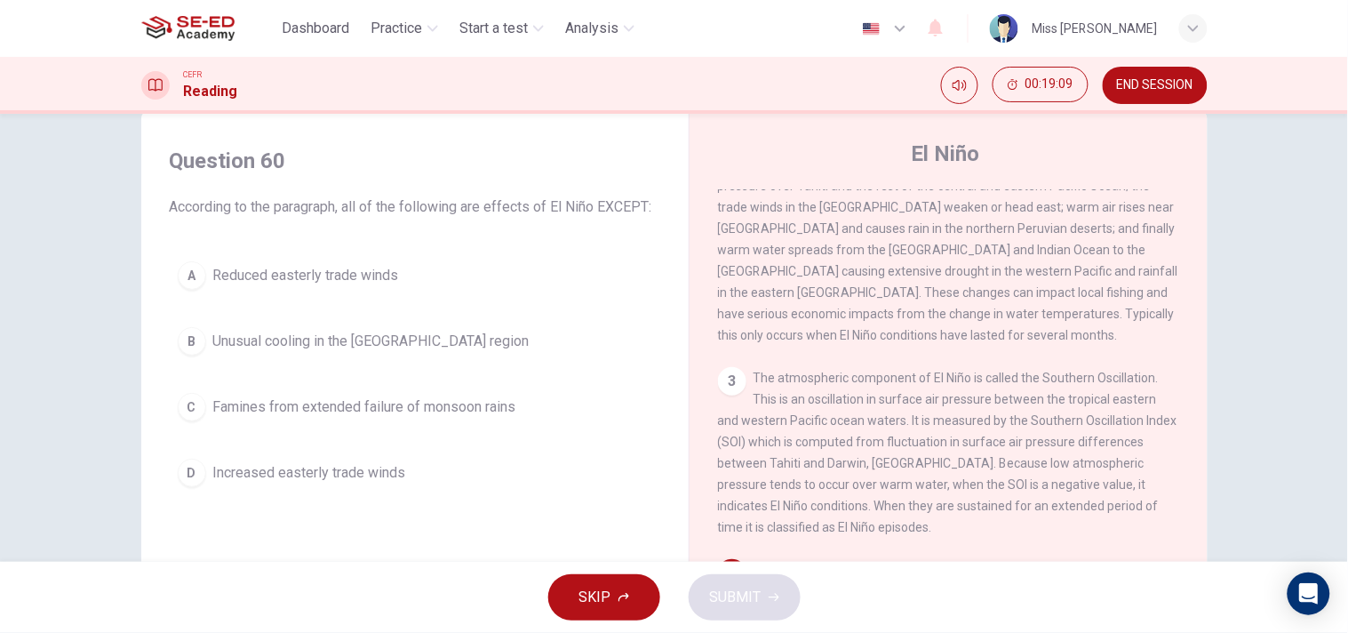
click at [286, 385] on button "C Famines from extended failure of monsoon rains" at bounding box center [415, 407] width 491 height 44
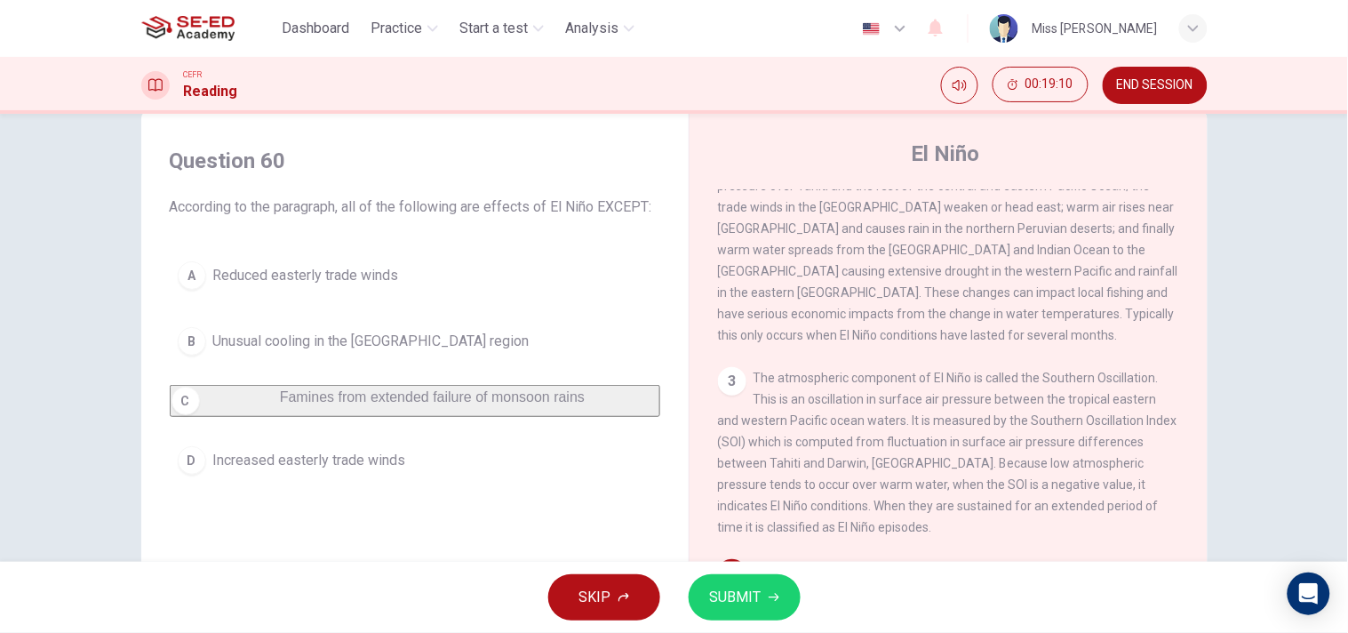
click at [762, 569] on button "SUBMIT" at bounding box center [745, 597] width 112 height 46
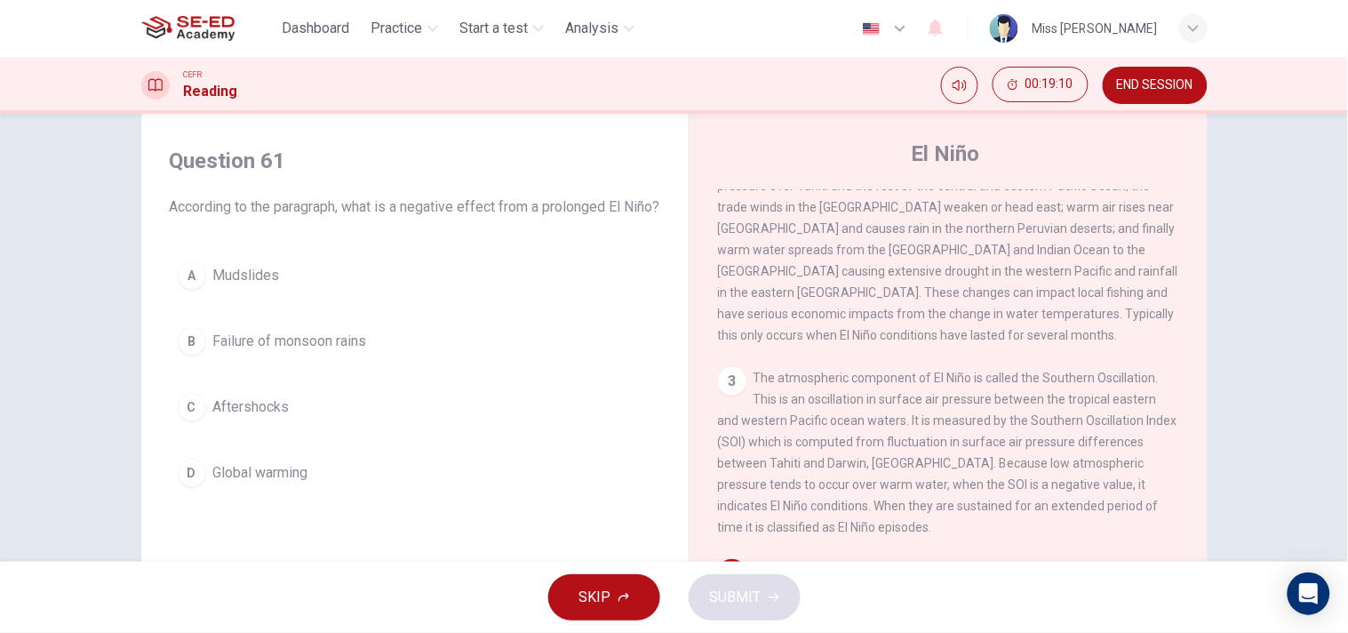
click at [321, 352] on span "Failure of monsoon rains" at bounding box center [290, 341] width 154 height 21
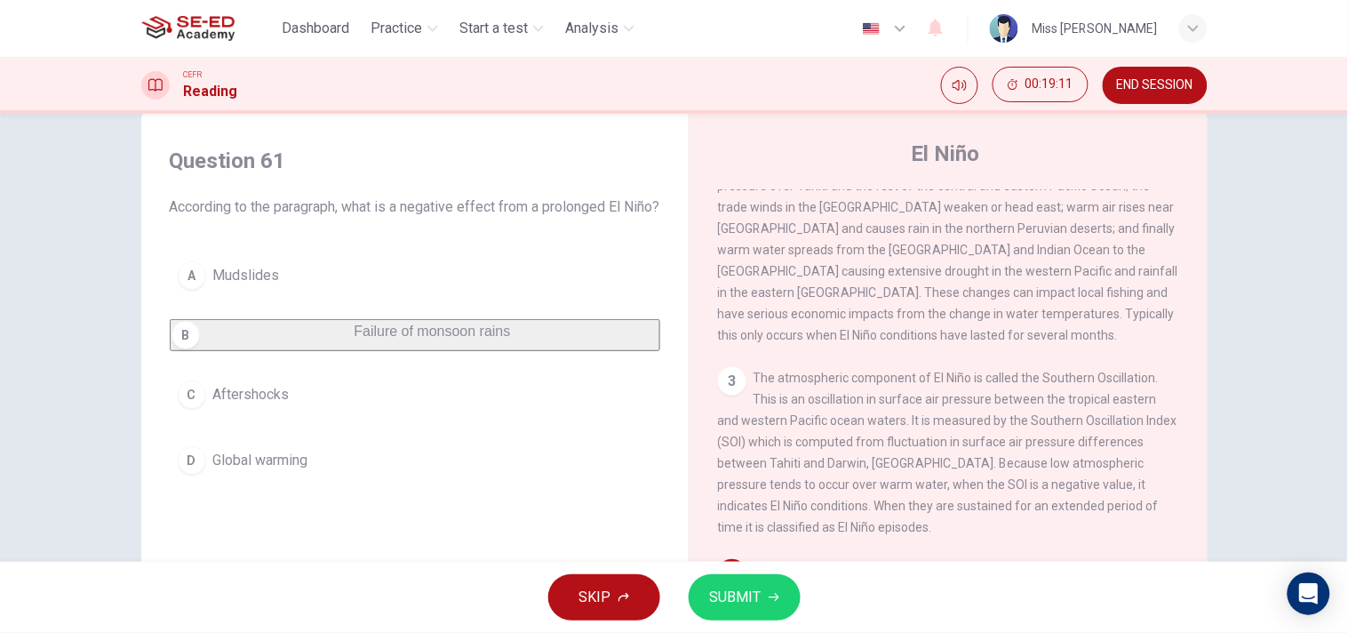
click at [735, 569] on span "SUBMIT" at bounding box center [736, 597] width 52 height 25
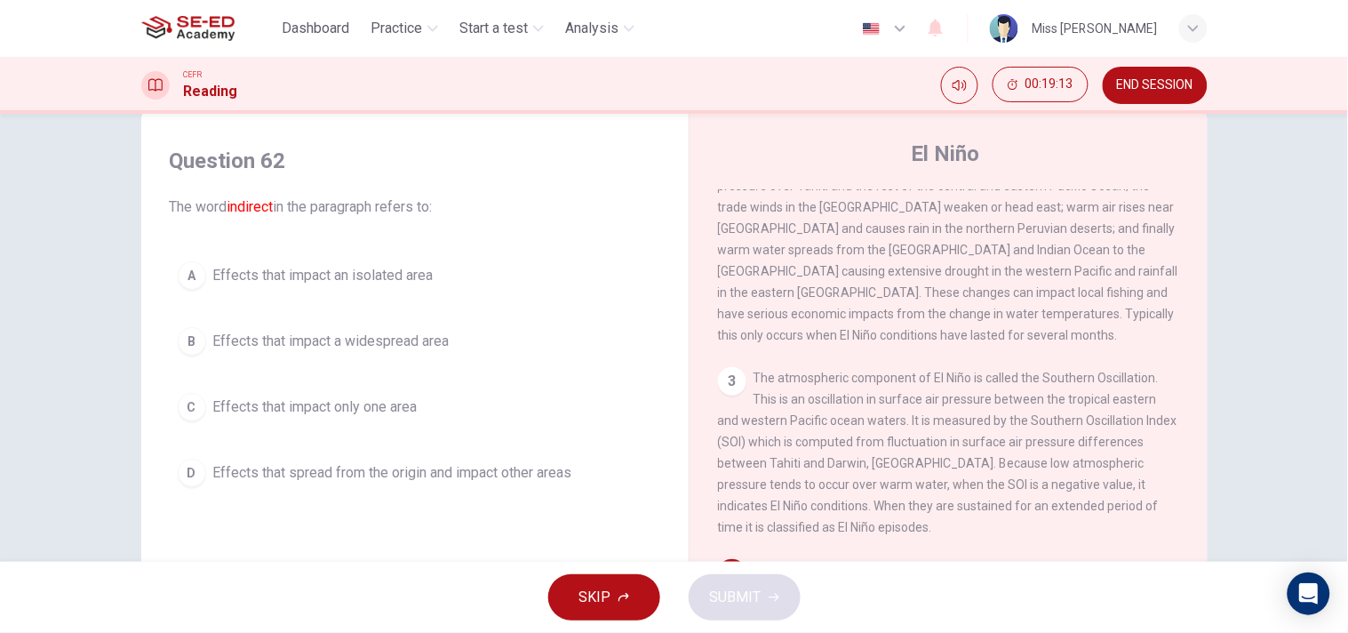
click at [383, 412] on span "Effects that impact only one area" at bounding box center [315, 406] width 204 height 21
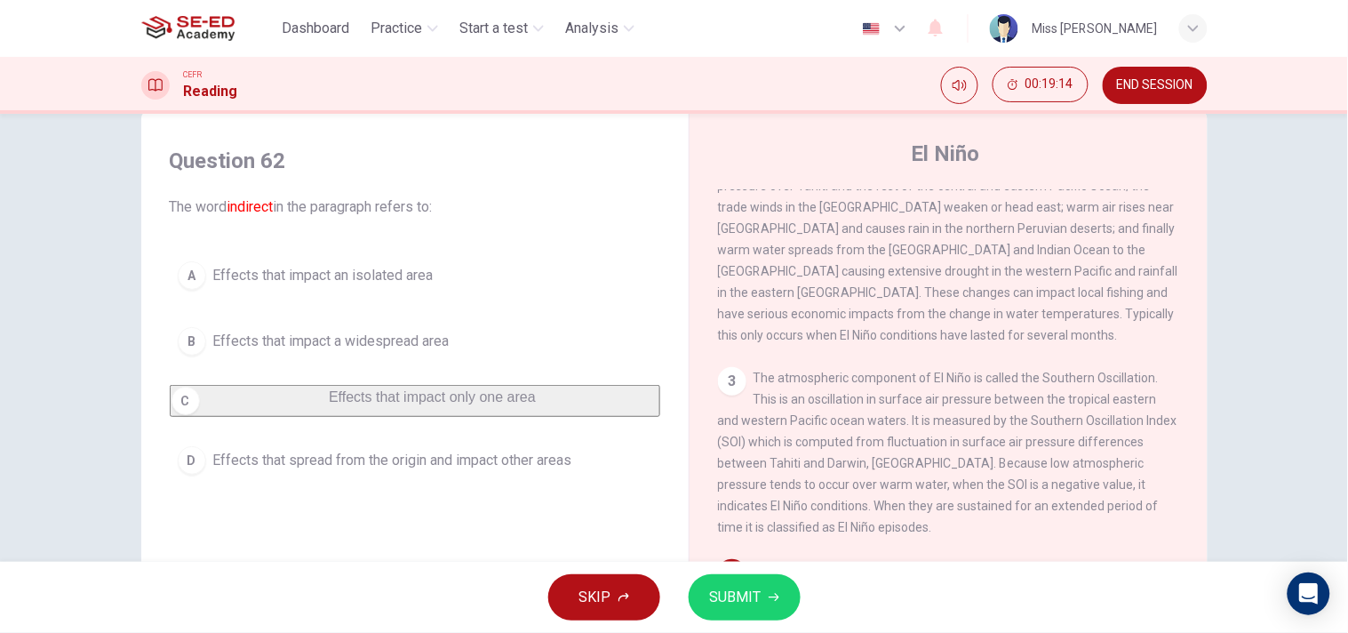
click at [760, 569] on span "SUBMIT" at bounding box center [736, 597] width 52 height 25
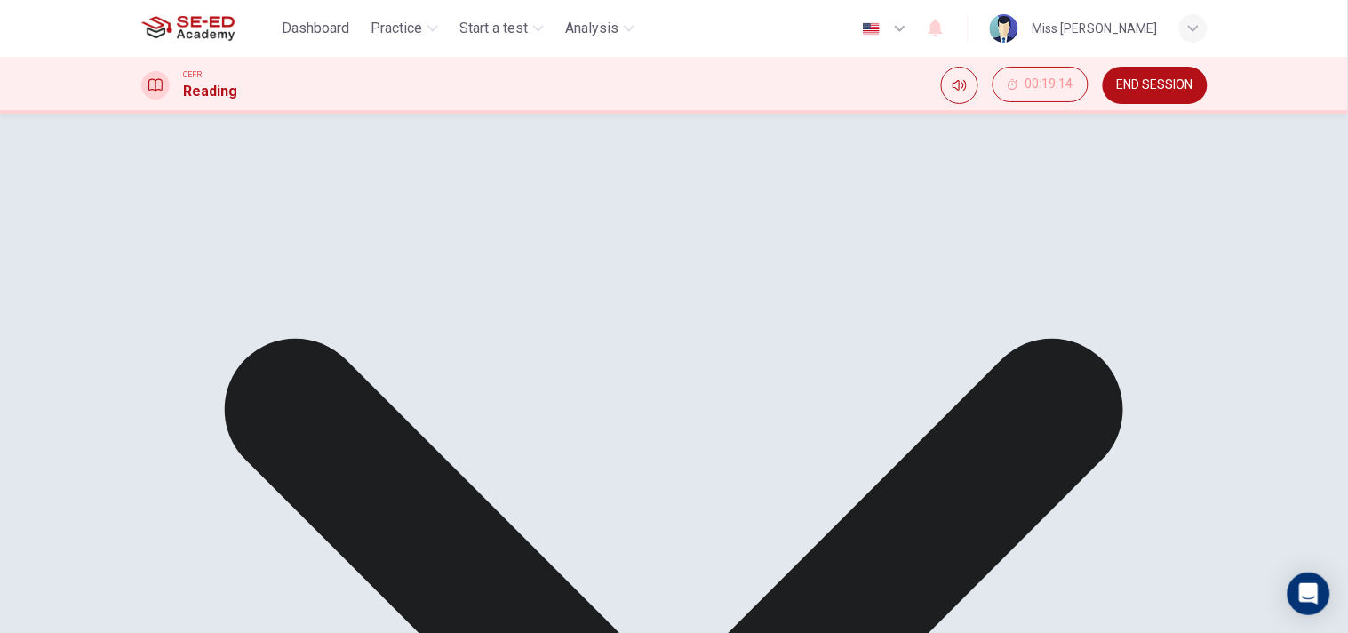
drag, startPoint x: 951, startPoint y: 590, endPoint x: 1040, endPoint y: 567, distance: 91.8
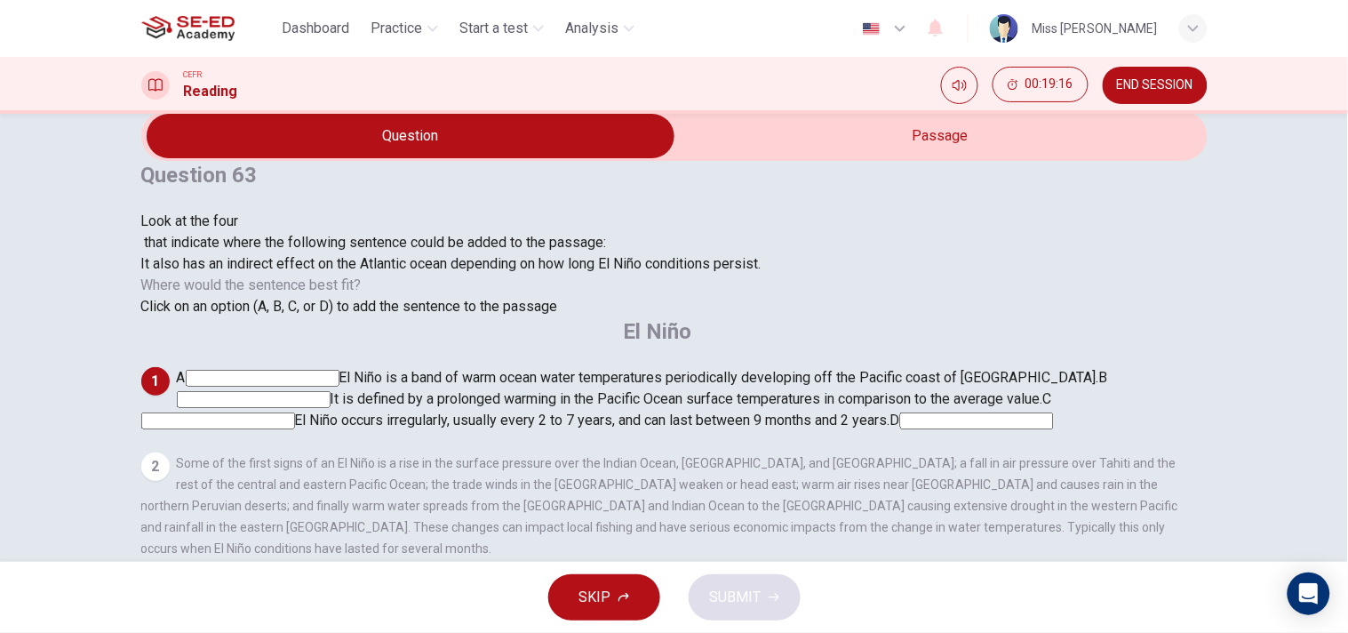
click at [900, 412] on input at bounding box center [977, 420] width 154 height 17
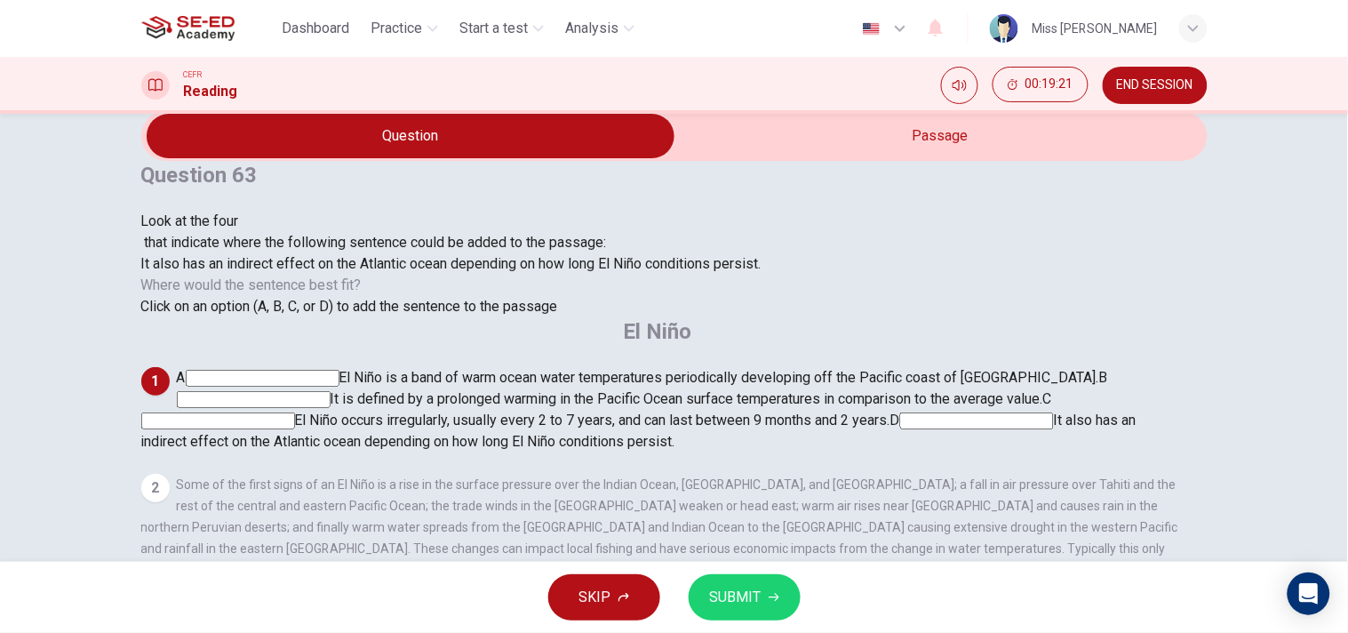
click at [748, 569] on span "SUBMIT" at bounding box center [736, 597] width 52 height 25
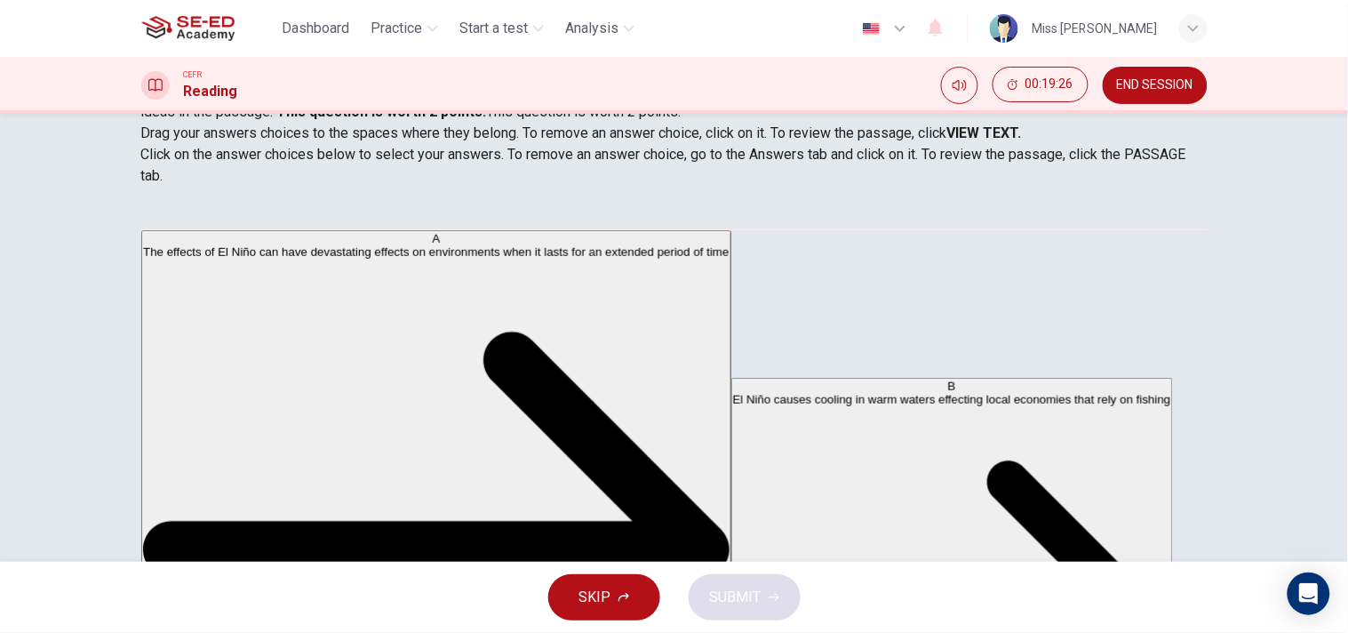
scroll to position [437, 0]
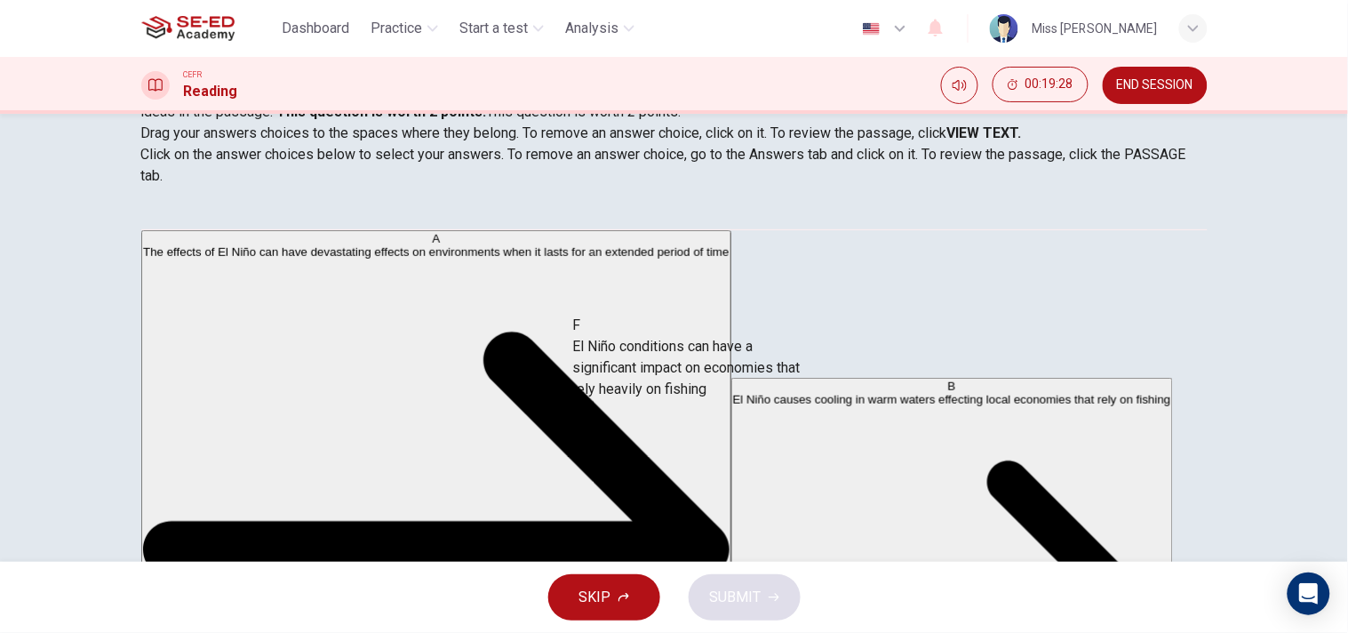
drag, startPoint x: 273, startPoint y: 427, endPoint x: 691, endPoint y: 362, distance: 422.8
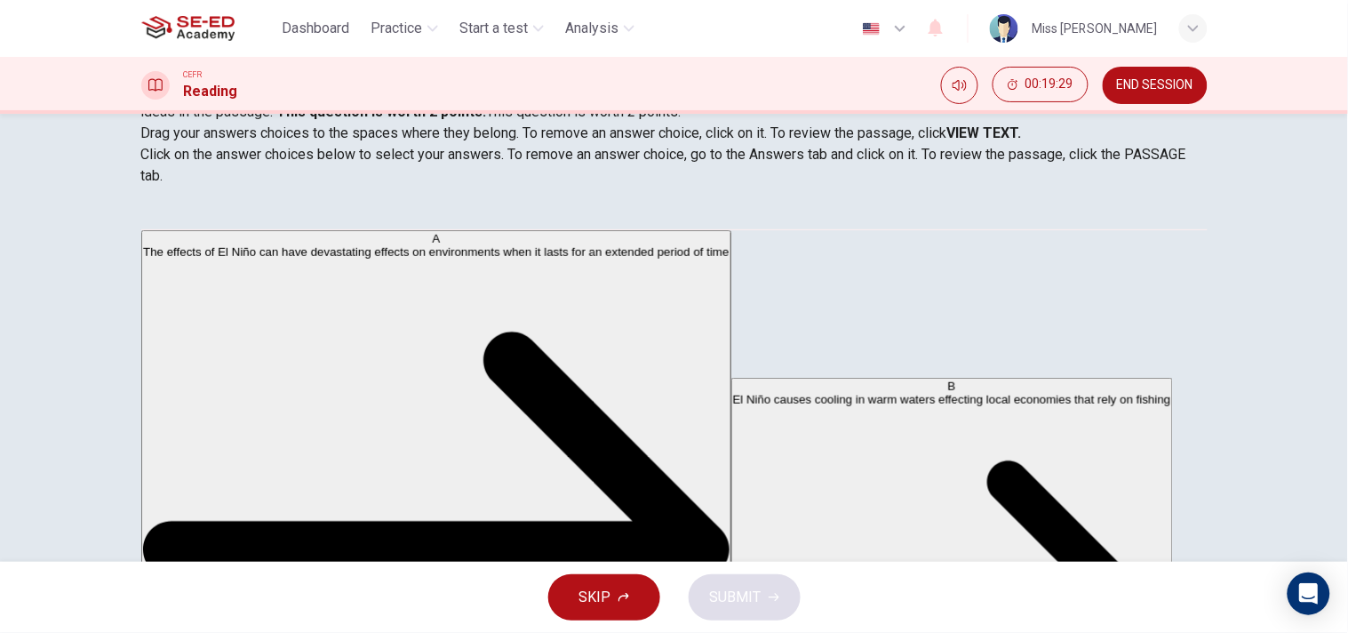
scroll to position [308, 0]
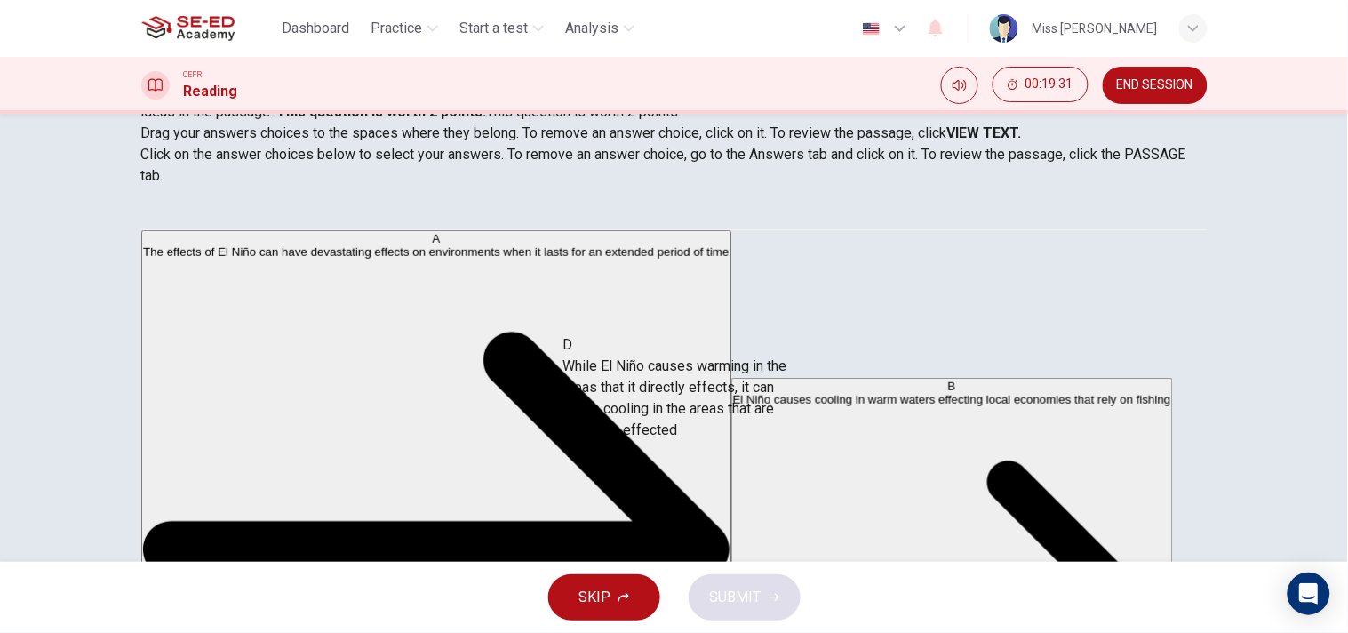
drag, startPoint x: 287, startPoint y: 316, endPoint x: 600, endPoint y: 420, distance: 329.4
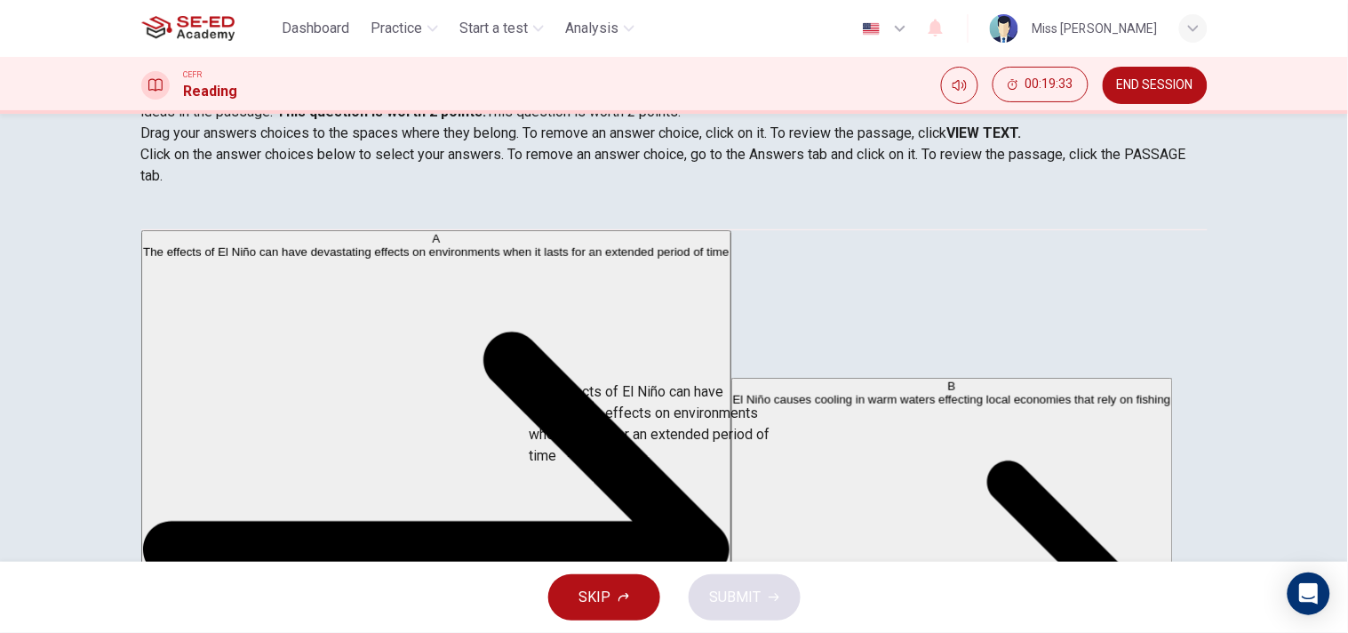
scroll to position [18, 0]
drag, startPoint x: 285, startPoint y: 277, endPoint x: 641, endPoint y: 423, distance: 384.3
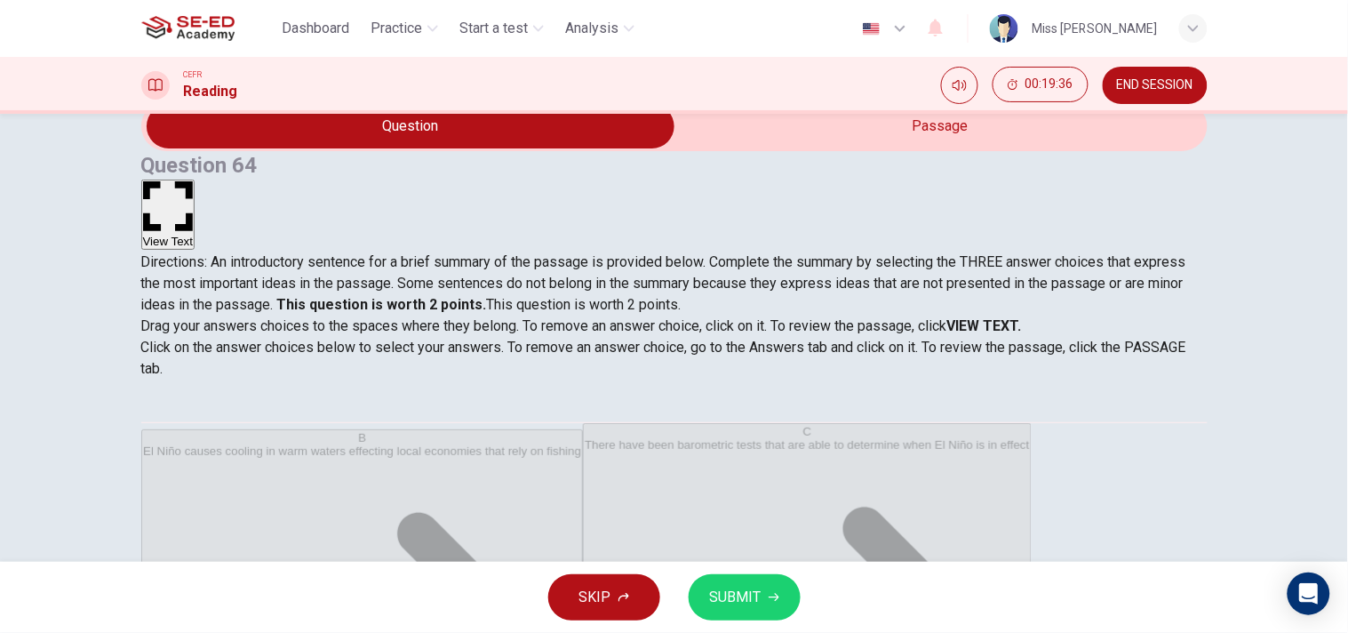
scroll to position [43, 0]
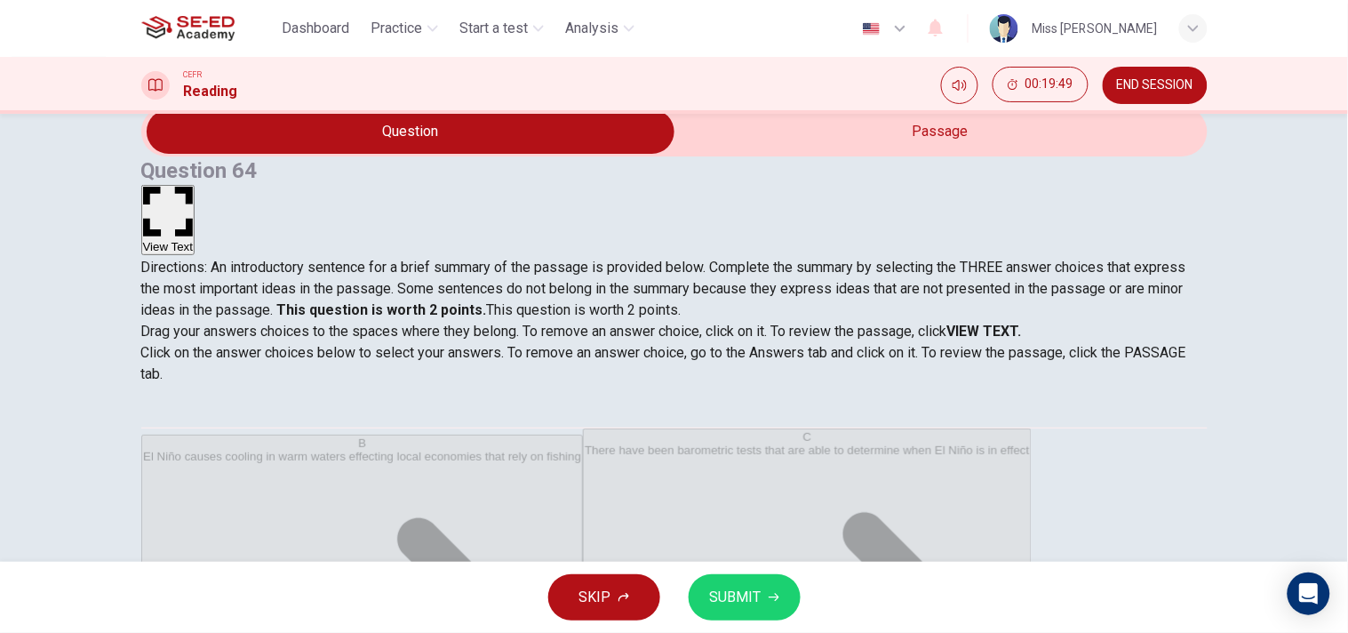
click at [196, 185] on button "View Text" at bounding box center [168, 220] width 54 height 70
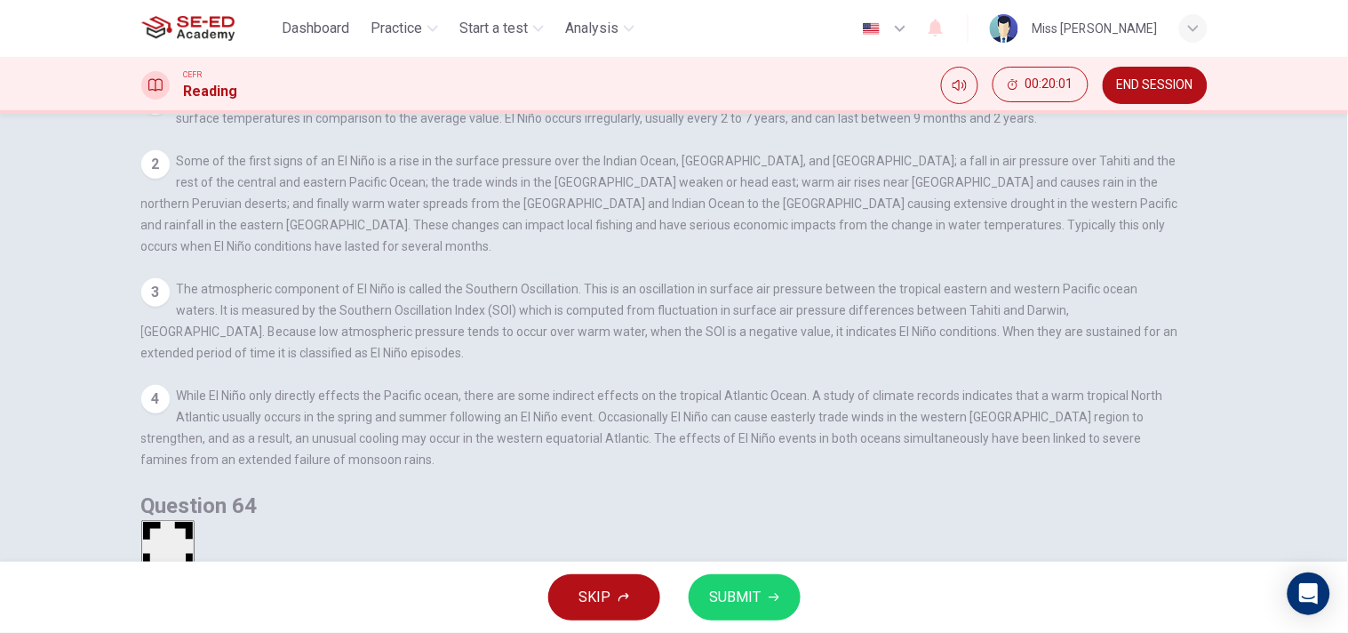
scroll to position [241, 0]
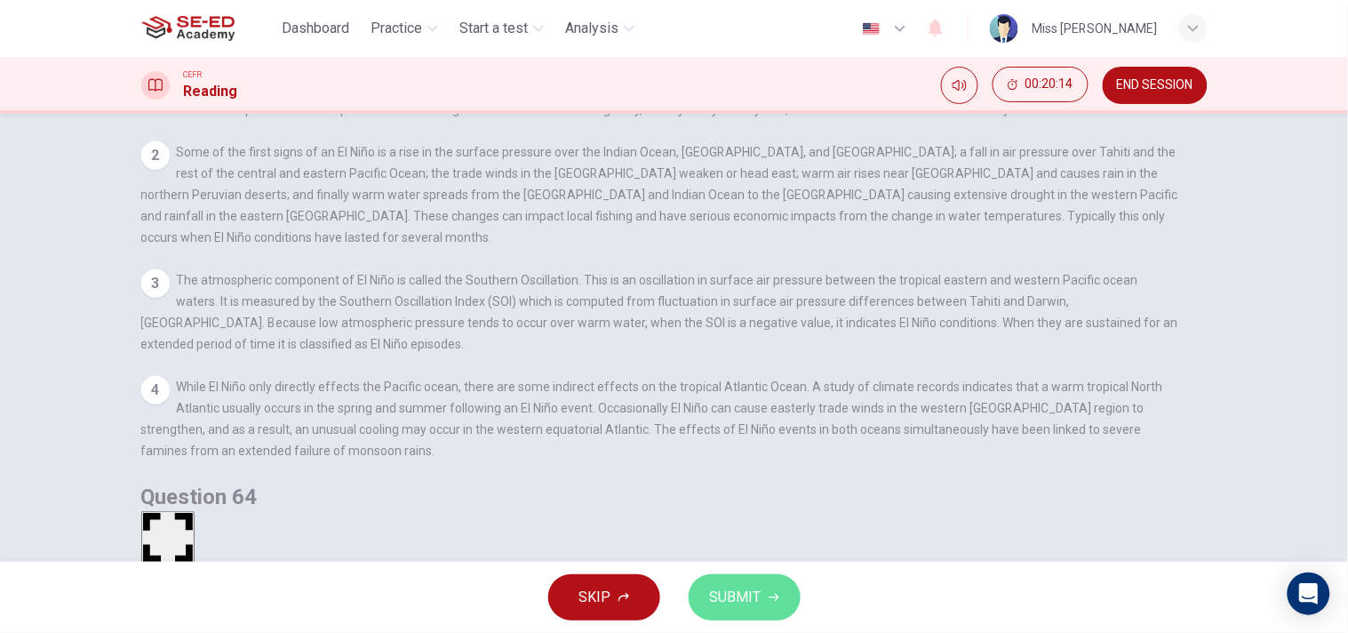
click at [747, 569] on span "SUBMIT" at bounding box center [736, 597] width 52 height 25
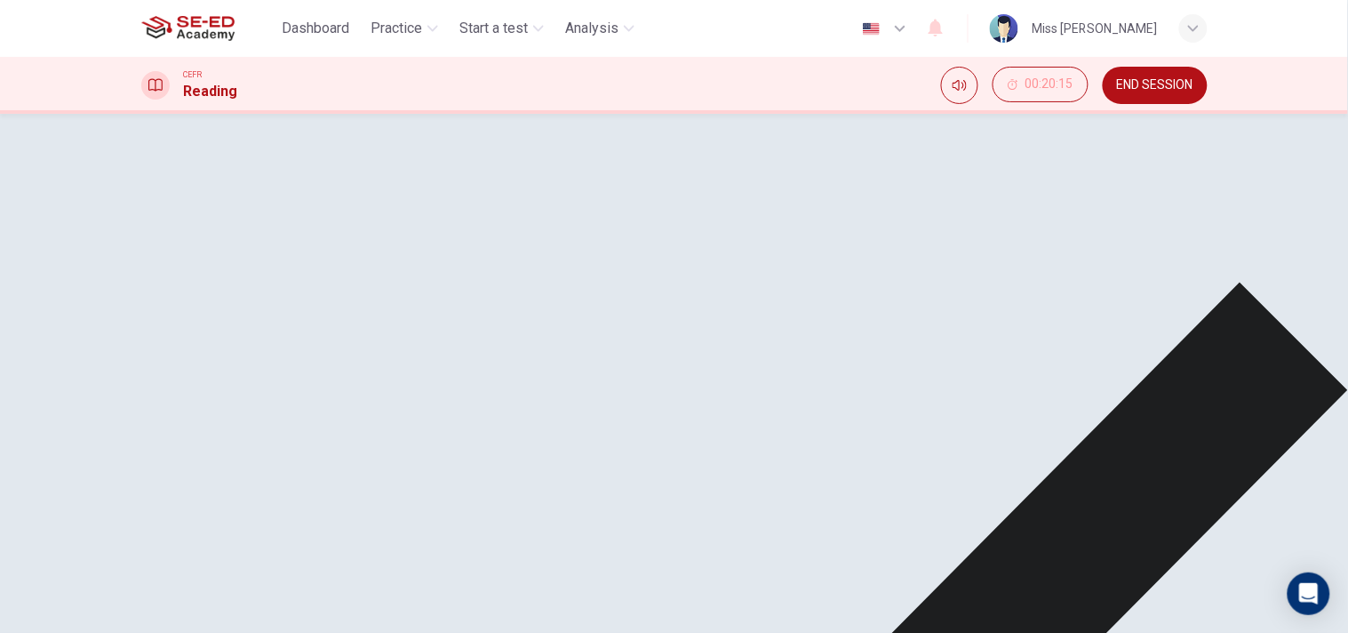
scroll to position [0, 0]
click at [221, 220] on button "View Question" at bounding box center [181, 268] width 80 height 96
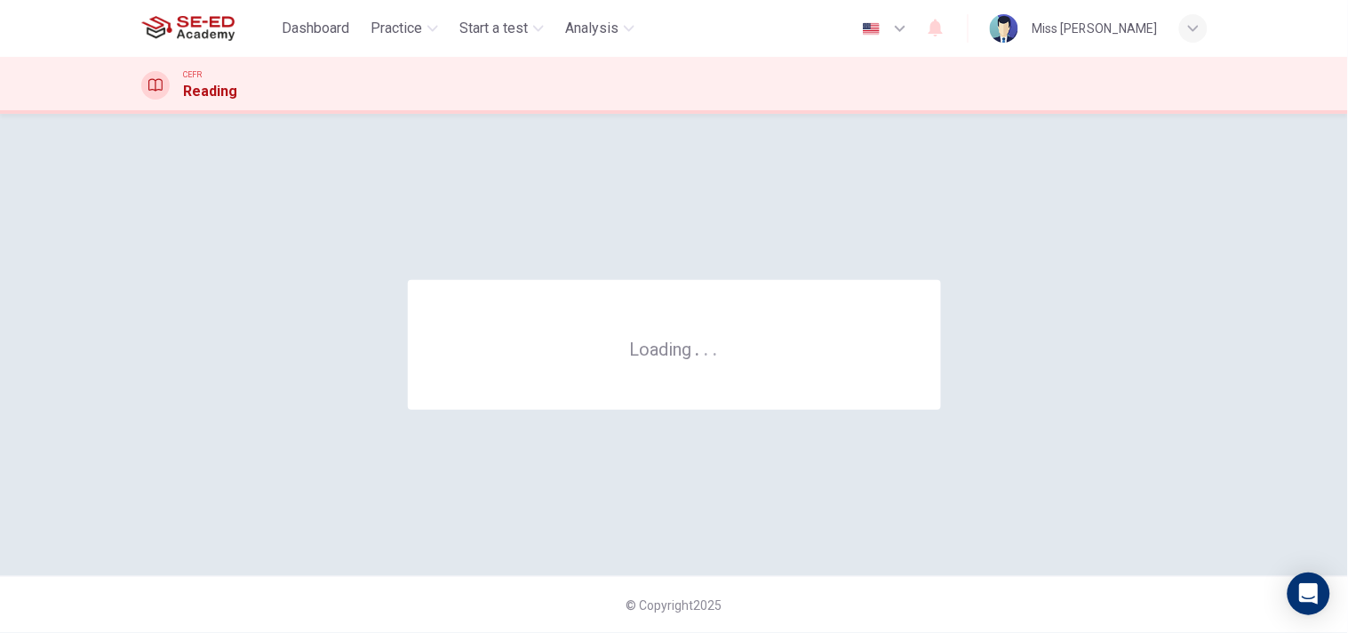
scroll to position [0, 0]
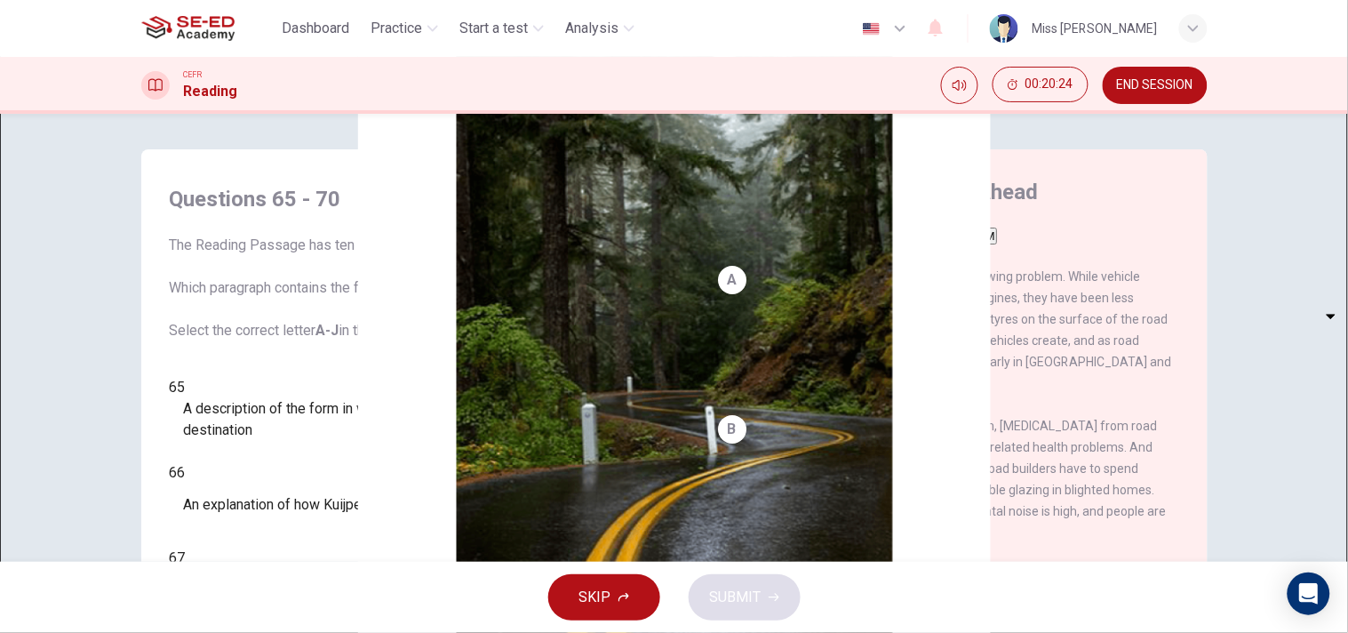
drag, startPoint x: 1198, startPoint y: 329, endPoint x: 1198, endPoint y: 388, distance: 59.6
click at [1198, 388] on div "Quiet Roads Ahead CLICK TO ZOOM Click to Zoom A The noise produced by busy road…" at bounding box center [948, 472] width 519 height 646
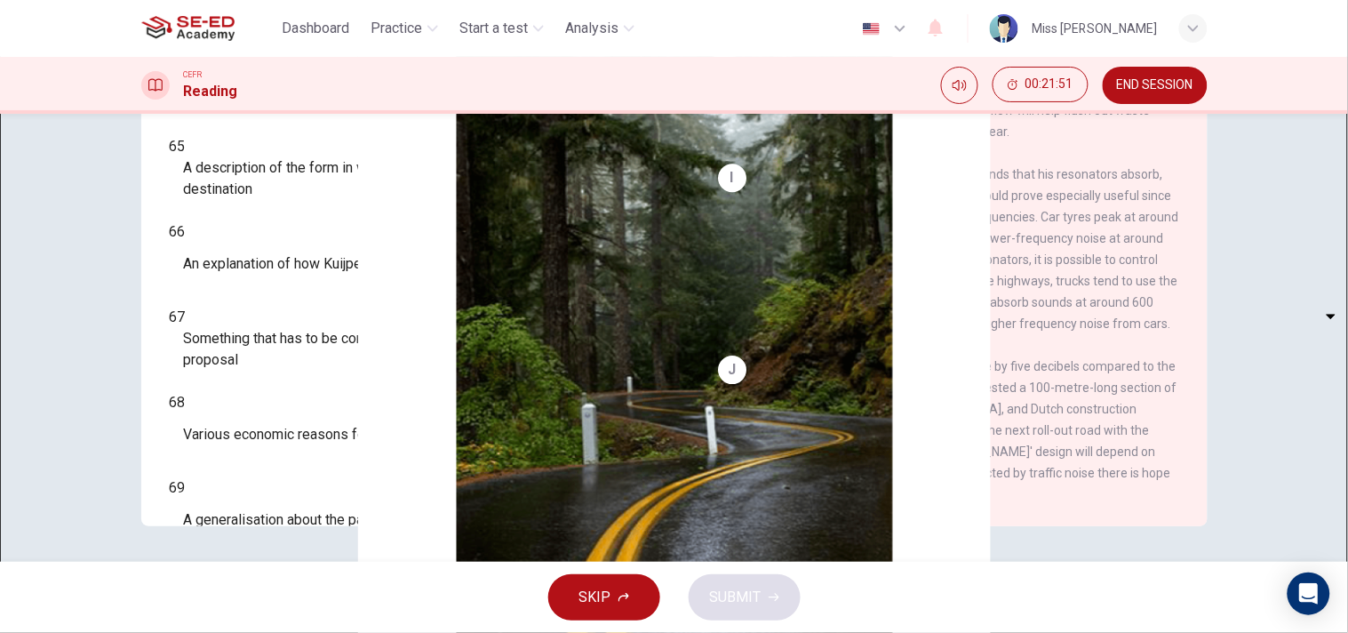
scroll to position [1476, 0]
click at [244, 148] on body "This site uses cookies, as explained in our Privacy Policy . If you agree to th…" at bounding box center [674, 316] width 1348 height 633
click at [280, 569] on li "A" at bounding box center [674, 643] width 1348 height 21
click at [261, 147] on body "This site uses cookies, as explained in our Privacy Policy . If you agree to th…" at bounding box center [674, 316] width 1348 height 633
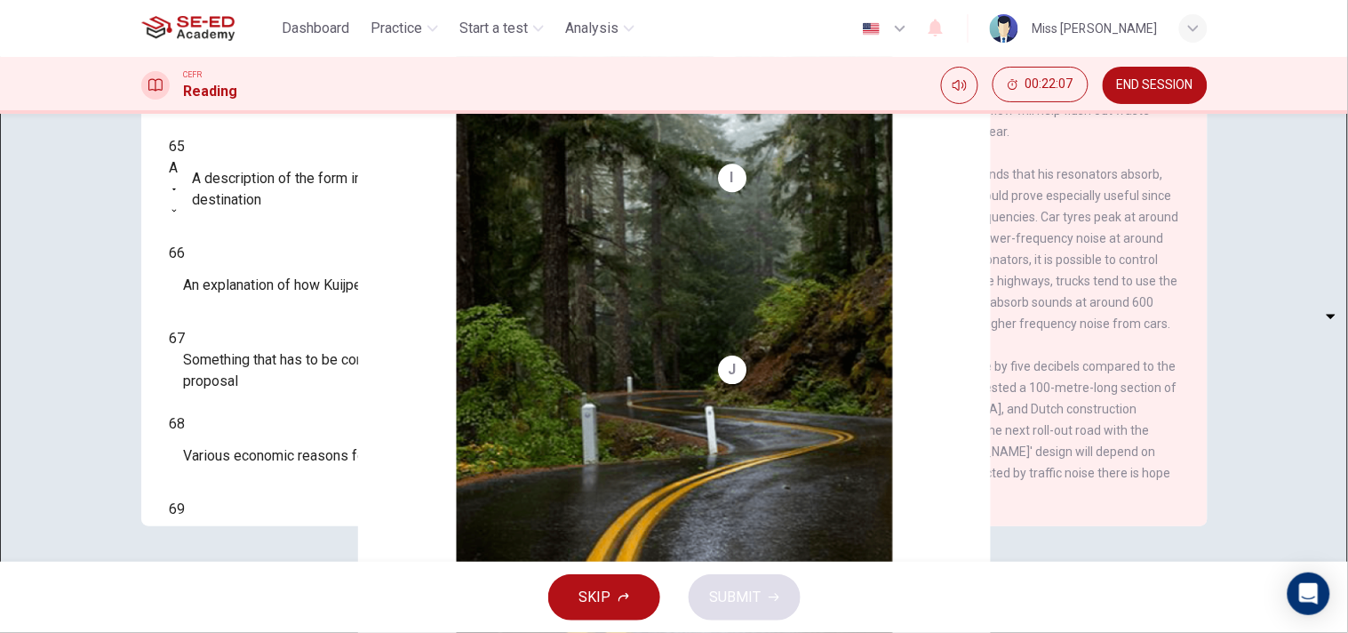
type input "G"
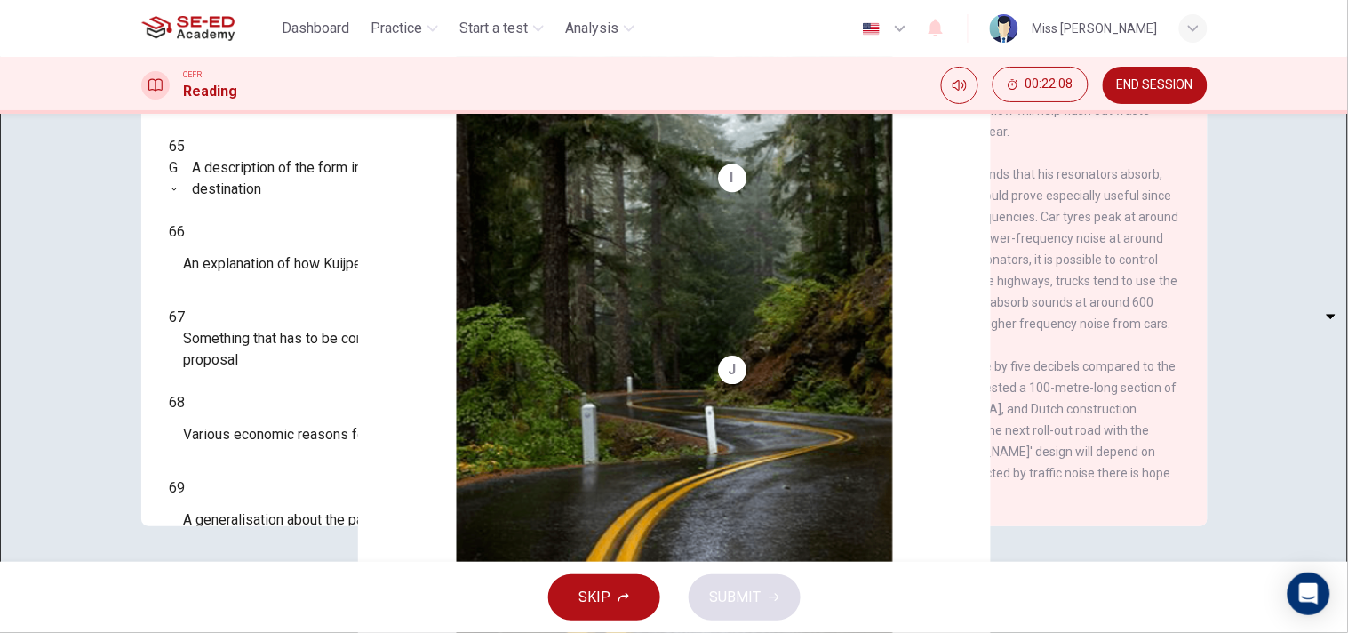
click at [259, 210] on body "This site uses cookies, as explained in our Privacy Policy . If you agree to th…" at bounding box center [674, 316] width 1348 height 633
type input "C"
click at [249, 297] on body "This site uses cookies, as explained in our Privacy Policy . If you agree to th…" at bounding box center [674, 316] width 1348 height 633
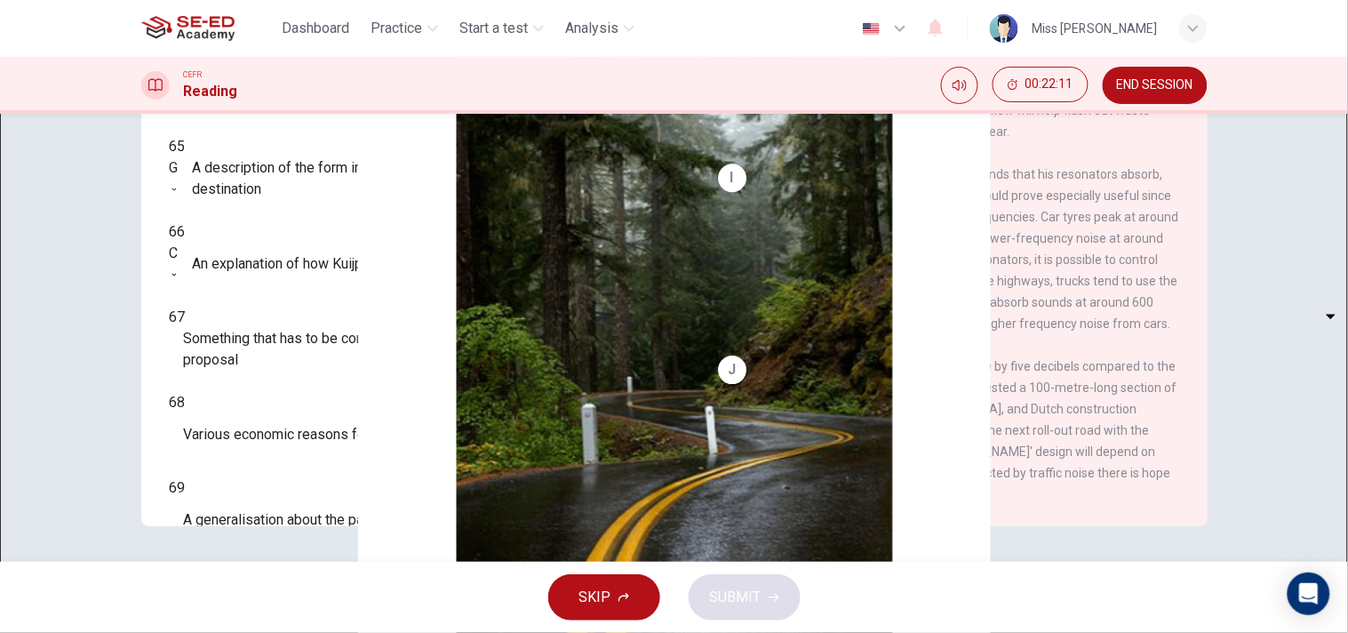
type input "D"
click at [260, 406] on body "This site uses cookies, as explained in our Privacy Policy . If you agree to th…" at bounding box center [674, 316] width 1348 height 633
type input "G"
click at [272, 260] on body "This site uses cookies, as explained in our Privacy Policy . If you agree to th…" at bounding box center [674, 316] width 1348 height 633
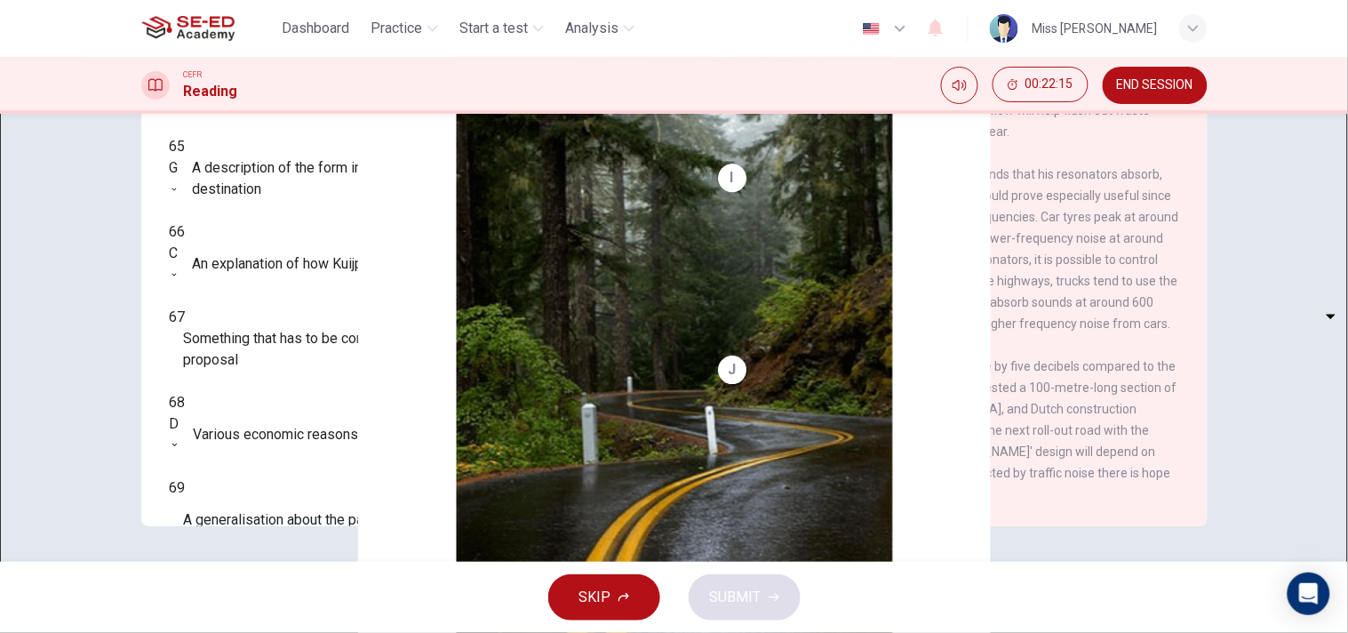
type input "F"
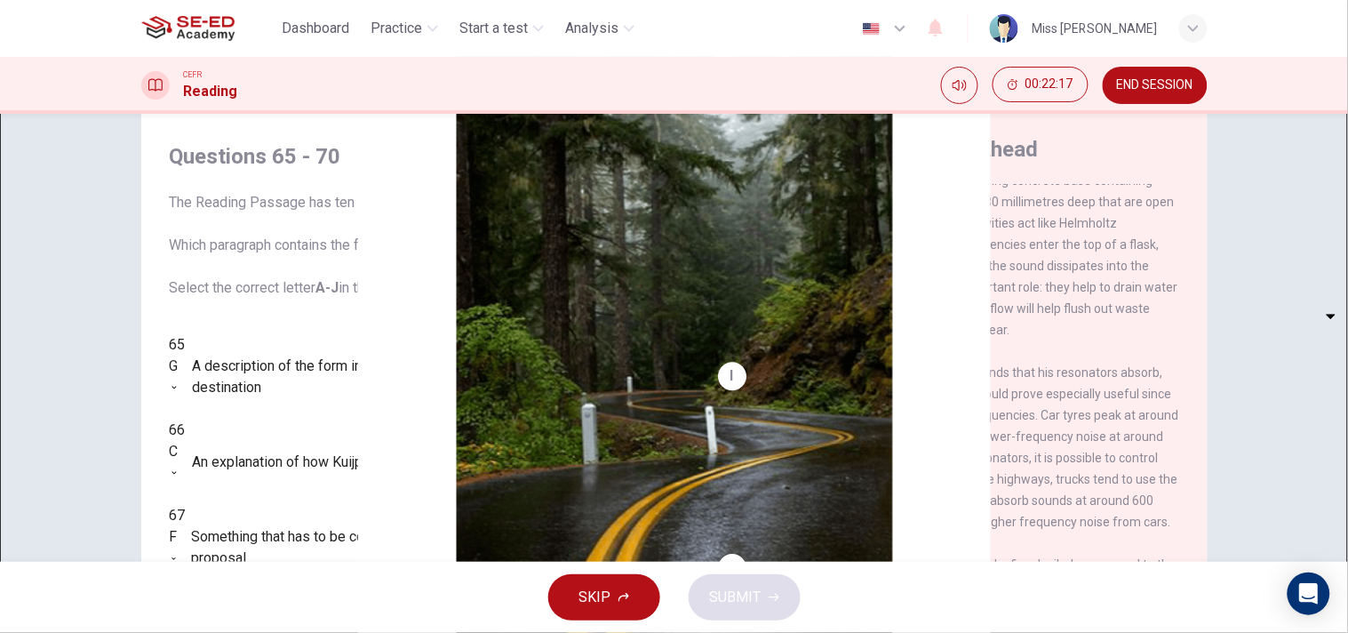
scroll to position [241, 0]
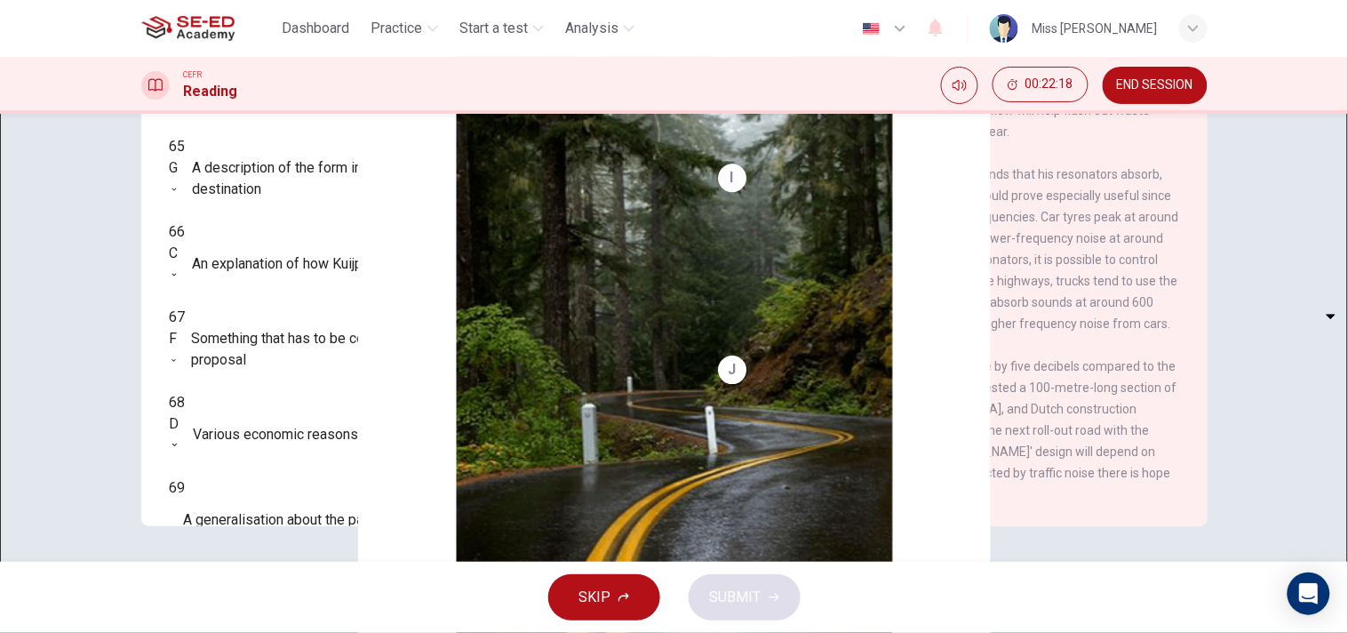
click at [253, 339] on body "This site uses cookies, as explained in our Privacy Policy . If you agree to th…" at bounding box center [674, 316] width 1348 height 633
type input "B"
click at [710, 569] on span "SUBMIT" at bounding box center [736, 597] width 52 height 25
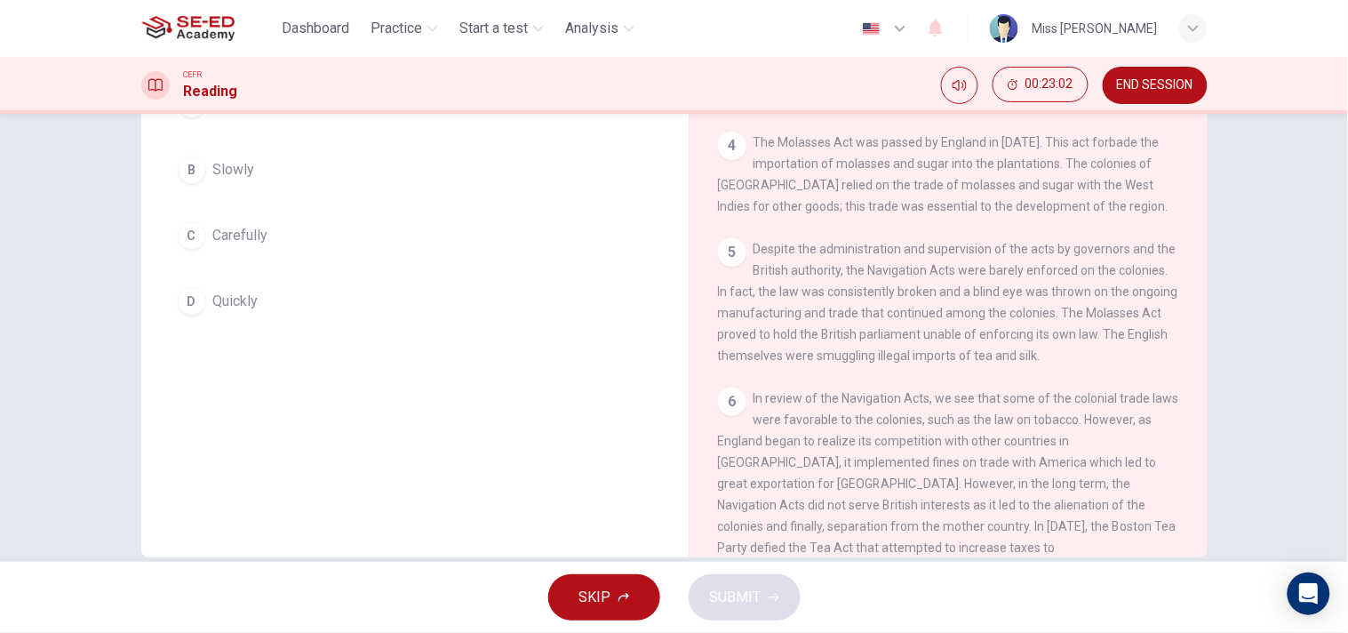
scroll to position [172, 0]
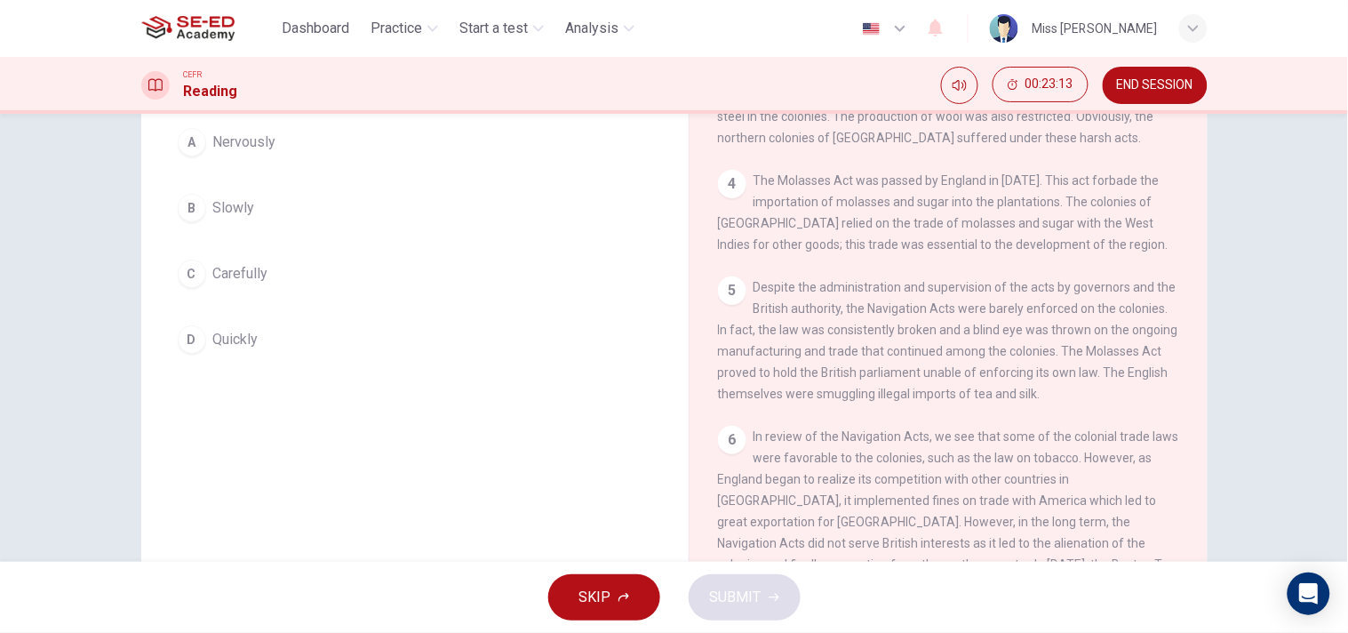
drag, startPoint x: 1198, startPoint y: 376, endPoint x: 1331, endPoint y: 438, distance: 146.3
click at [1200, 486] on div "The Navigation Acts 1 The Navigation Acts were created by England in the 17th c…" at bounding box center [948, 301] width 519 height 646
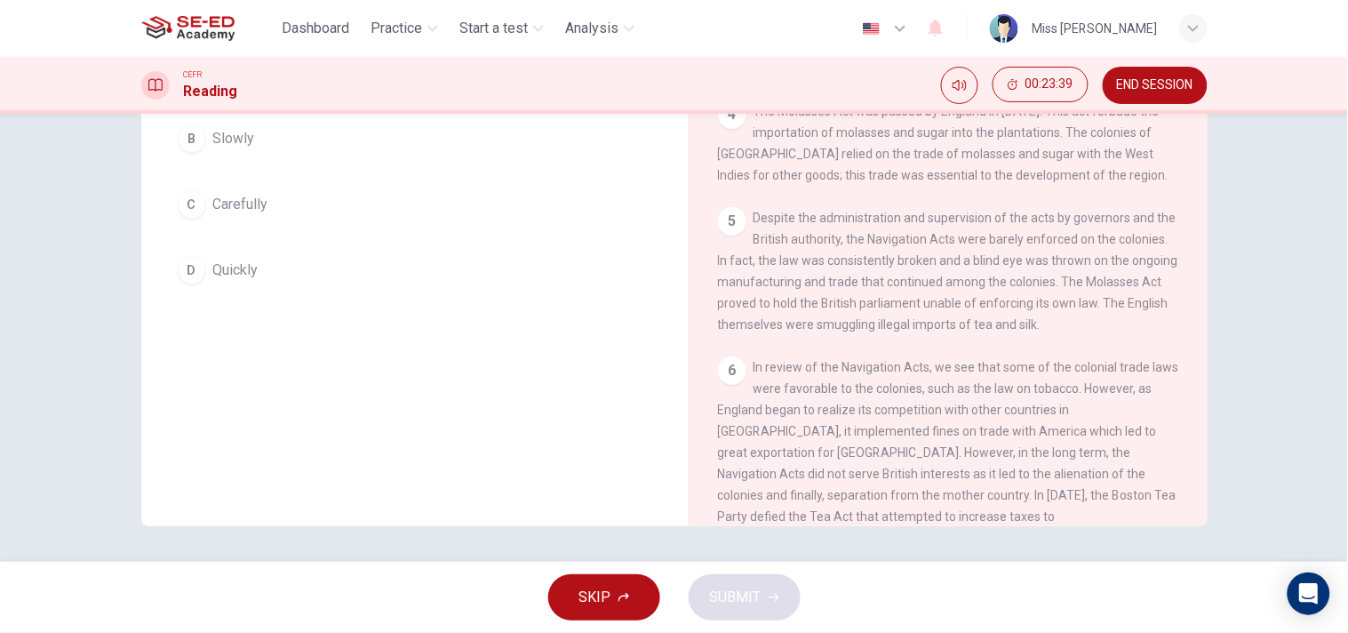
click at [225, 192] on button "C Carefully" at bounding box center [415, 204] width 491 height 44
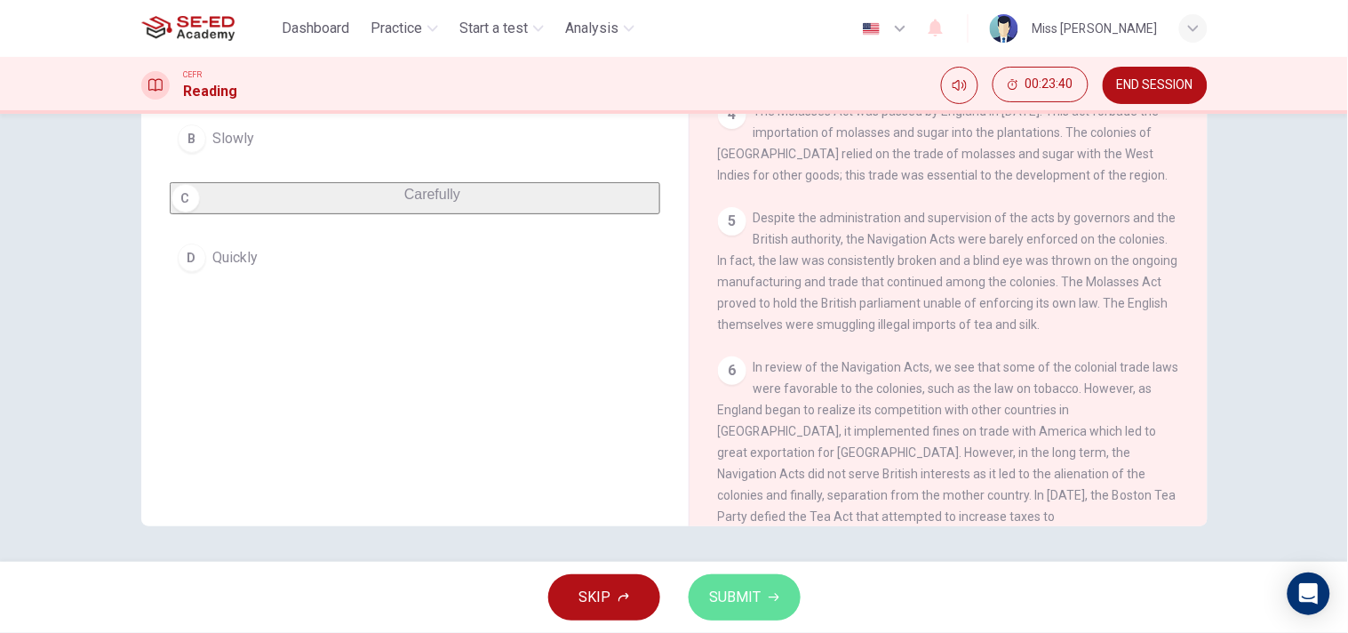
click at [724, 569] on span "SUBMIT" at bounding box center [736, 597] width 52 height 25
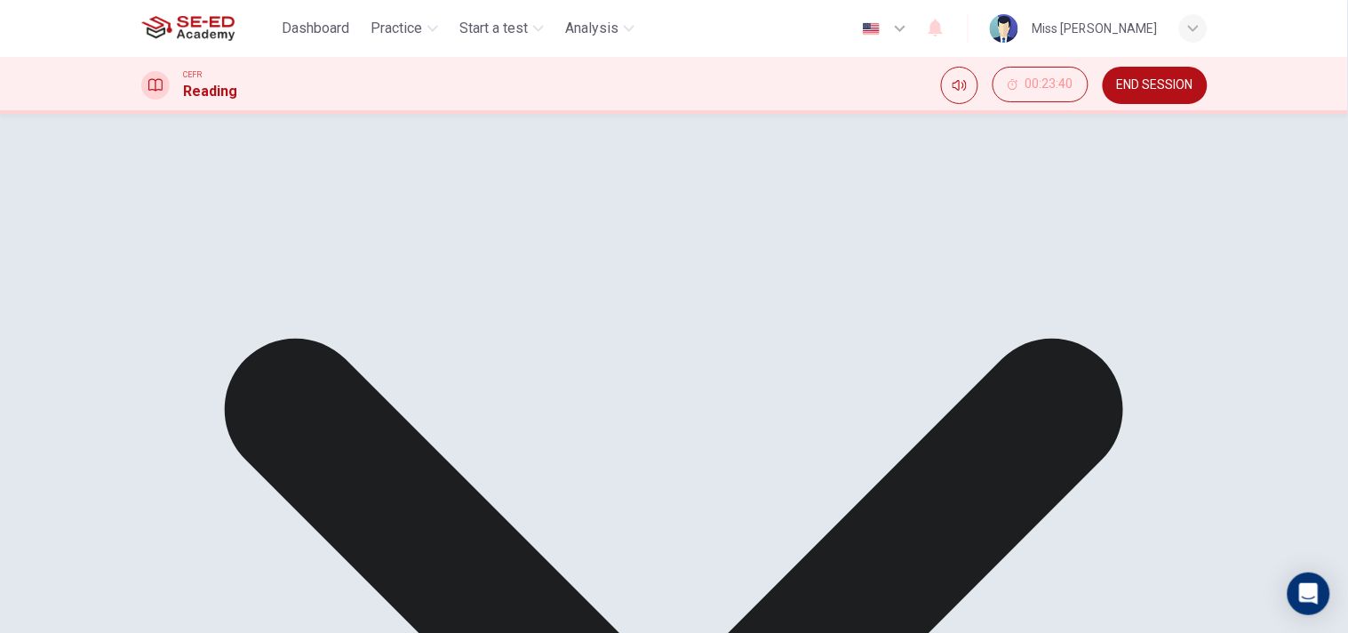
scroll to position [32, 0]
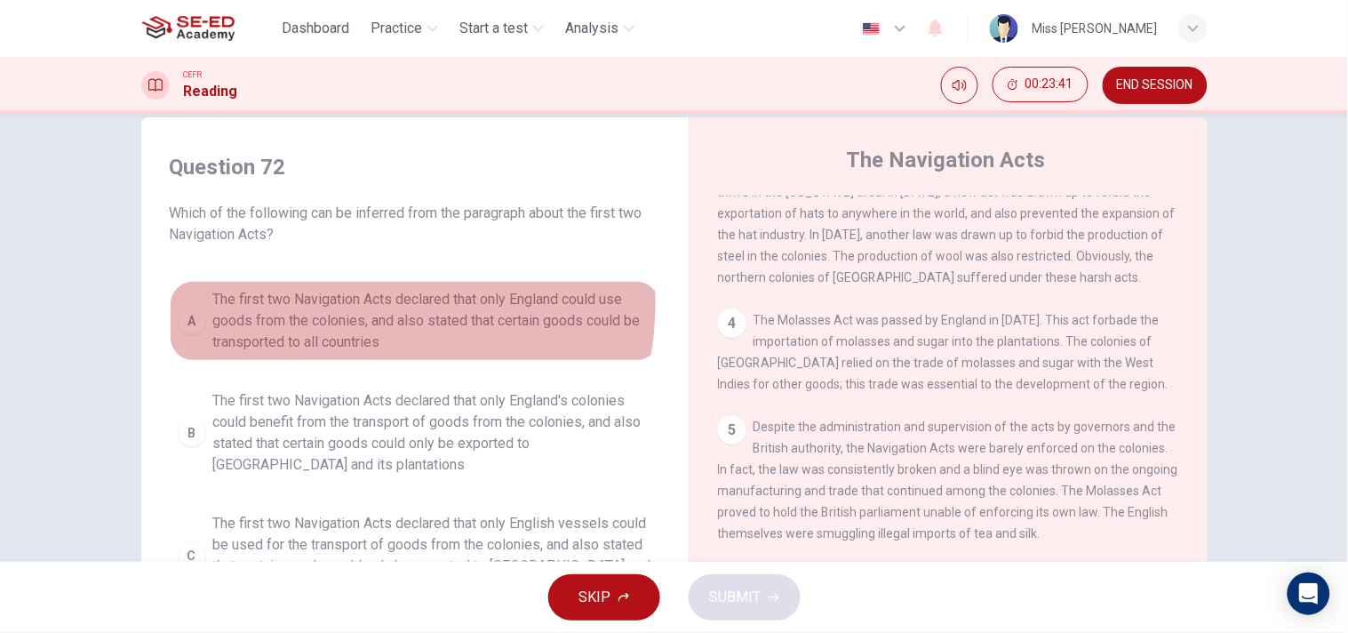
click at [322, 300] on span "The first two Navigation Acts declared that only England could use goods from t…" at bounding box center [432, 321] width 439 height 64
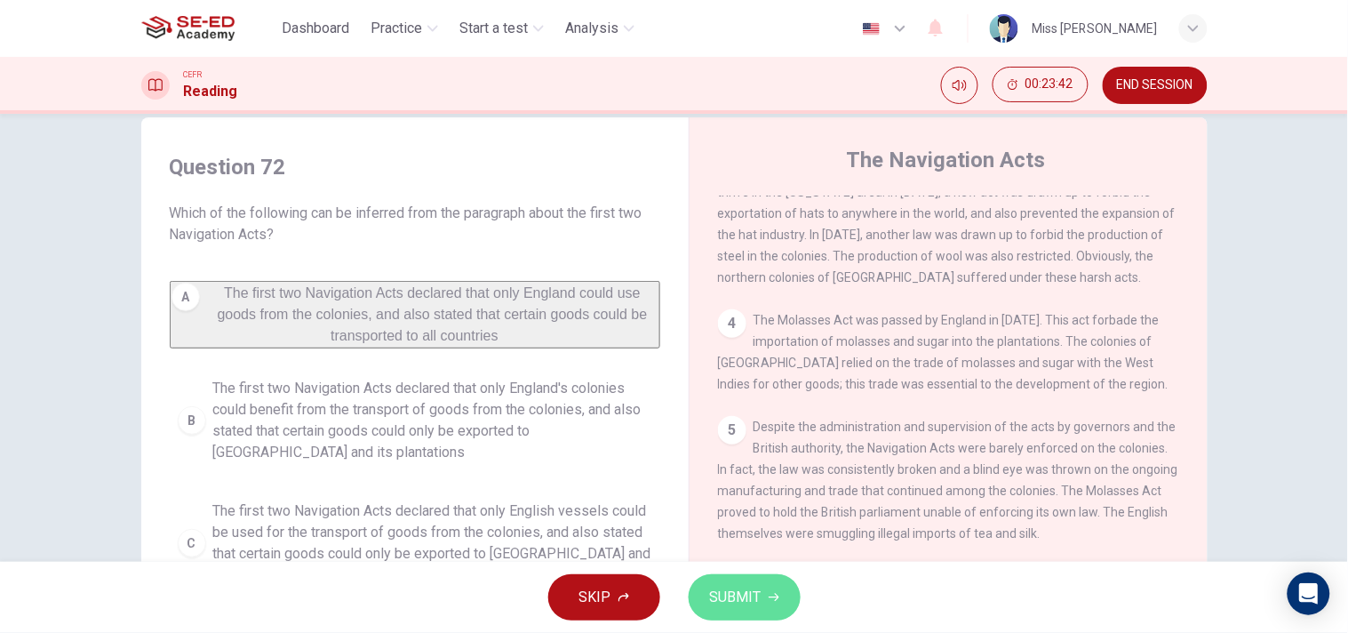
click at [756, 569] on span "SUBMIT" at bounding box center [736, 597] width 52 height 25
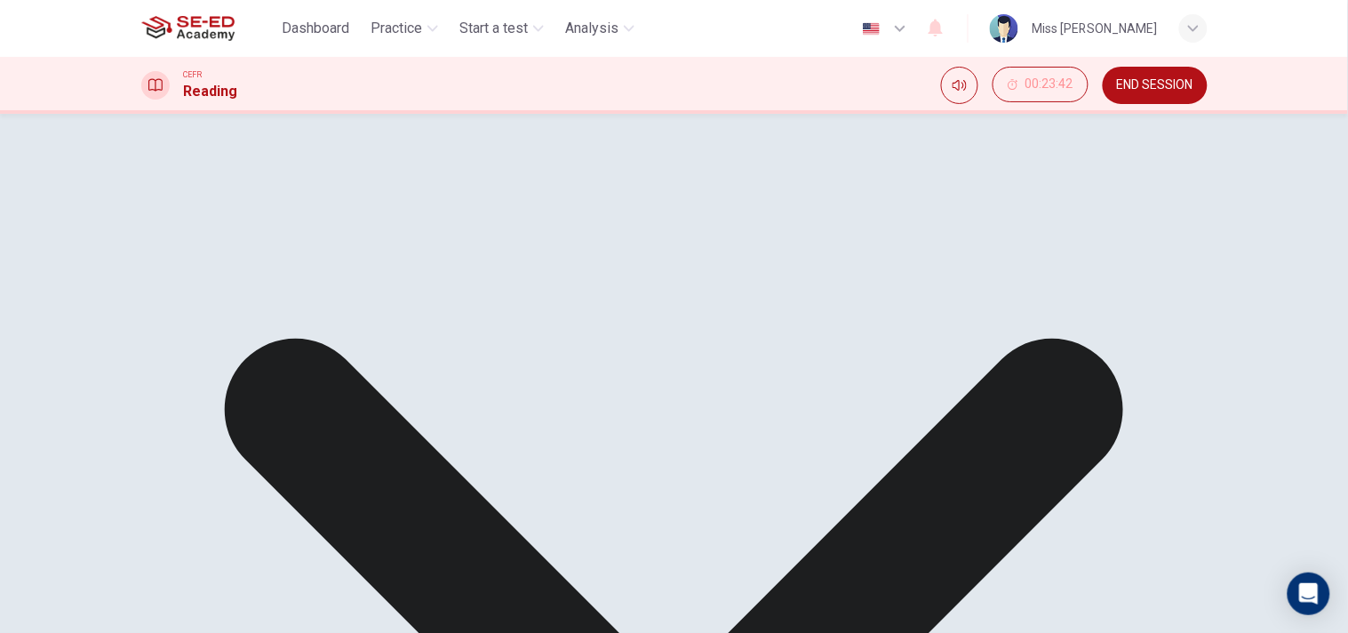
scroll to position [241, 0]
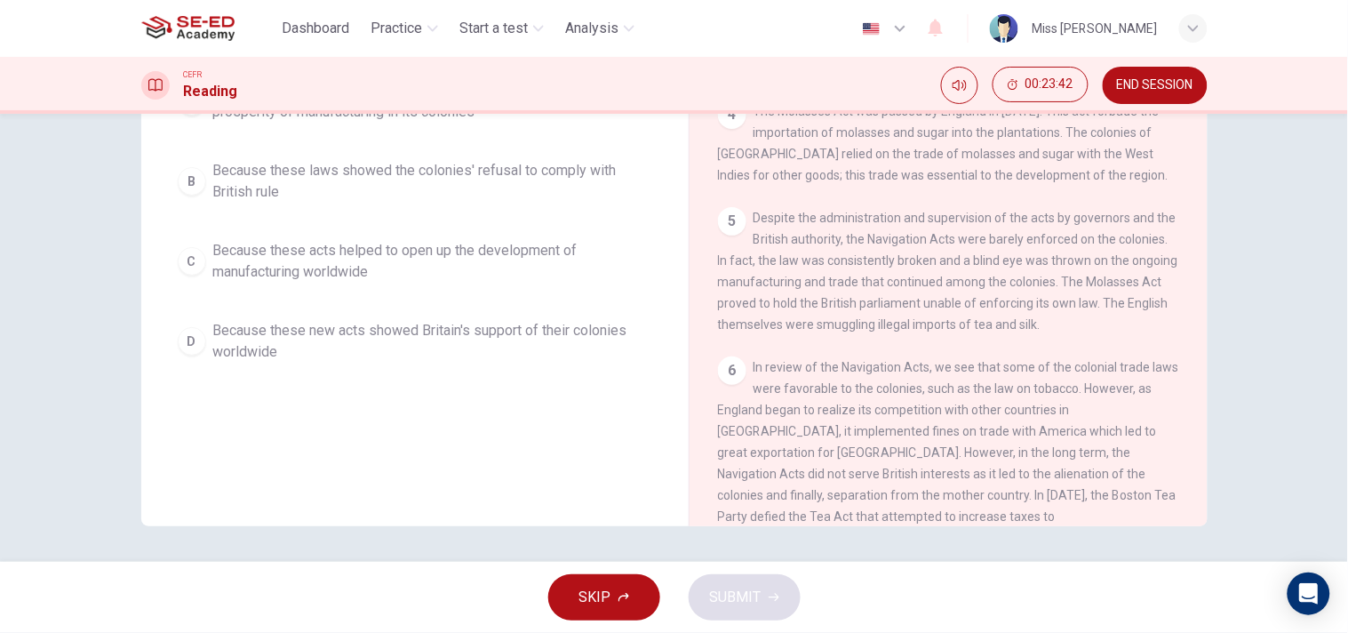
scroll to position [0, 0]
click at [344, 305] on div "A Because these laws indicated Britain's attempt to prevent the prosperity of m…" at bounding box center [415, 221] width 491 height 299
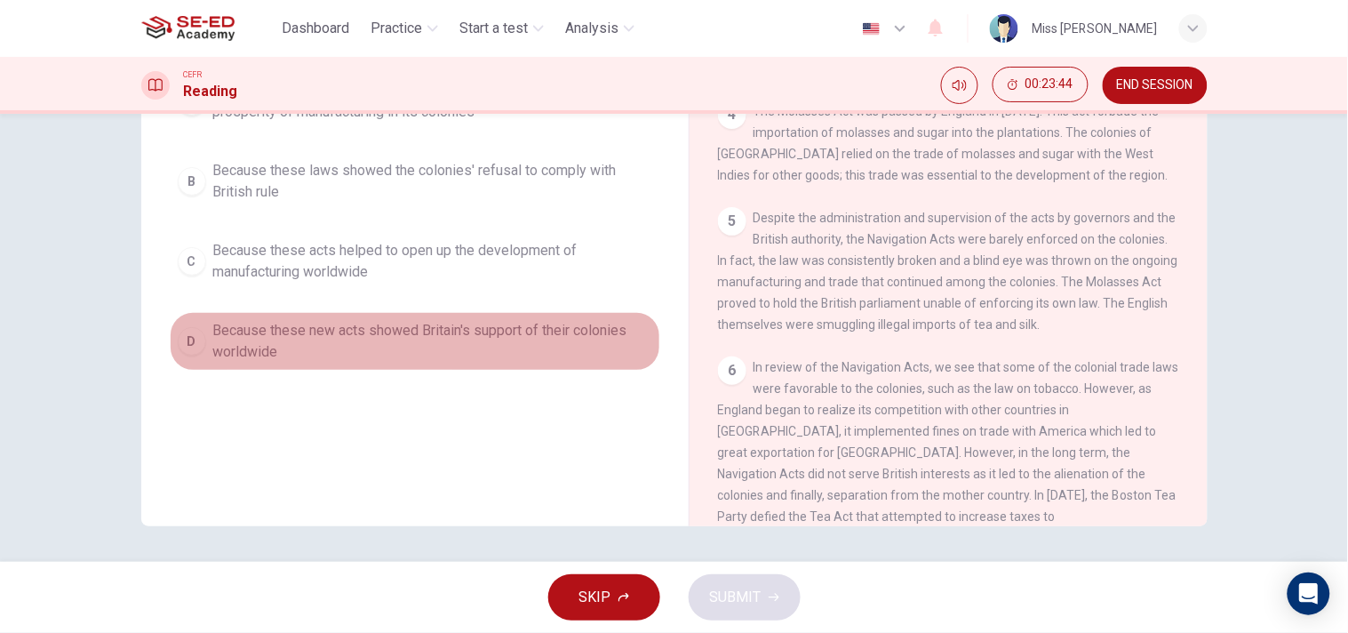
click at [412, 331] on span "Because these new acts showed Britain's support of their colonies worldwide" at bounding box center [432, 341] width 439 height 43
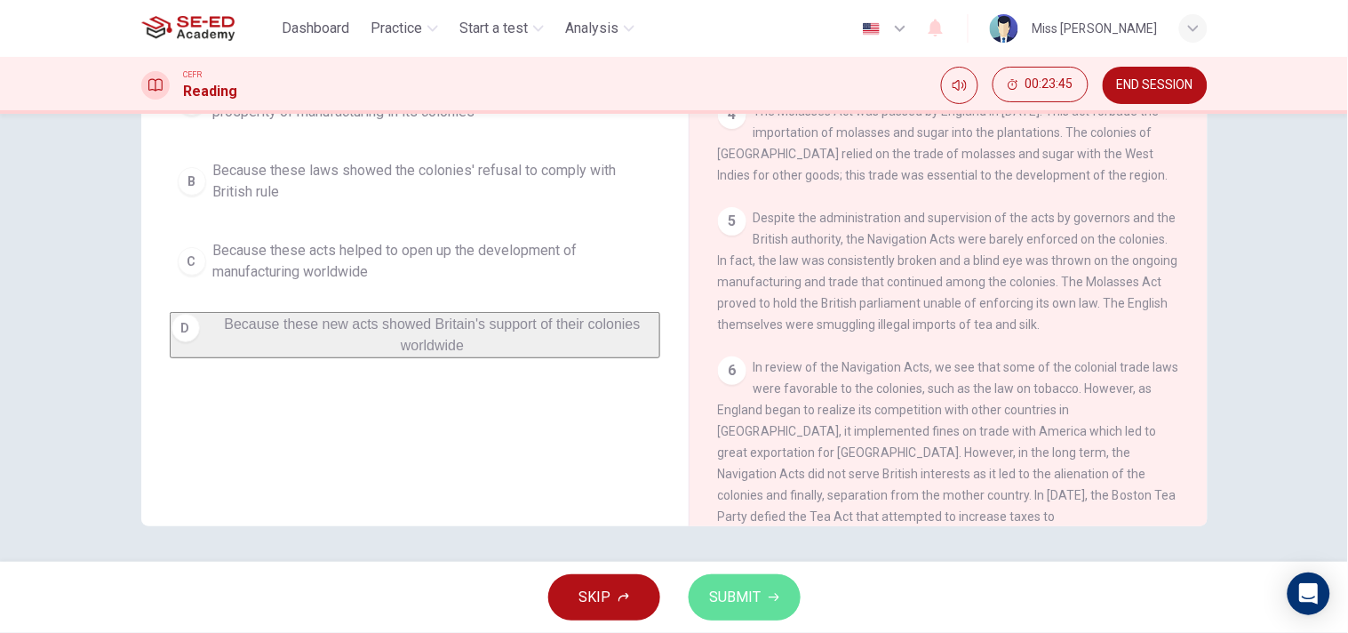
click at [752, 569] on span "SUBMIT" at bounding box center [736, 597] width 52 height 25
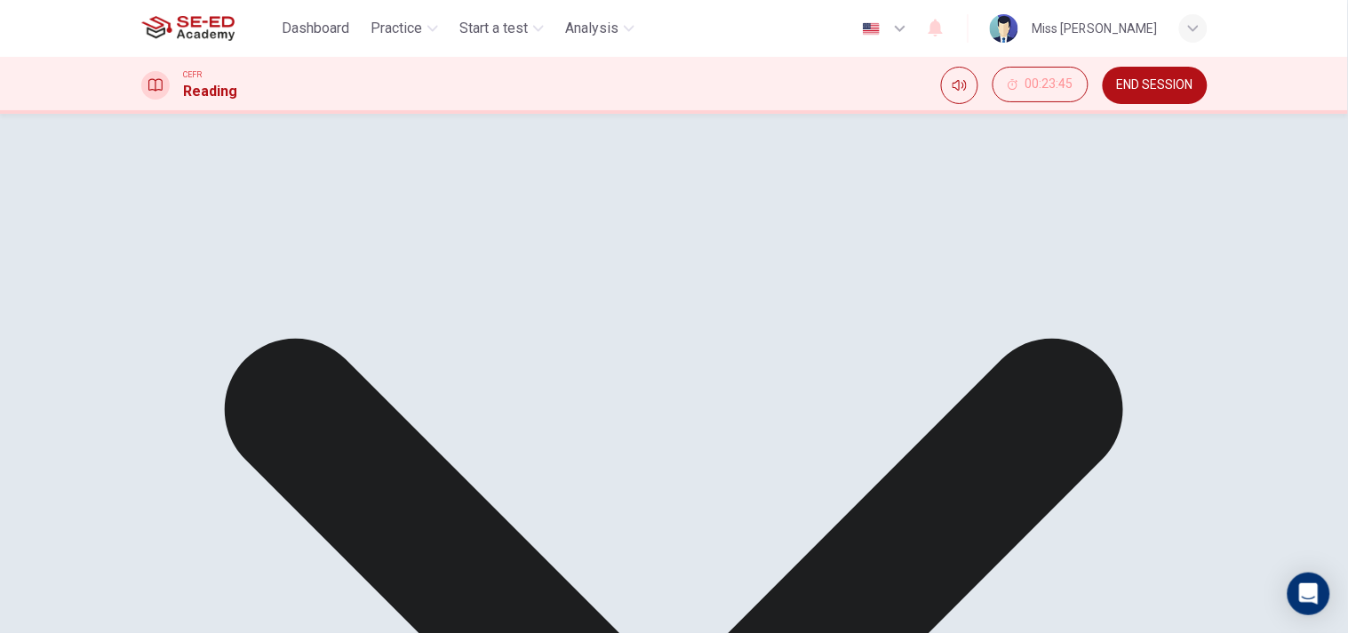
scroll to position [68, 0]
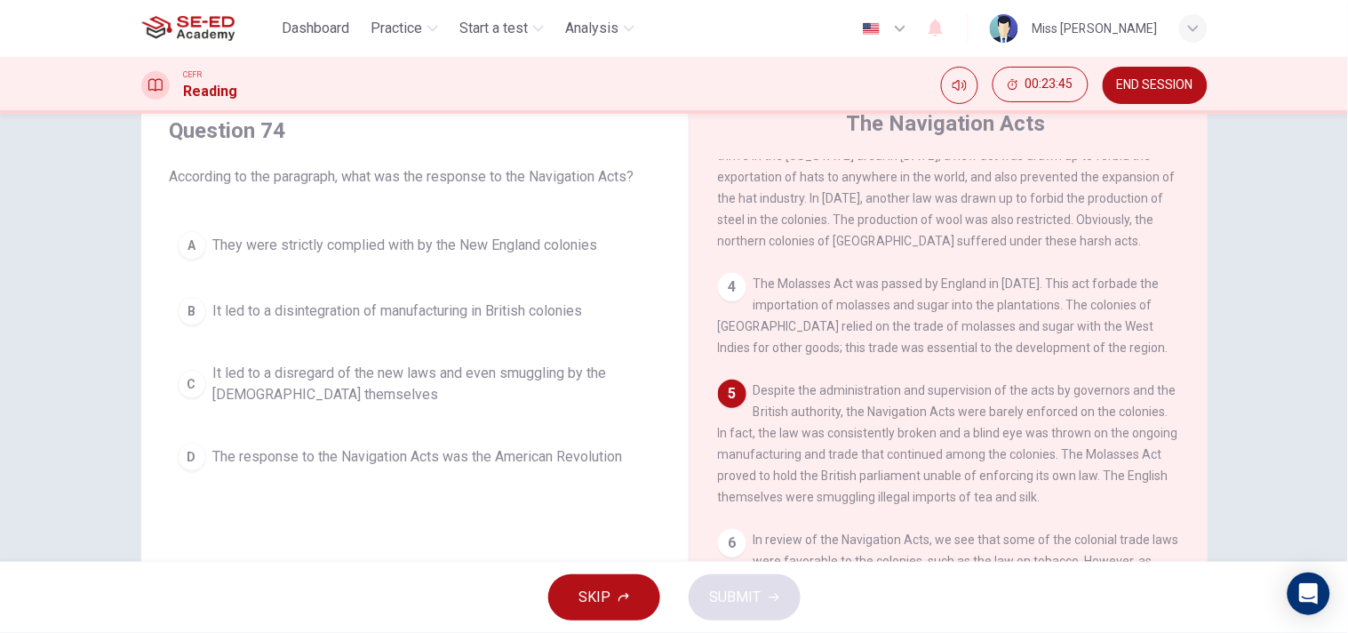
click at [343, 285] on div "A They were strictly complied with by the New England colonies B It led to a di…" at bounding box center [415, 351] width 491 height 256
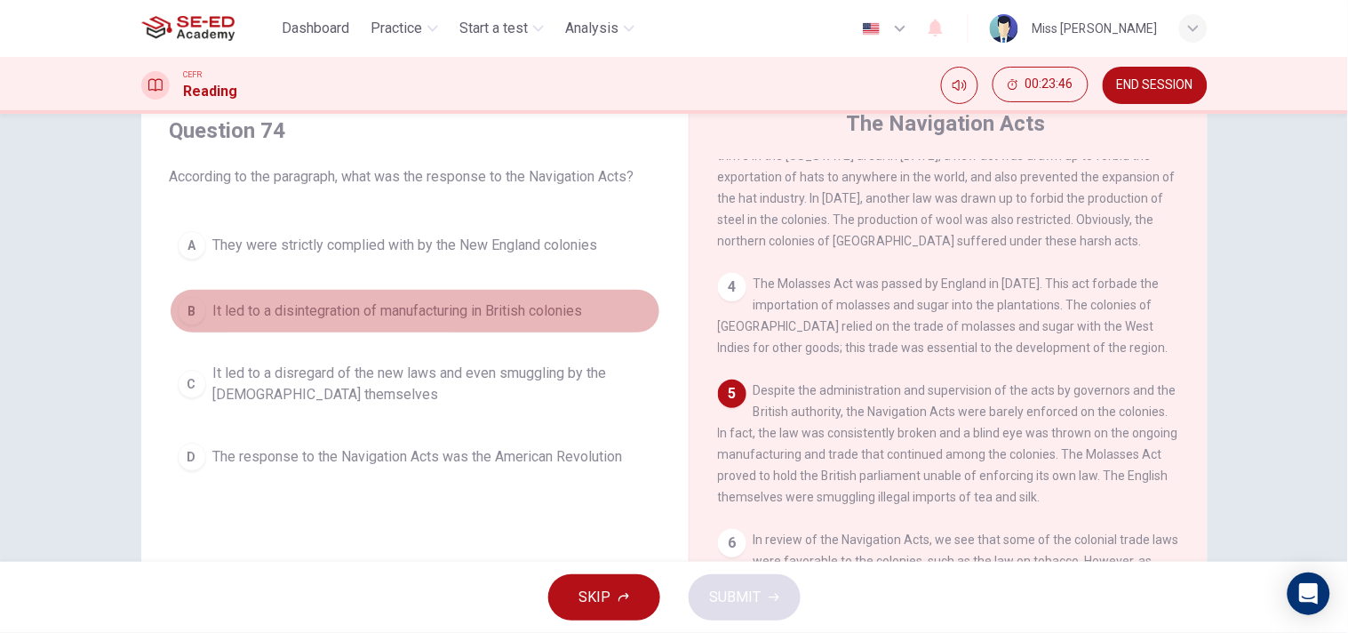
click at [369, 306] on span "It led to a disintegration of manufacturing in British colonies" at bounding box center [398, 310] width 370 height 21
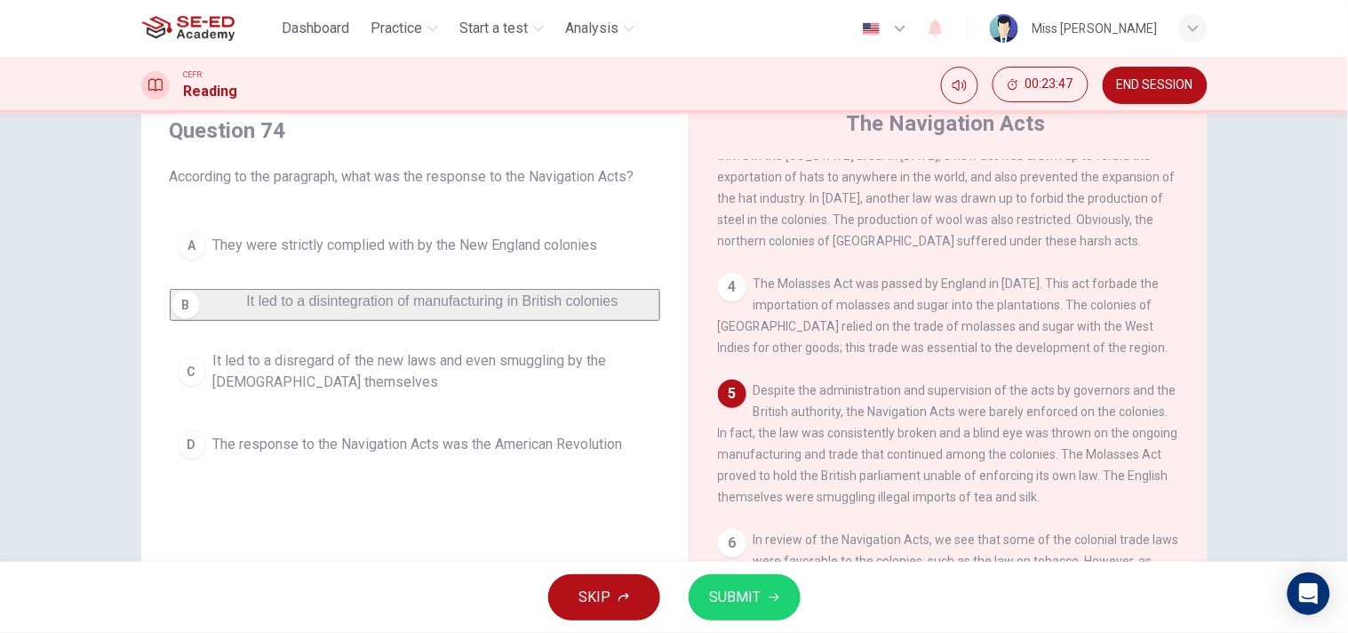
click at [720, 569] on span "SUBMIT" at bounding box center [736, 597] width 52 height 25
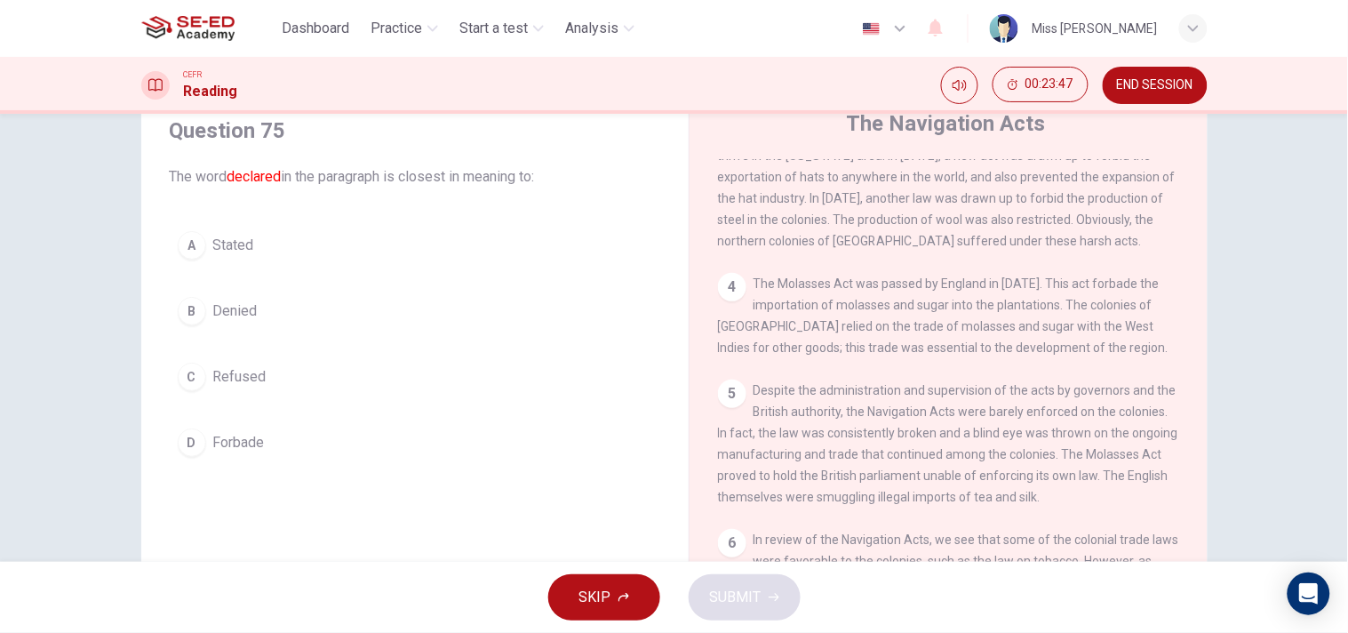
click at [215, 363] on button "C Refused" at bounding box center [415, 377] width 491 height 44
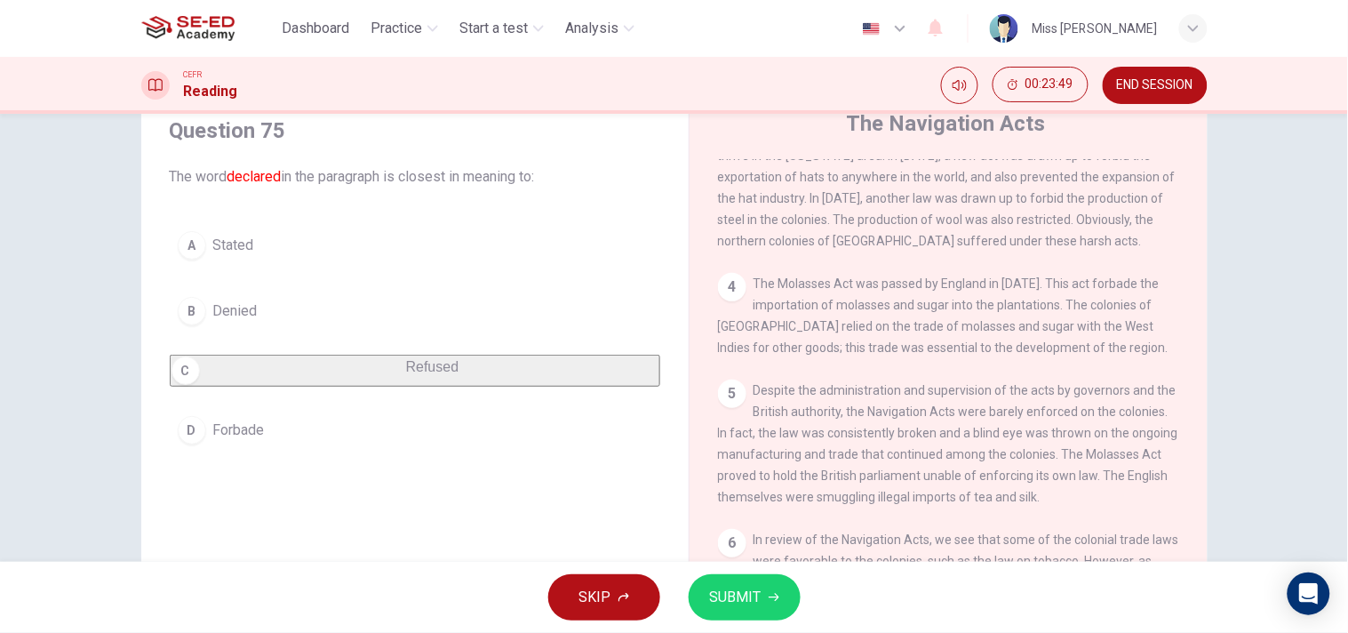
click at [741, 569] on span "SUBMIT" at bounding box center [736, 597] width 52 height 25
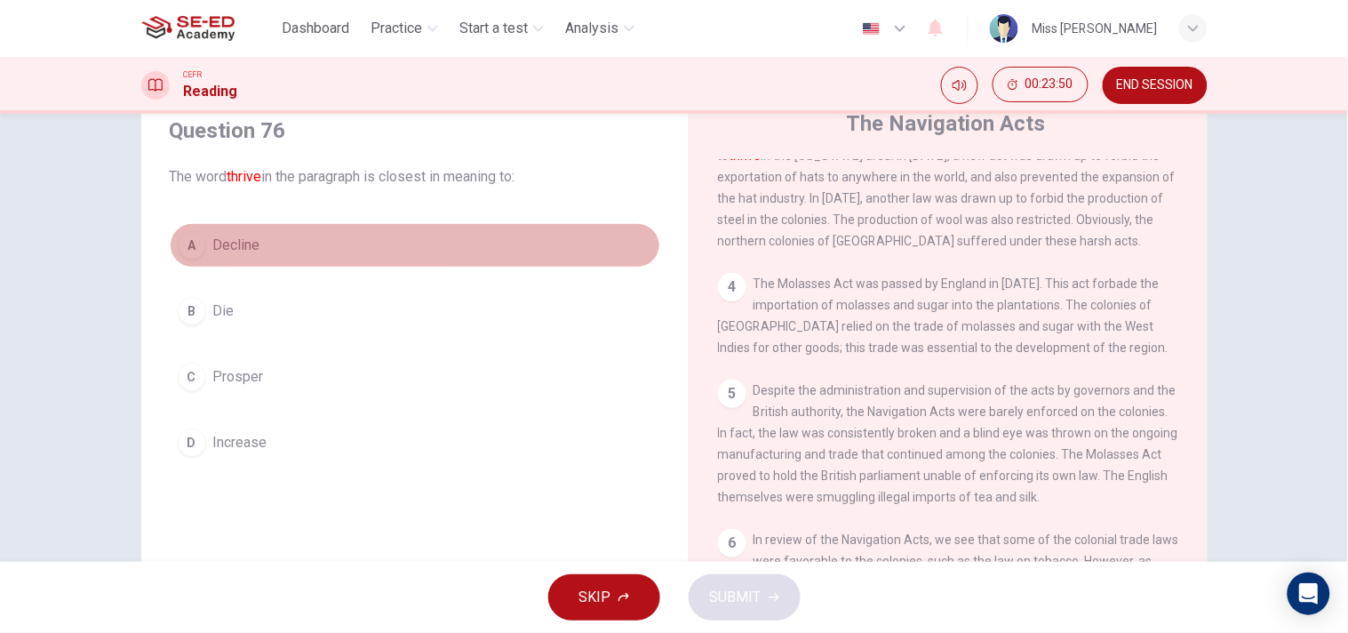
click at [203, 242] on button "A Decline" at bounding box center [415, 245] width 491 height 44
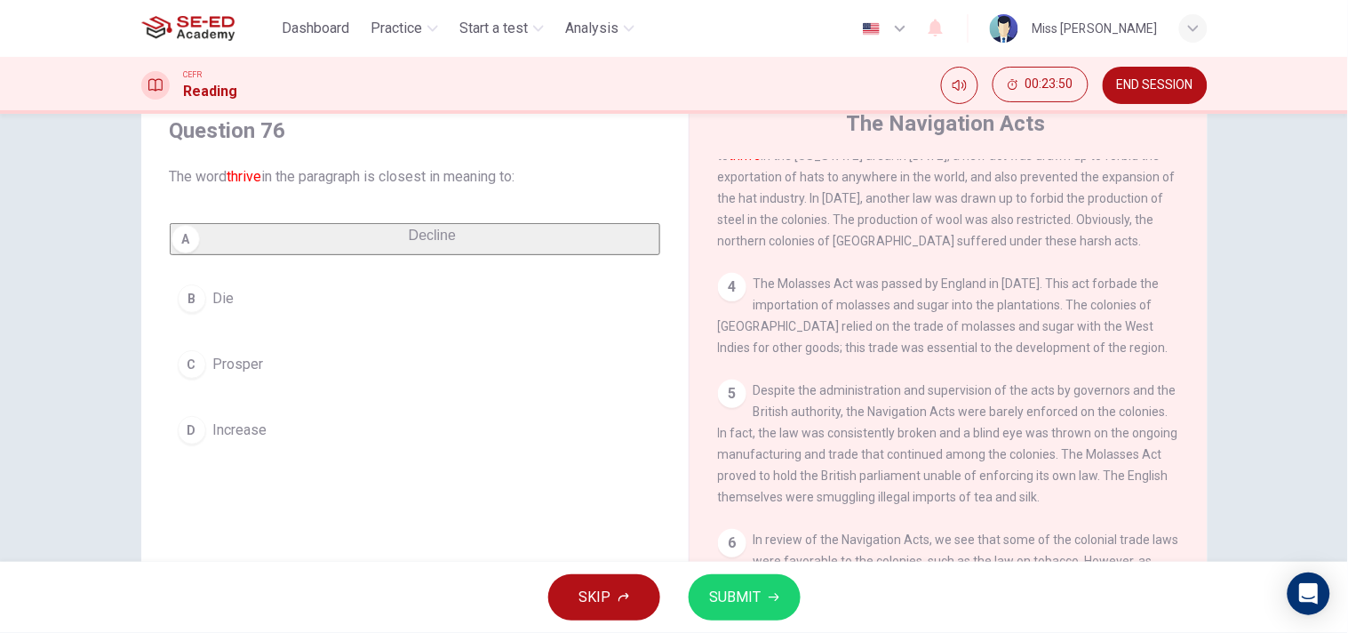
click at [748, 569] on span "SUBMIT" at bounding box center [736, 597] width 52 height 25
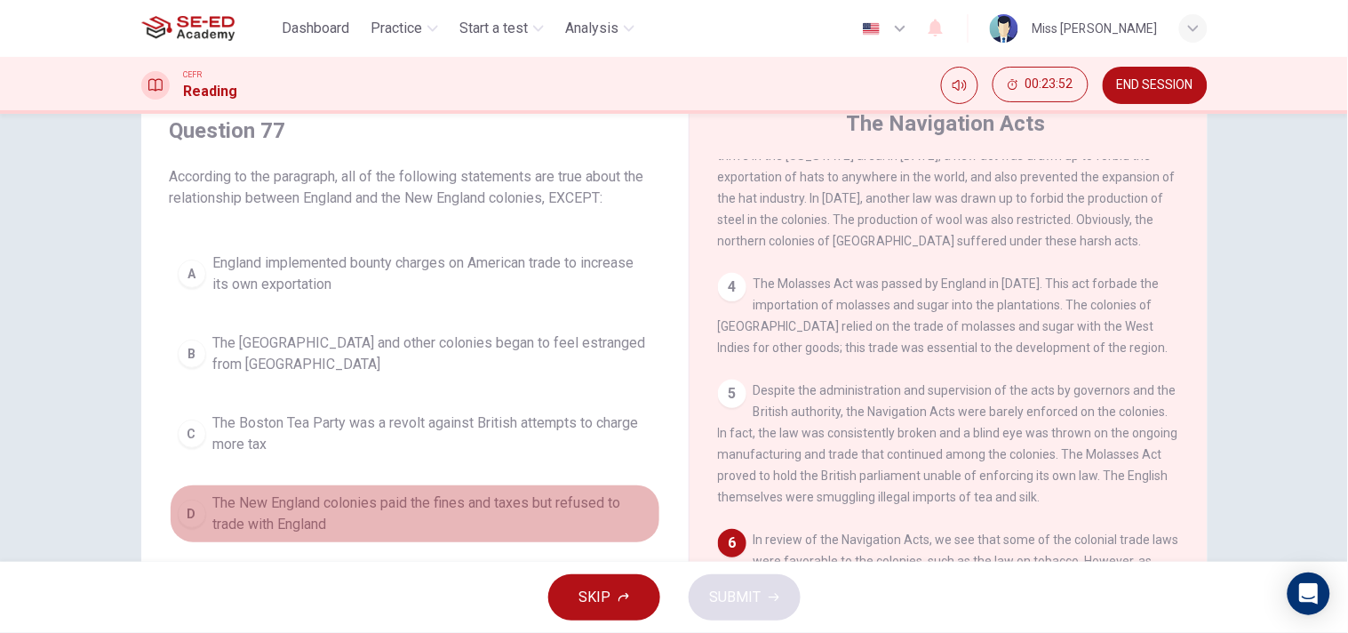
click at [336, 503] on span "The New England colonies paid the fines and taxes but refused to trade with Eng…" at bounding box center [432, 513] width 439 height 43
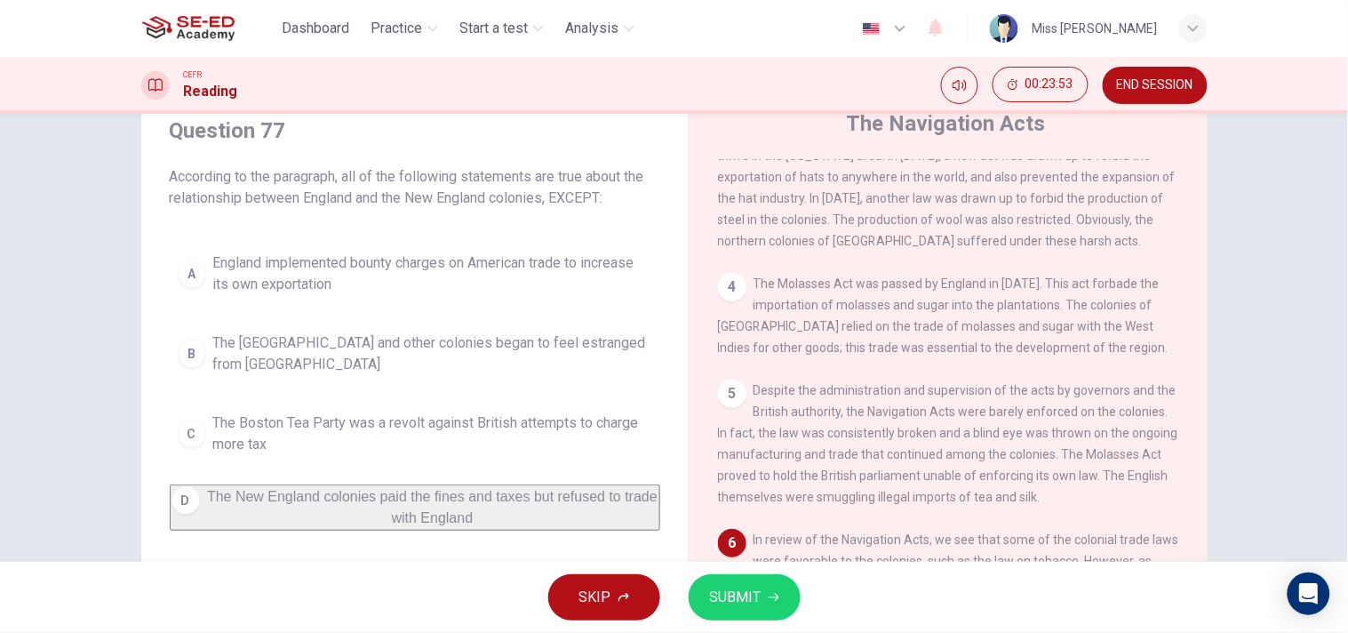
click at [769, 569] on icon "button" at bounding box center [774, 597] width 11 height 11
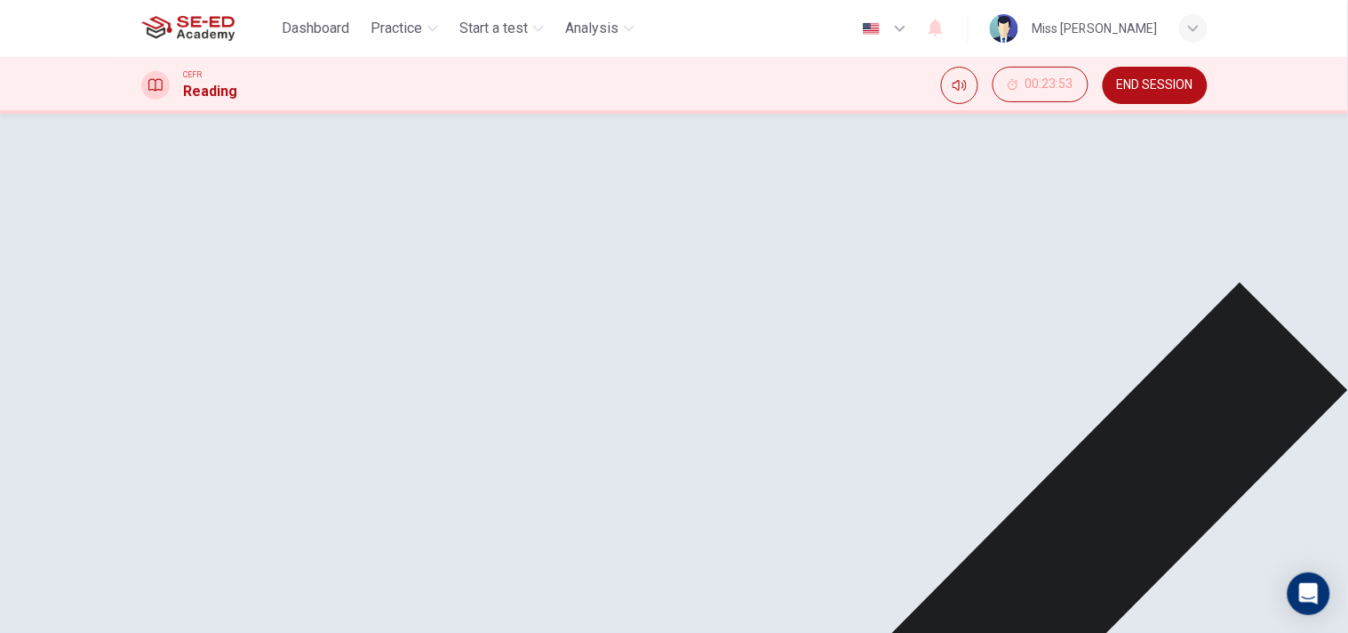
drag, startPoint x: 926, startPoint y: 582, endPoint x: 914, endPoint y: 626, distance: 45.3
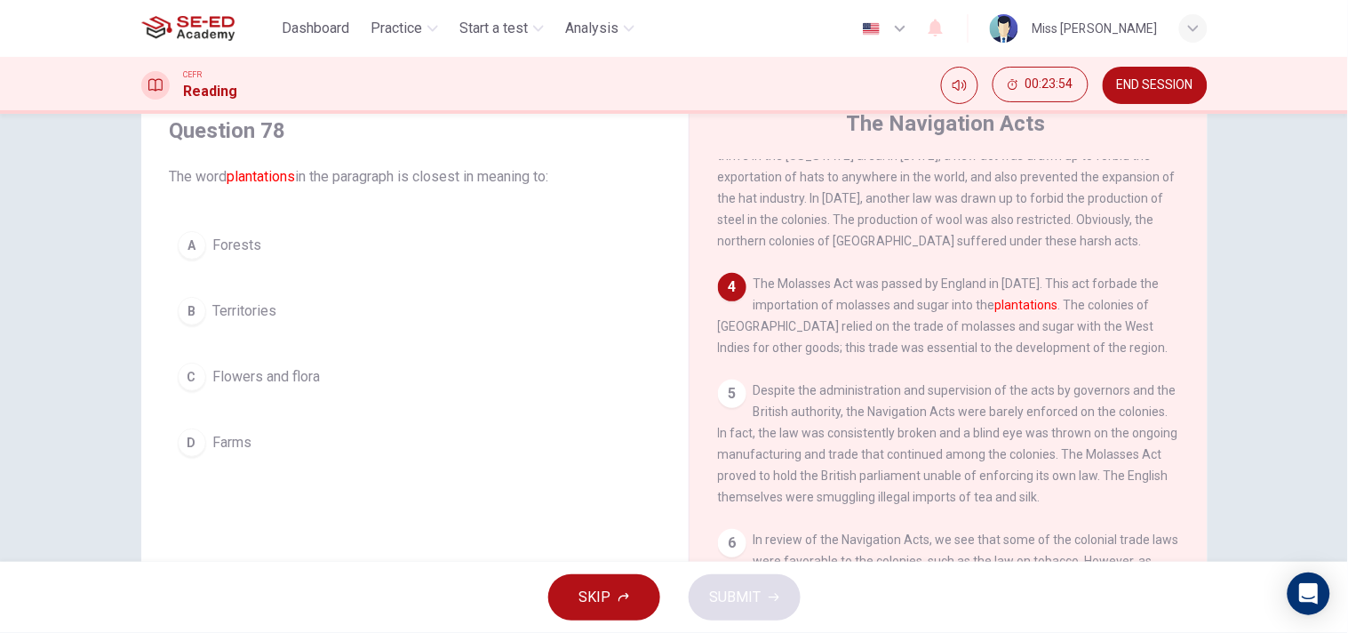
click at [265, 369] on span "Flowers and flora" at bounding box center [267, 376] width 108 height 21
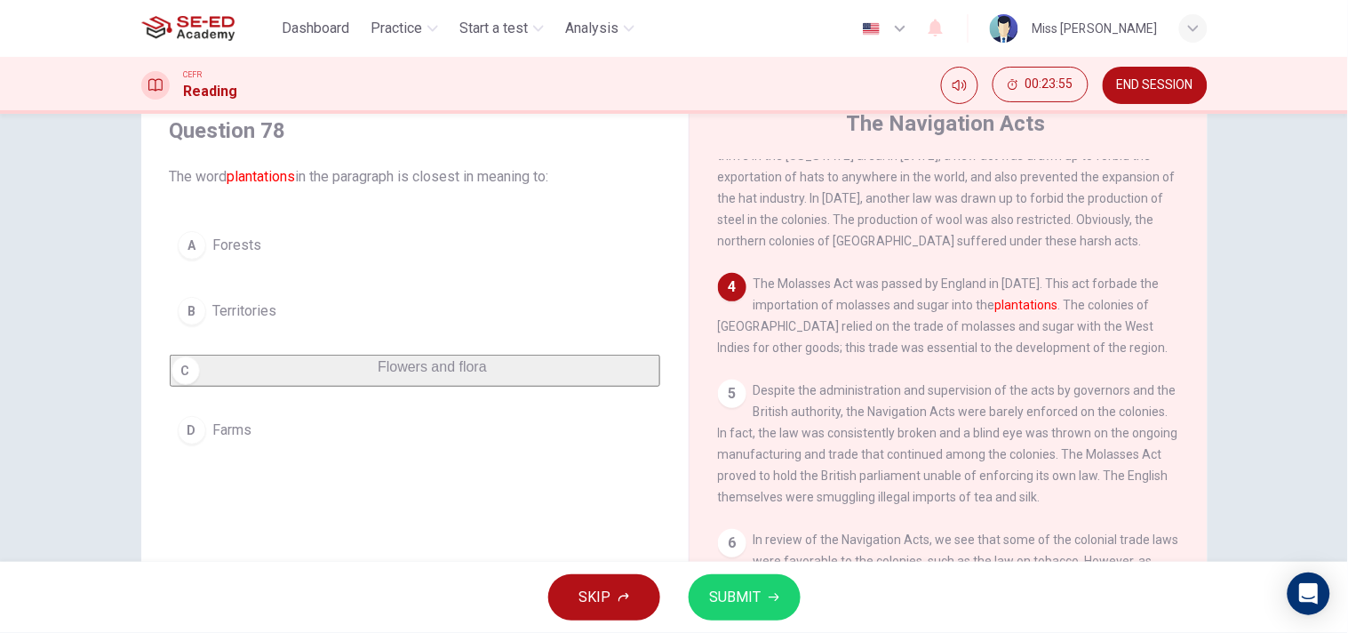
click at [739, 569] on span "SUBMIT" at bounding box center [736, 597] width 52 height 25
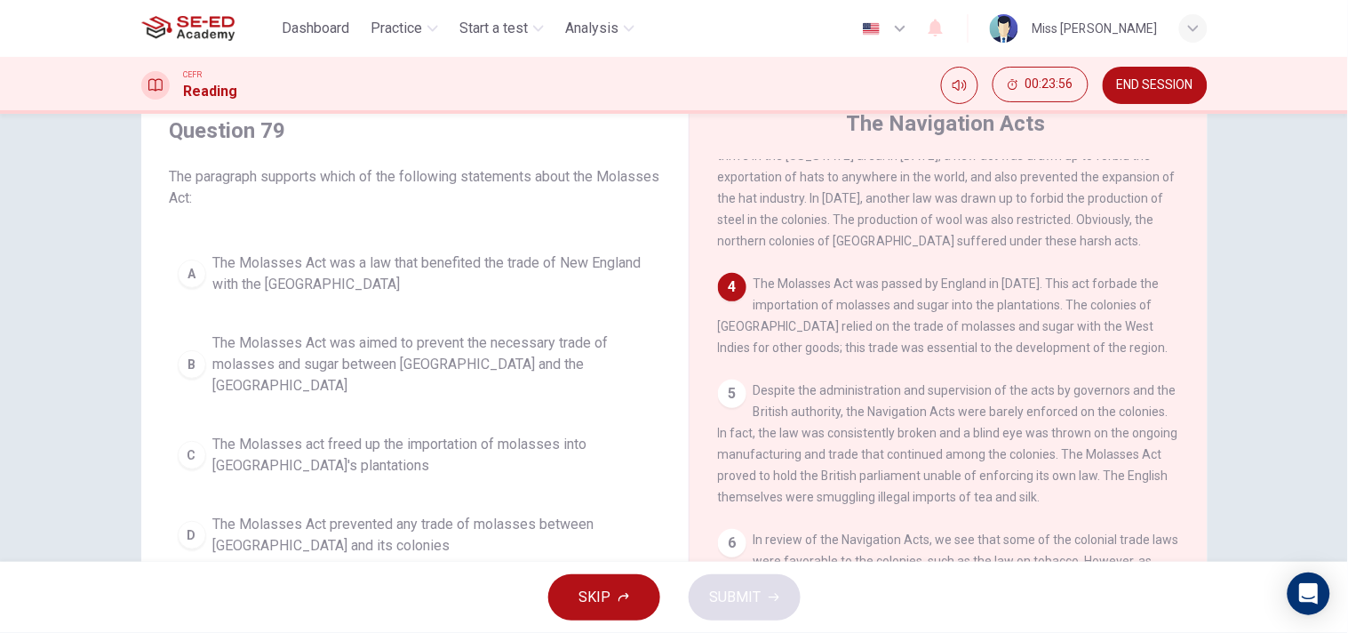
click at [499, 514] on span "The Molasses Act prevented any trade of molasses between [GEOGRAPHIC_DATA] and …" at bounding box center [432, 535] width 439 height 43
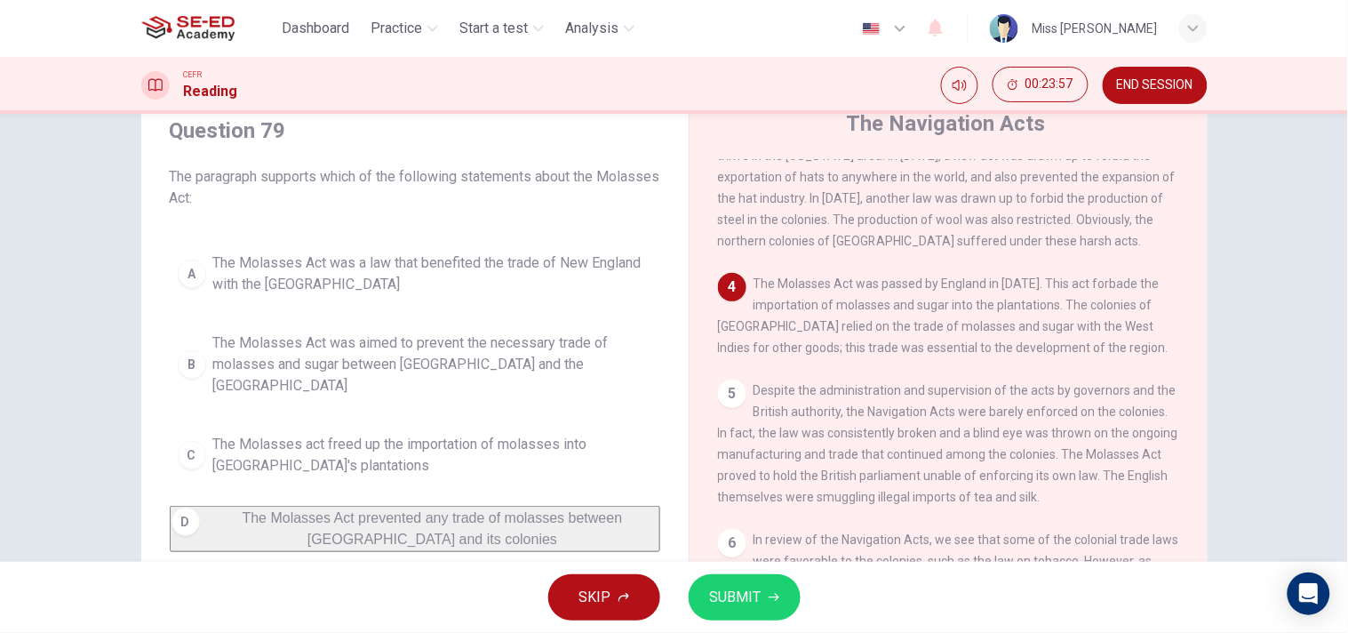
click at [756, 569] on span "SUBMIT" at bounding box center [736, 597] width 52 height 25
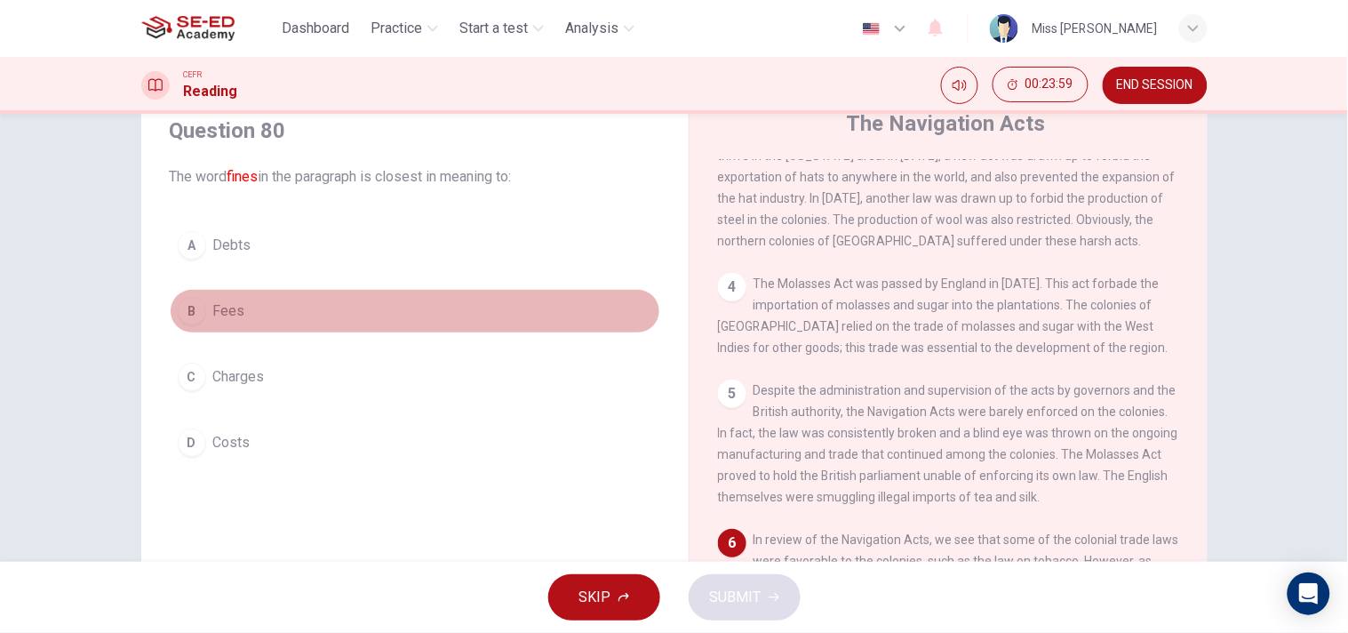
drag, startPoint x: 211, startPoint y: 314, endPoint x: 676, endPoint y: 628, distance: 561.3
click at [213, 315] on span "Fees" at bounding box center [229, 310] width 32 height 21
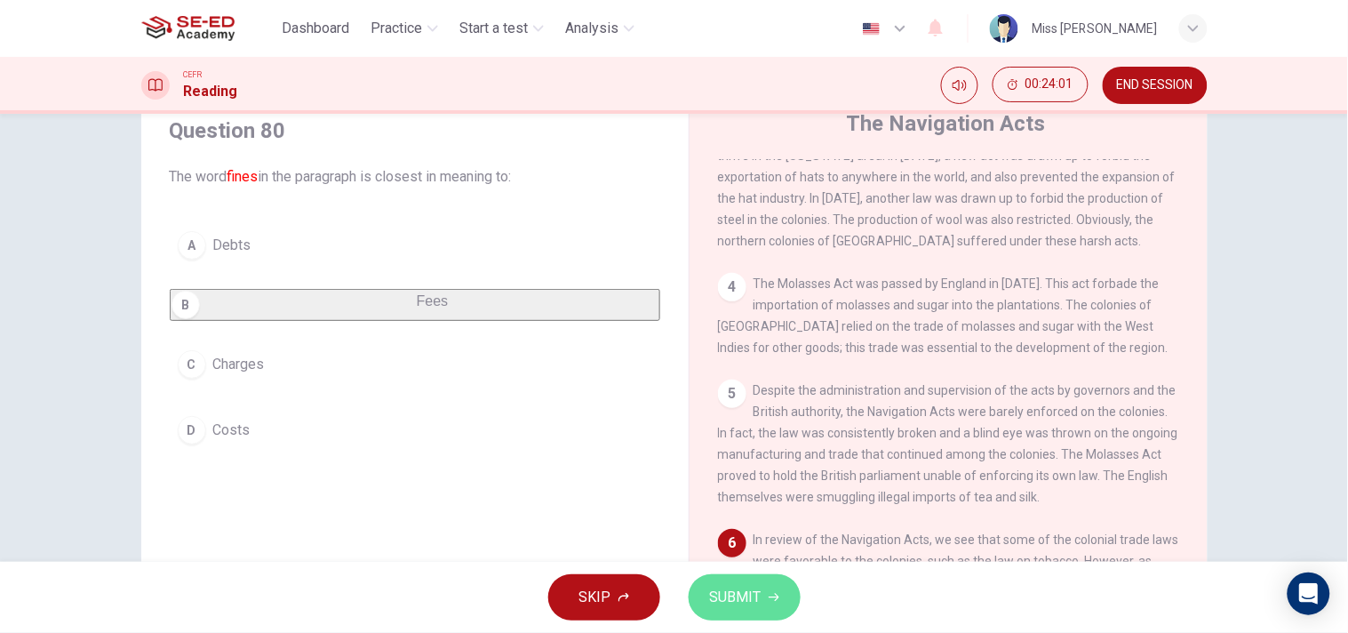
click at [743, 569] on button "SUBMIT" at bounding box center [745, 597] width 112 height 46
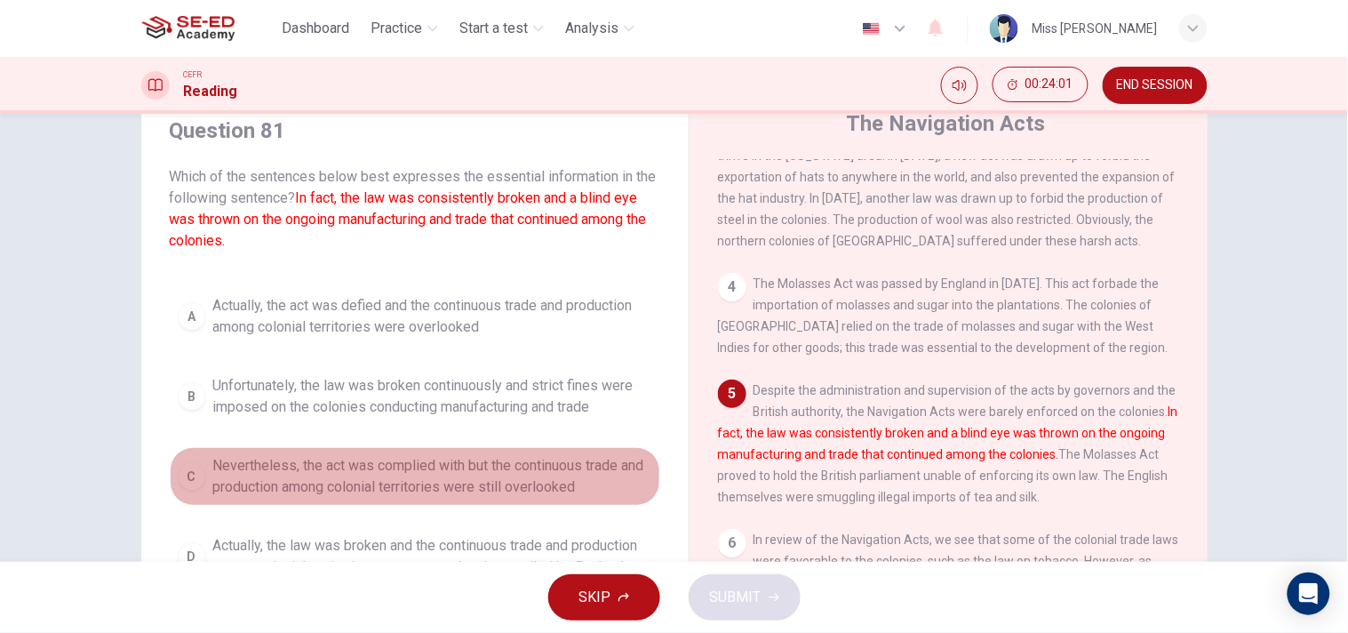
click at [388, 482] on span "Nevertheless, the act was complied with but the continuous trade and production…" at bounding box center [432, 476] width 439 height 43
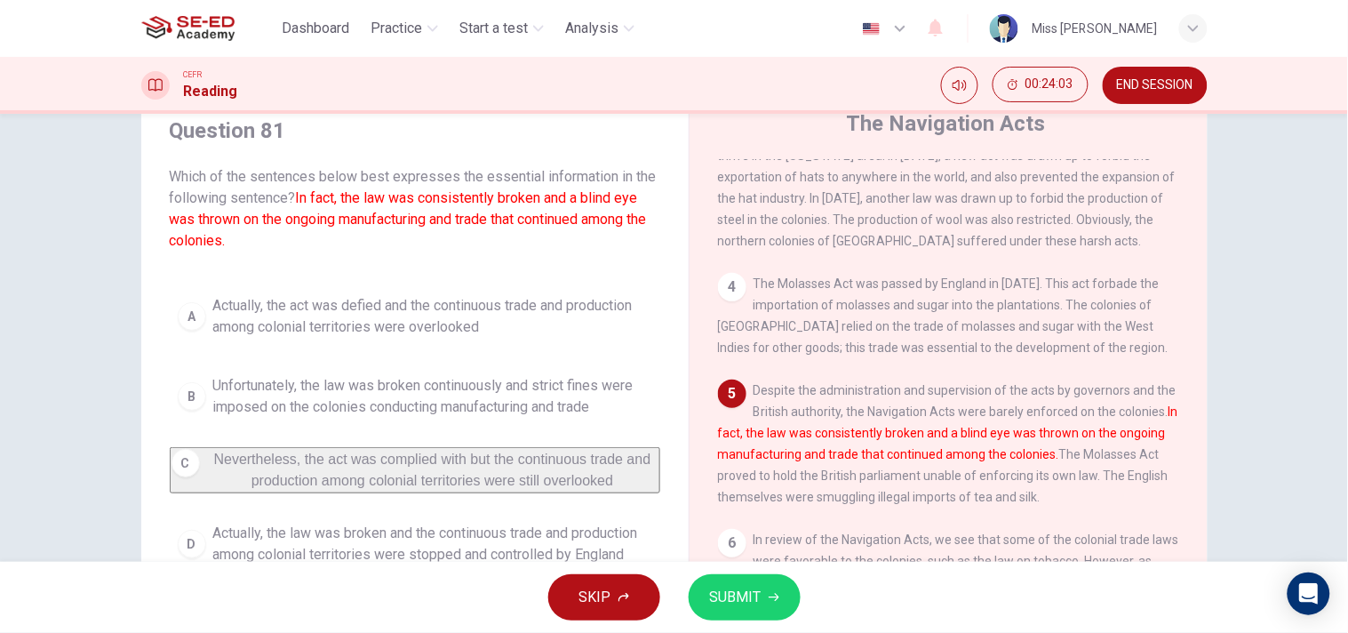
click at [758, 569] on span "SUBMIT" at bounding box center [736, 597] width 52 height 25
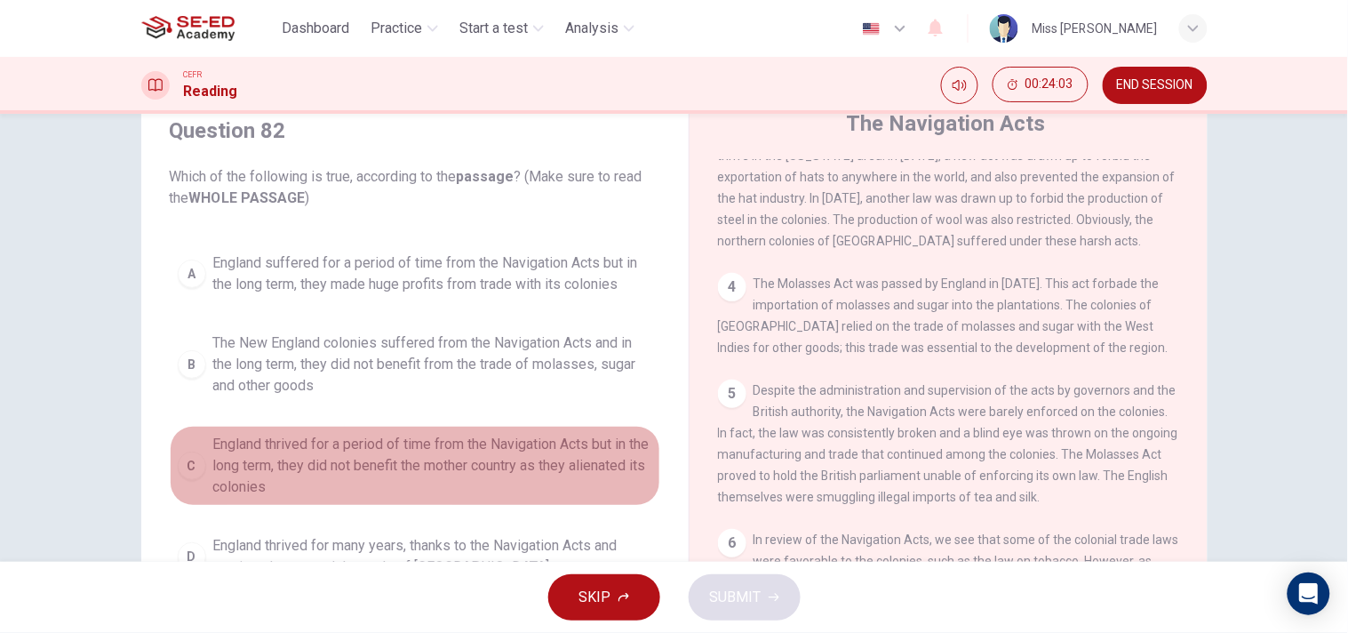
click at [384, 426] on button "C England thrived for a period of time from the Navigation Acts but in the long…" at bounding box center [415, 466] width 491 height 80
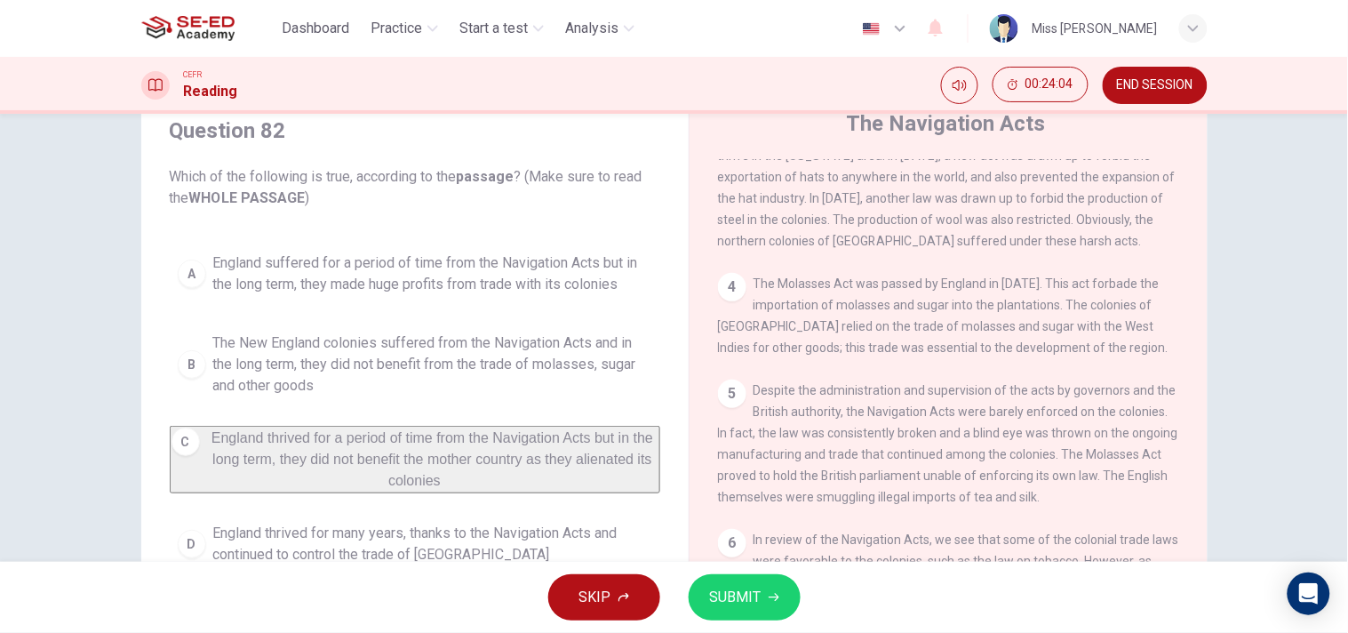
click at [745, 569] on span "SUBMIT" at bounding box center [736, 597] width 52 height 25
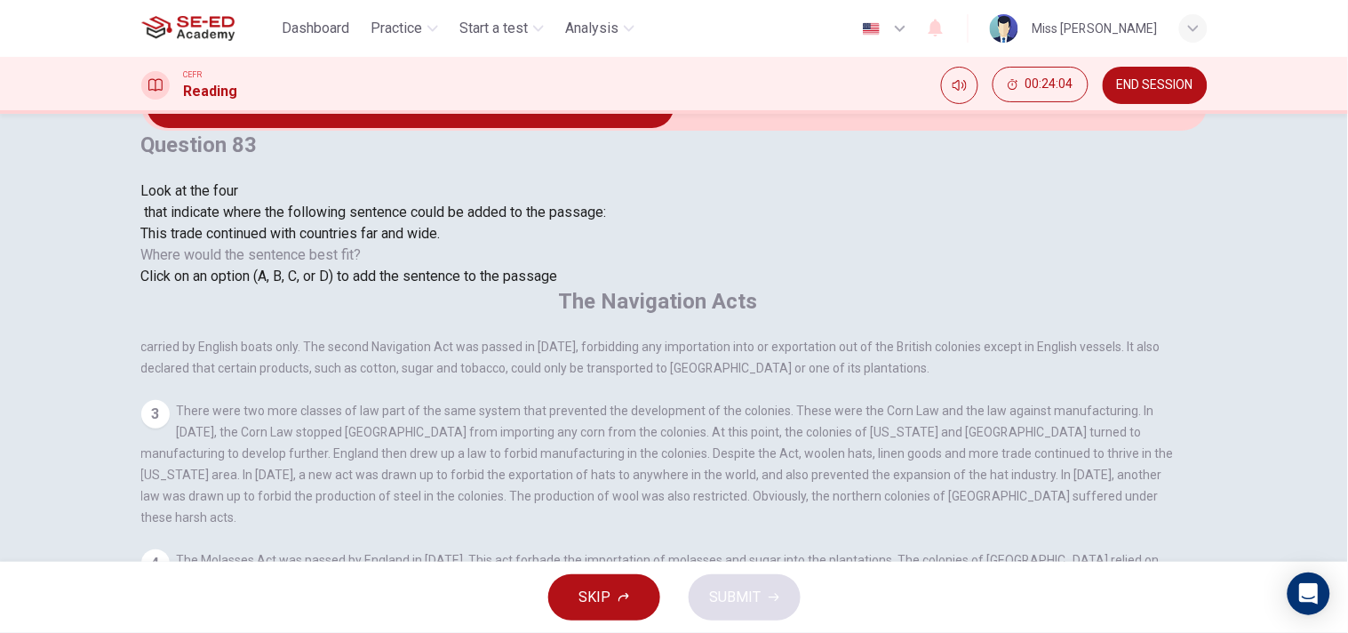
scroll to position [604, 0]
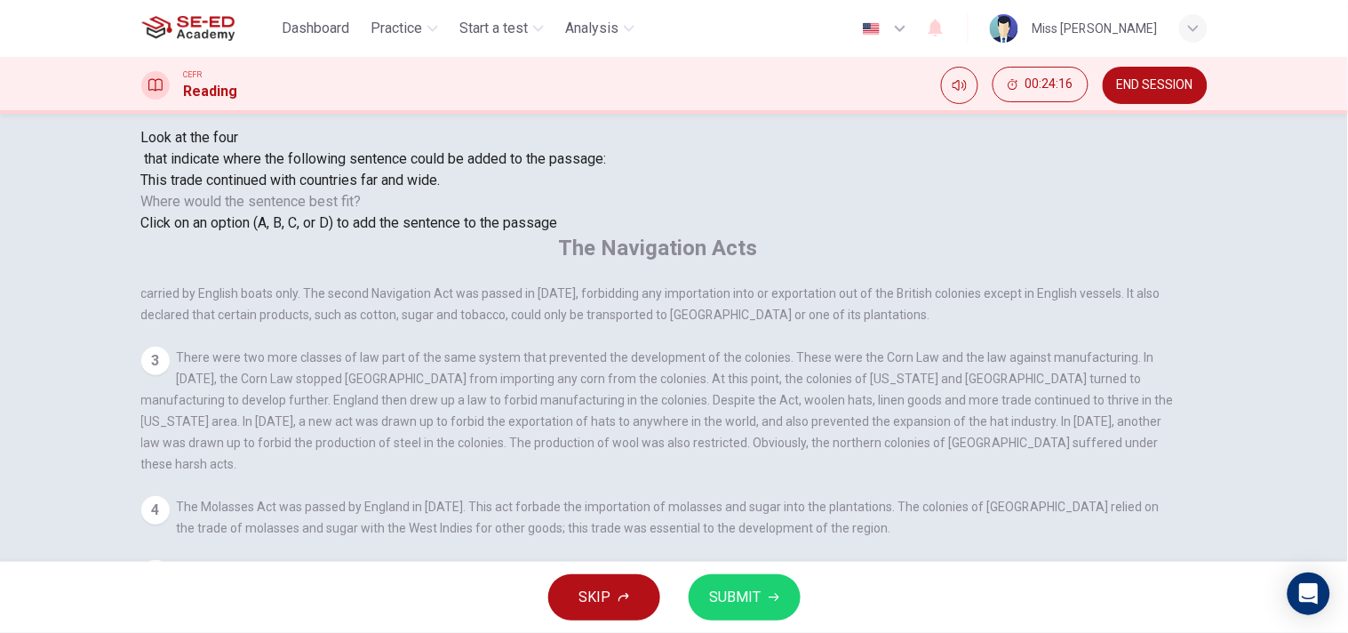
scroll to position [7, 0]
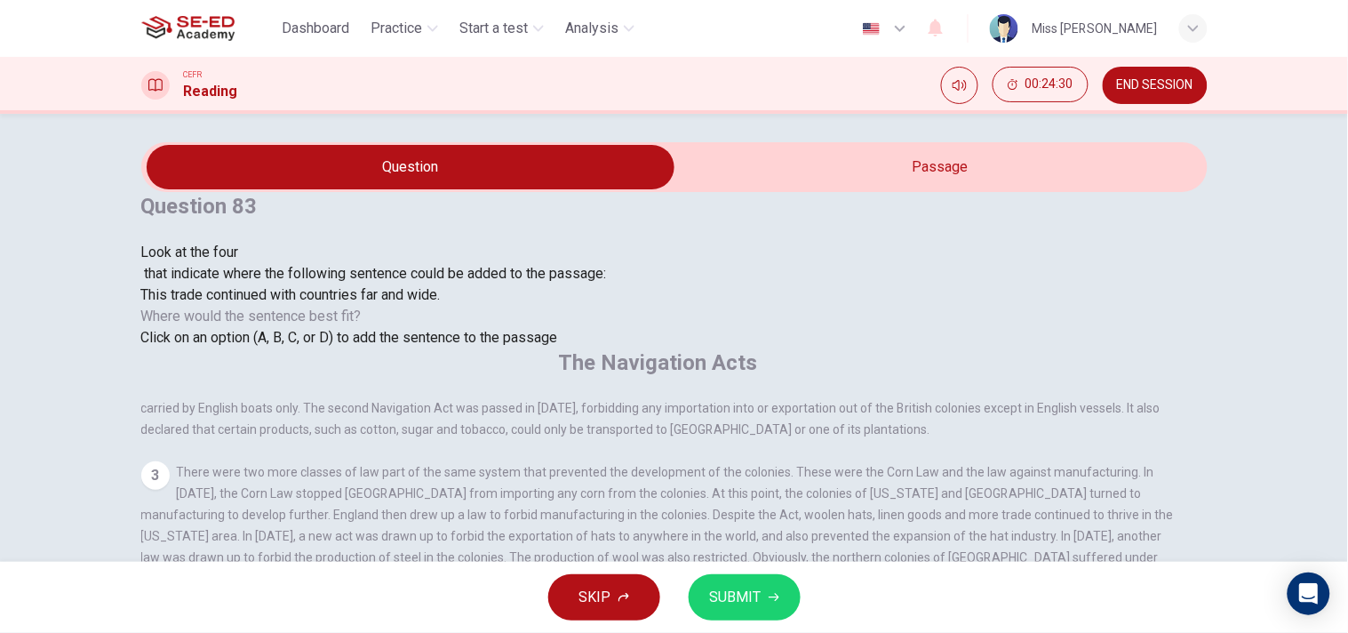
click at [751, 569] on span "SUBMIT" at bounding box center [736, 597] width 52 height 25
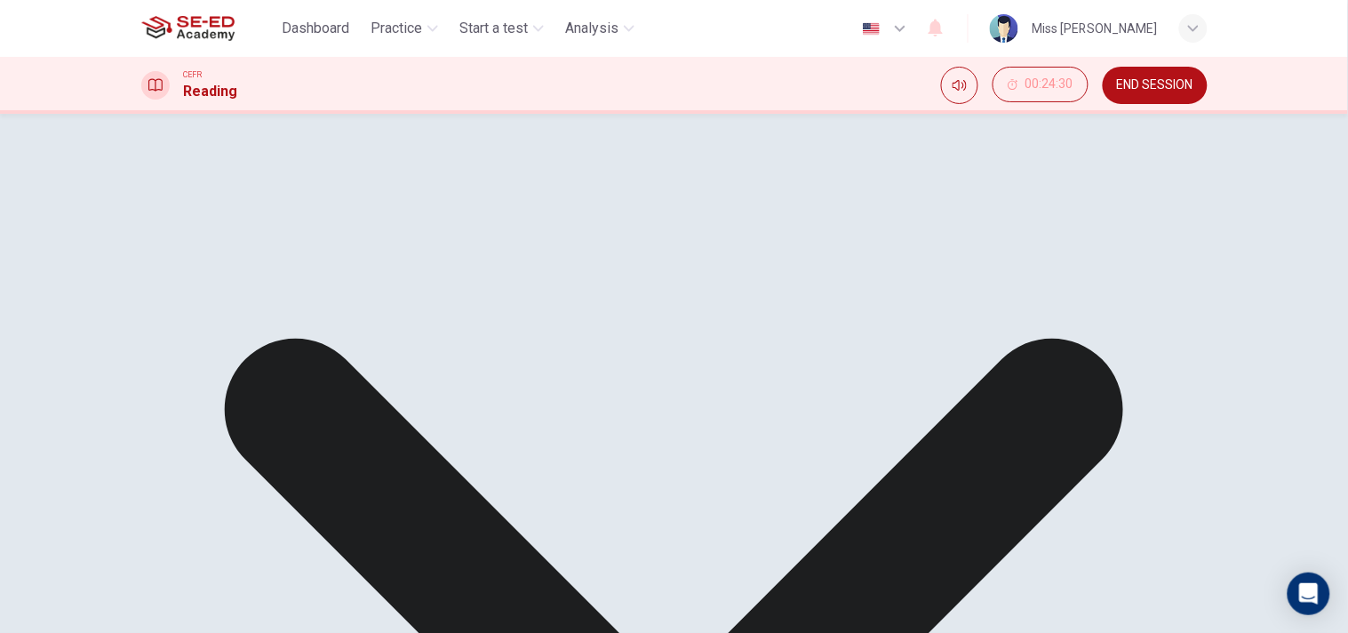
scroll to position [238, 0]
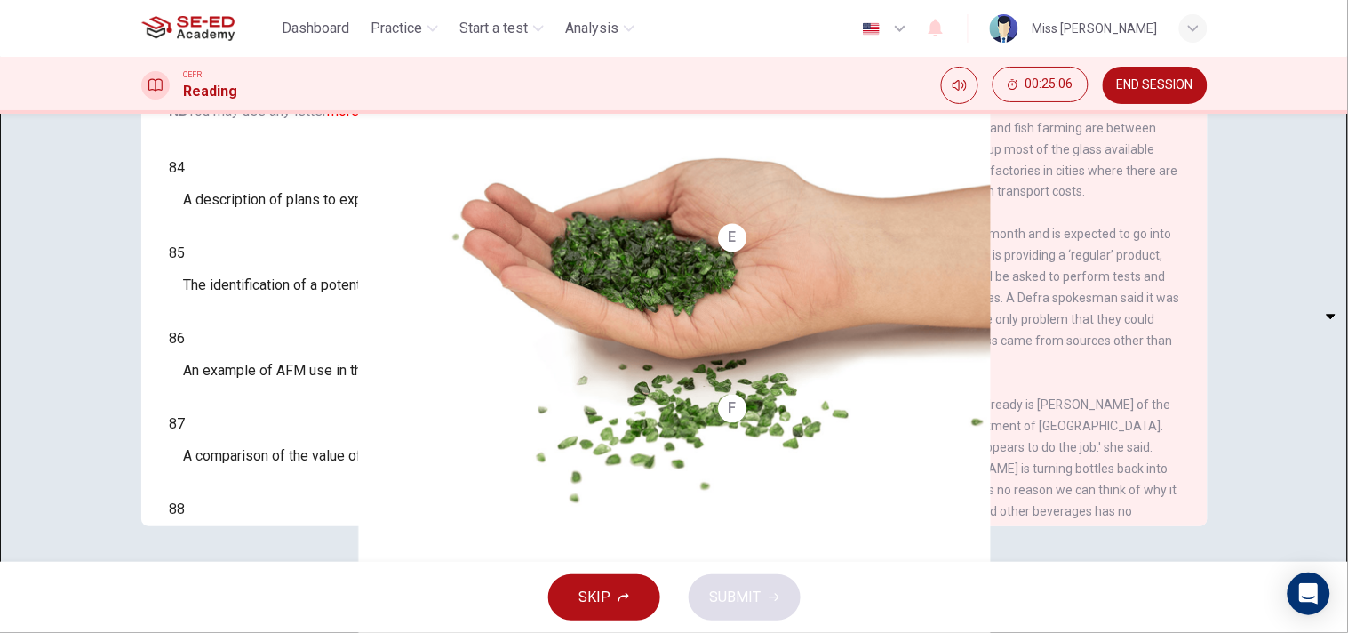
scroll to position [652, 0]
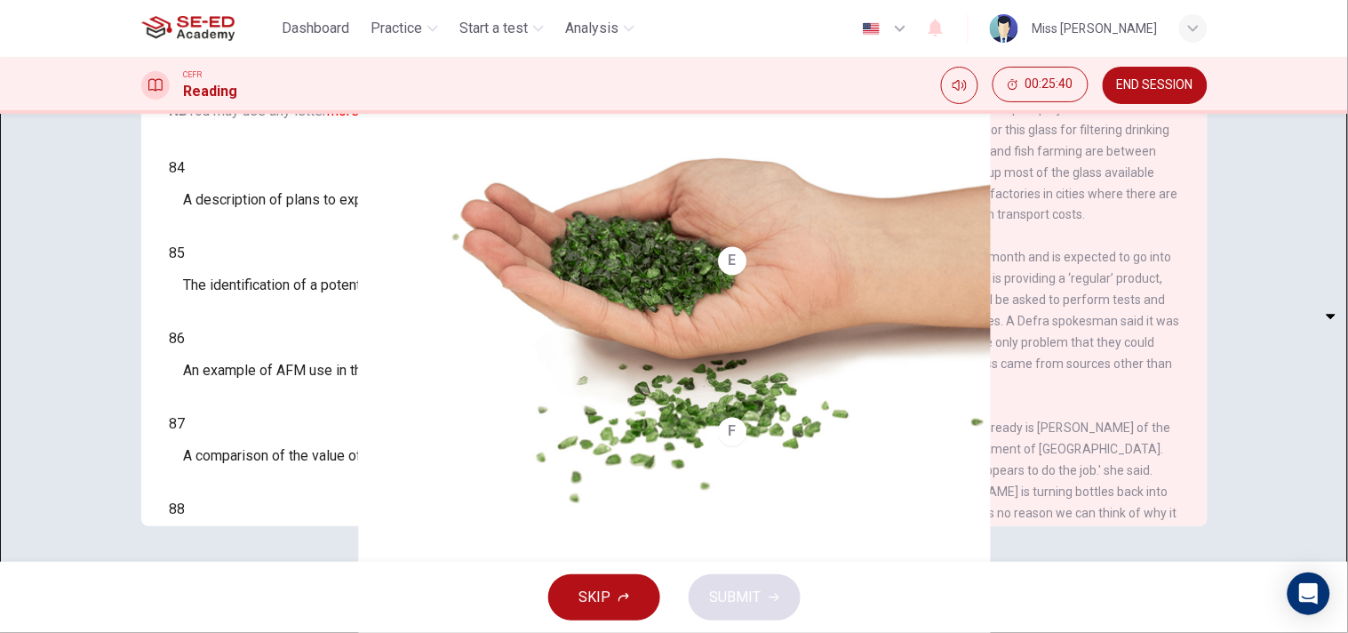
click at [259, 180] on body "This site uses cookies, as explained in our Privacy Policy . If you agree to th…" at bounding box center [674, 316] width 1348 height 633
type input "C"
click at [282, 342] on body "This site uses cookies, as explained in our Privacy Policy . If you agree to th…" at bounding box center [674, 316] width 1348 height 633
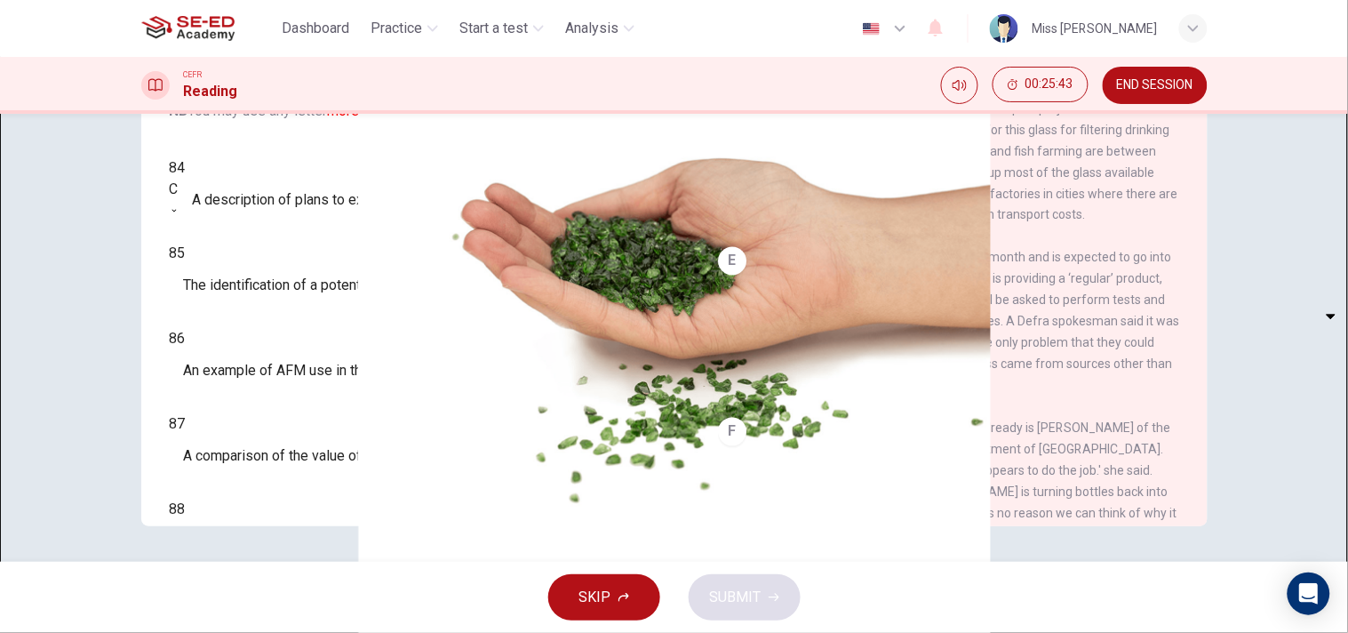
type input "C"
click at [269, 261] on body "This site uses cookies, as explained in our Privacy Policy . If you agree to th…" at bounding box center [674, 316] width 1348 height 633
type input "B"
click at [249, 315] on body "This site uses cookies, as explained in our Privacy Policy . If you agree to th…" at bounding box center [674, 316] width 1348 height 633
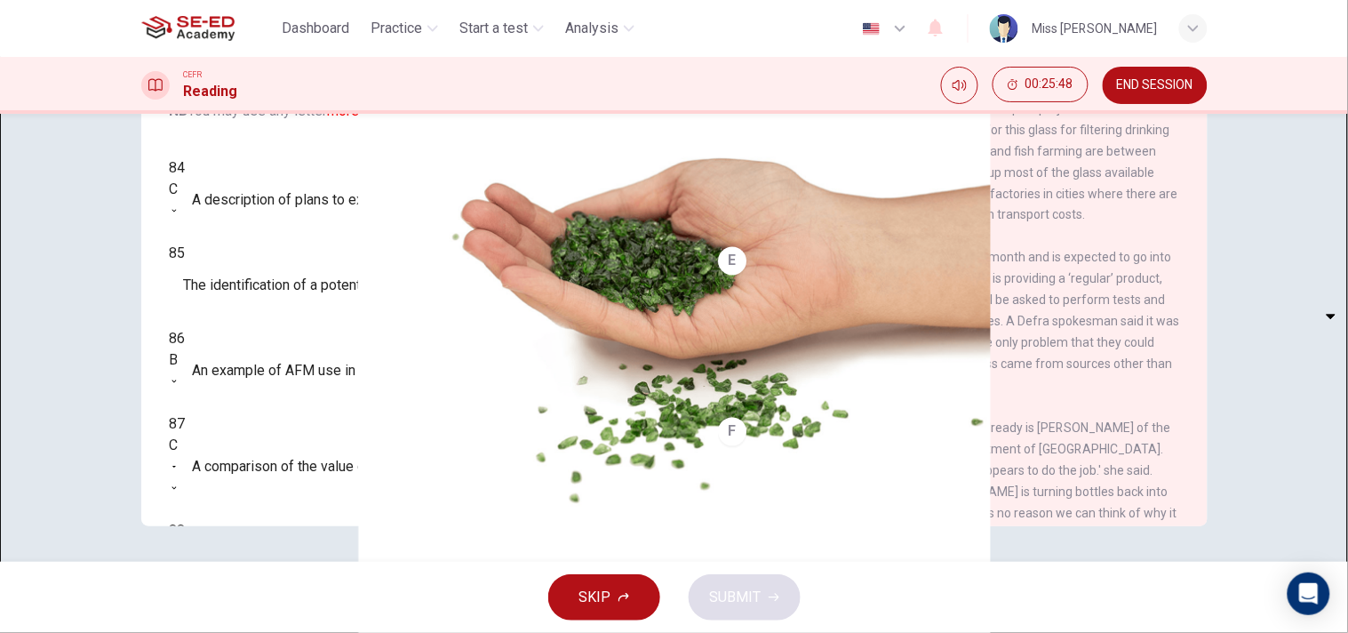
type input "H"
click at [276, 218] on body "This site uses cookies, as explained in our Privacy Policy . If you agree to th…" at bounding box center [674, 316] width 1348 height 633
type input "G"
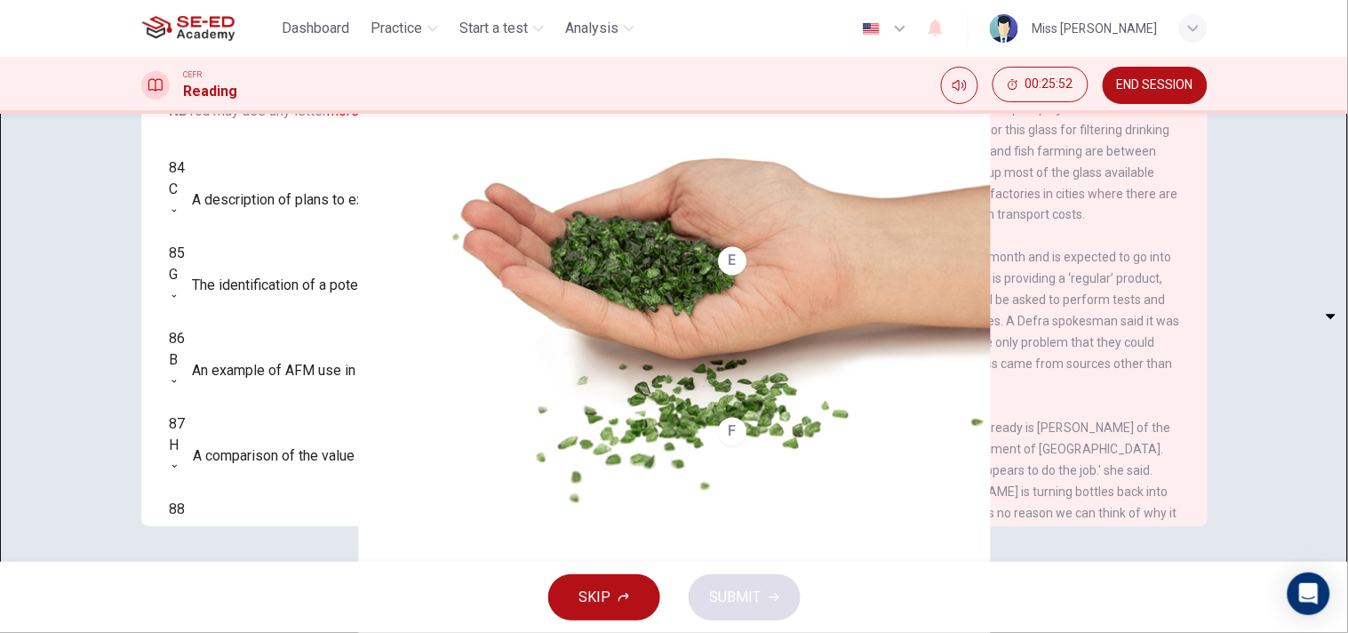
scroll to position [142, 0]
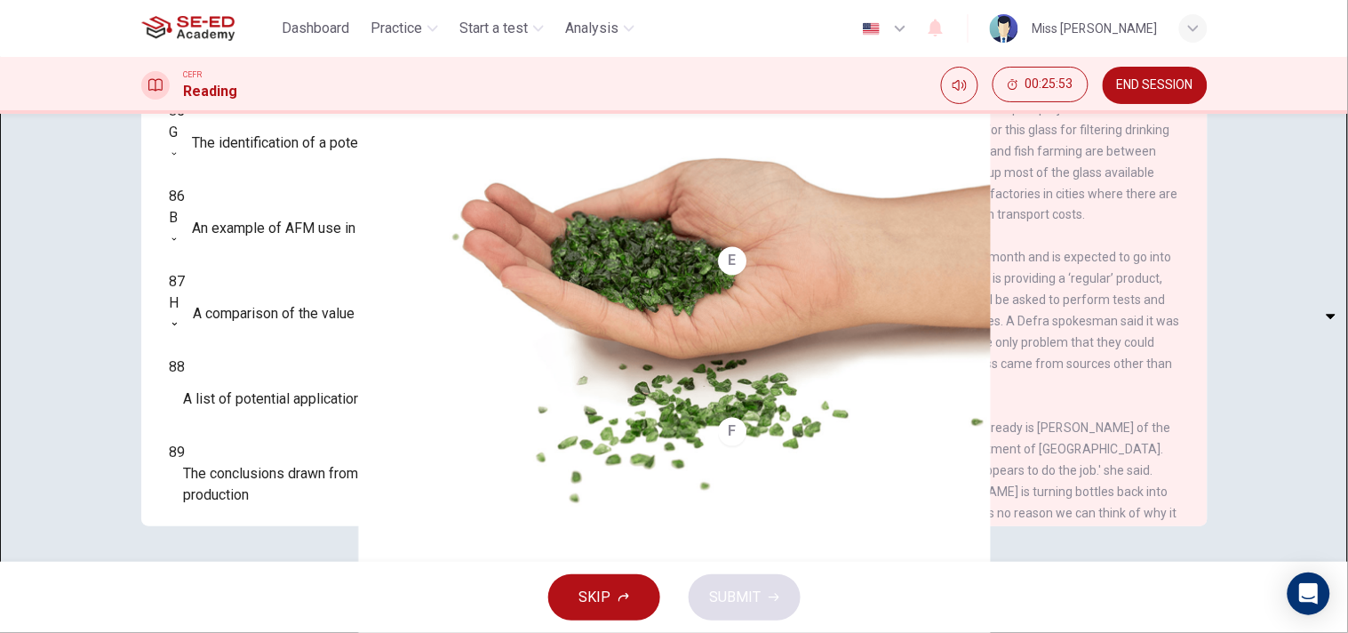
click at [274, 218] on body "This site uses cookies, as explained in our Privacy Policy . If you agree to th…" at bounding box center [674, 316] width 1348 height 633
type input "C"
click at [254, 308] on body "This site uses cookies, as explained in our Privacy Policy . If you agree to th…" at bounding box center [674, 316] width 1348 height 633
click at [227, 569] on li "A" at bounding box center [674, 643] width 1348 height 21
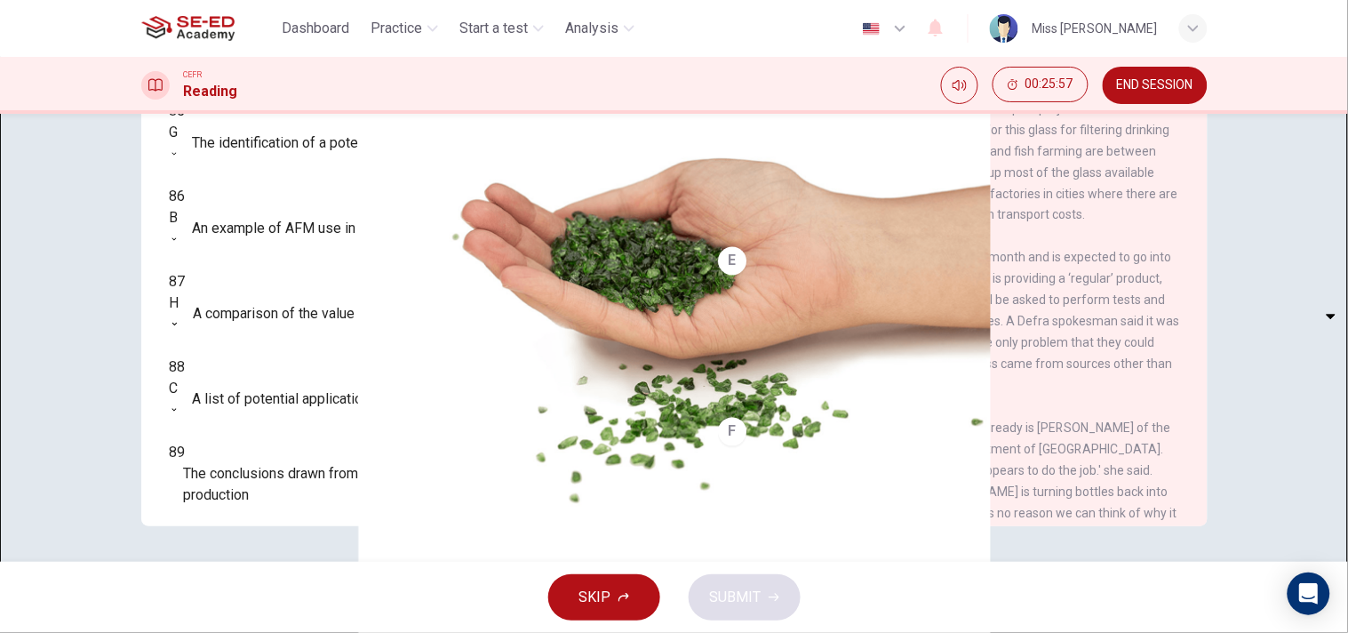
type input "A"
click at [259, 274] on body "This site uses cookies, as explained in our Privacy Policy . If you agree to th…" at bounding box center [674, 316] width 1348 height 633
type input "F"
click at [256, 383] on body "This site uses cookies, as explained in our Privacy Policy . If you agree to th…" at bounding box center [674, 316] width 1348 height 633
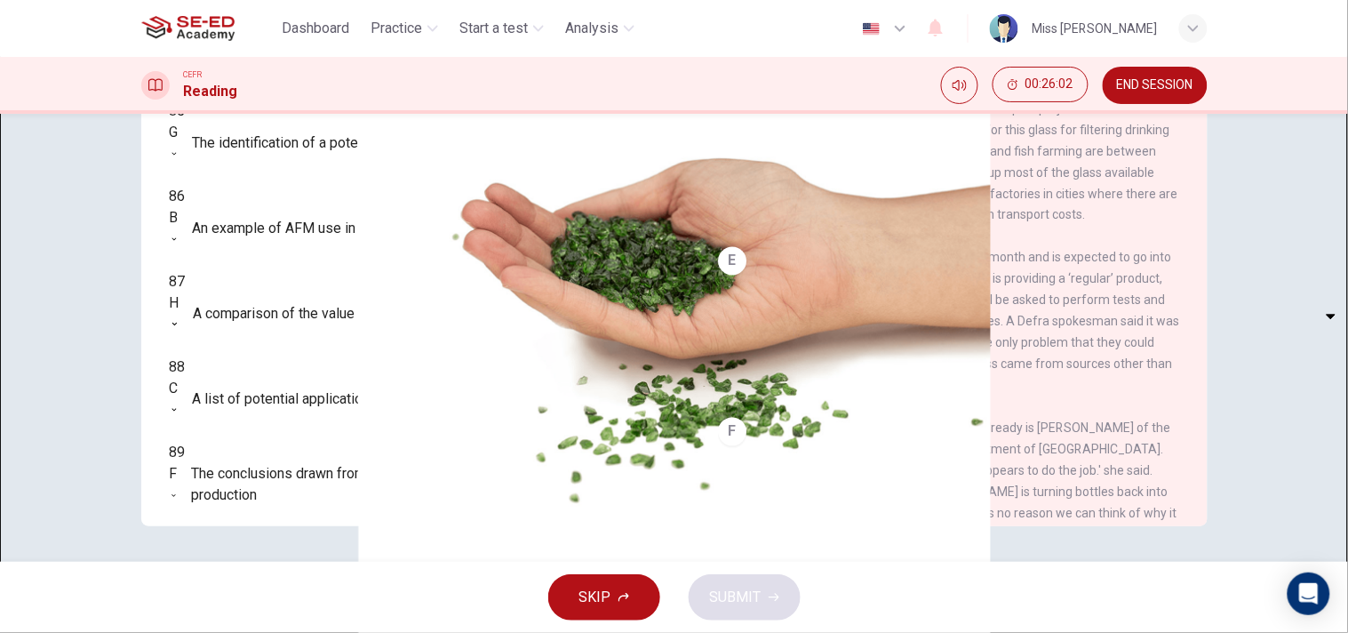
type input "E"
click at [280, 489] on body "This site uses cookies, as explained in our Privacy Policy . If you agree to th…" at bounding box center [674, 316] width 1348 height 633
type input "D"
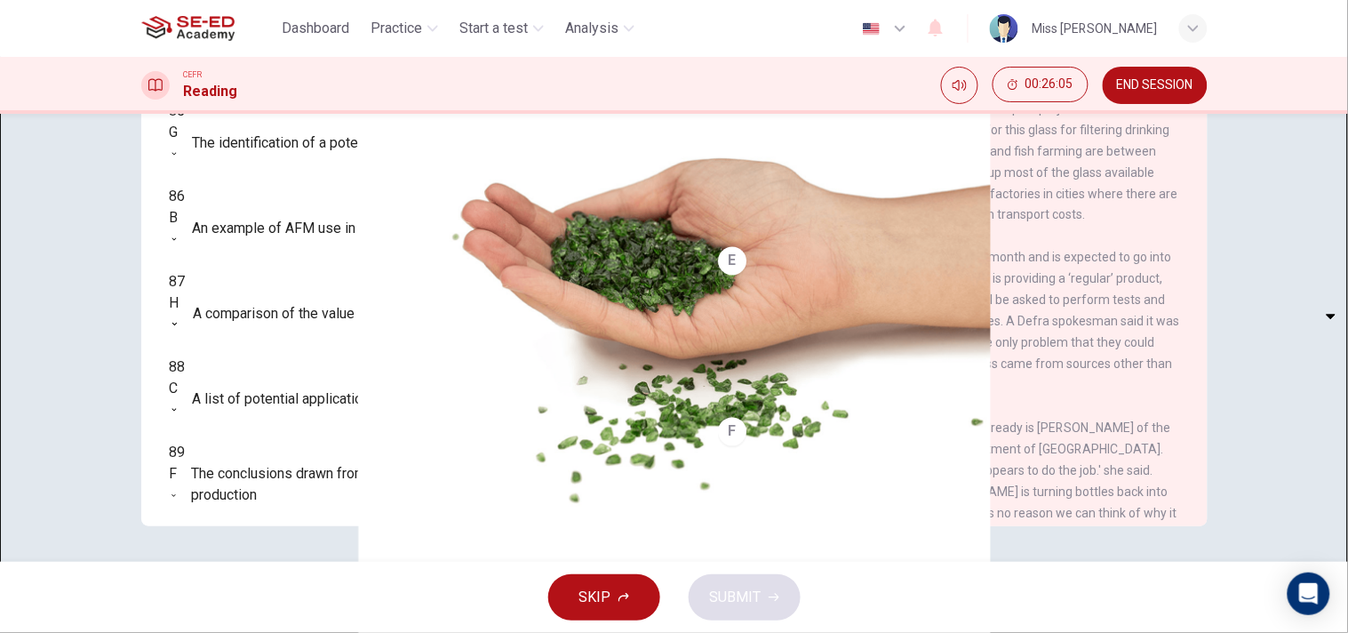
click at [283, 428] on body "This site uses cookies, as explained in our Privacy Policy . If you agree to th…" at bounding box center [674, 316] width 1348 height 633
type input "C"
click at [721, 569] on span "SUBMIT" at bounding box center [736, 597] width 52 height 25
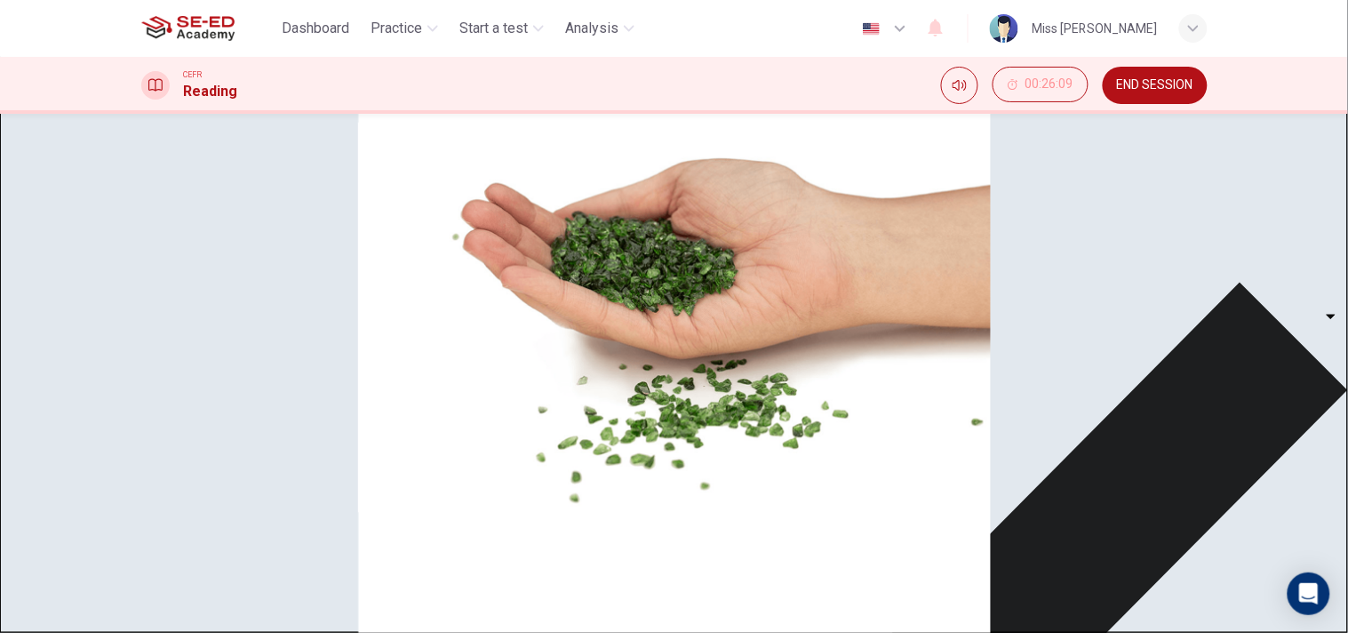
scroll to position [120, 0]
click at [179, 157] on div "C" at bounding box center [174, 167] width 9 height 21
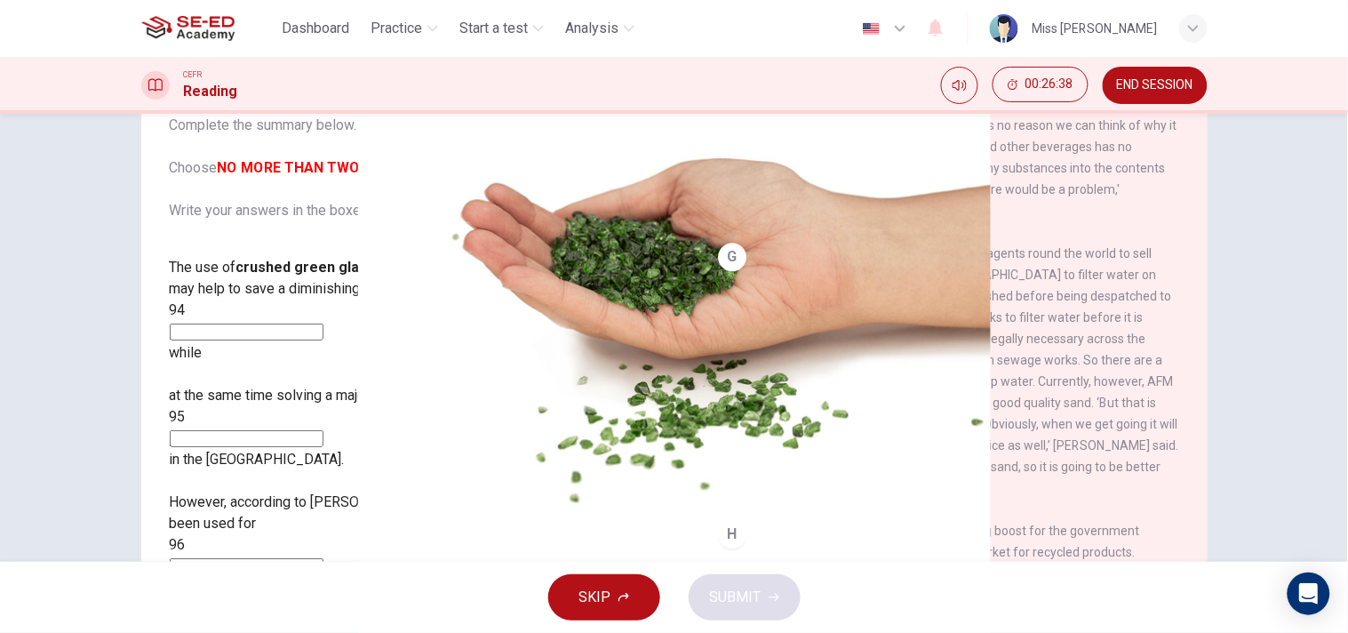
scroll to position [1180, 0]
click at [324, 324] on input at bounding box center [247, 332] width 154 height 17
type input "f"
click at [324, 430] on input at bounding box center [247, 438] width 154 height 17
type input "e"
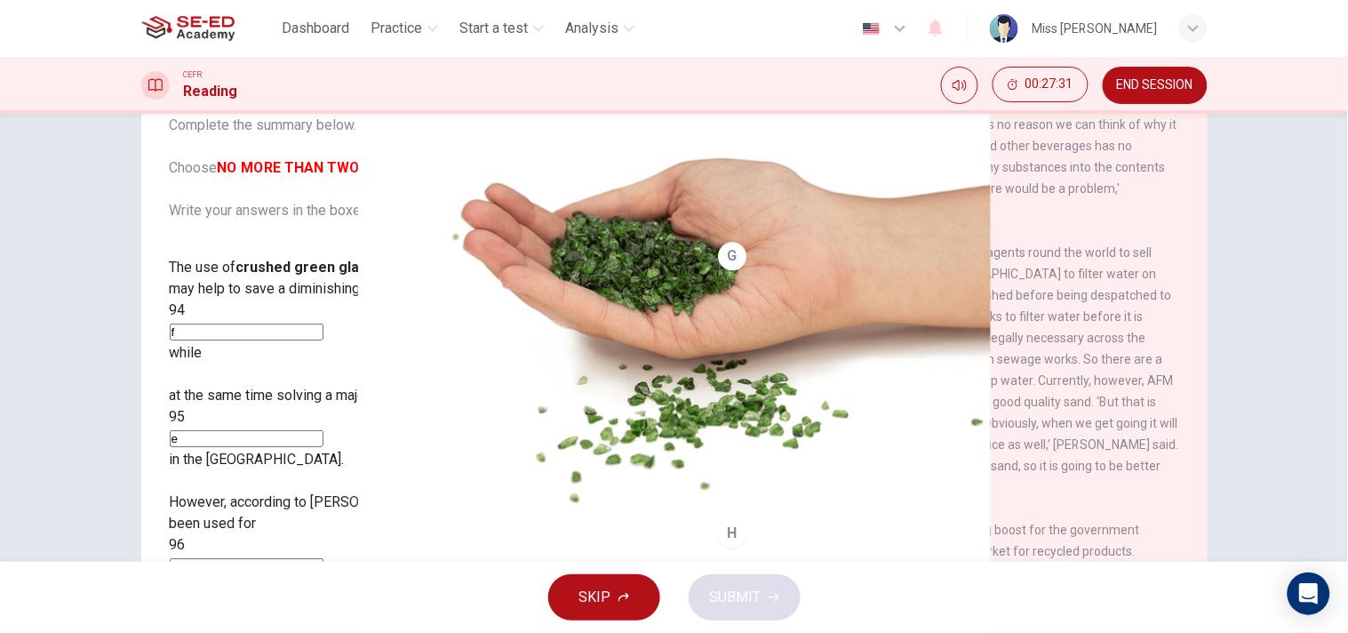
type input "g"
click at [324, 558] on input at bounding box center [247, 566] width 154 height 17
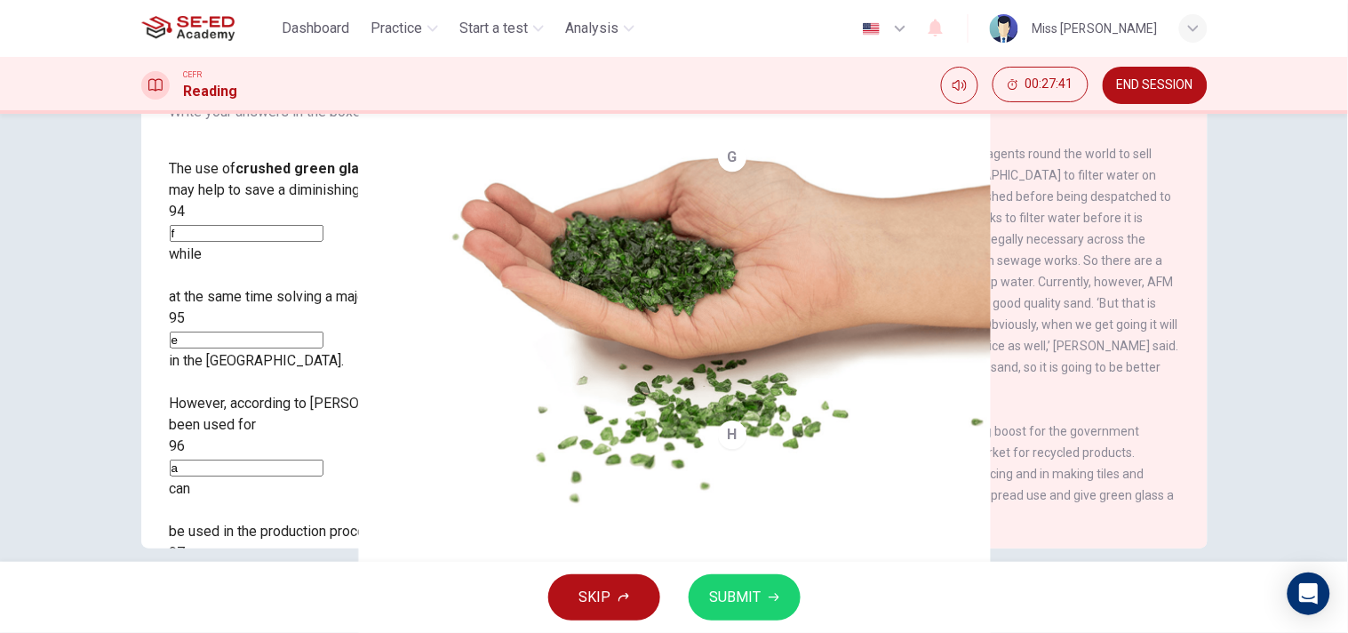
scroll to position [1434, 0]
type input "a"
click at [730, 569] on span "SUBMIT" at bounding box center [736, 597] width 52 height 25
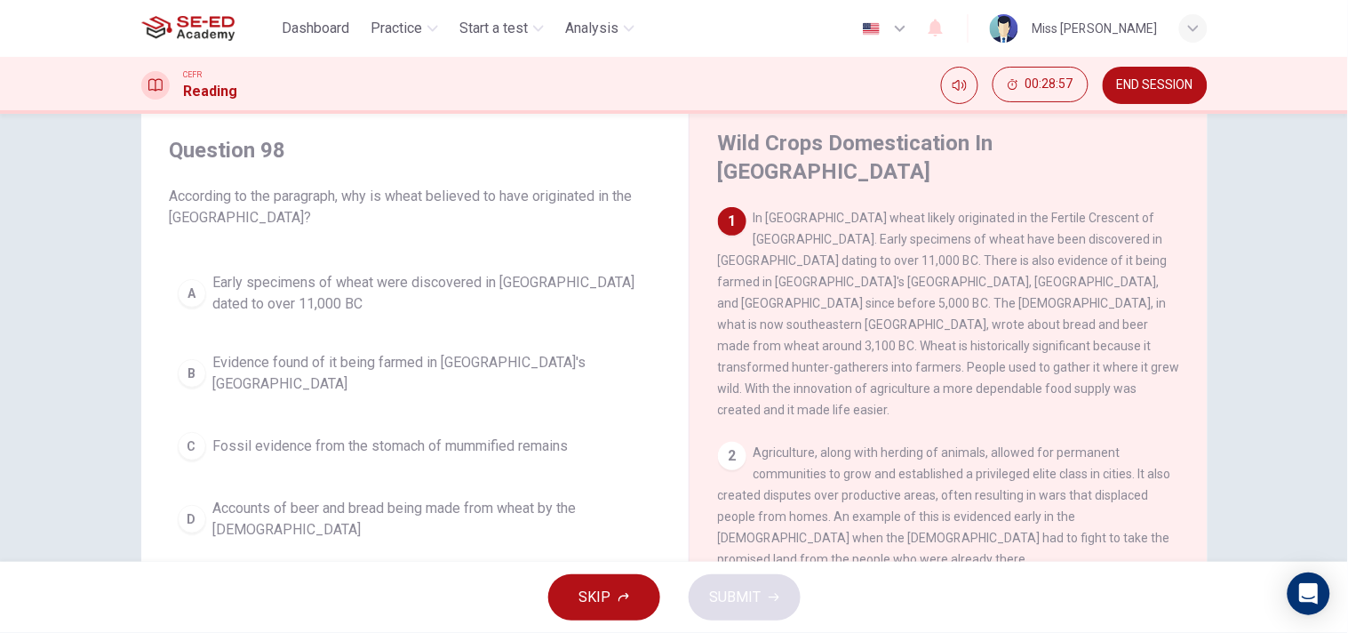
scroll to position [66, 0]
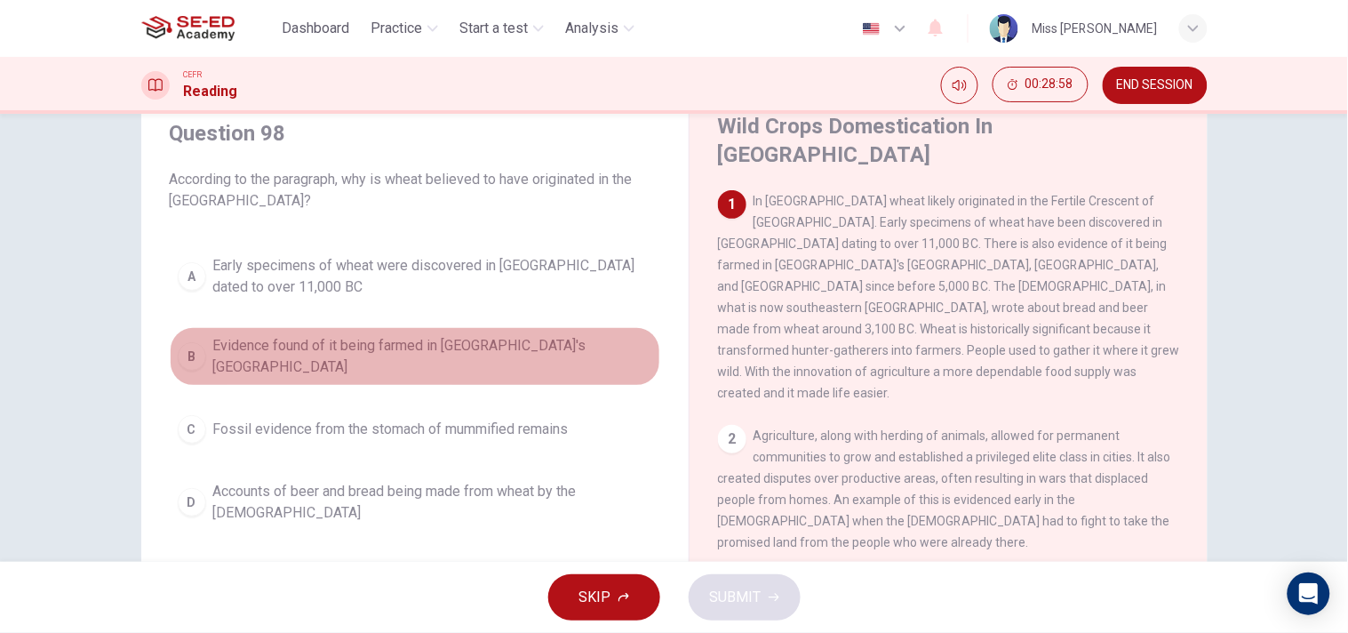
click at [299, 335] on button "B Evidence found of it being farmed in [GEOGRAPHIC_DATA]'s [GEOGRAPHIC_DATA]" at bounding box center [415, 356] width 491 height 59
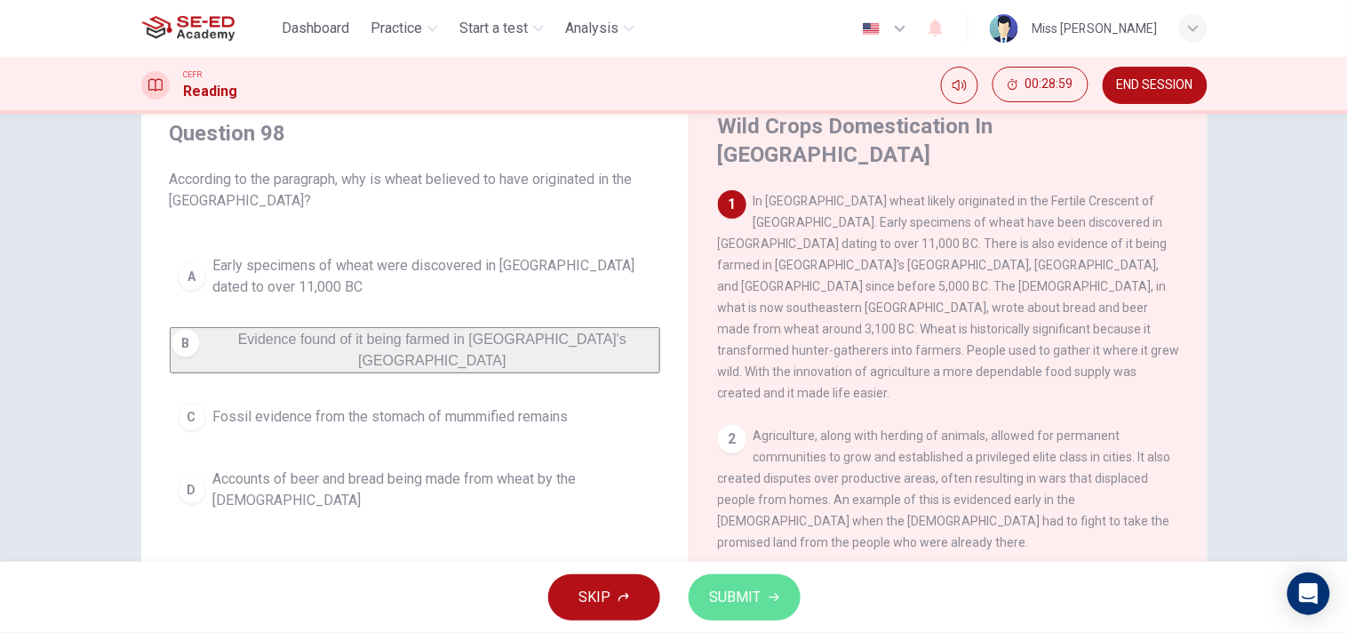
click at [752, 569] on button "SUBMIT" at bounding box center [745, 597] width 112 height 46
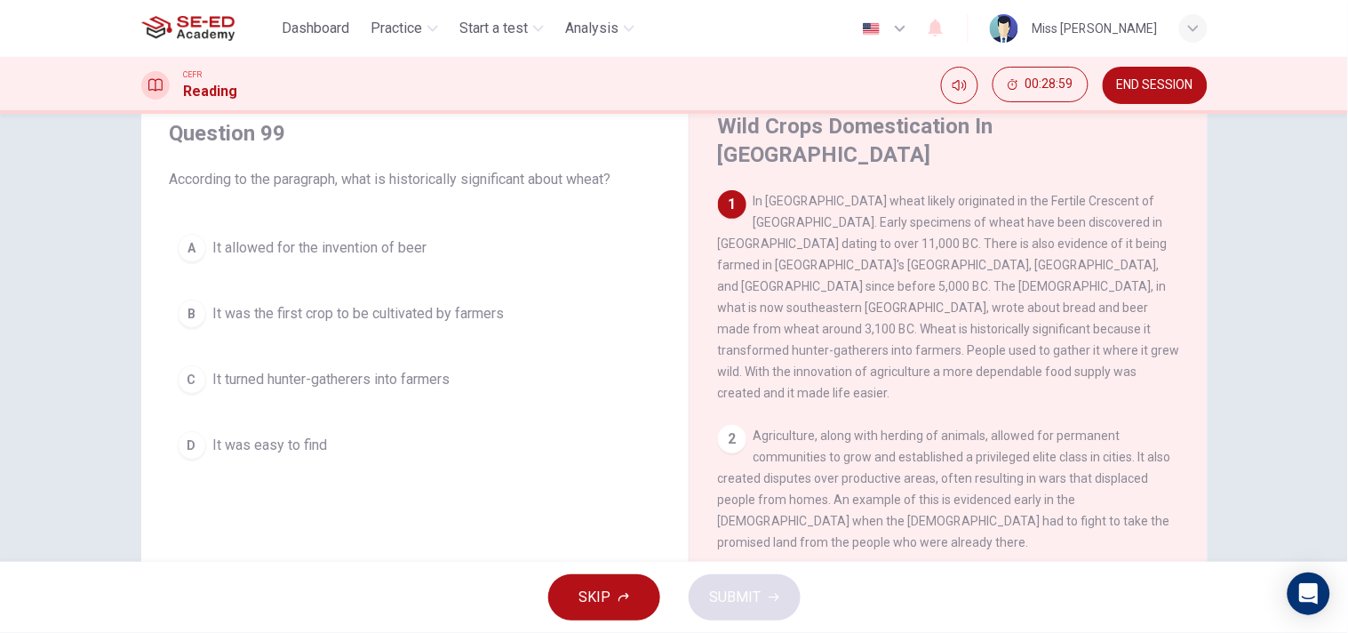
click at [944, 569] on div "SKIP SUBMIT" at bounding box center [674, 597] width 1348 height 71
click at [347, 287] on div "A It allowed for the invention of beer B It was the first crop to be cultivated…" at bounding box center [415, 347] width 491 height 242
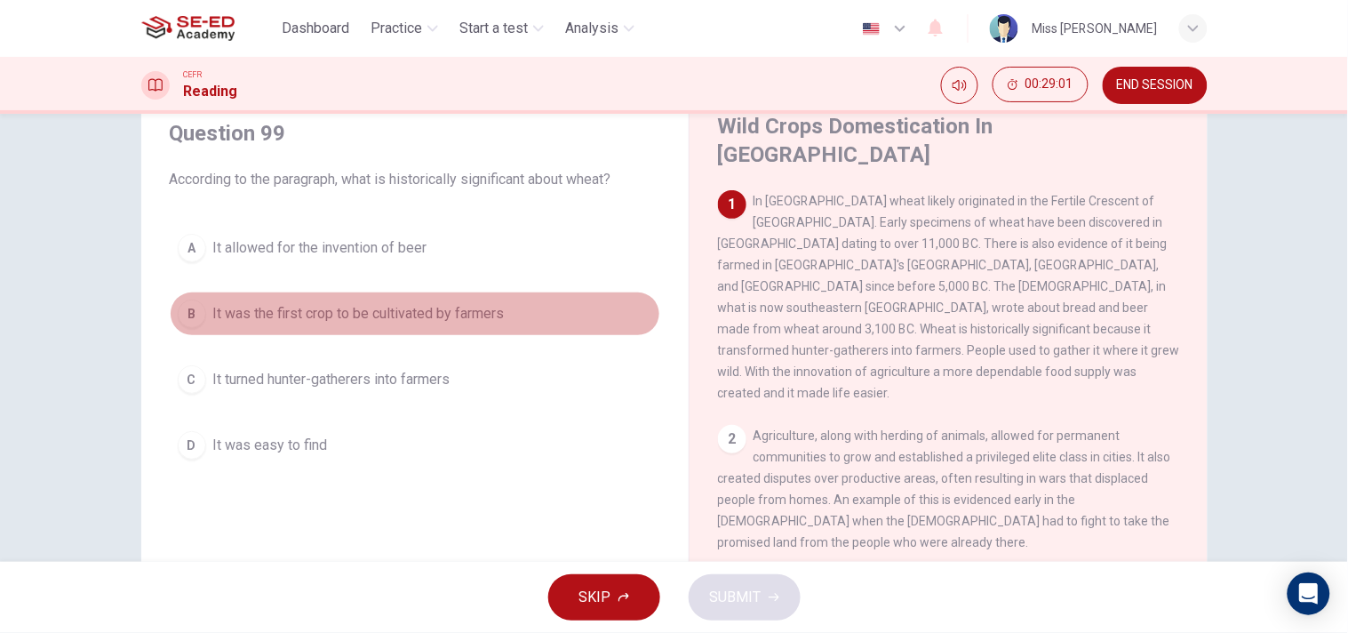
click at [347, 308] on span "It was the first crop to be cultivated by farmers" at bounding box center [359, 313] width 292 height 21
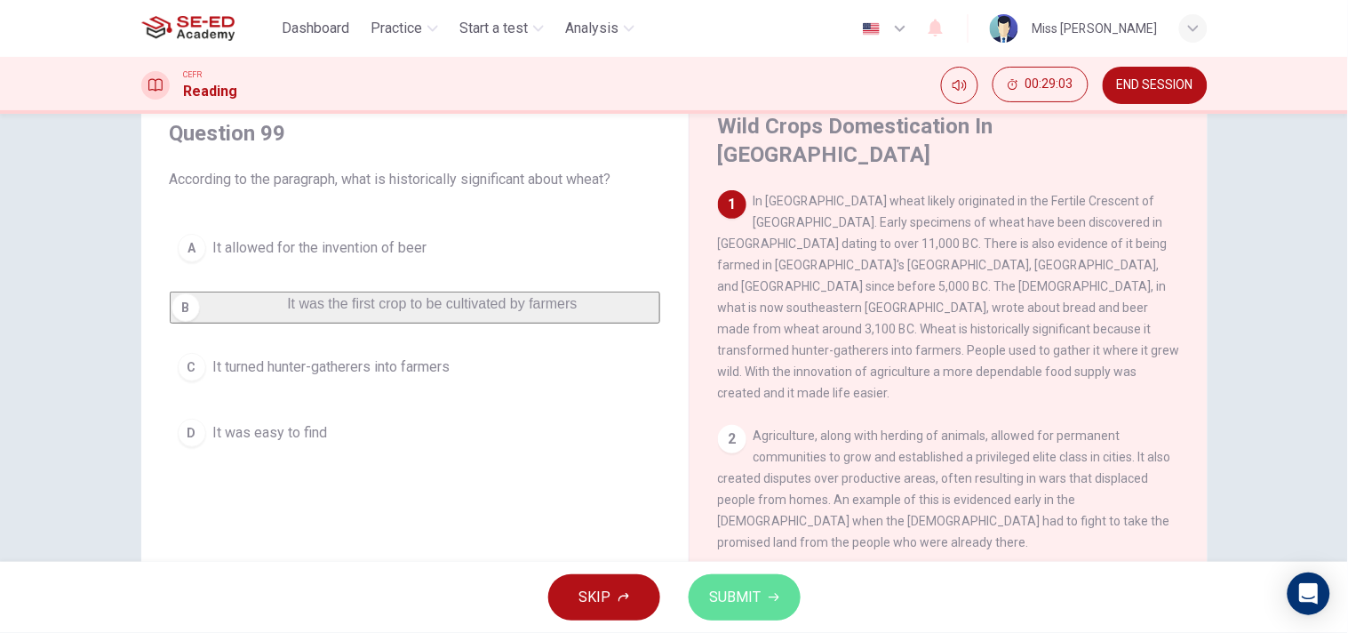
click at [727, 569] on span "SUBMIT" at bounding box center [736, 597] width 52 height 25
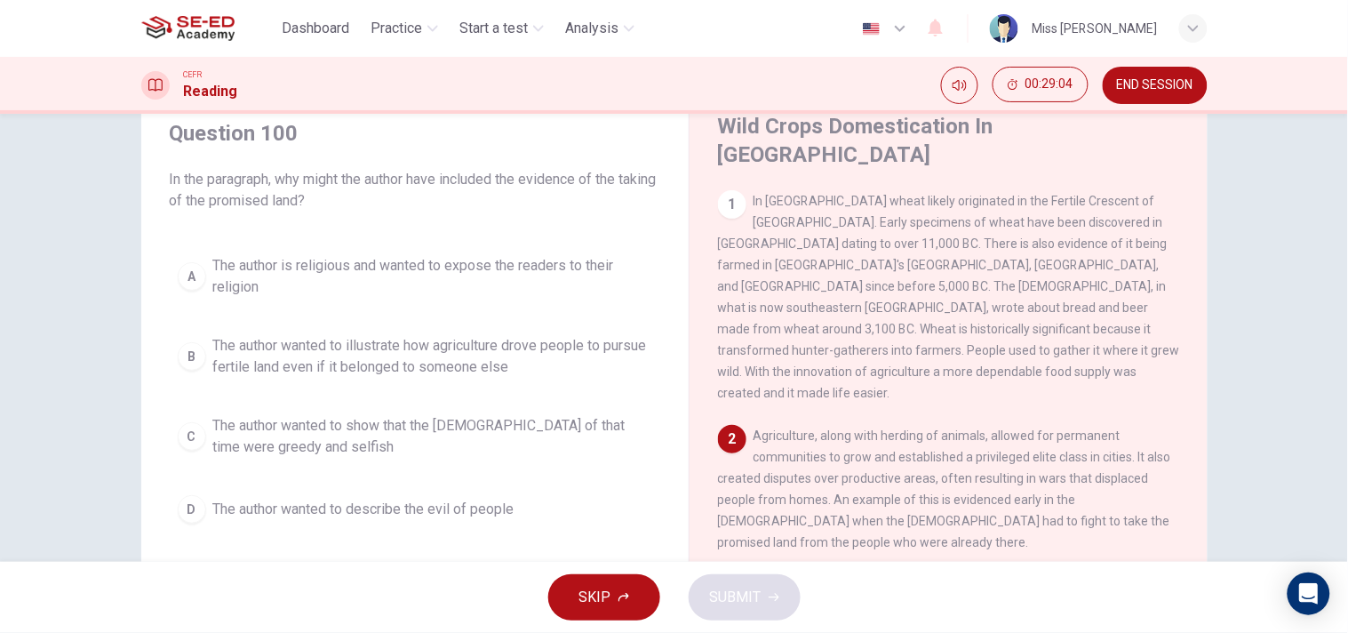
click at [315, 331] on button "B The author wanted to illustrate how agriculture drove people to pursue fertil…" at bounding box center [415, 356] width 491 height 59
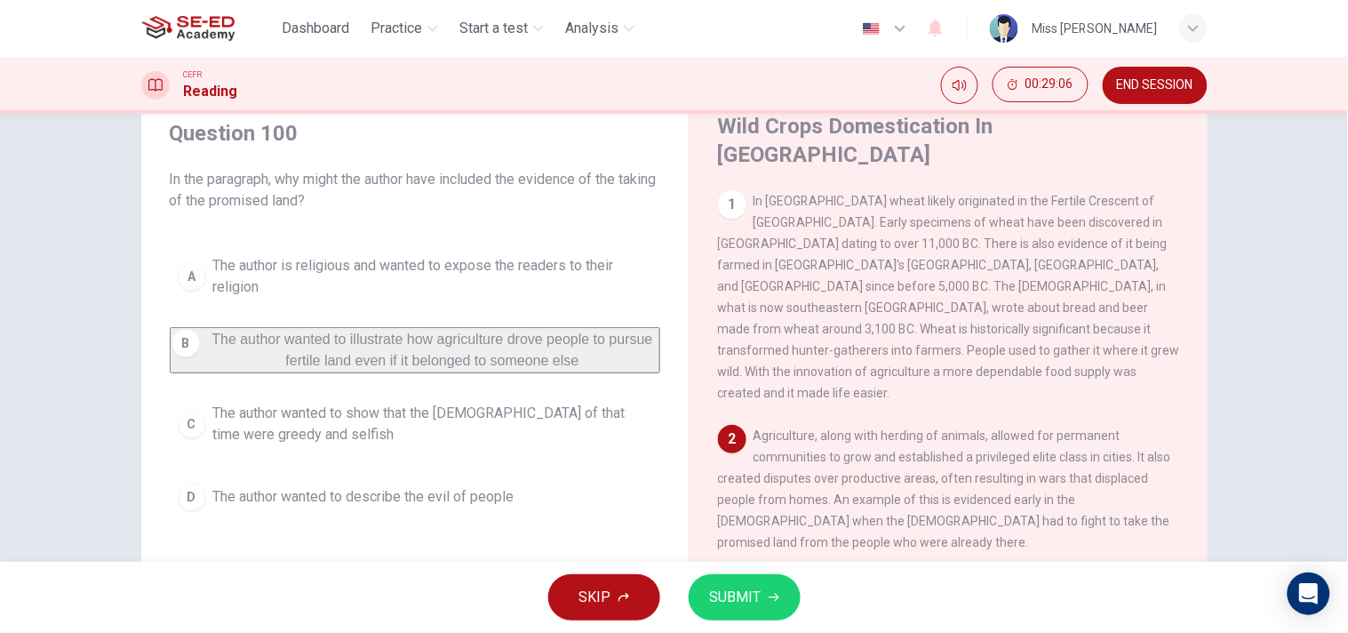
click at [740, 569] on span "SUBMIT" at bounding box center [736, 597] width 52 height 25
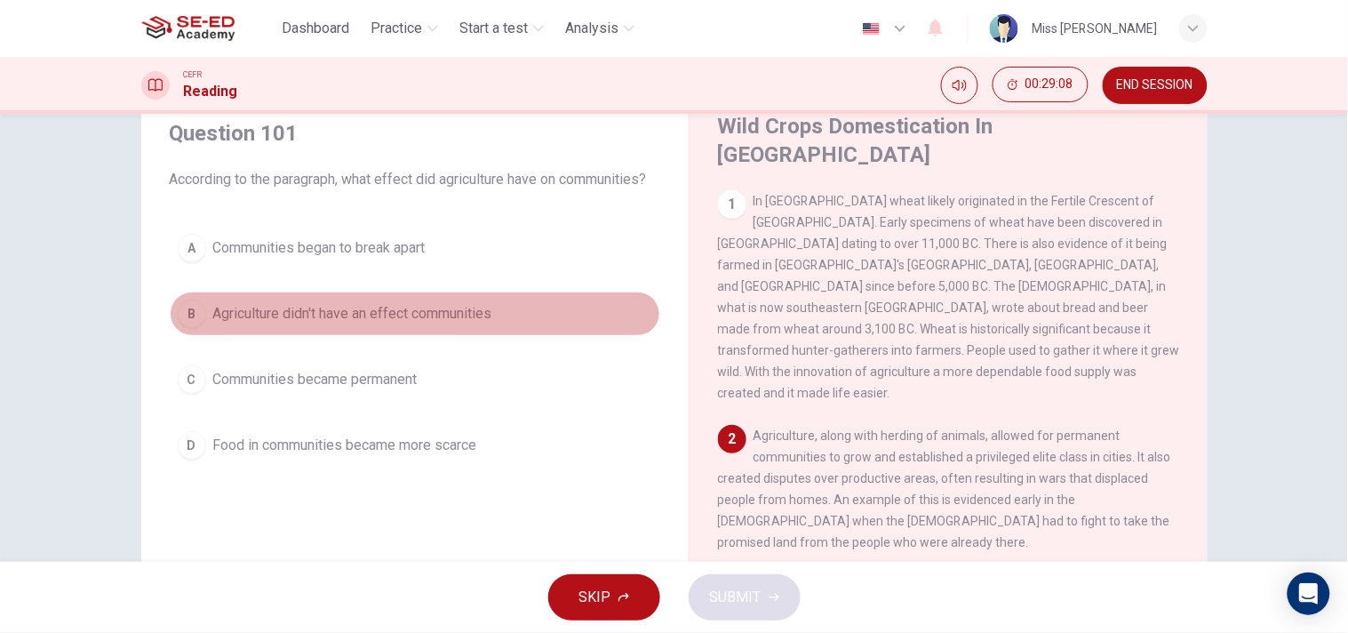
click at [286, 331] on button "B Agriculture didn't have an effect communities" at bounding box center [415, 314] width 491 height 44
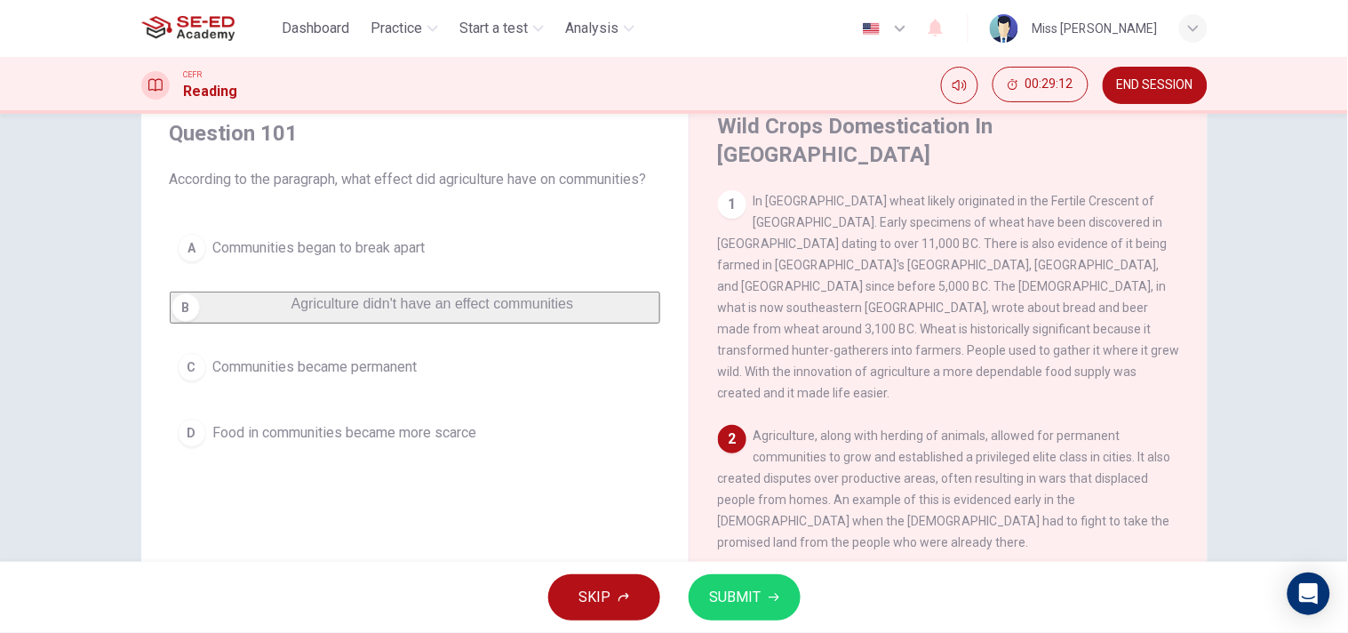
click at [732, 569] on span "SUBMIT" at bounding box center [736, 597] width 52 height 25
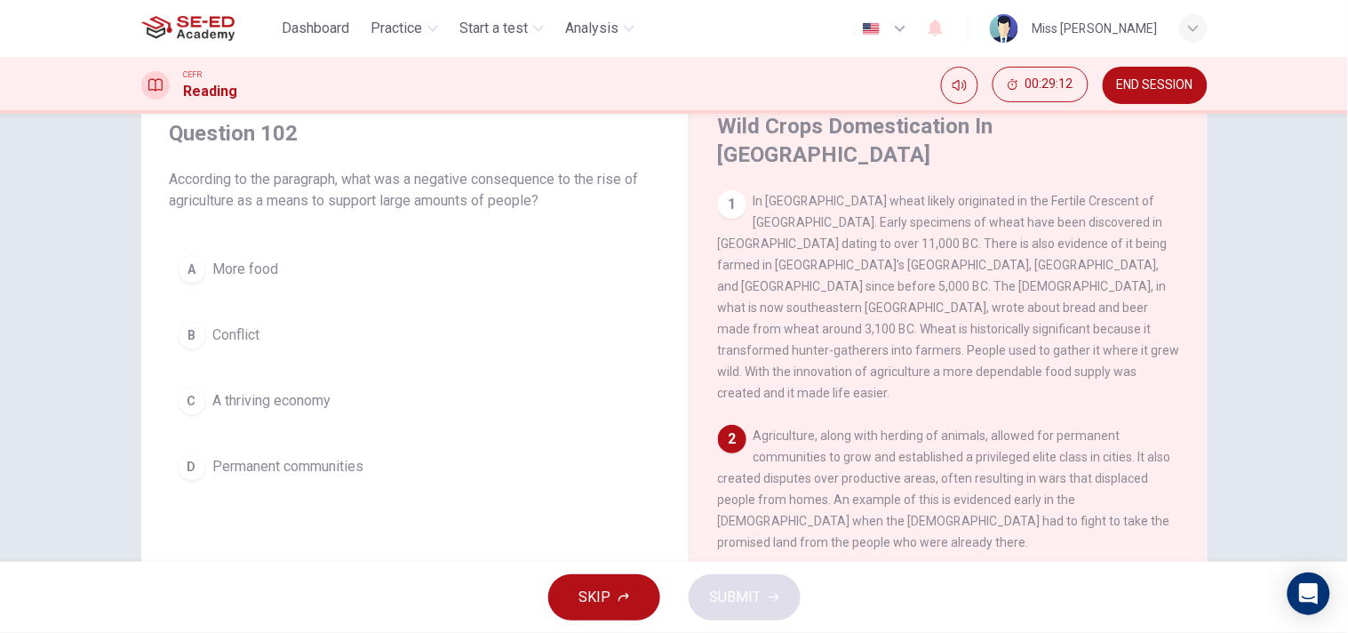
click at [236, 382] on button "C A thriving economy" at bounding box center [415, 401] width 491 height 44
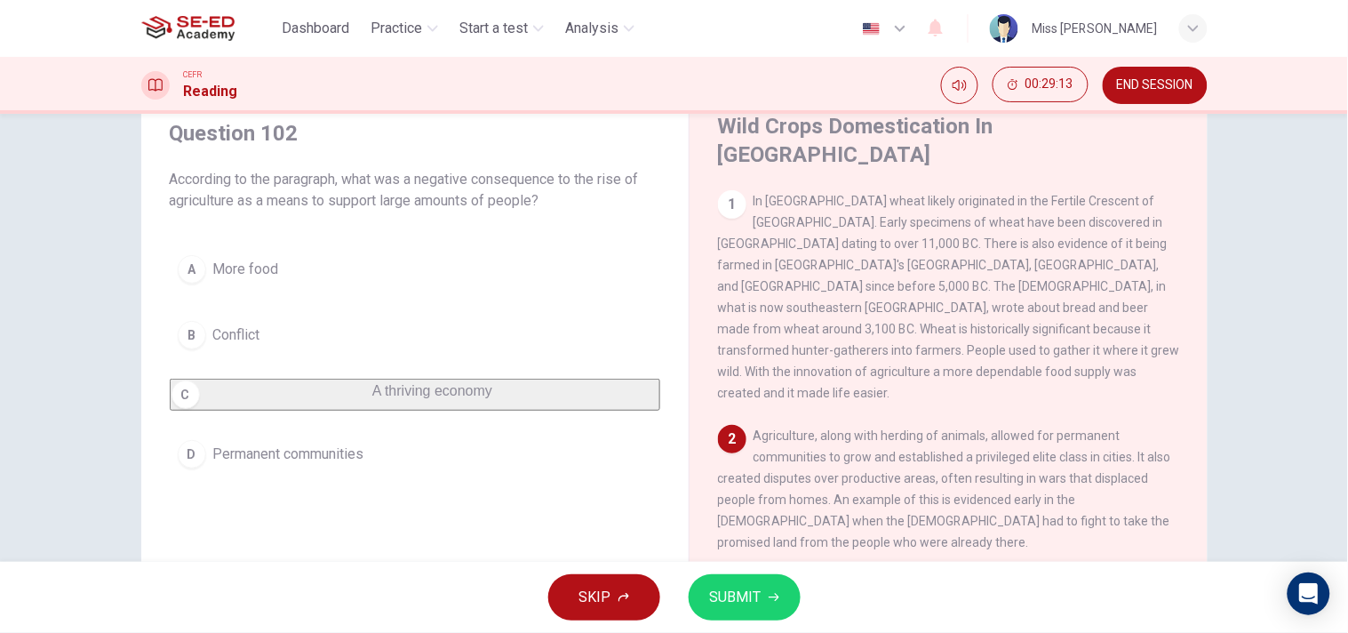
click at [761, 569] on button "SUBMIT" at bounding box center [745, 597] width 112 height 46
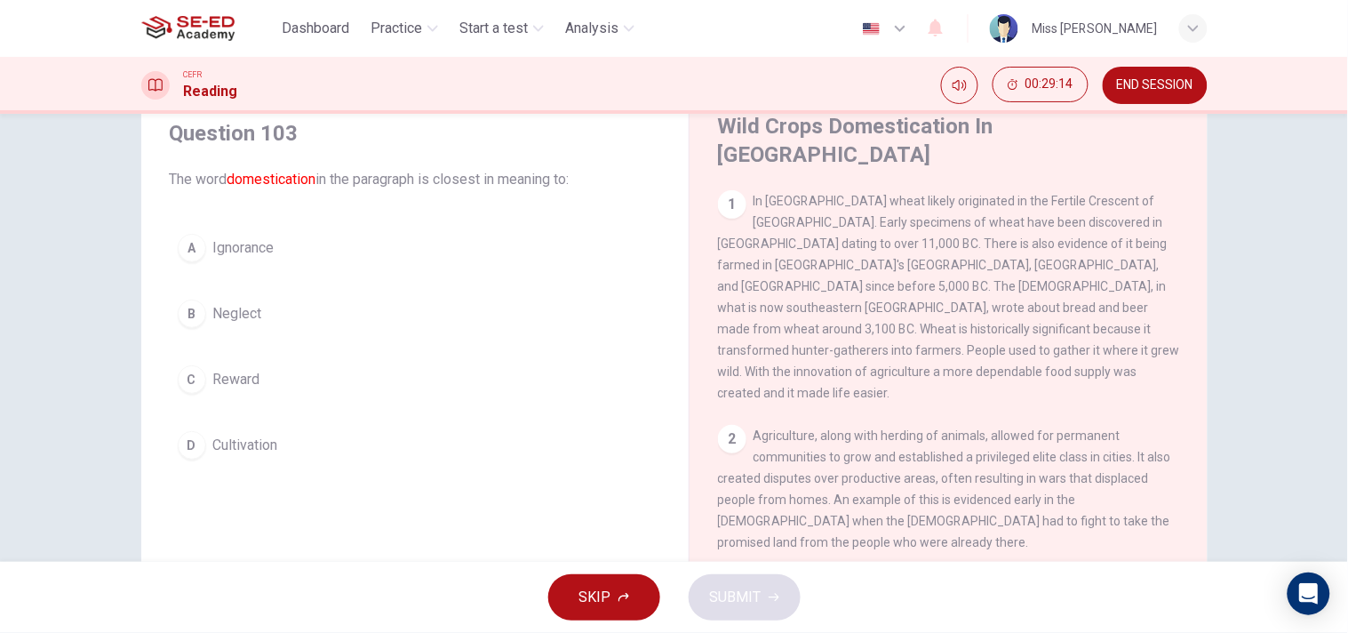
click at [236, 237] on span "Ignorance" at bounding box center [243, 247] width 61 height 21
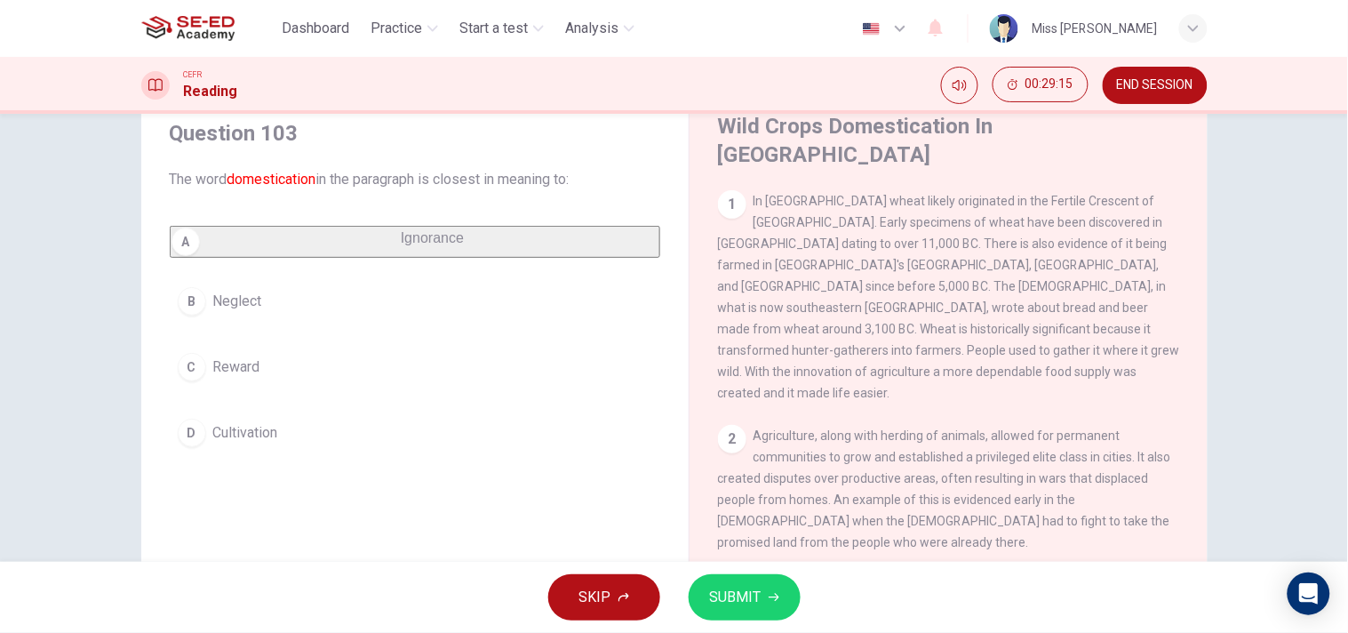
click at [732, 569] on span "SUBMIT" at bounding box center [736, 597] width 52 height 25
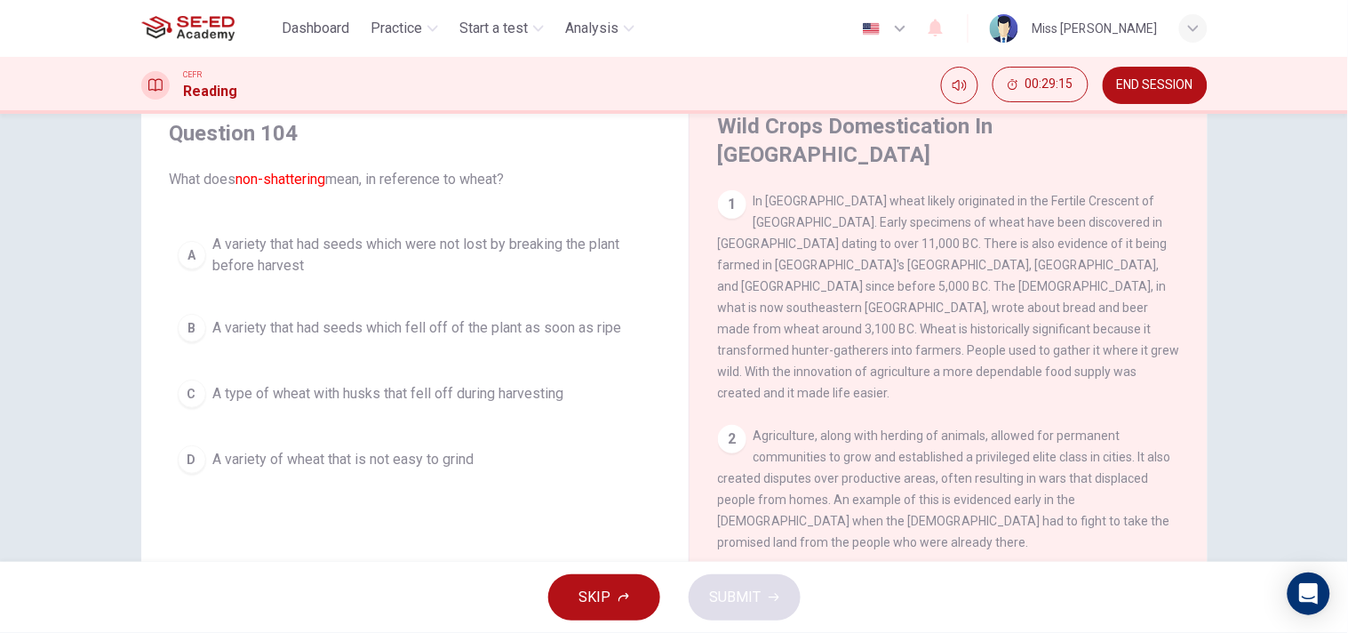
click at [432, 334] on span "A variety that had seeds which fell off of the plant as soon as ripe" at bounding box center [417, 327] width 409 height 21
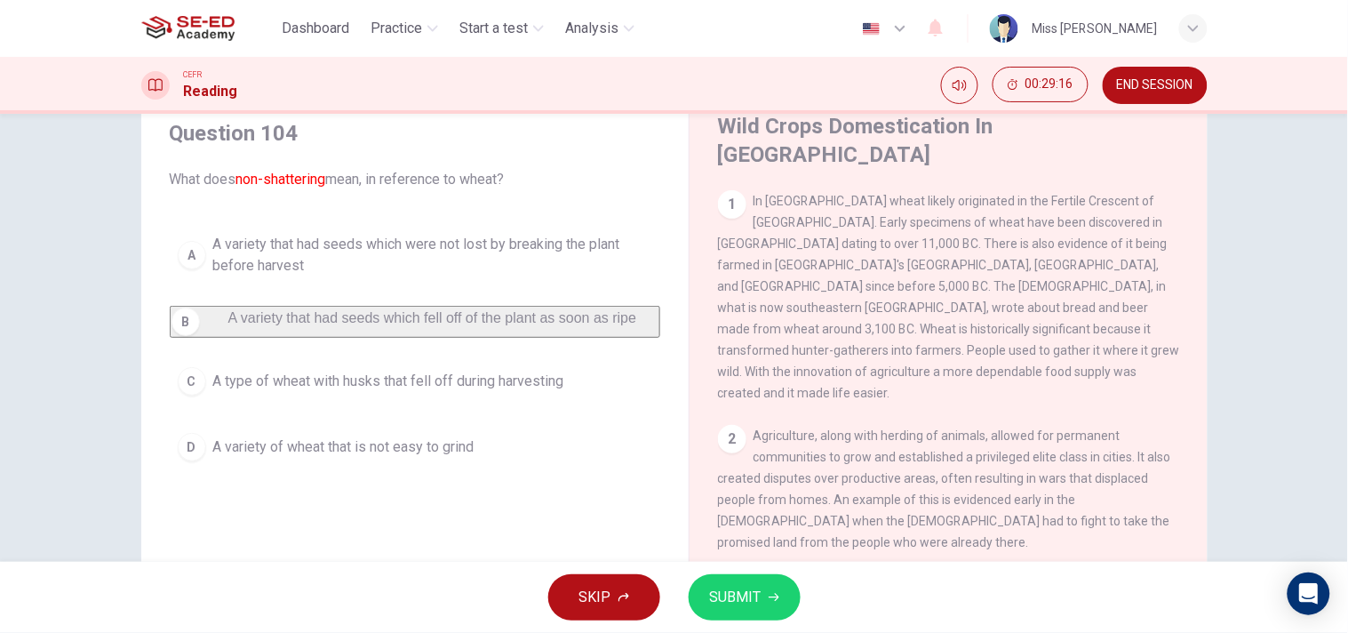
click at [699, 569] on button "SUBMIT" at bounding box center [745, 597] width 112 height 46
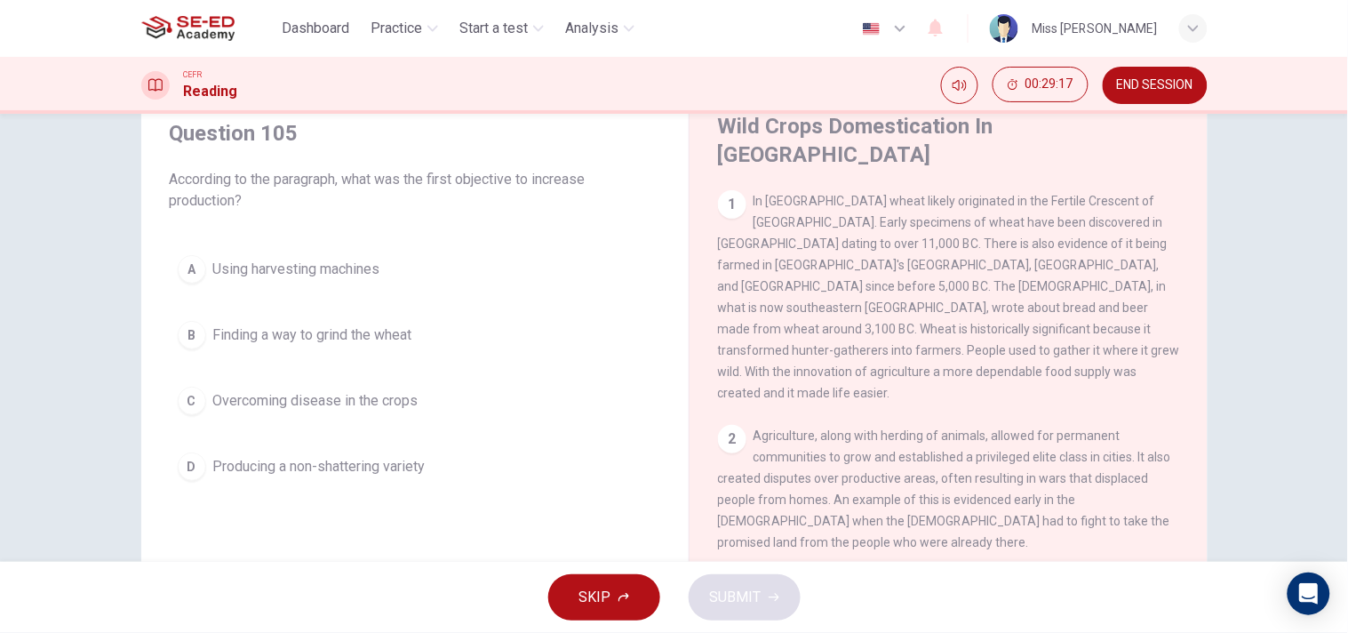
click at [304, 307] on div "A Using harvesting machines B Finding a way to grind the wheat C Overcoming dis…" at bounding box center [415, 368] width 491 height 242
click at [314, 326] on span "Finding a way to grind the wheat" at bounding box center [312, 334] width 199 height 21
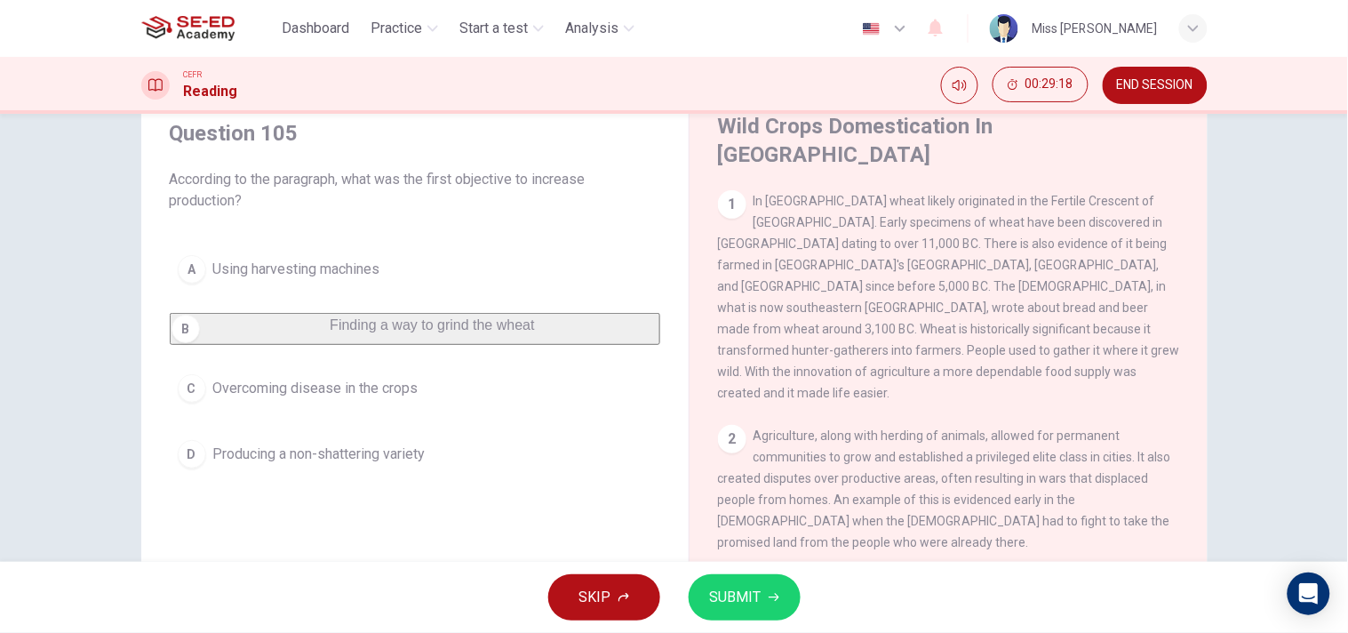
drag, startPoint x: 771, startPoint y: 591, endPoint x: 910, endPoint y: 600, distance: 139.8
click at [770, 569] on icon "button" at bounding box center [774, 597] width 11 height 11
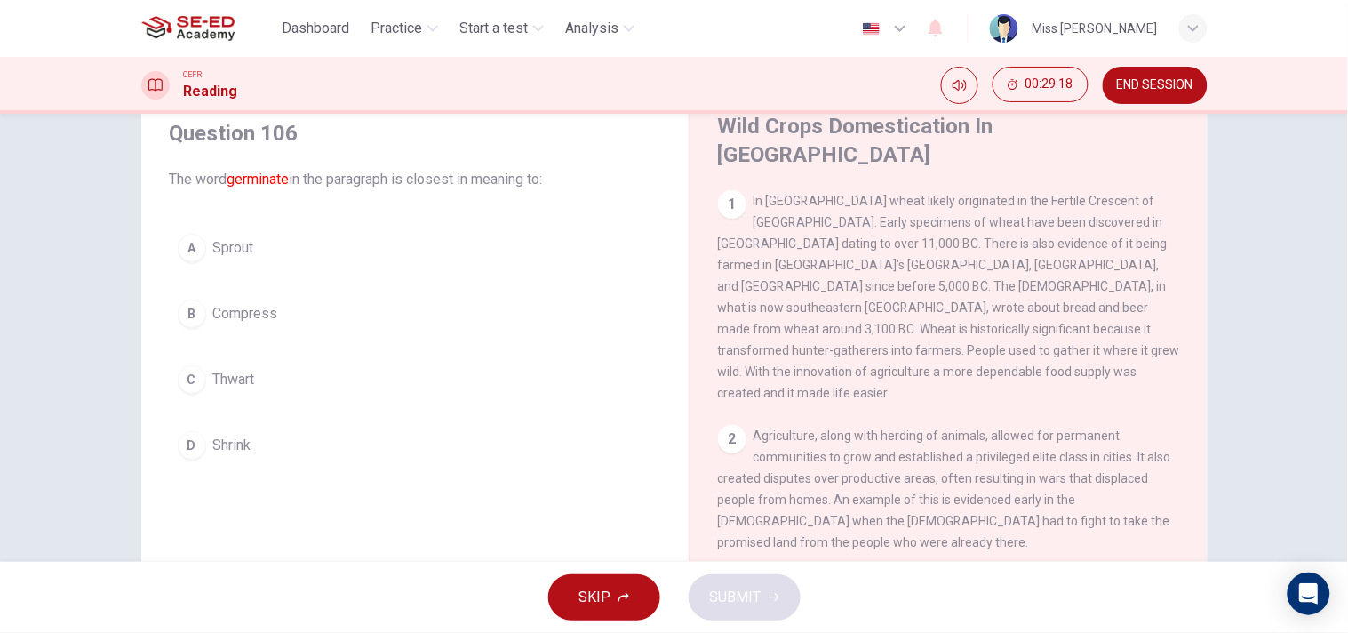
click at [229, 436] on span "Shrink" at bounding box center [232, 445] width 38 height 21
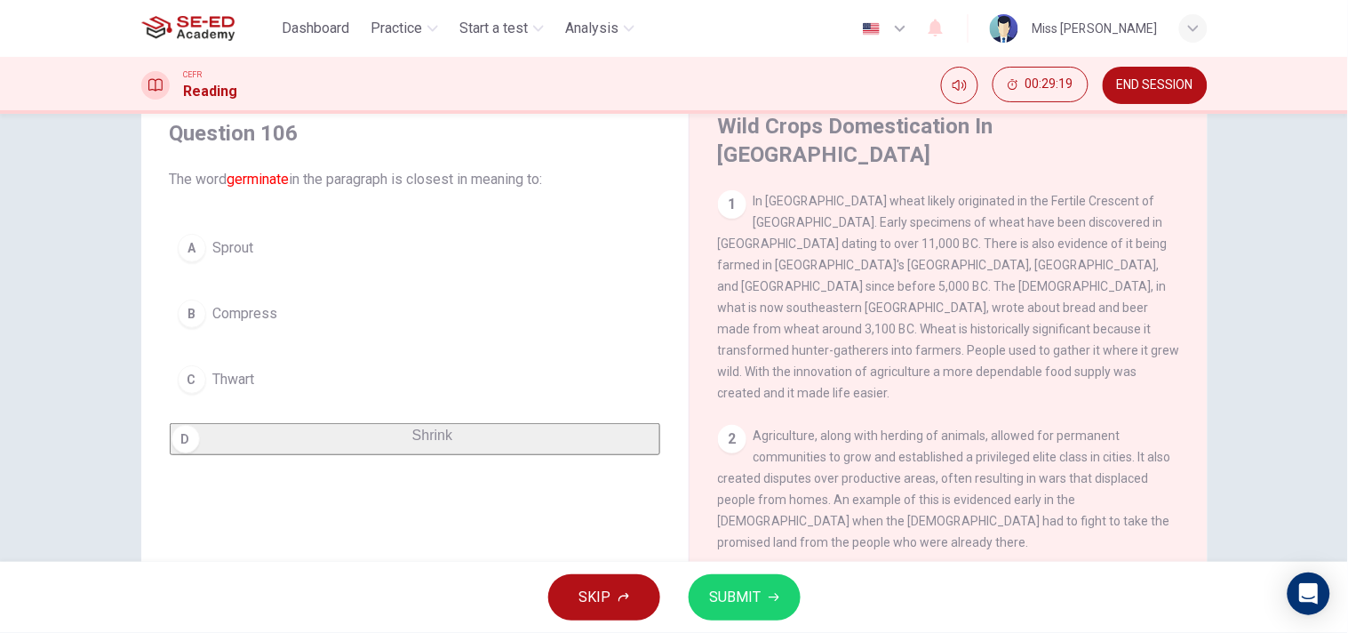
click at [726, 569] on span "SUBMIT" at bounding box center [736, 597] width 52 height 25
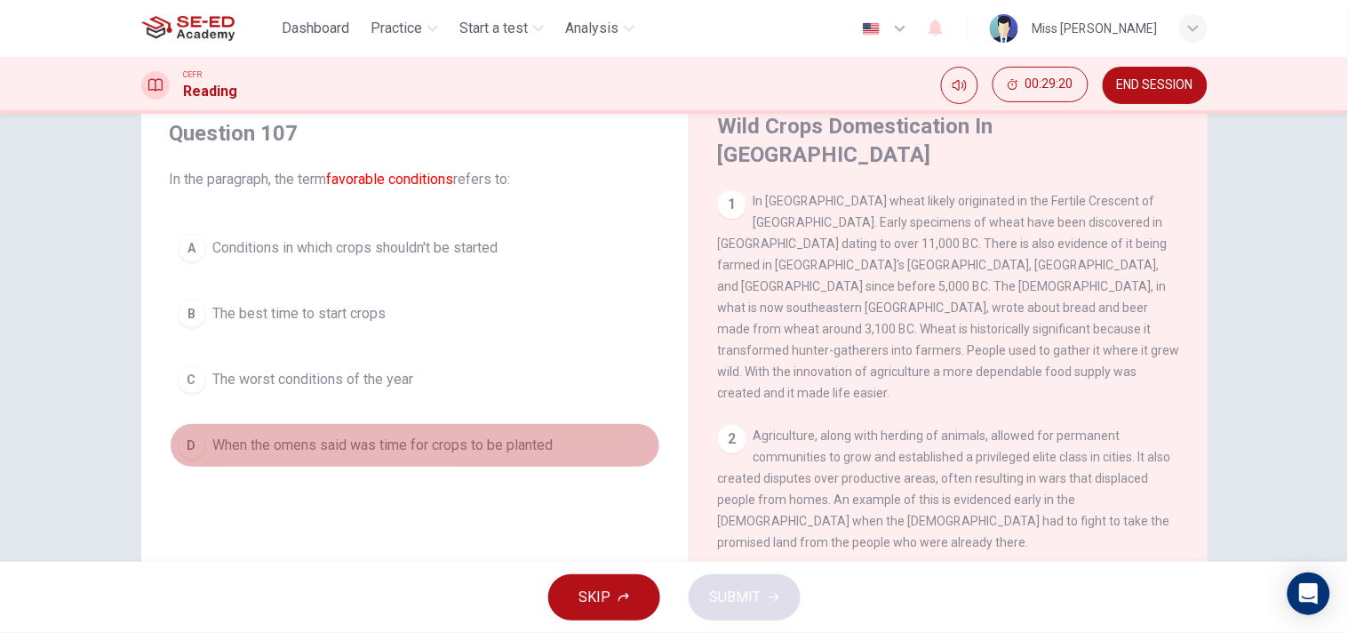
click at [340, 442] on span "When the omens said was time for crops to be planted" at bounding box center [383, 445] width 340 height 21
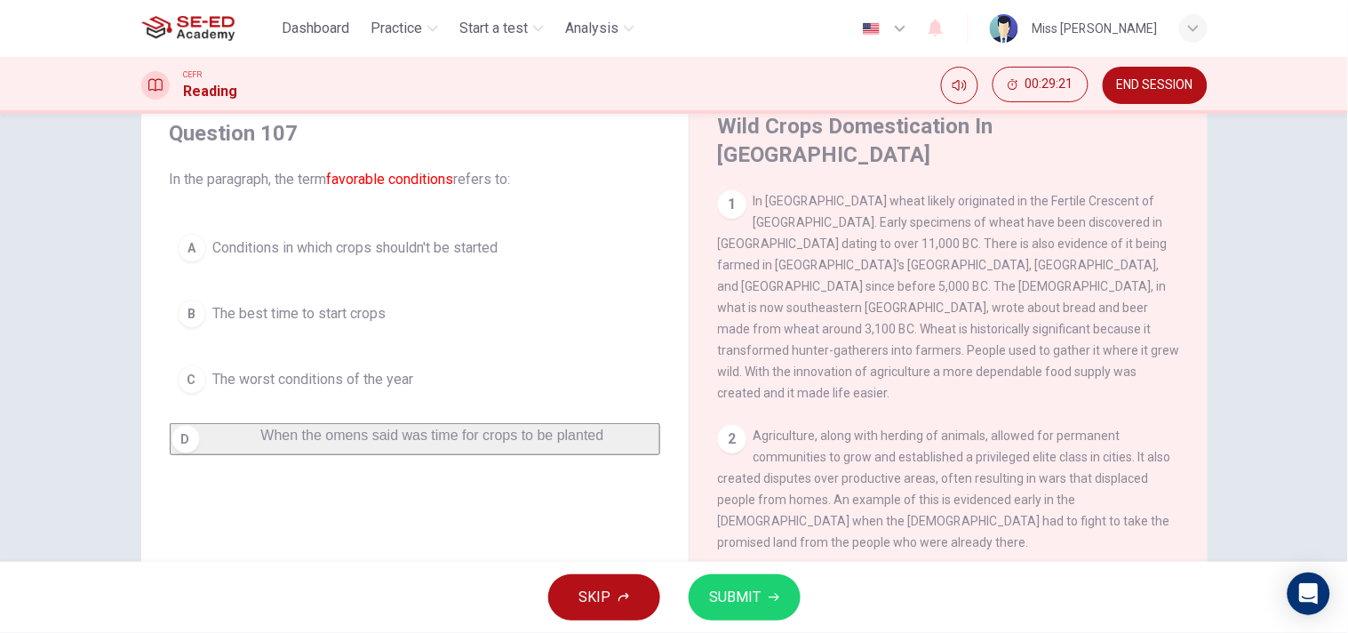
click at [771, 569] on button "SUBMIT" at bounding box center [745, 597] width 112 height 46
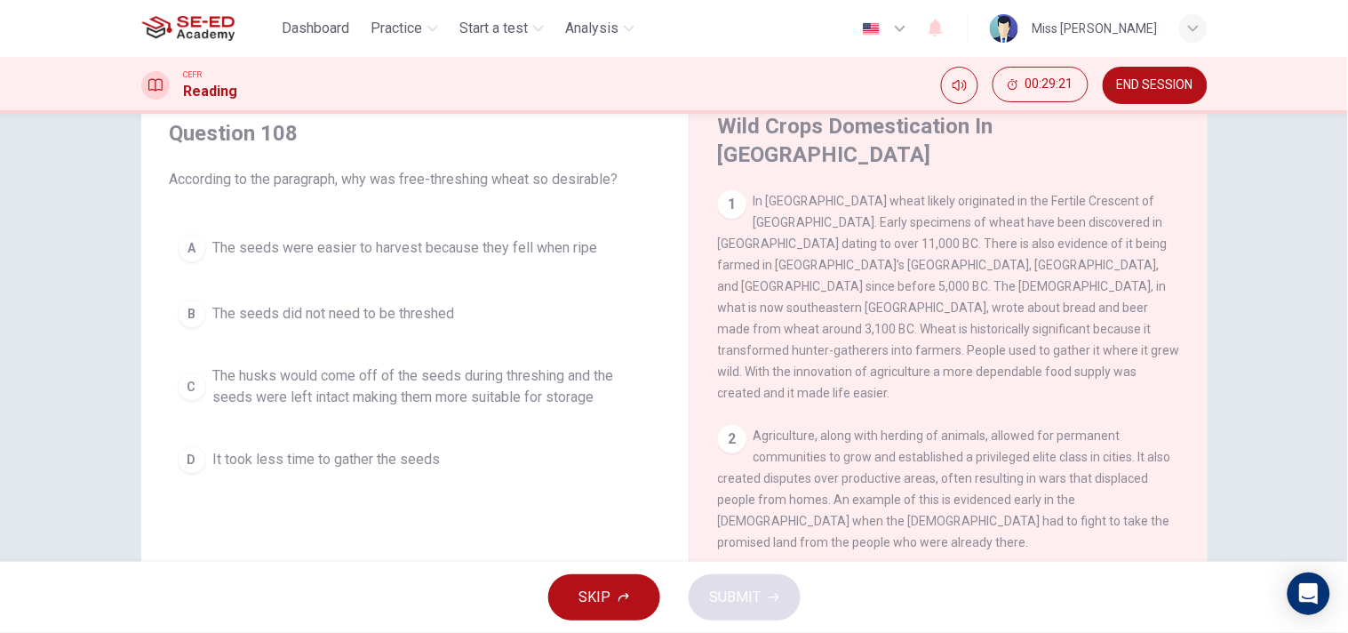
click at [315, 308] on span "The seeds did not need to be threshed" at bounding box center [334, 313] width 242 height 21
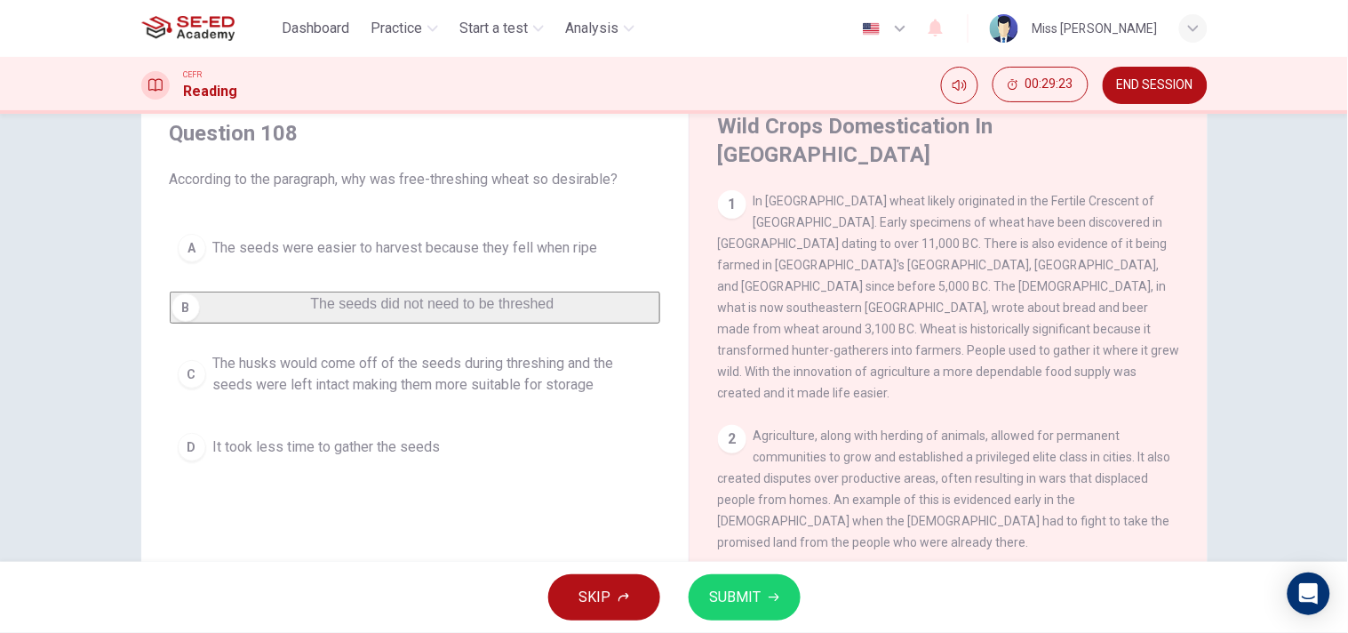
click at [772, 569] on icon "button" at bounding box center [774, 597] width 11 height 11
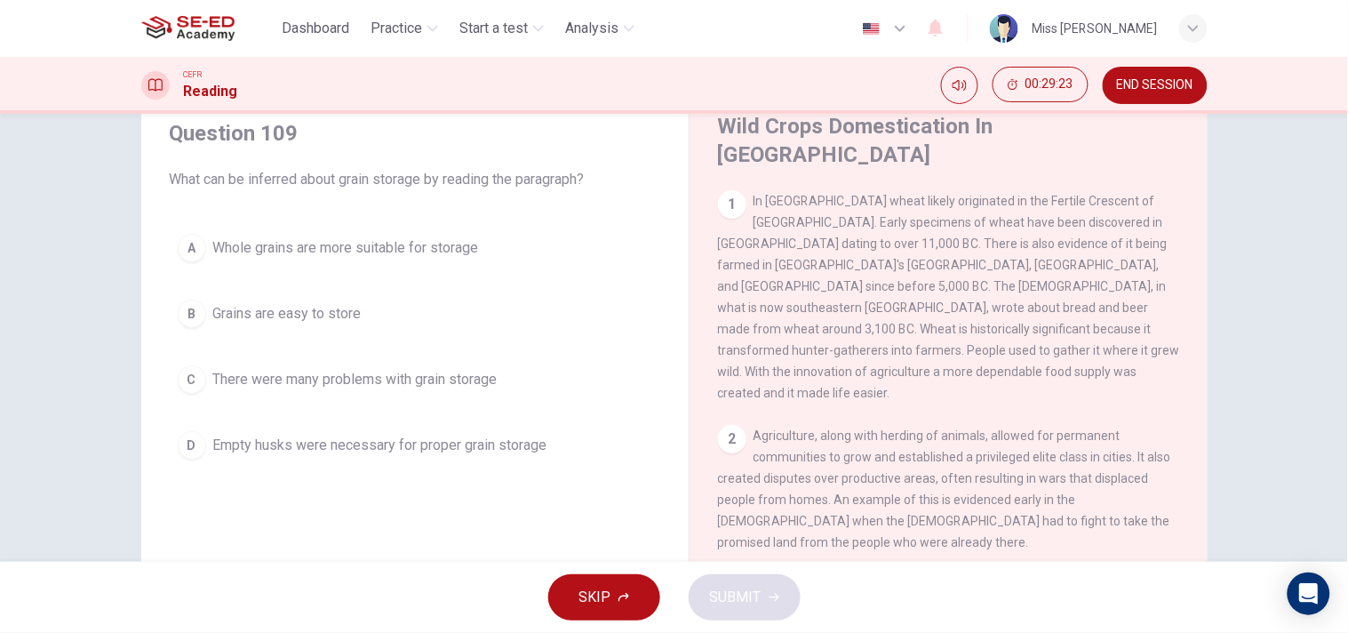
click at [372, 453] on span "Empty husks were necessary for proper grain storage" at bounding box center [380, 445] width 334 height 21
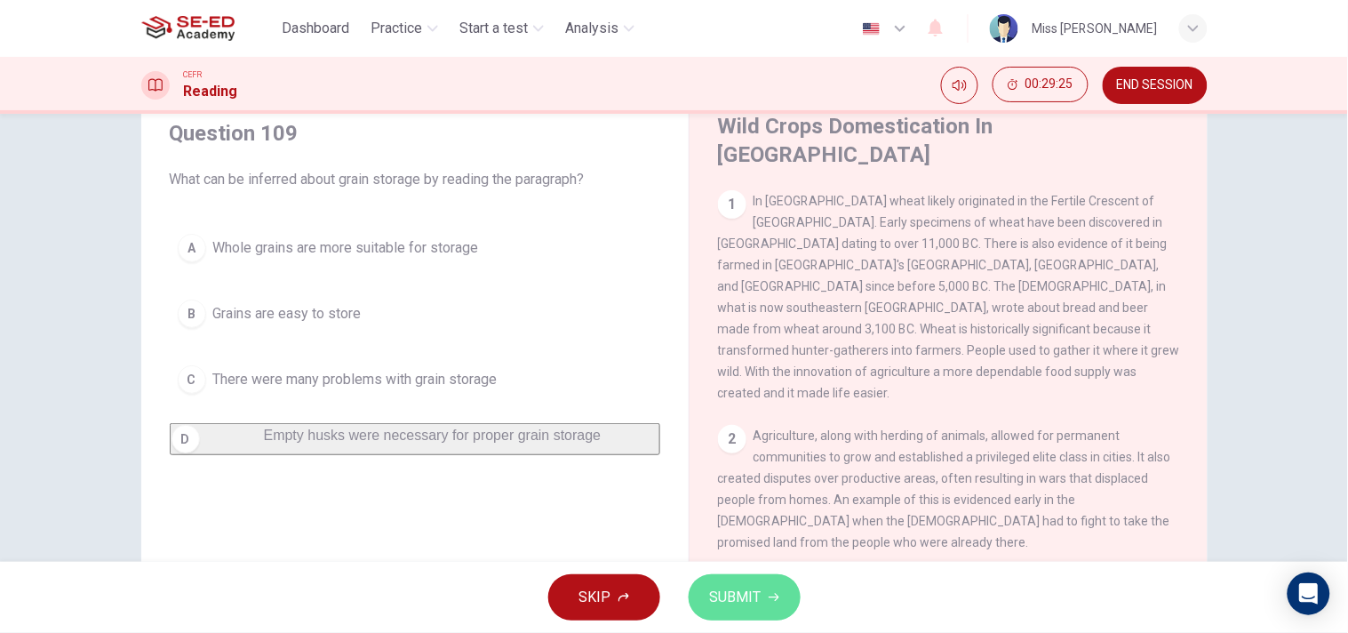
click at [726, 569] on span "SUBMIT" at bounding box center [736, 597] width 52 height 25
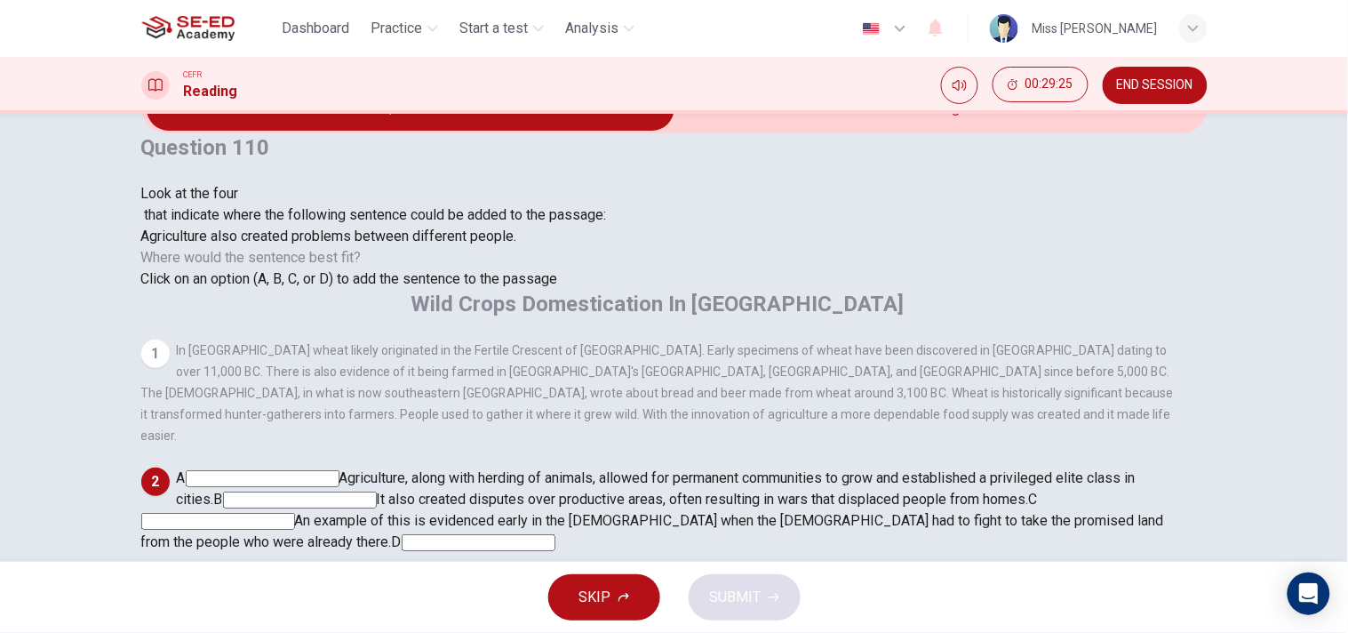
scroll to position [14, 0]
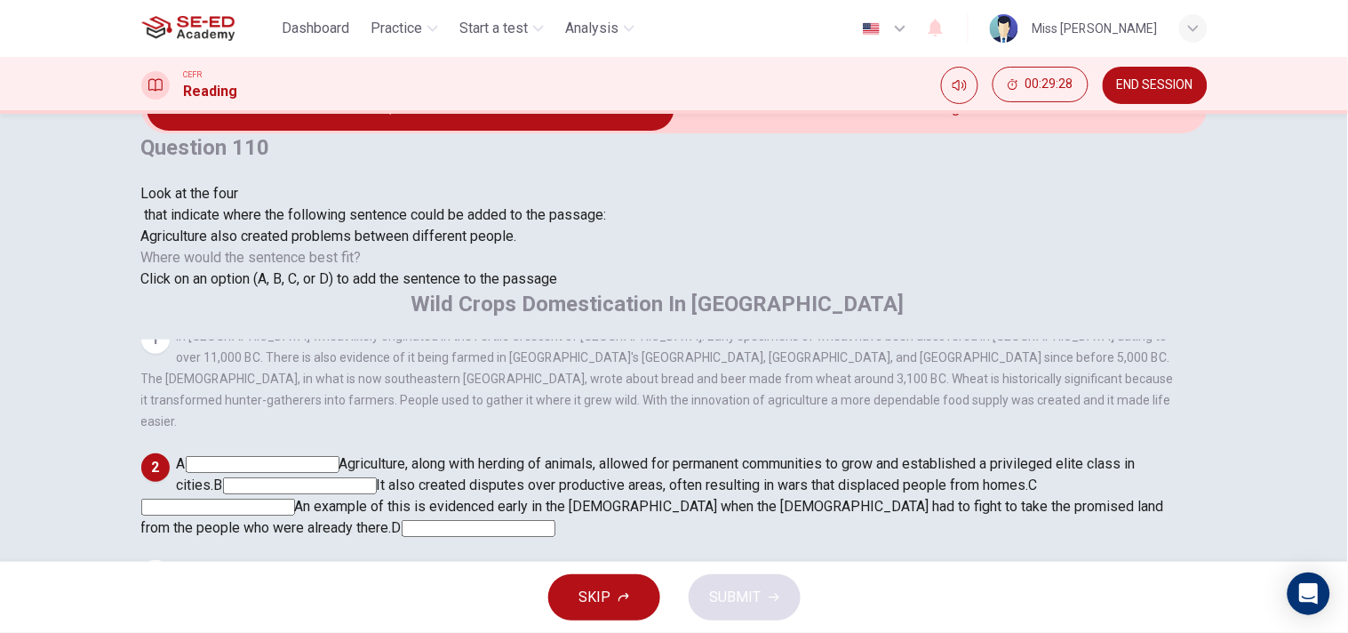
click at [295, 499] on input at bounding box center [218, 507] width 154 height 17
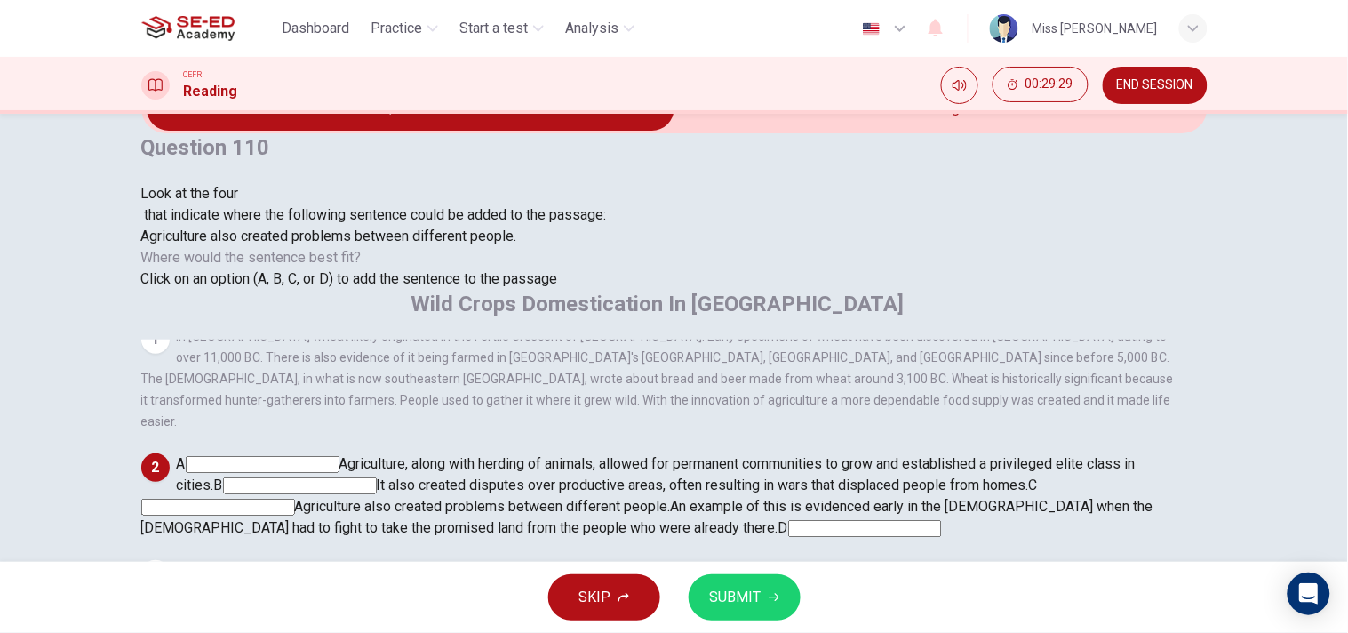
click at [748, 569] on span "SUBMIT" at bounding box center [736, 597] width 52 height 25
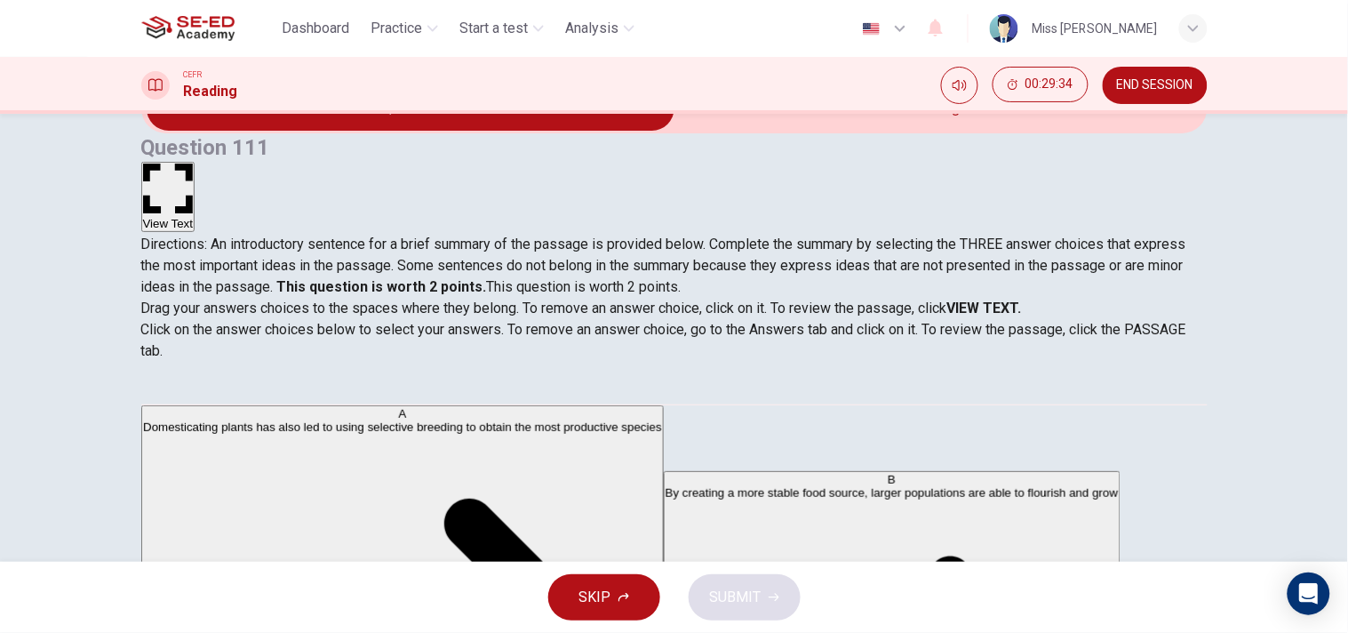
click at [196, 162] on button "View Text" at bounding box center [168, 197] width 54 height 70
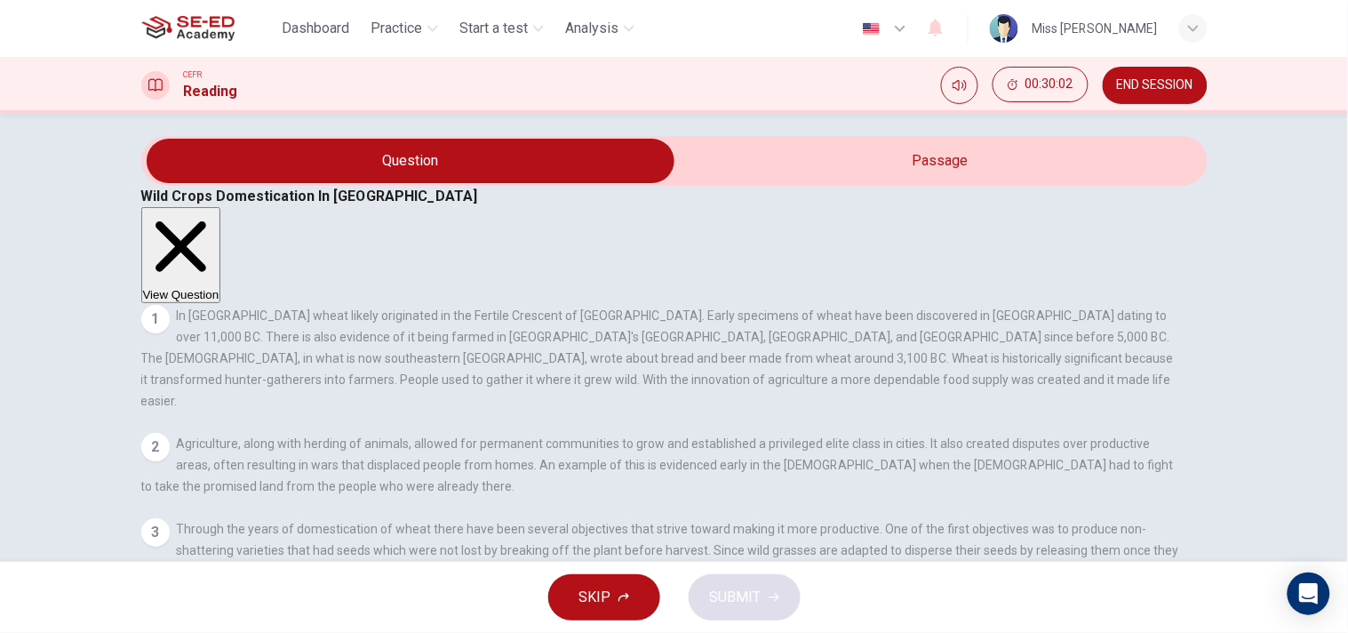
scroll to position [0, 0]
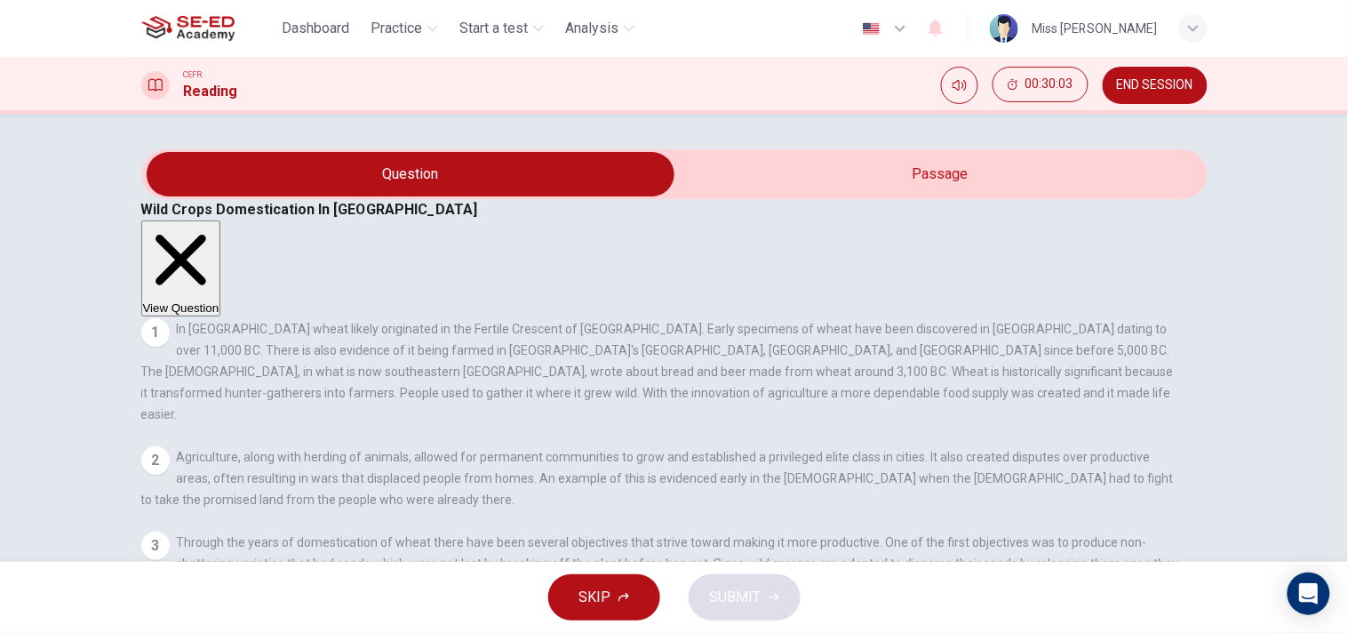
click at [221, 220] on button "View Question" at bounding box center [181, 268] width 80 height 96
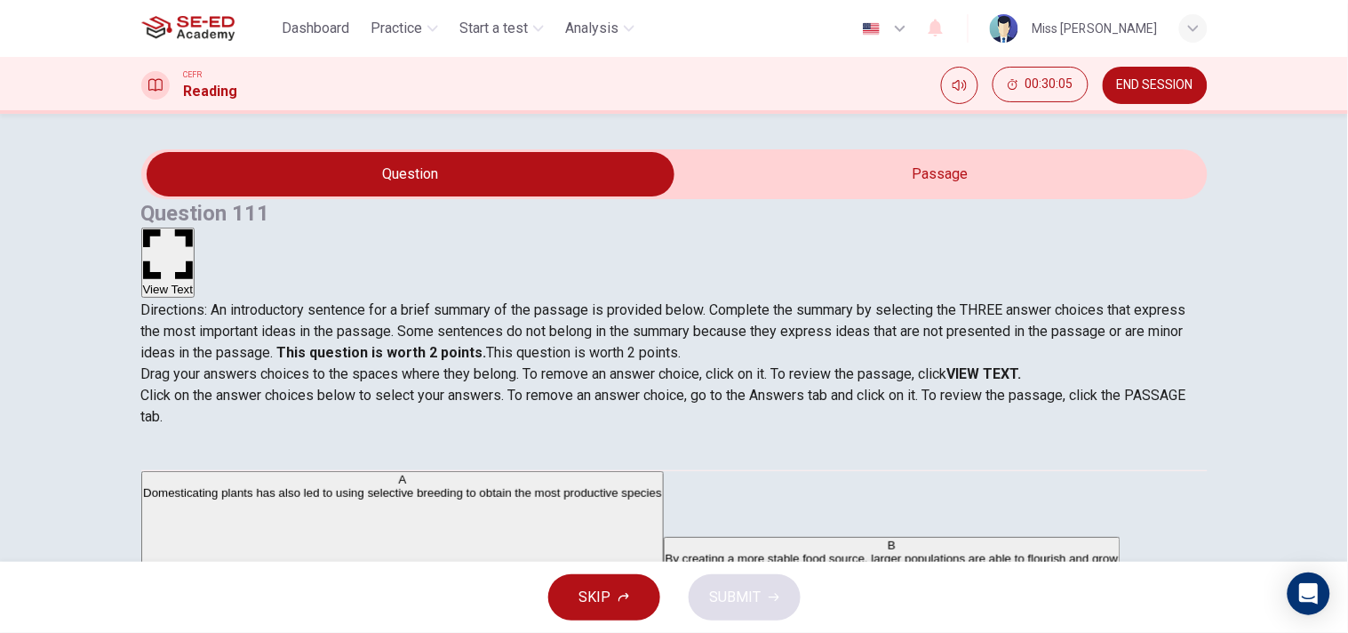
scroll to position [197, 0]
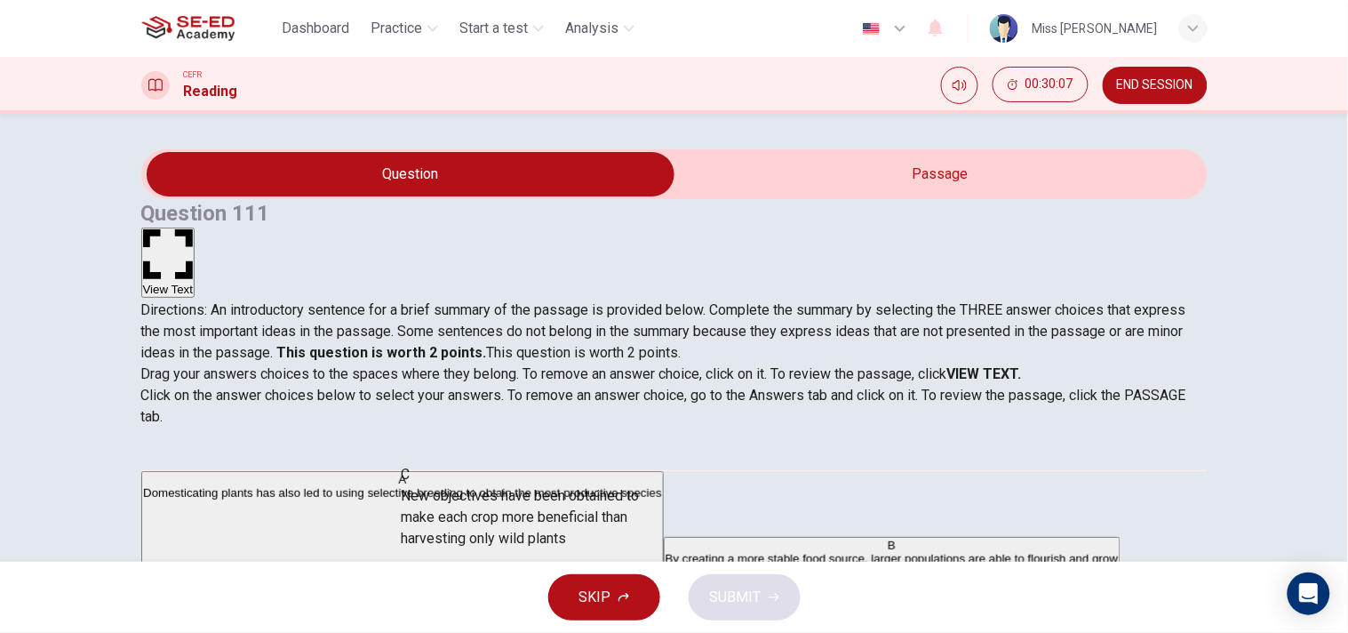
drag, startPoint x: 332, startPoint y: 533, endPoint x: 576, endPoint y: 495, distance: 246.5
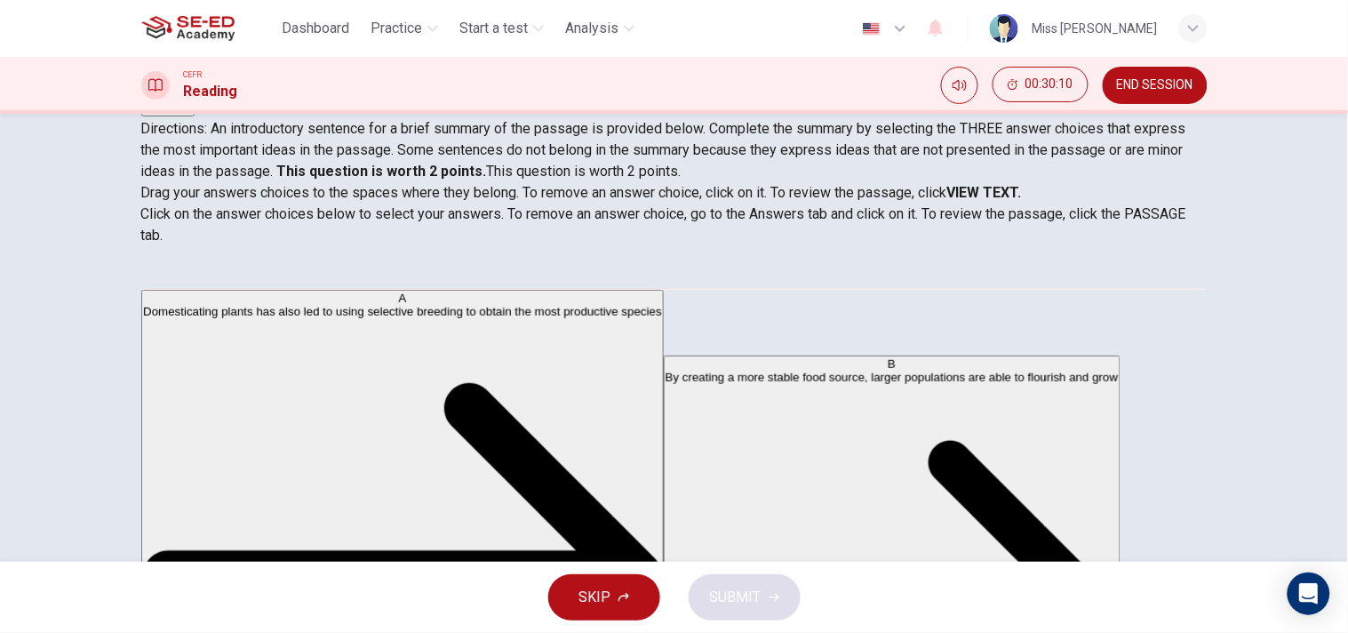
scroll to position [184, 0]
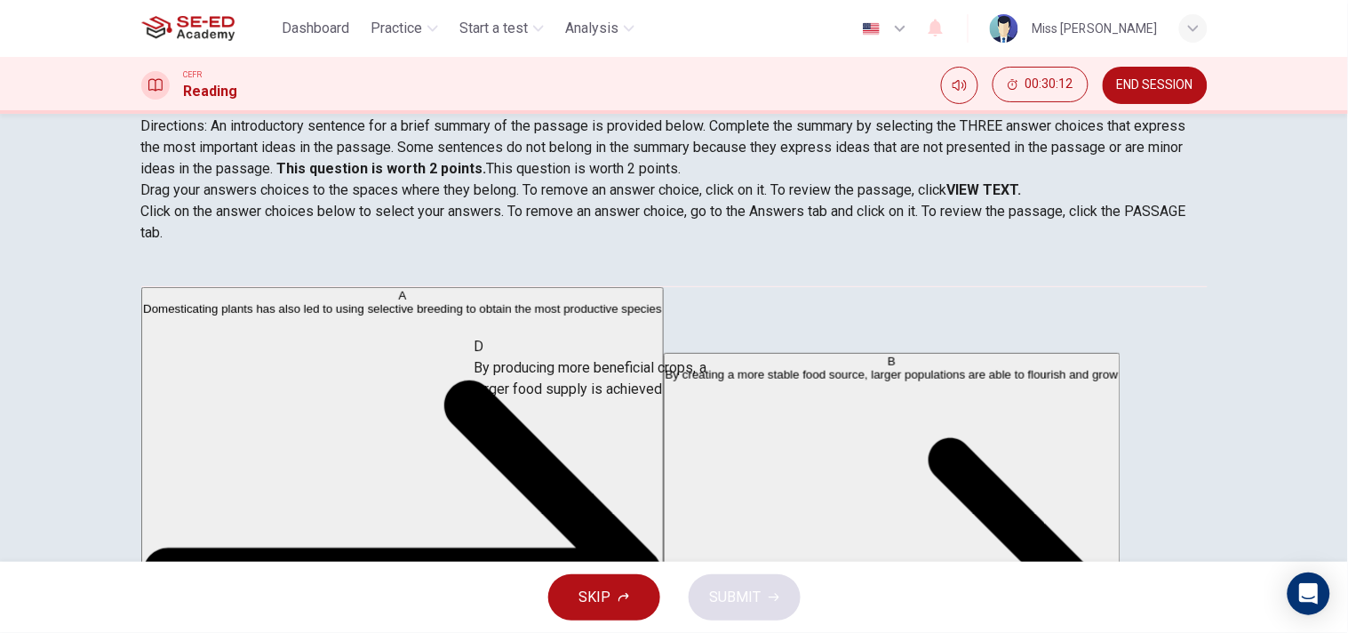
drag, startPoint x: 267, startPoint y: 356, endPoint x: 576, endPoint y: 385, distance: 310.6
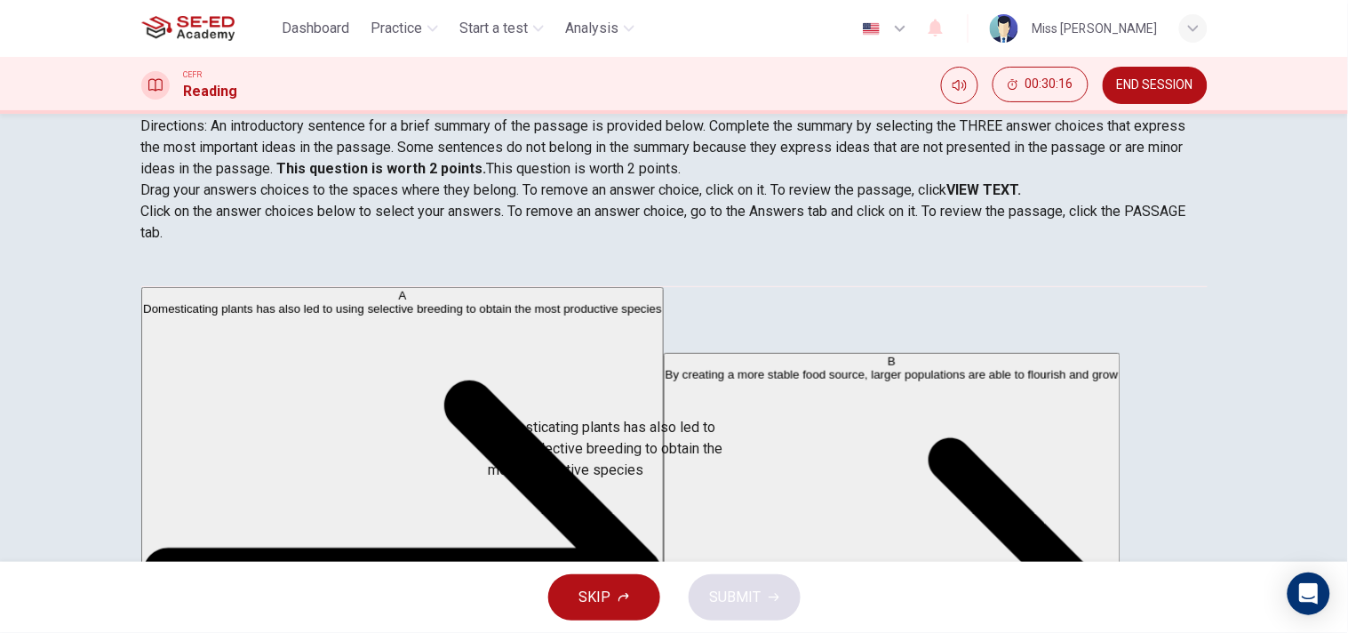
drag, startPoint x: 279, startPoint y: 316, endPoint x: 603, endPoint y: 447, distance: 348.9
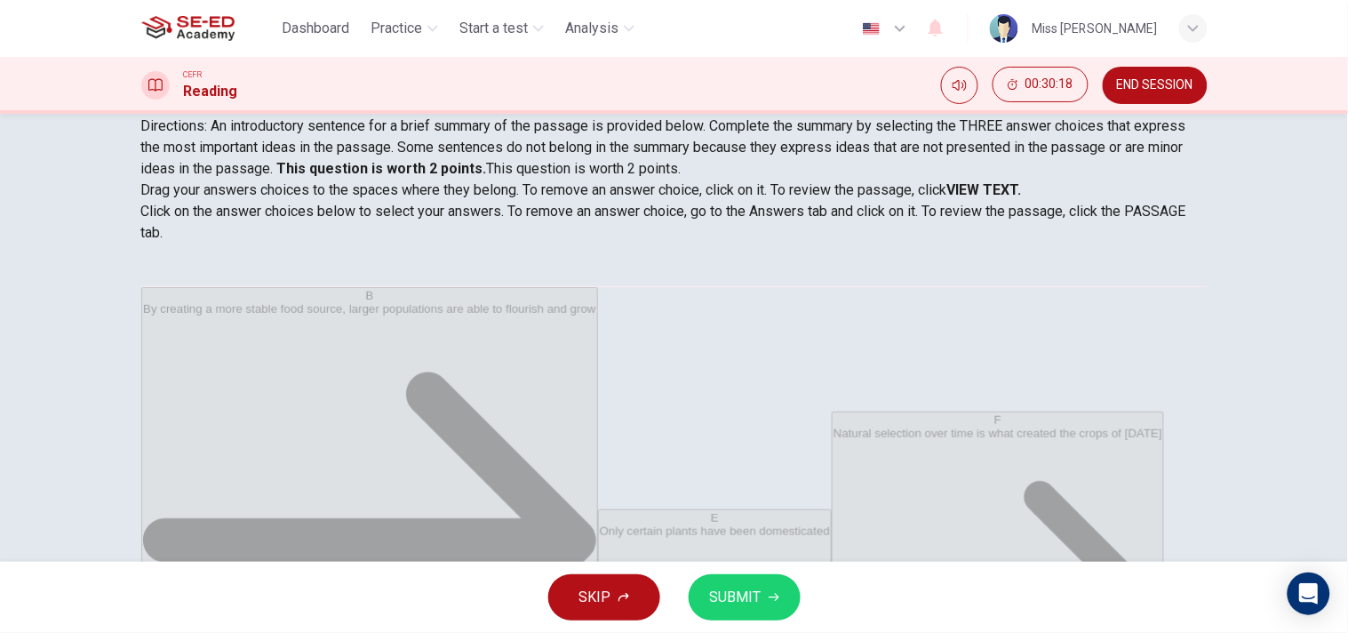
click at [756, 569] on span "SUBMIT" at bounding box center [736, 597] width 52 height 25
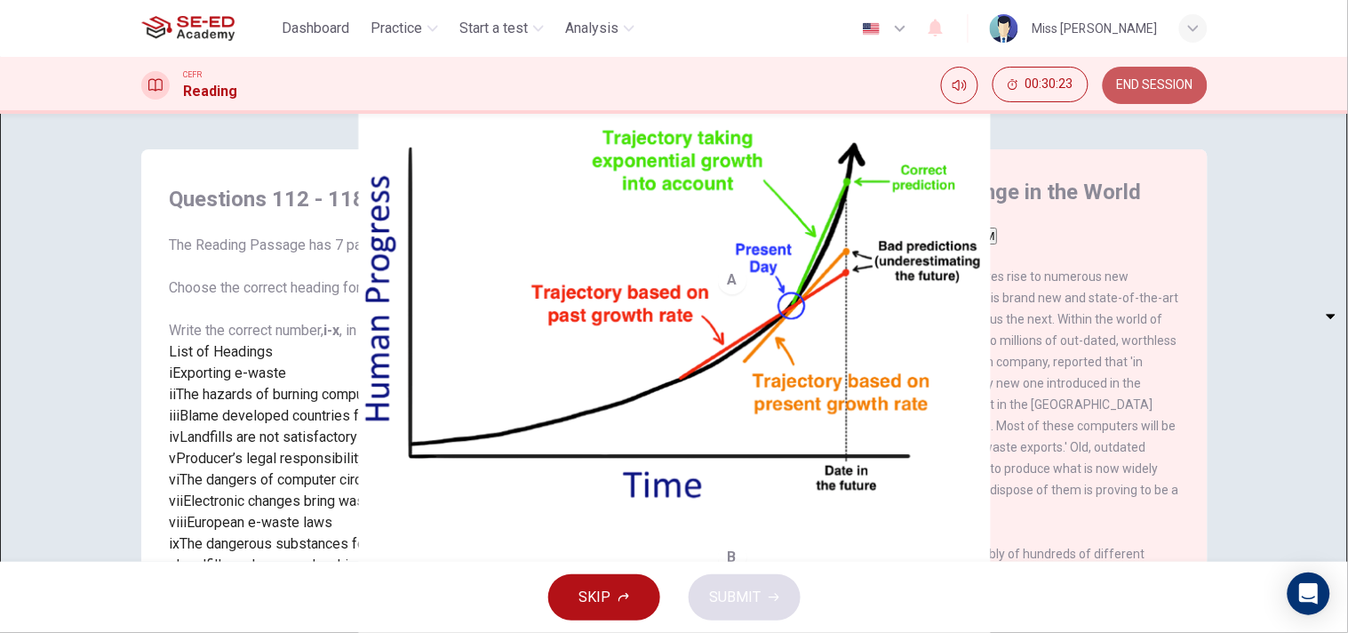
click at [1162, 76] on button "END SESSION" at bounding box center [1155, 85] width 105 height 37
